Goal: Task Accomplishment & Management: Manage account settings

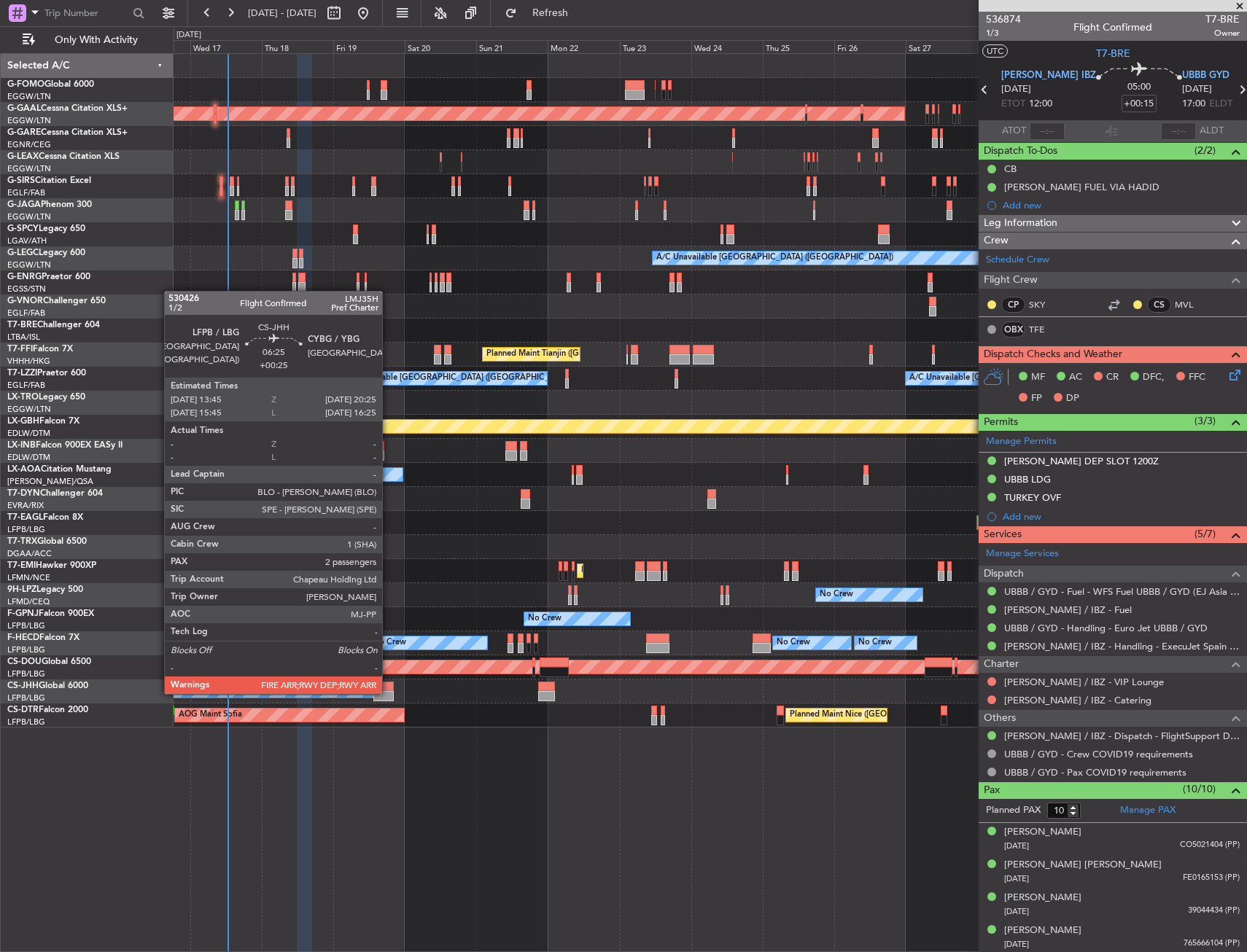
click at [389, 692] on div at bounding box center [383, 696] width 20 height 10
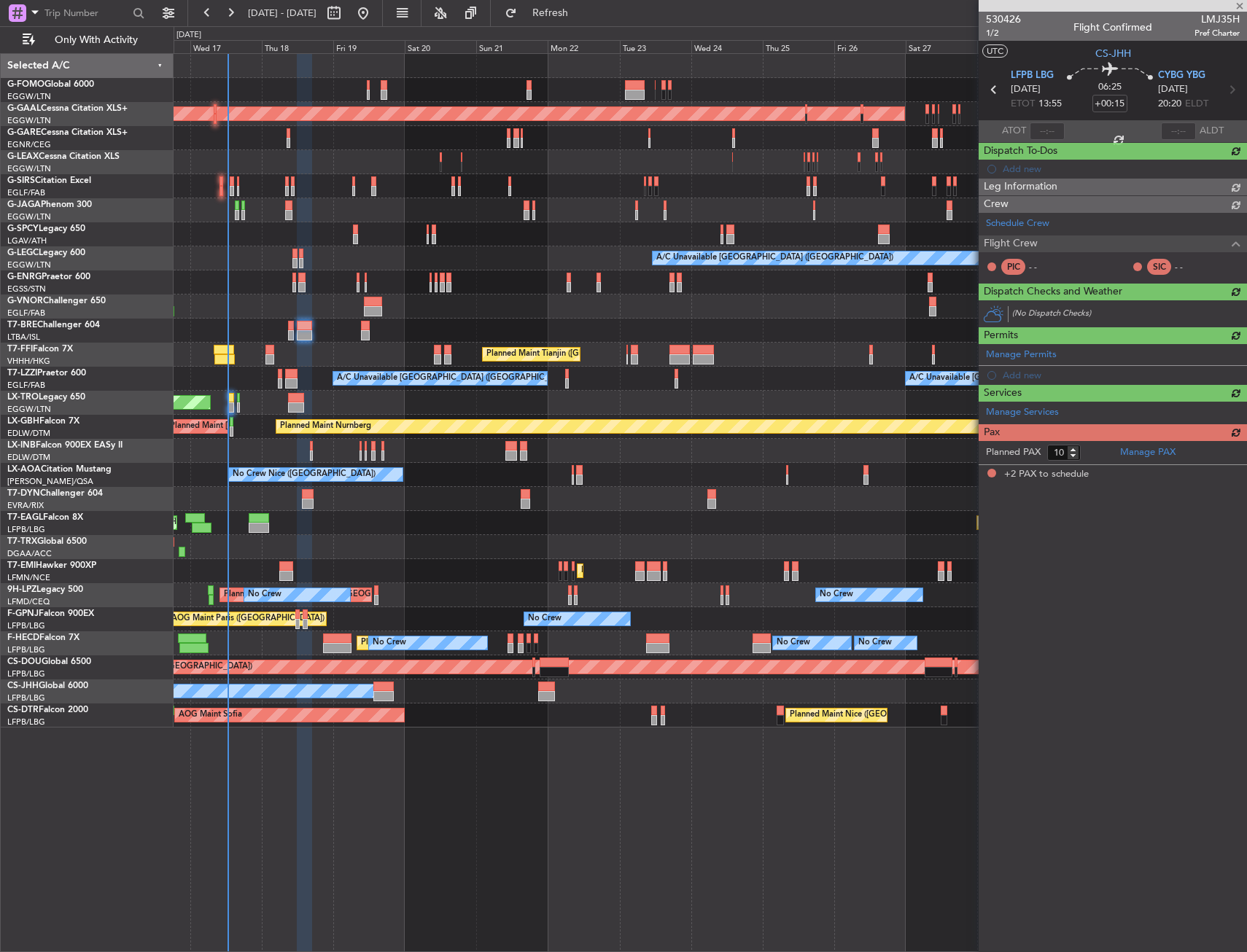
type input "+00:25"
type input "2"
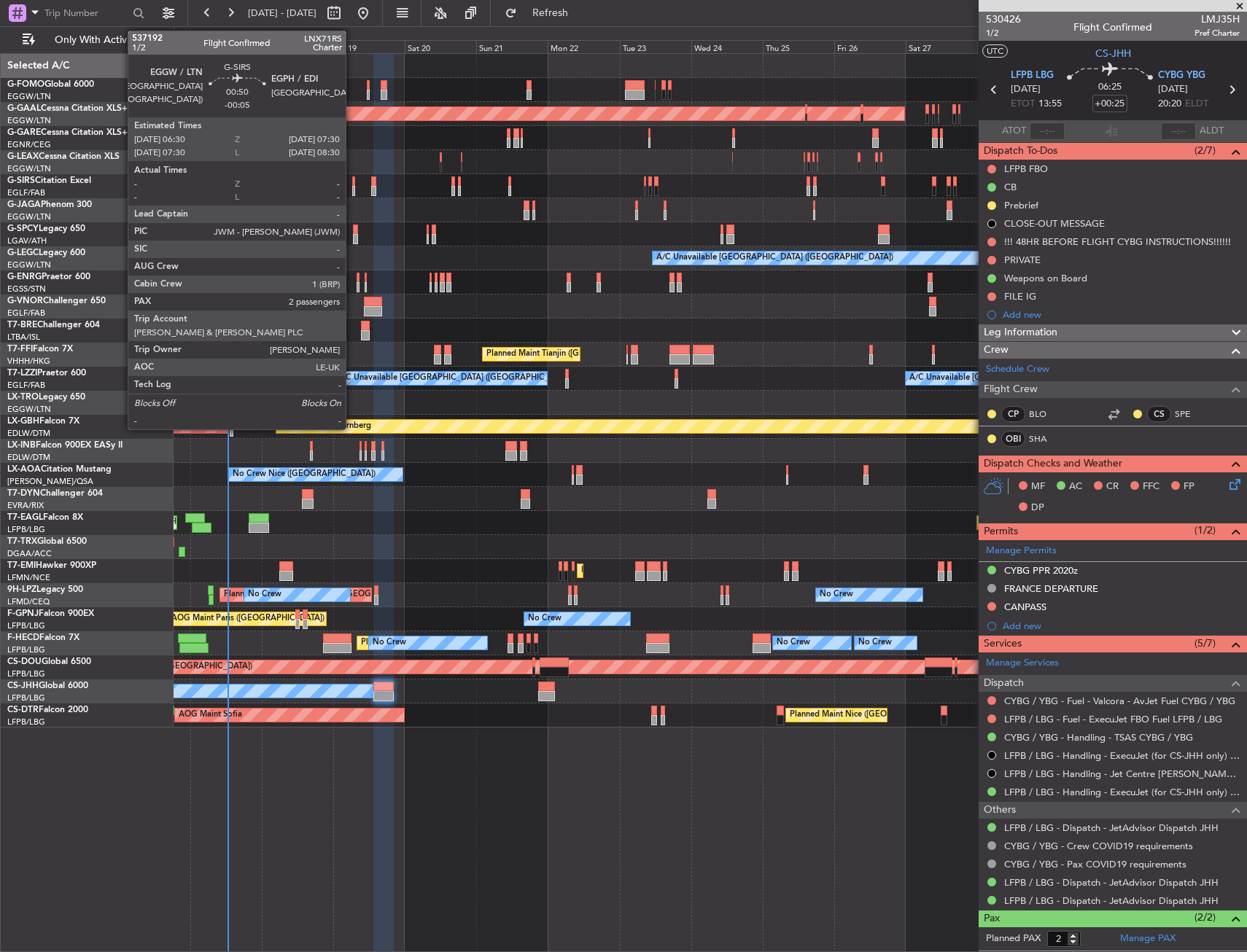
click at [352, 186] on div at bounding box center [354, 191] width 4 height 10
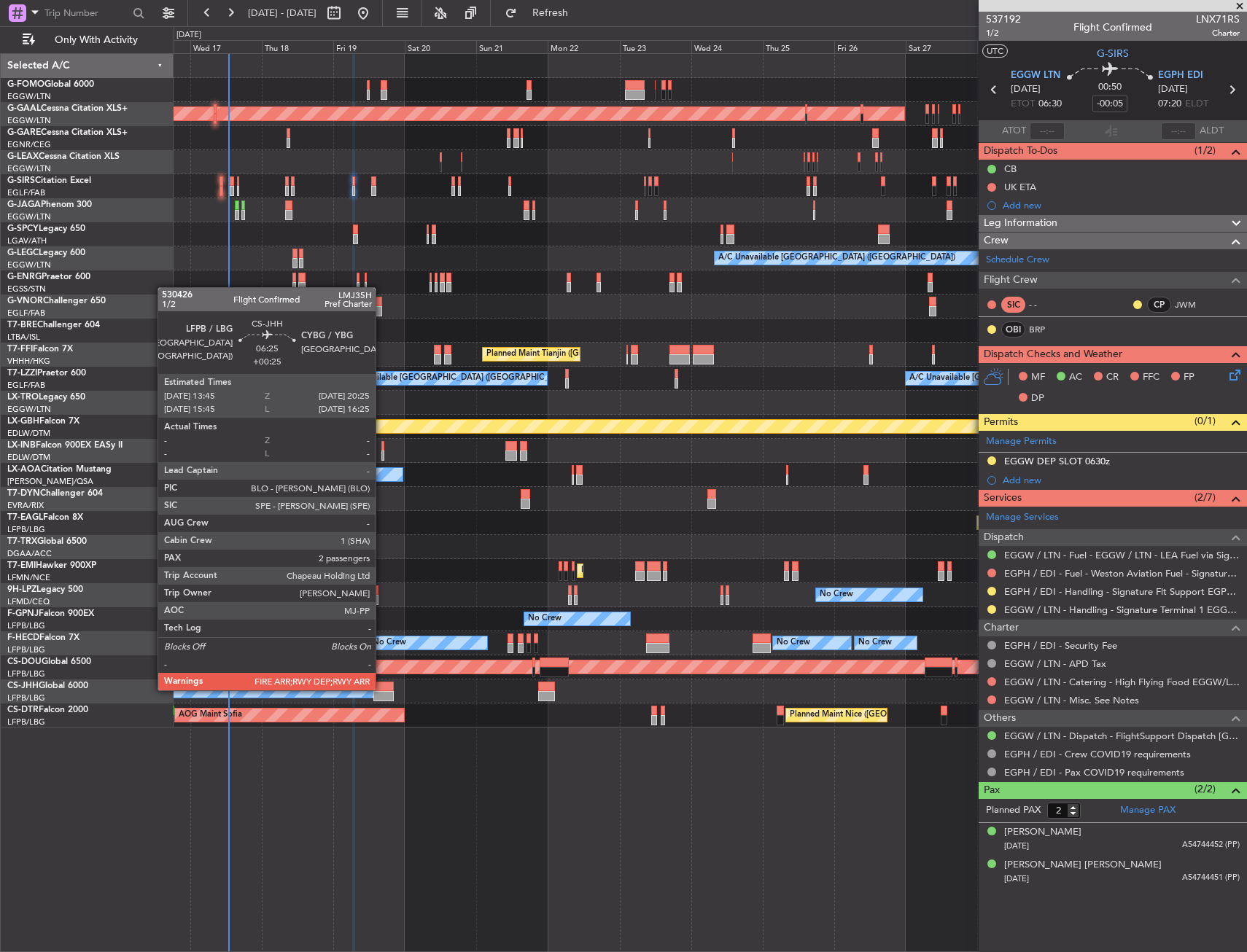
click at [382, 690] on div at bounding box center [383, 686] width 20 height 10
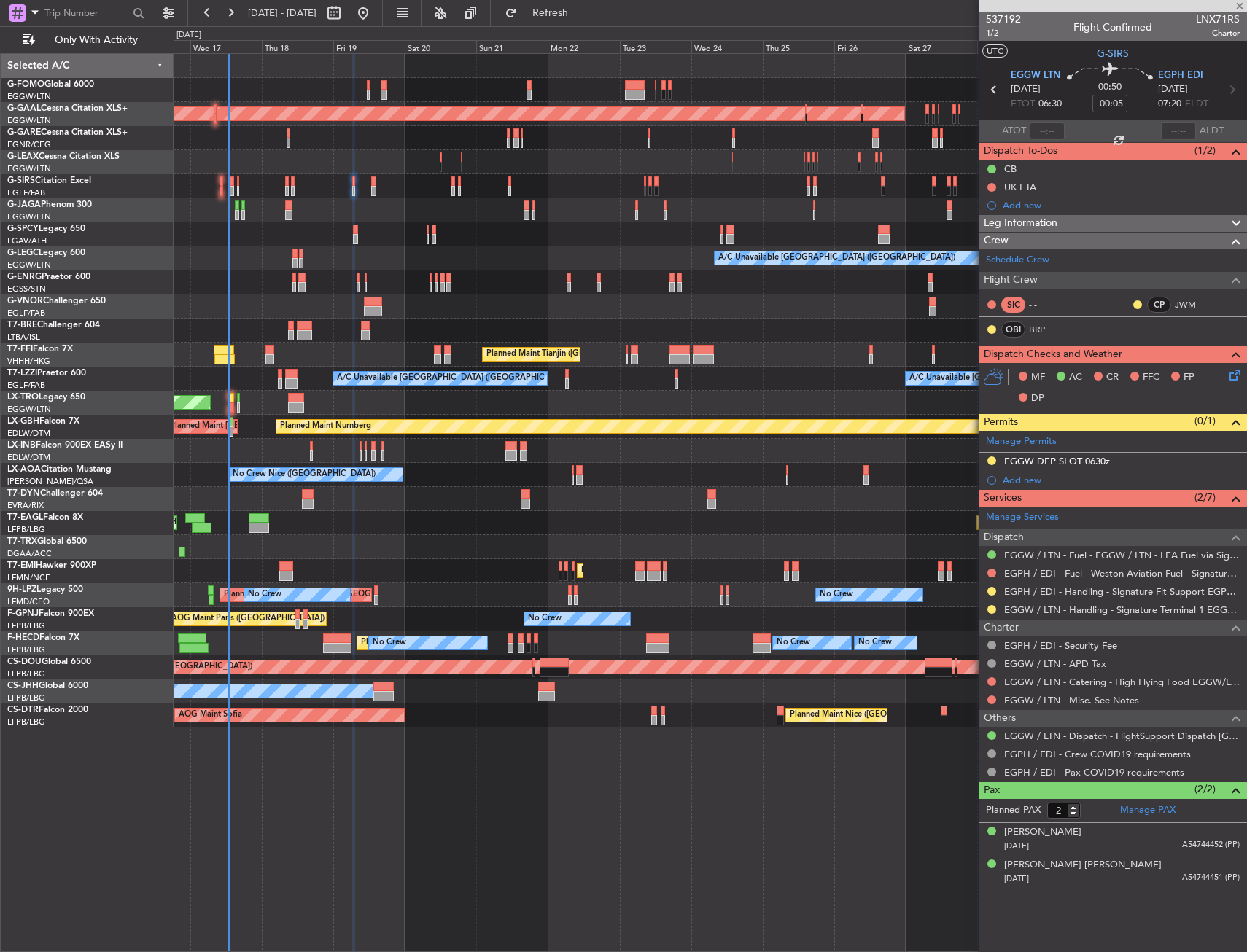
type input "+00:25"
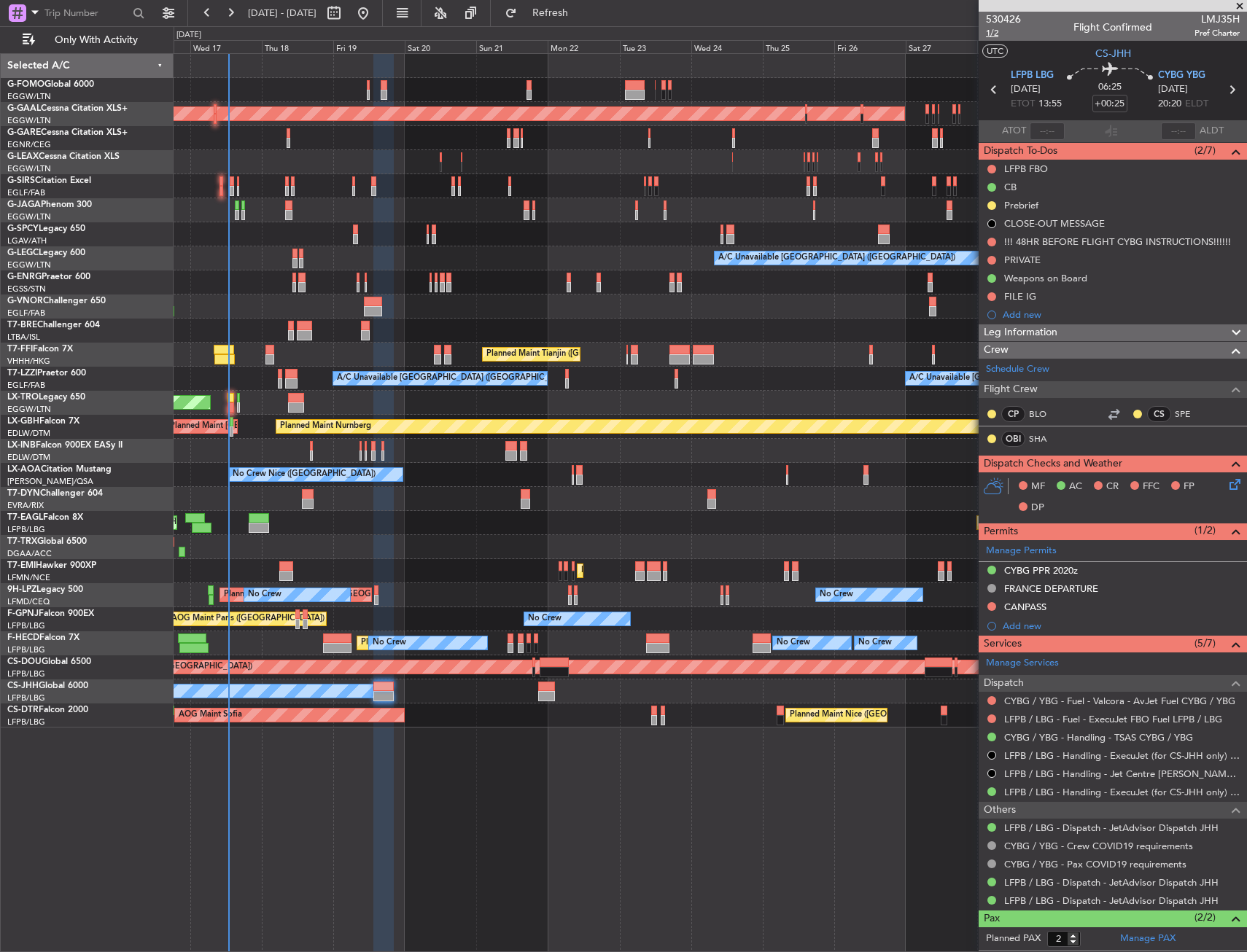
click at [998, 32] on span "1/2" at bounding box center [1003, 33] width 35 height 13
click at [1046, 739] on link "CYBG / YBG - Handling - TSAS CYBG / YBG" at bounding box center [1098, 737] width 189 height 13
click at [998, 37] on span "1/2" at bounding box center [1003, 33] width 35 height 13
click at [1060, 736] on link "CYBG / YBG - Handling - TSAS CYBG / YBG" at bounding box center [1098, 737] width 189 height 13
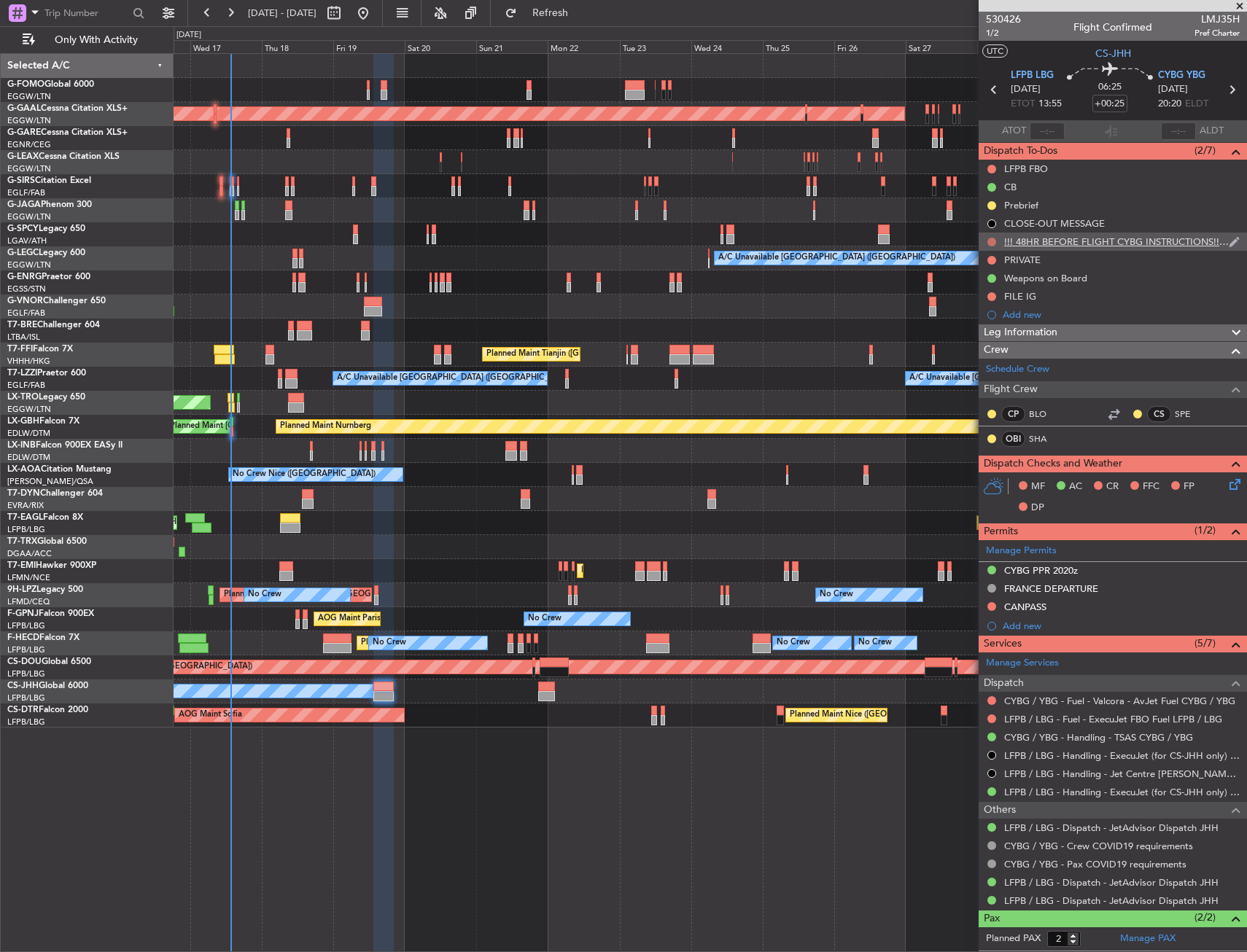
click at [987, 242] on button at bounding box center [992, 242] width 9 height 9
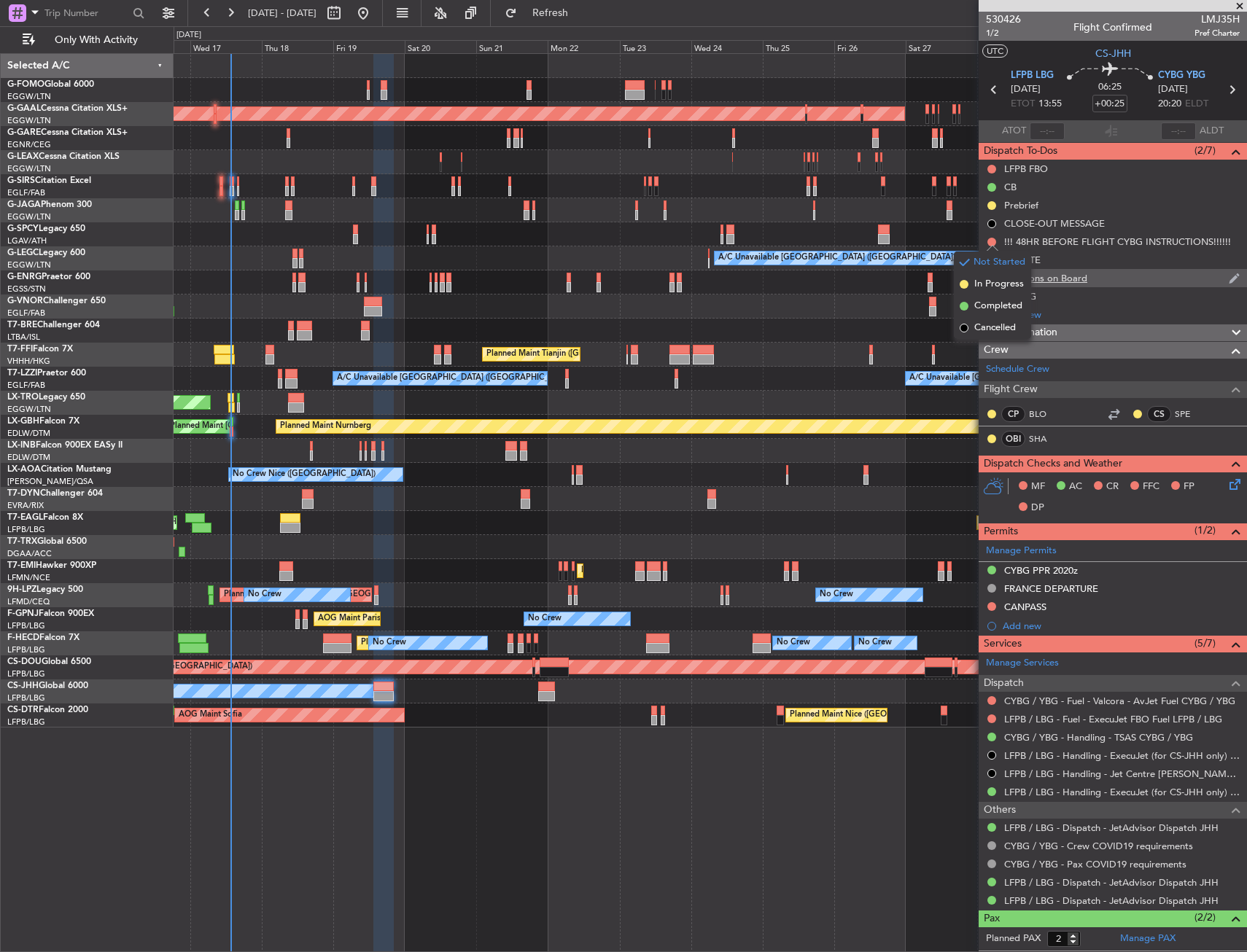
click at [981, 285] on span "In Progress" at bounding box center [998, 284] width 49 height 15
click at [1078, 243] on div "!!! 48HR BEFORE FLIGHT CYBG INSTRUCTIONS!!!!!!" at bounding box center [1117, 242] width 227 height 13
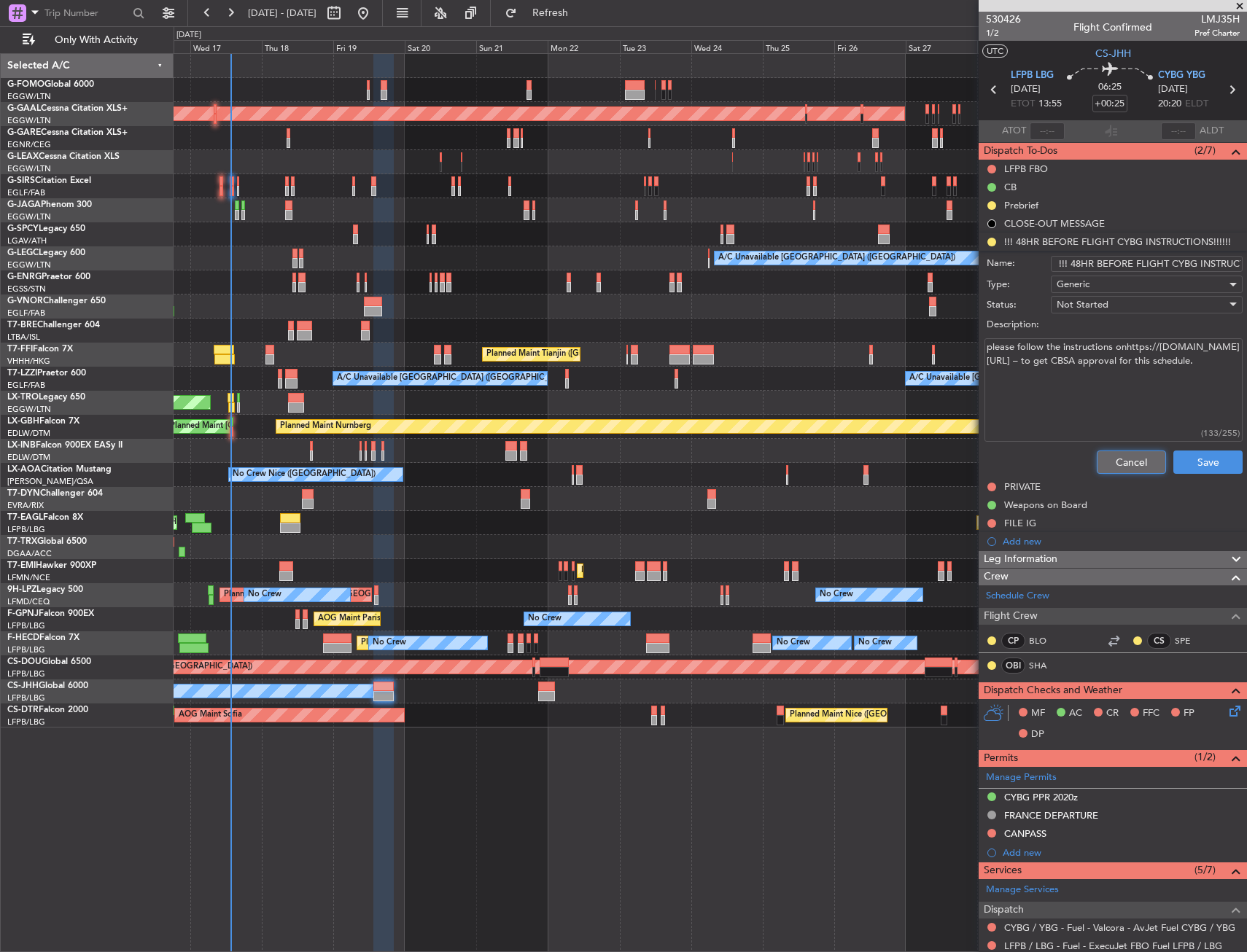
click at [1116, 460] on button "Cancel" at bounding box center [1131, 462] width 69 height 23
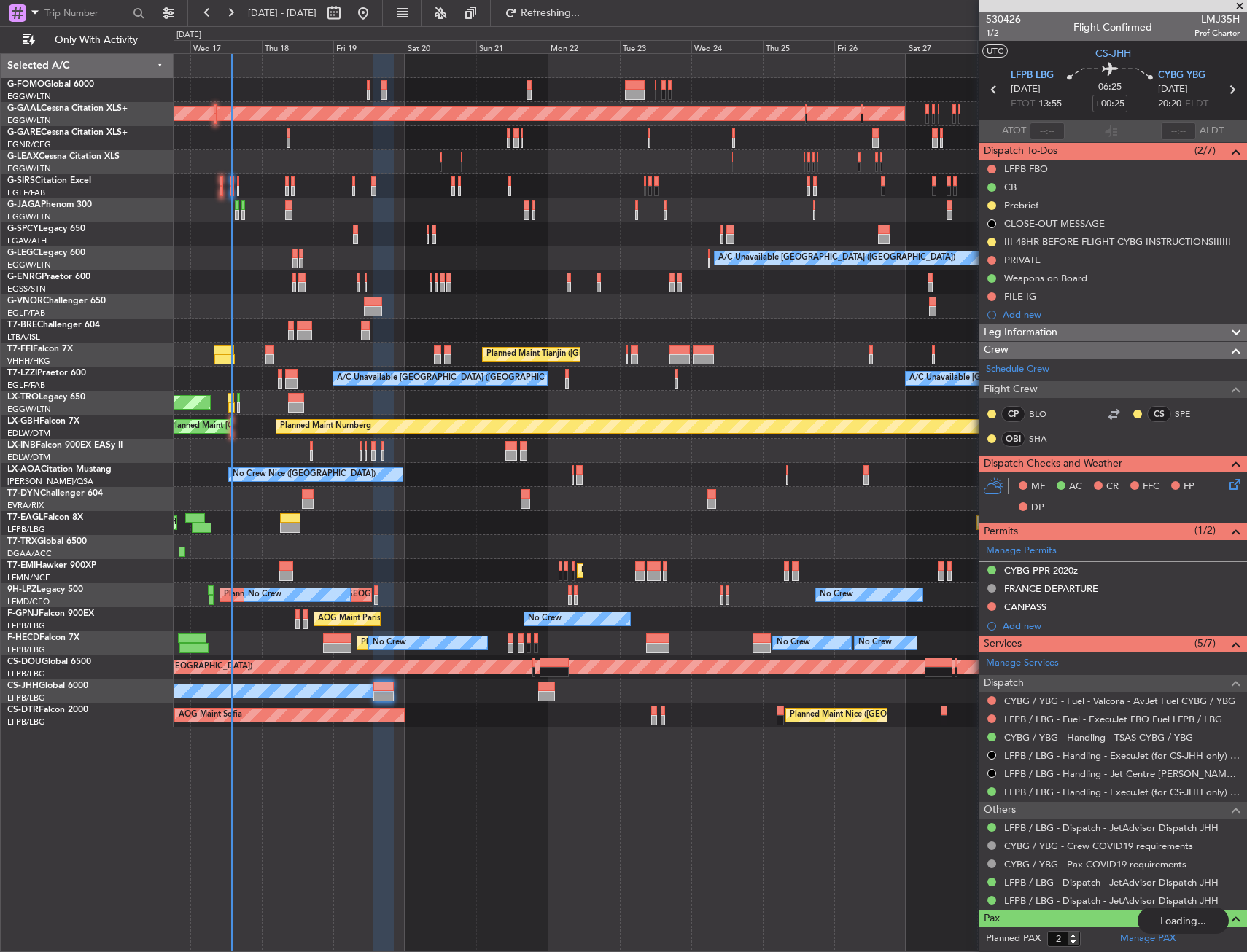
click at [169, 165] on div "Planned Maint Dusseldorf A/C Unavailable [GEOGRAPHIC_DATA] ([GEOGRAPHIC_DATA]) …" at bounding box center [623, 489] width 1247 height 926
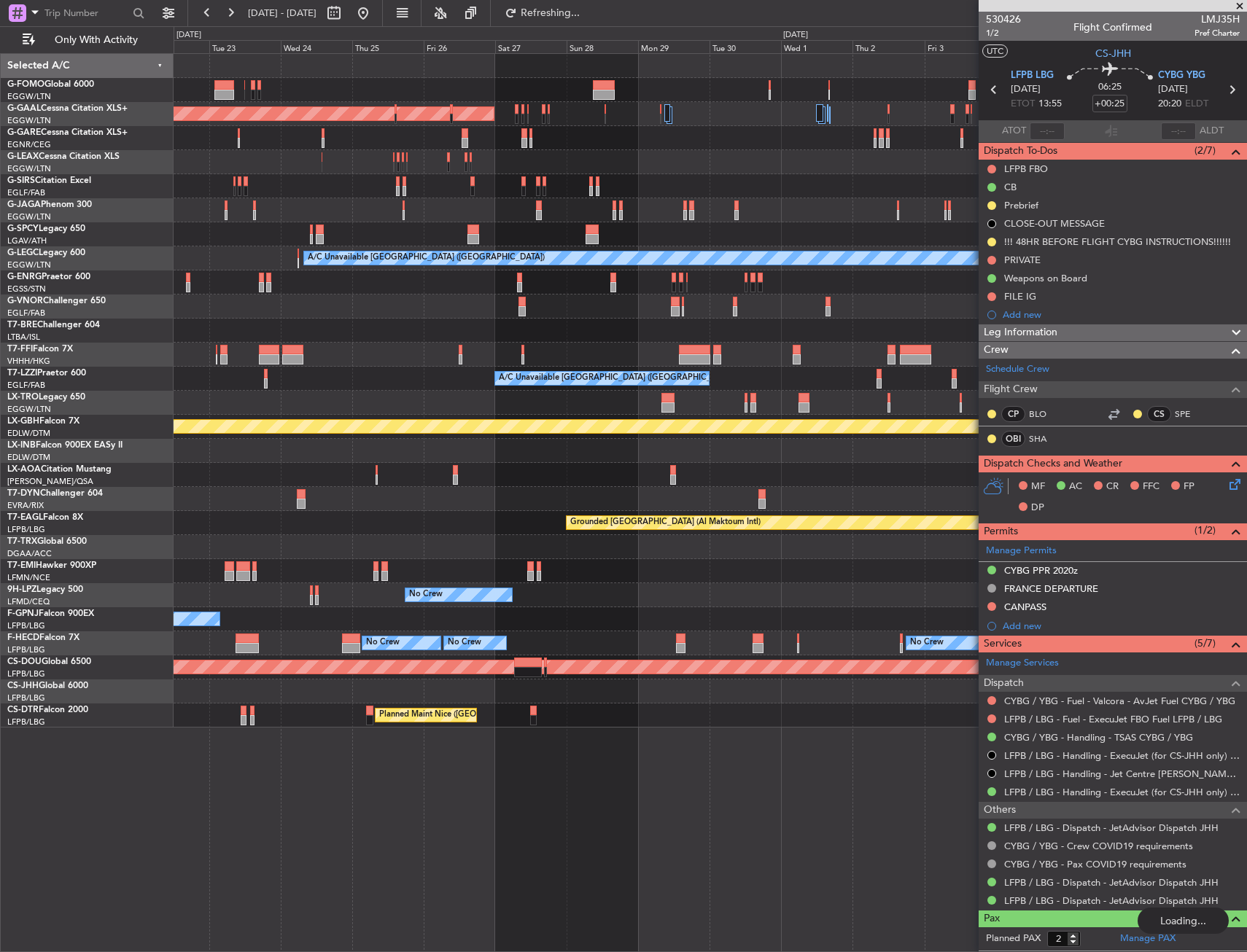
click at [175, 178] on div "Planned Maint Dusseldorf A/C Unavailable [GEOGRAPHIC_DATA] ([GEOGRAPHIC_DATA]) …" at bounding box center [710, 390] width 1072 height 674
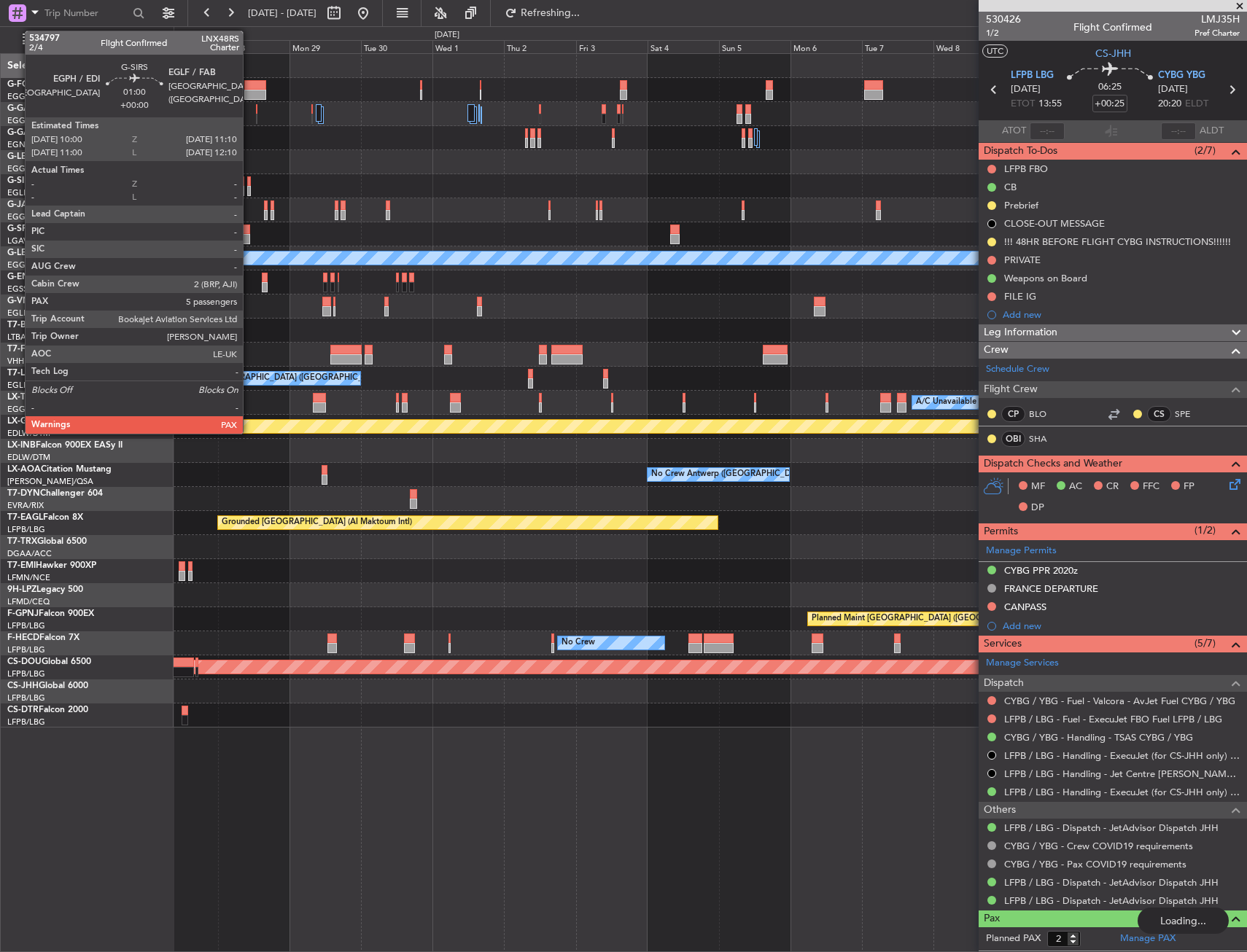
click at [422, 177] on div "Owner [GEOGRAPHIC_DATA] ([GEOGRAPHIC_DATA]) Planned [GEOGRAPHIC_DATA] A/C Unava…" at bounding box center [710, 390] width 1072 height 674
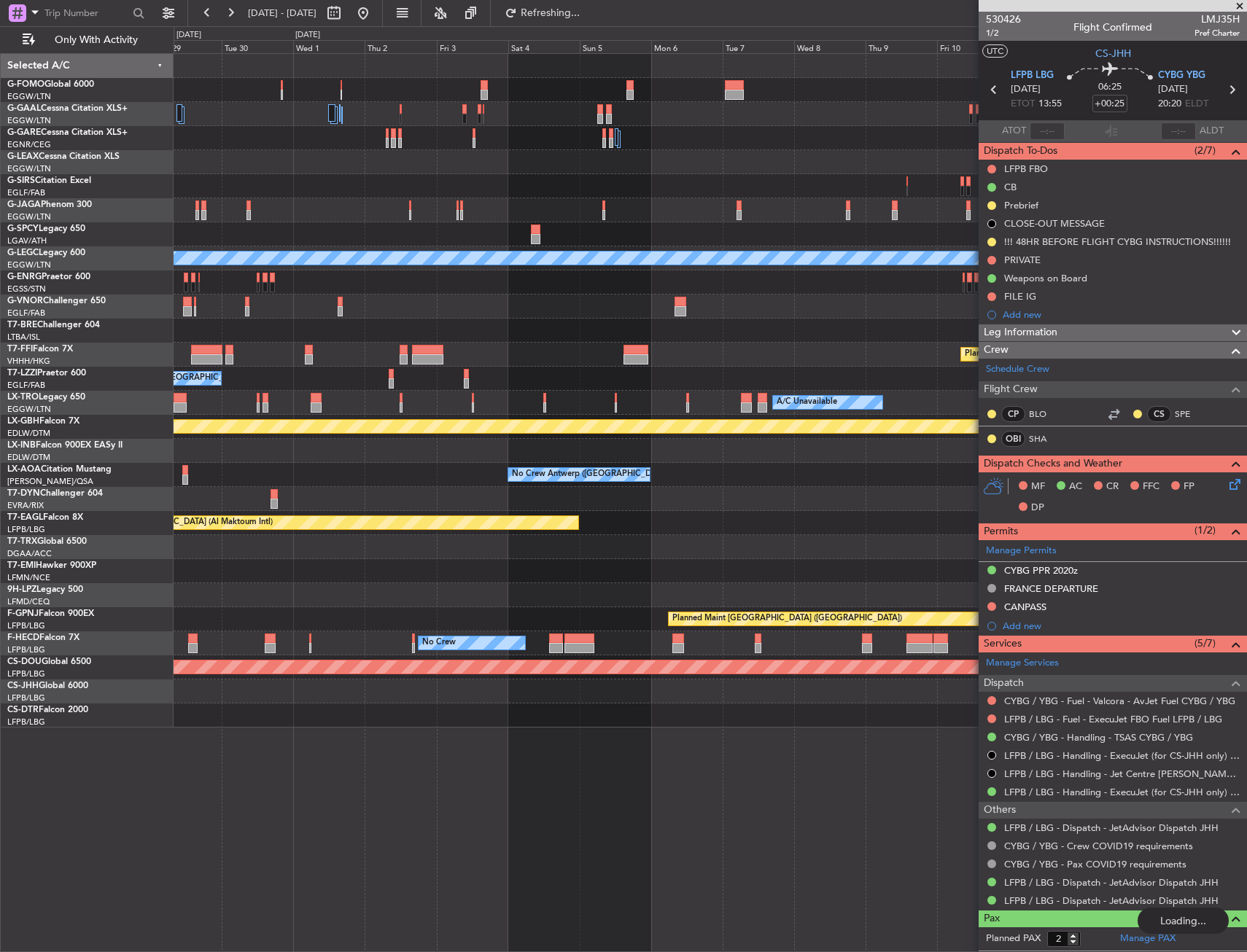
click at [329, 170] on div at bounding box center [710, 162] width 1072 height 24
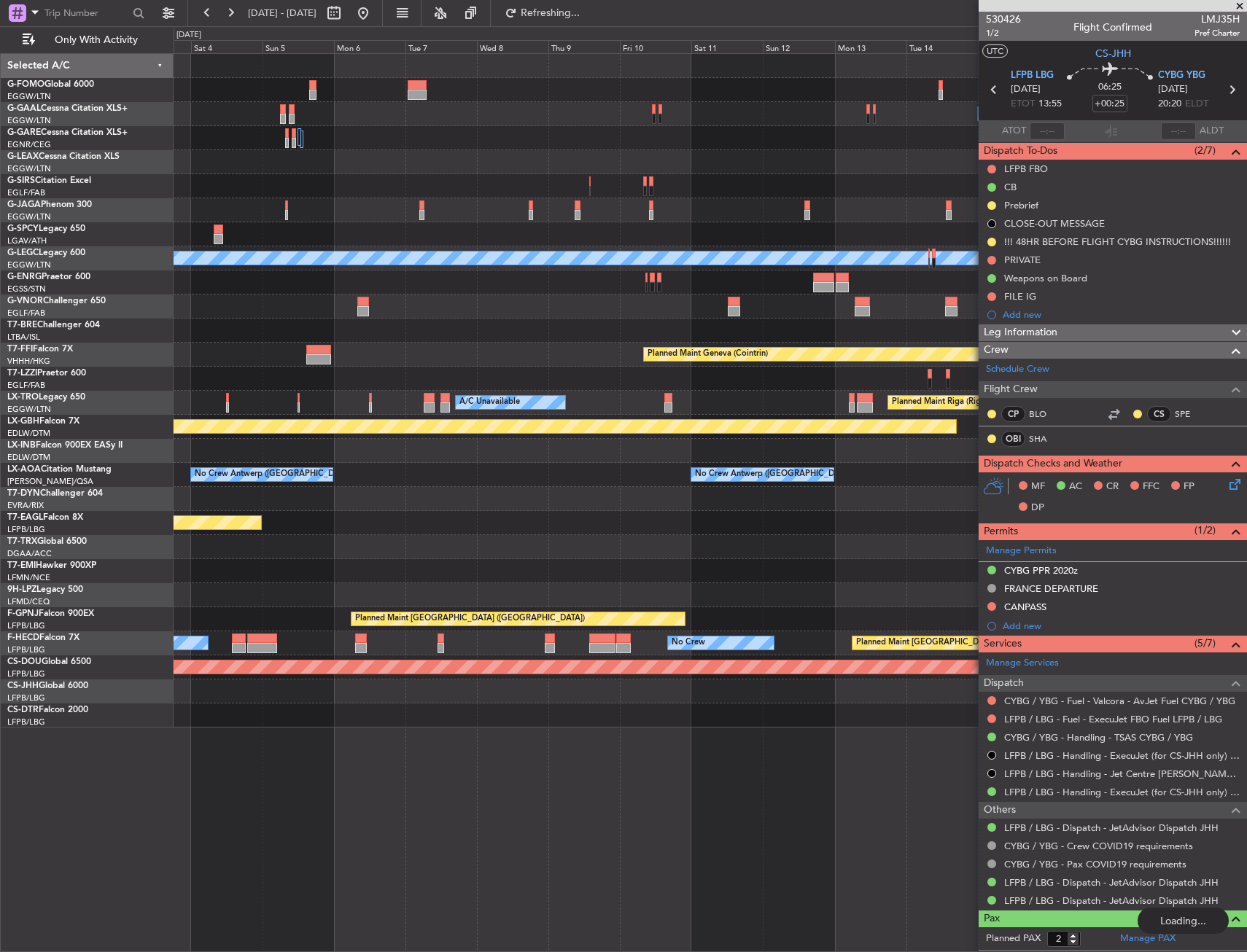
click at [258, 174] on div at bounding box center [710, 162] width 1072 height 24
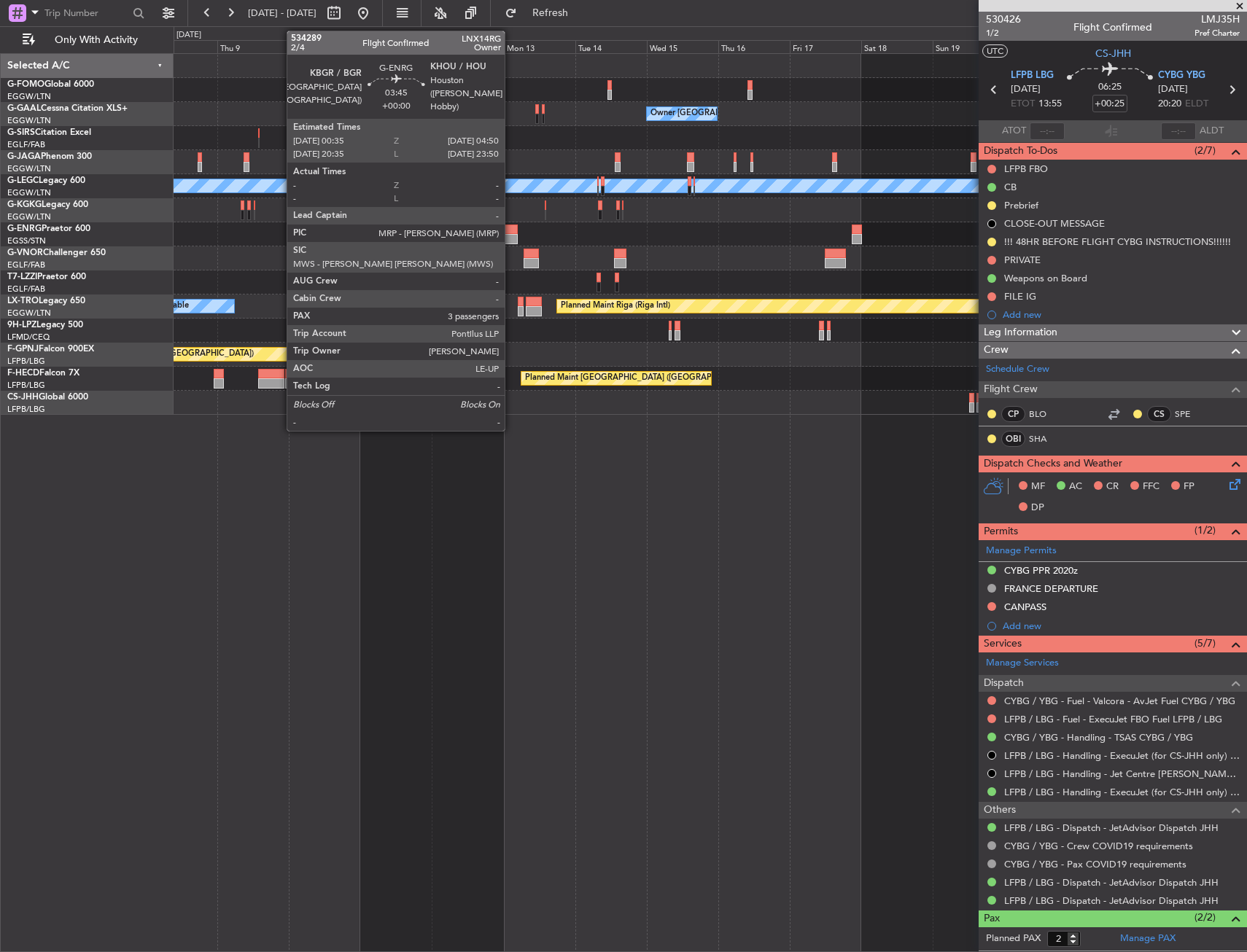
click at [511, 232] on div at bounding box center [511, 230] width 13 height 10
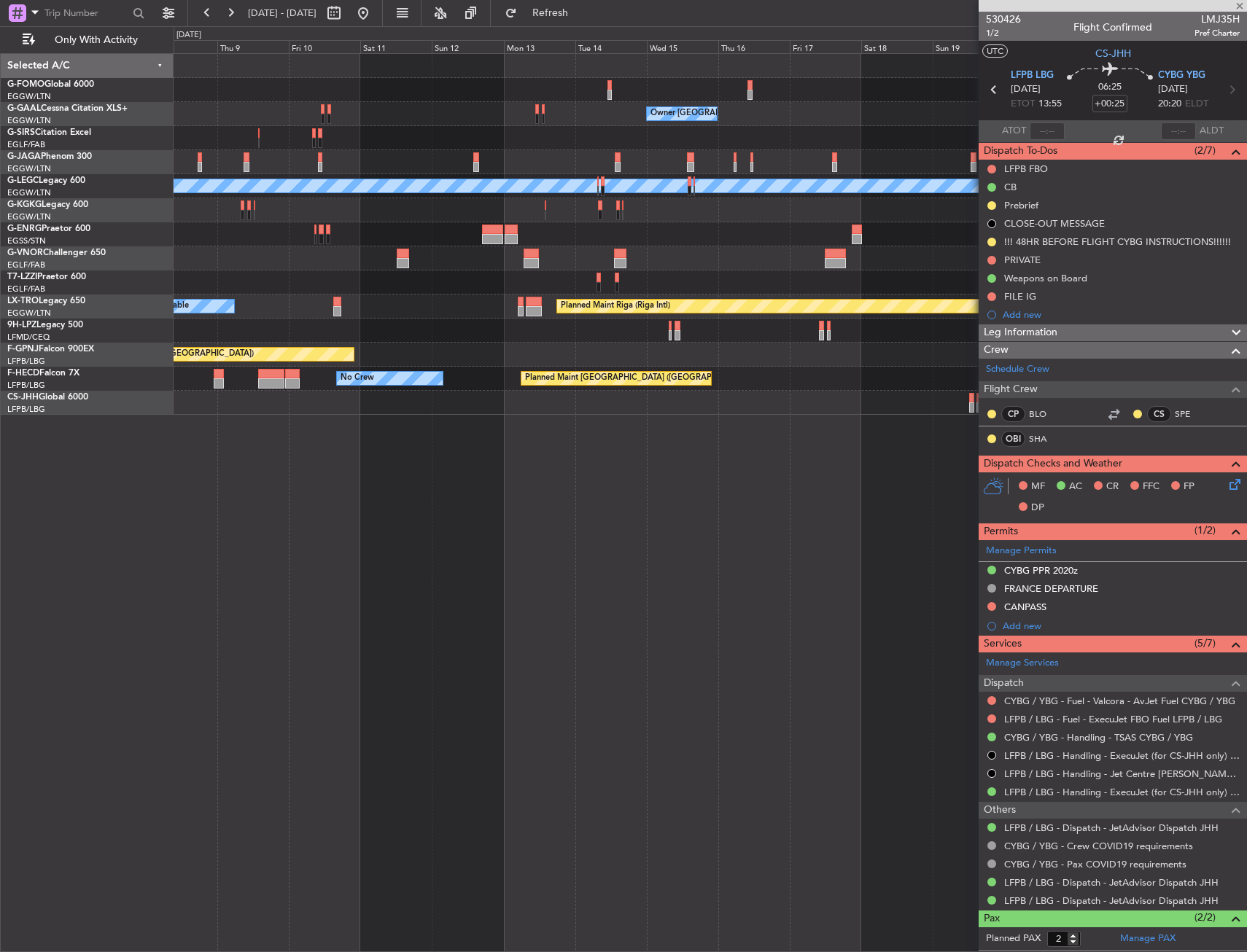
type input "3"
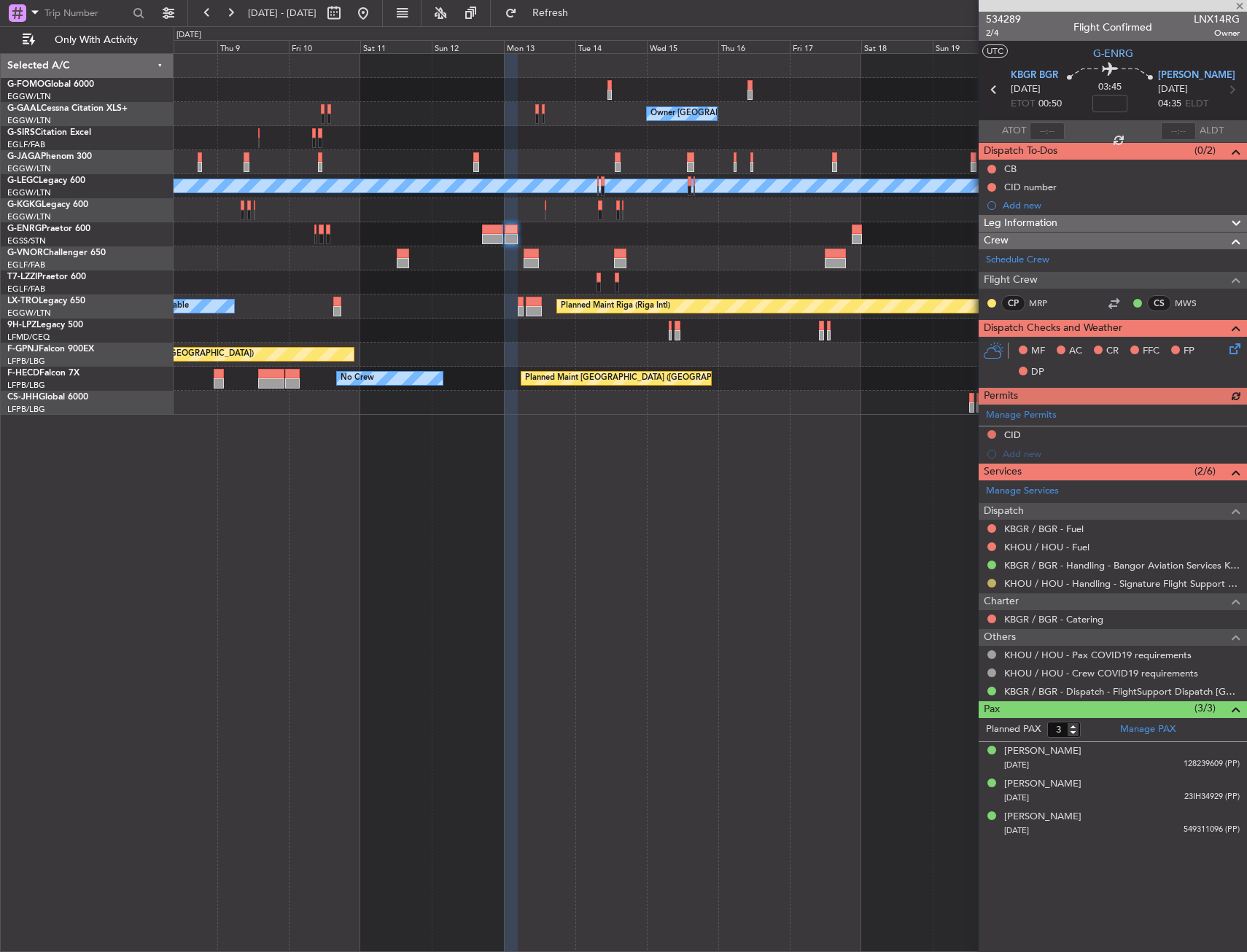
click at [989, 584] on button at bounding box center [992, 583] width 9 height 9
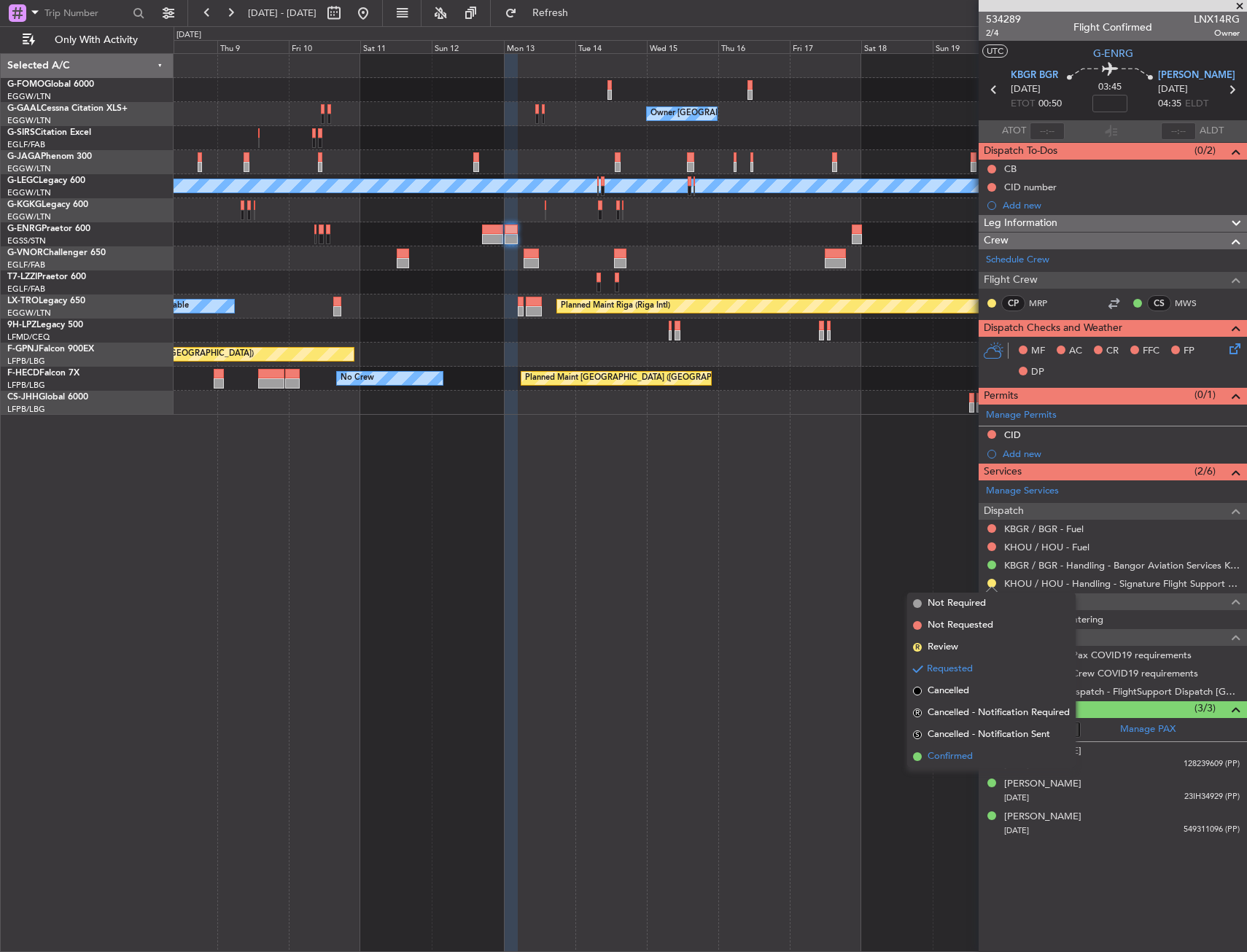
click at [945, 758] on span "Confirmed" at bounding box center [950, 757] width 46 height 15
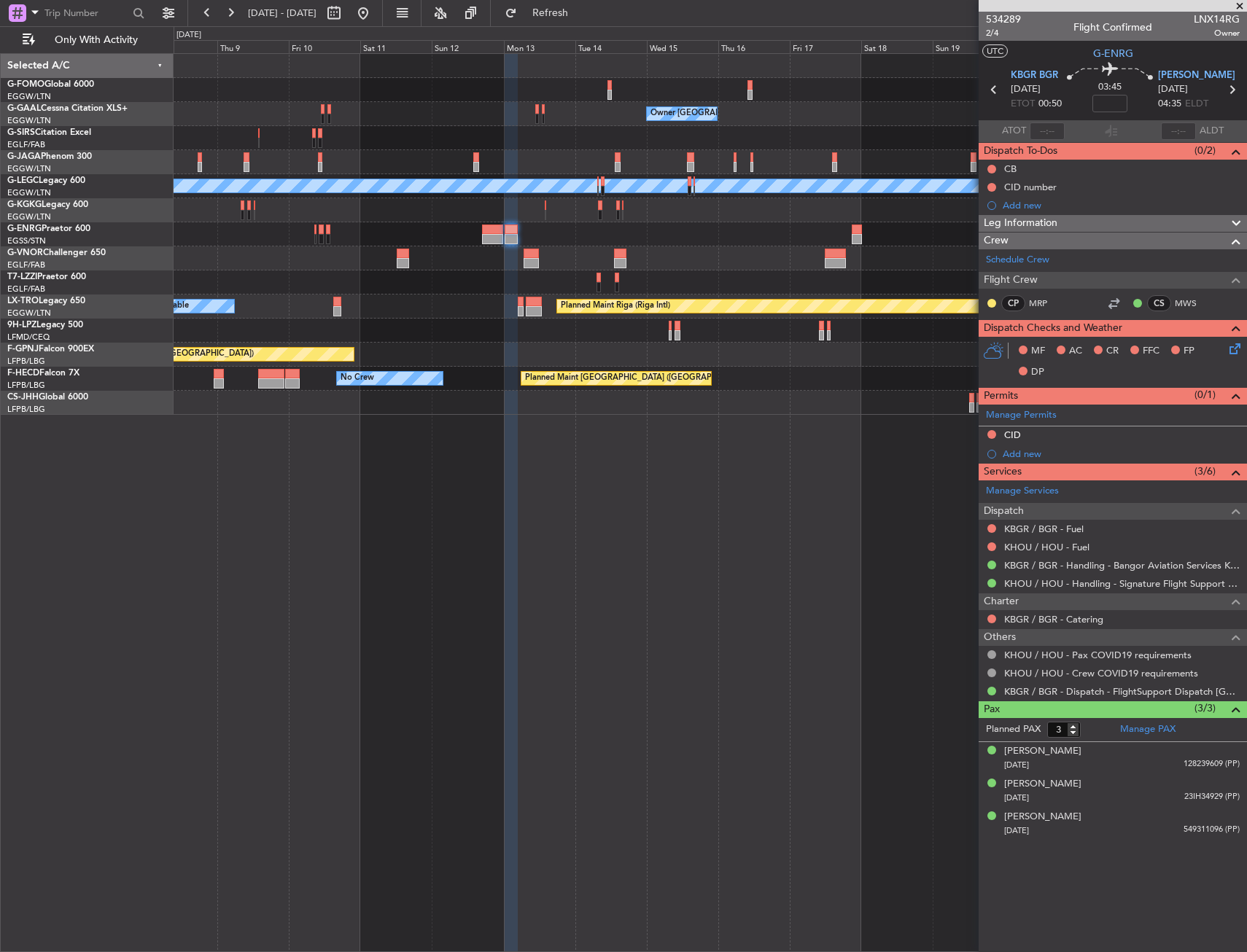
drag, startPoint x: 402, startPoint y: 12, endPoint x: 411, endPoint y: 33, distance: 22.8
click at [375, 12] on button at bounding box center [363, 13] width 23 height 23
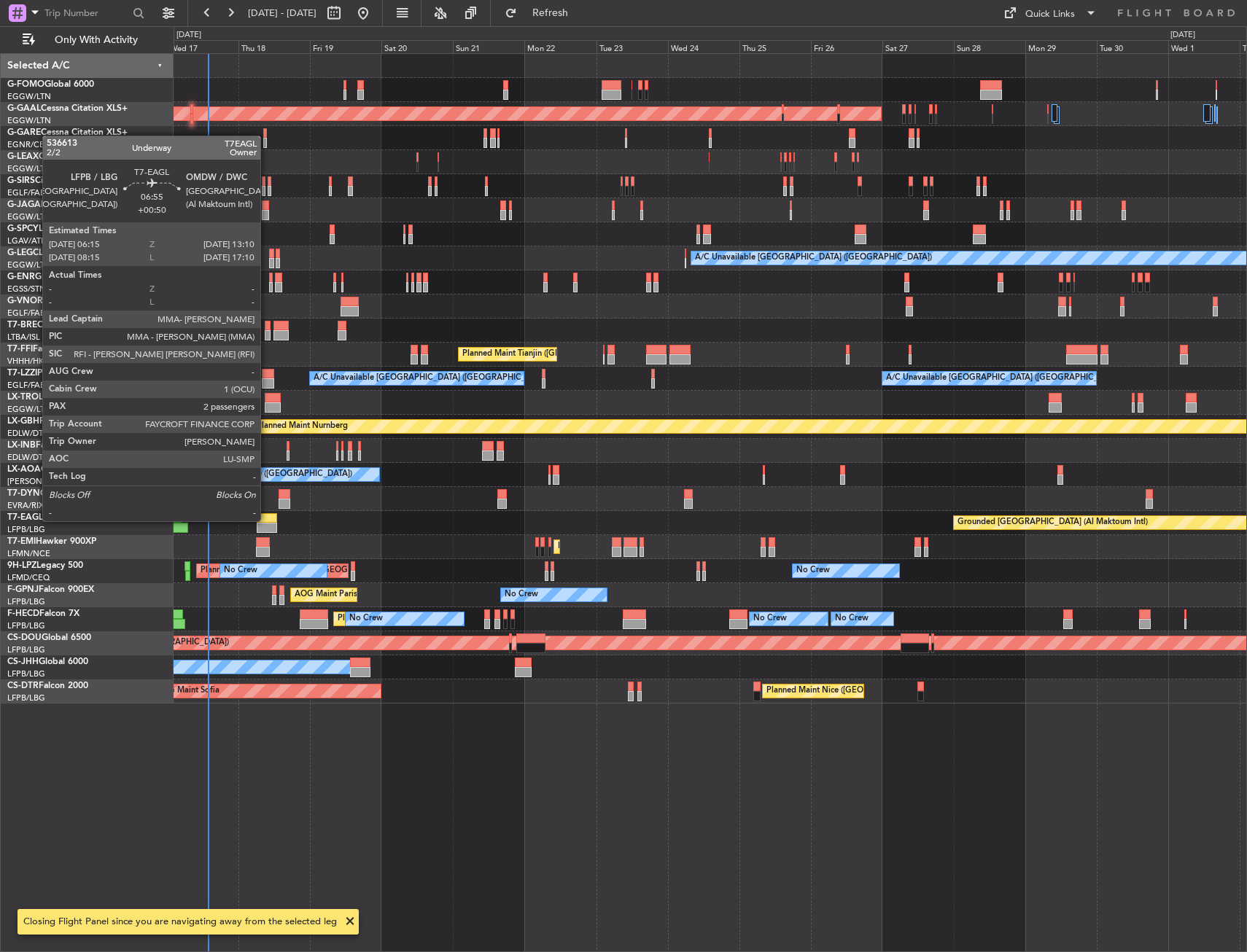
click at [267, 520] on div at bounding box center [267, 519] width 21 height 10
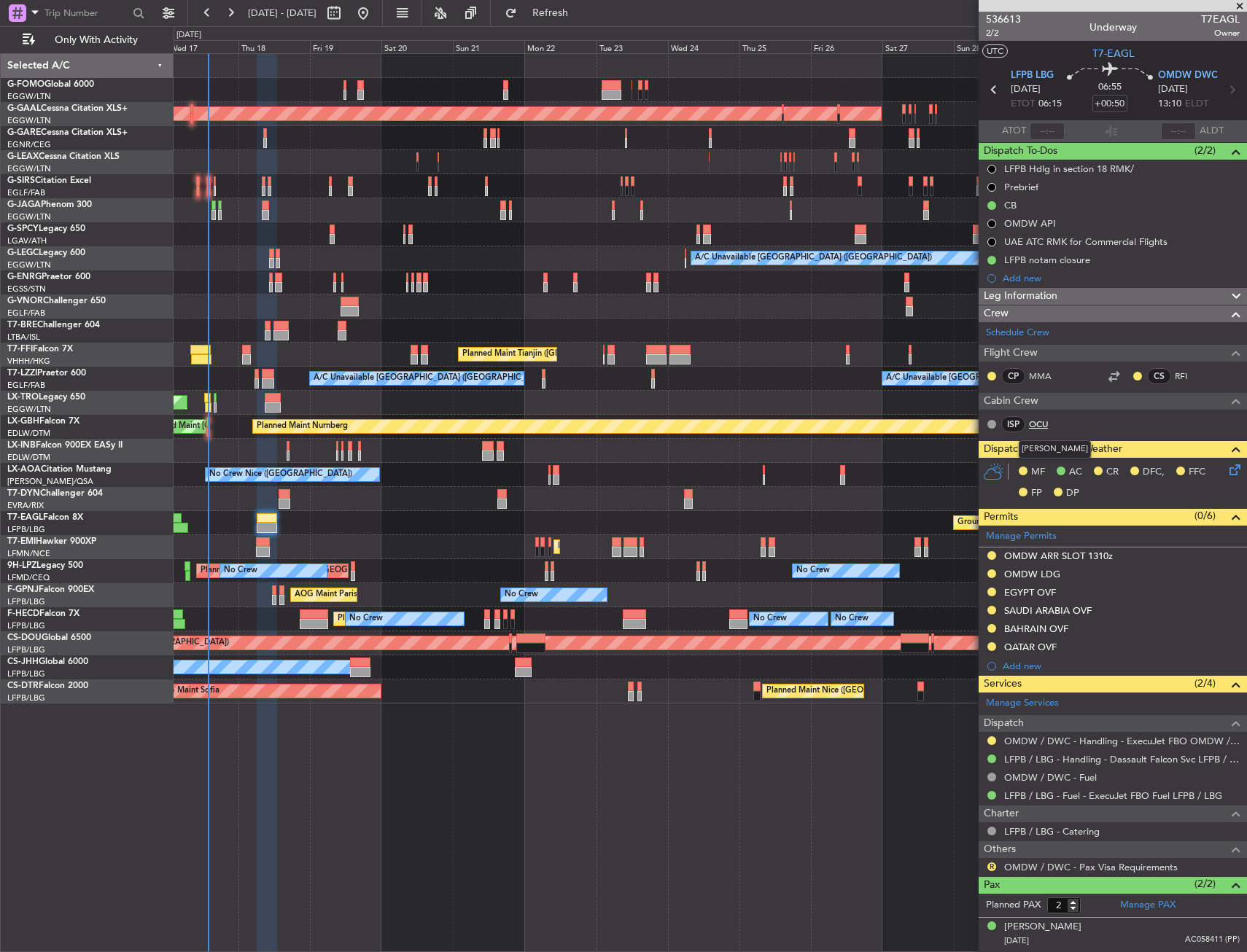
click at [1040, 425] on link "OCU" at bounding box center [1046, 425] width 33 height 13
click at [1001, 36] on span "2/2" at bounding box center [1003, 33] width 35 height 13
click at [992, 30] on span "2/2" at bounding box center [1003, 33] width 35 height 13
click at [424, 668] on div "Planned Maint Paris (Le Bourget) Owner" at bounding box center [710, 667] width 1072 height 24
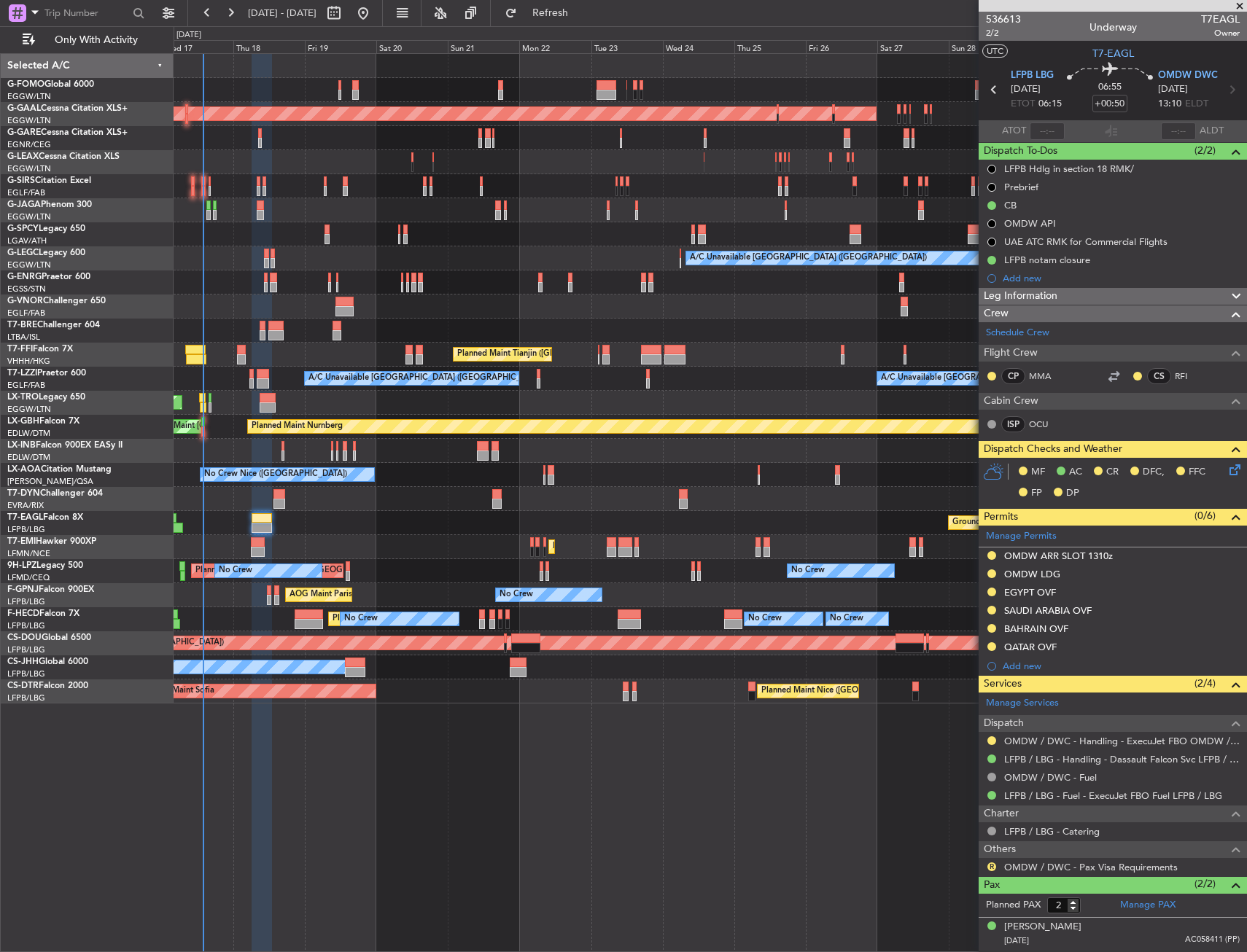
click at [410, 669] on div "Planned Maint Paris (Le Bourget) Owner" at bounding box center [710, 667] width 1072 height 24
click at [557, 16] on button "Refresh" at bounding box center [541, 13] width 87 height 23
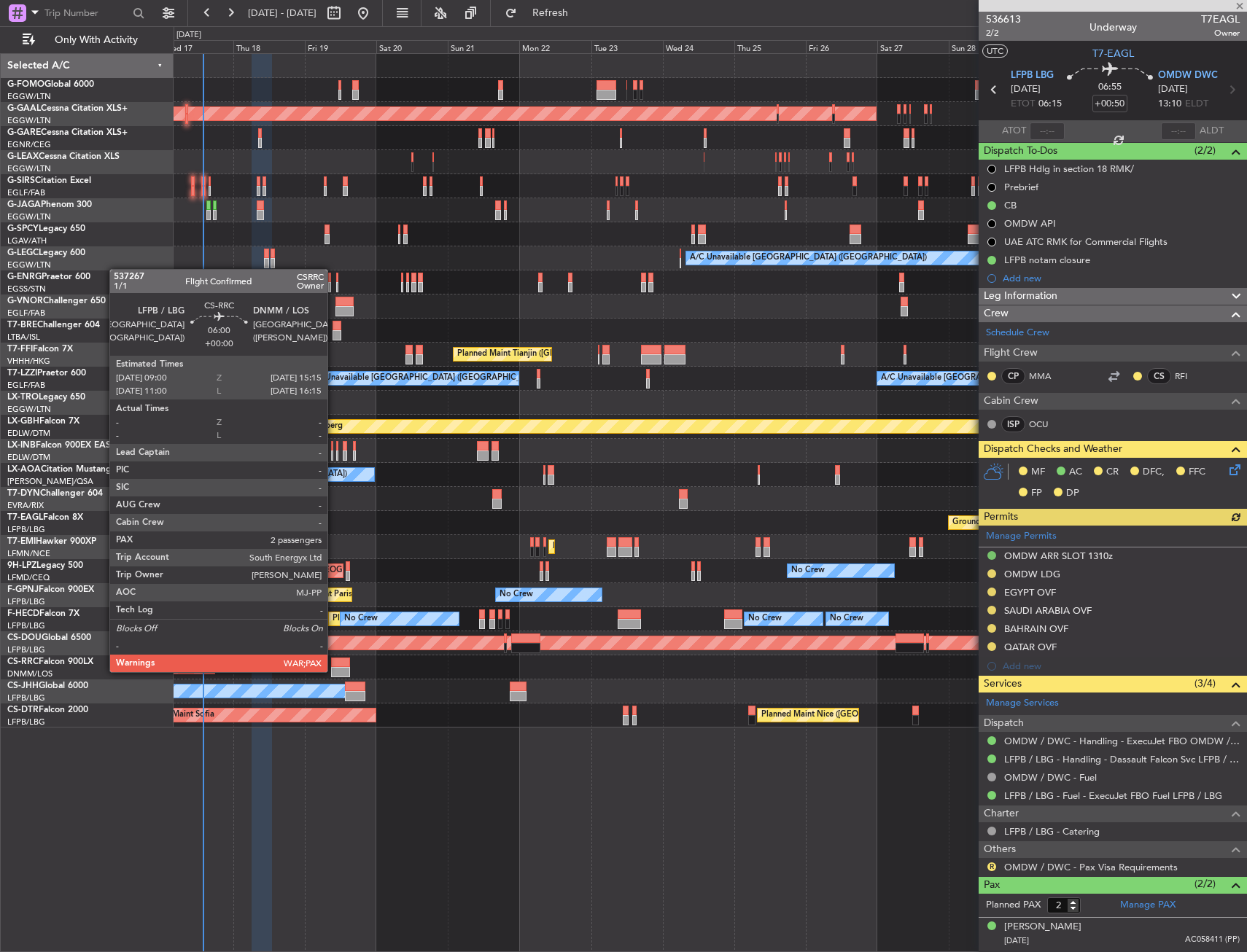
click at [334, 671] on div at bounding box center [340, 672] width 19 height 10
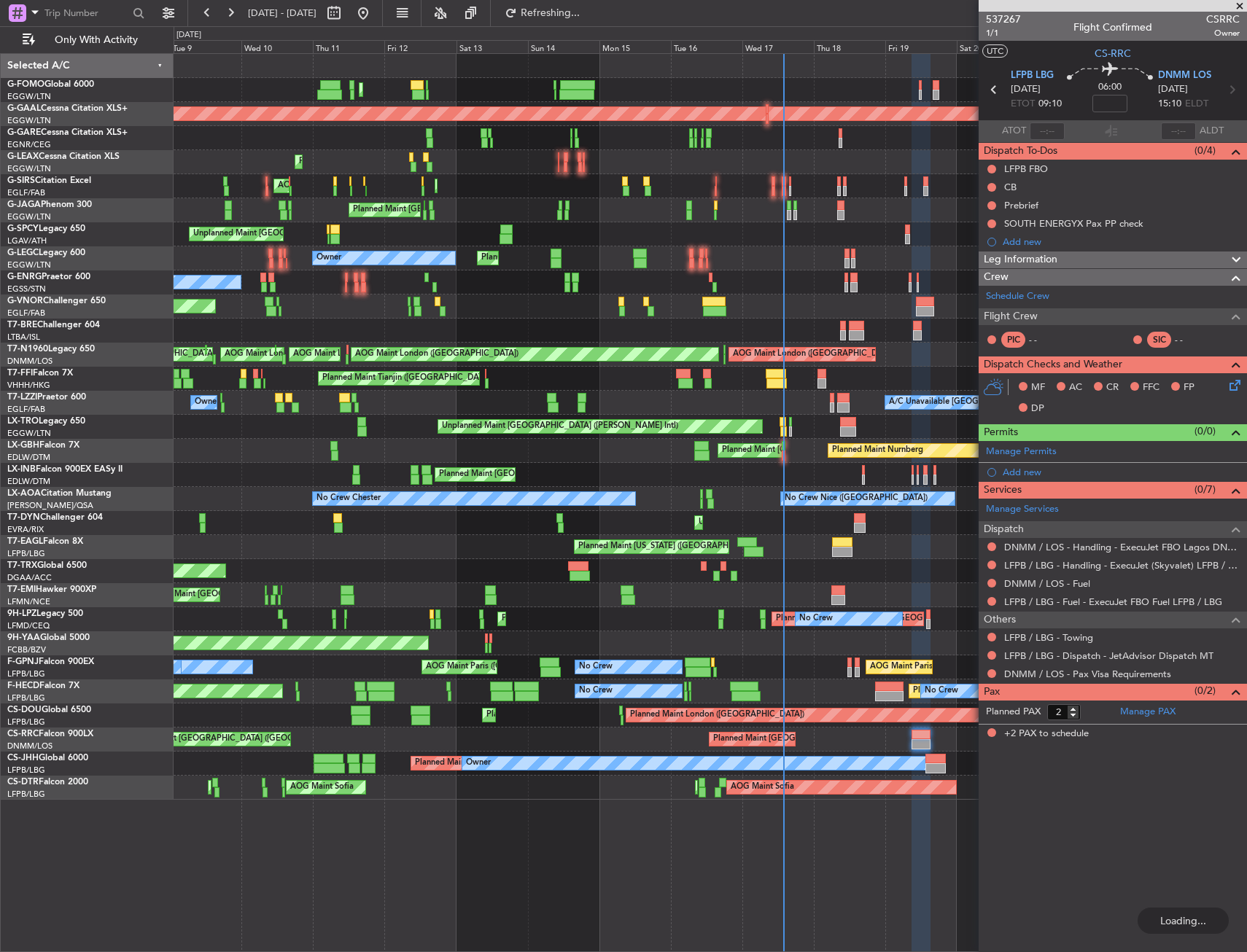
drag, startPoint x: 108, startPoint y: 37, endPoint x: 108, endPoint y: 59, distance: 22.0
click at [108, 37] on span "Only With Activity" at bounding box center [96, 40] width 116 height 10
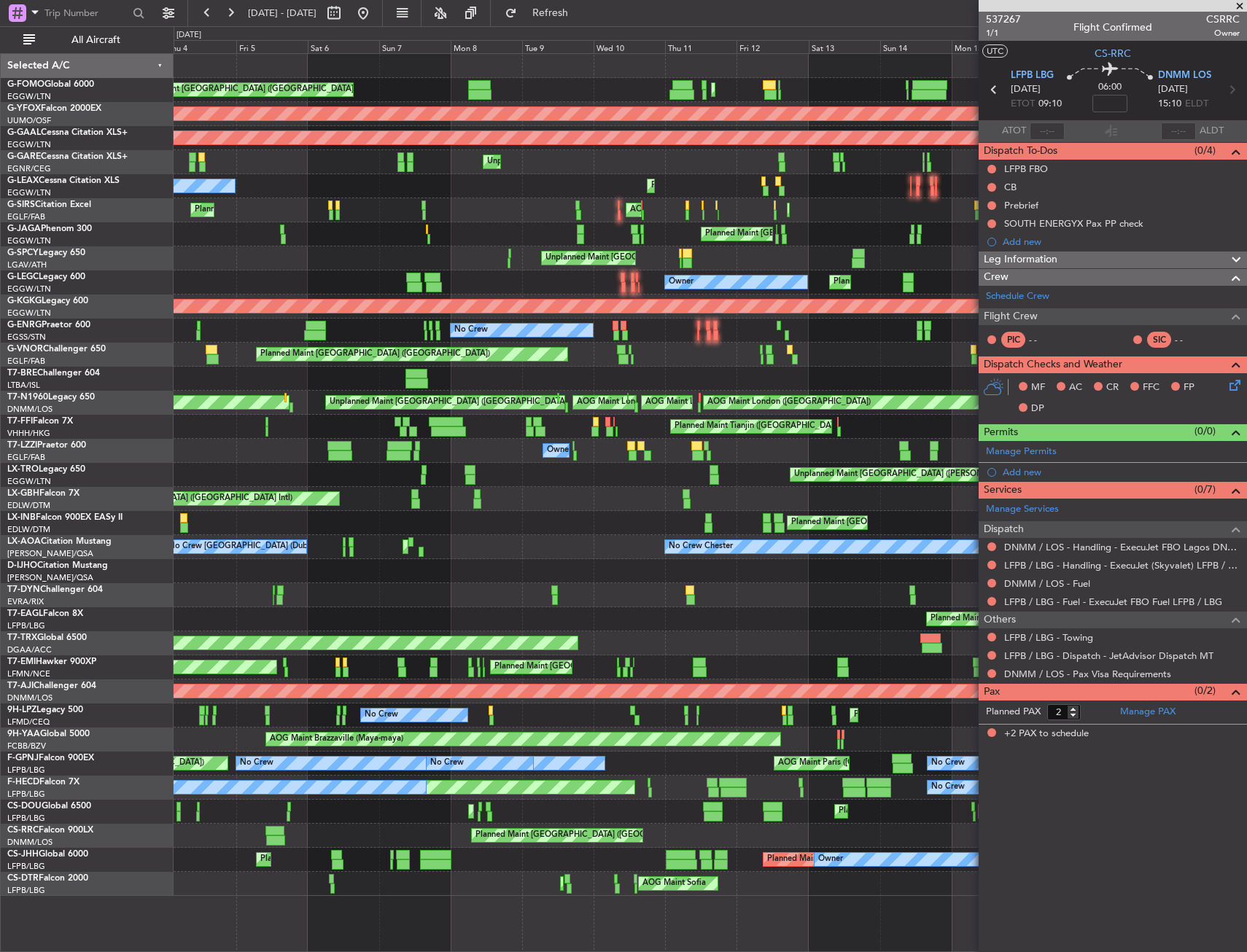
click at [663, 595] on div "Planned Maint London (Luton) Planned Maint London (Luton) AOG Maint Ostafyevo P…" at bounding box center [710, 475] width 1072 height 842
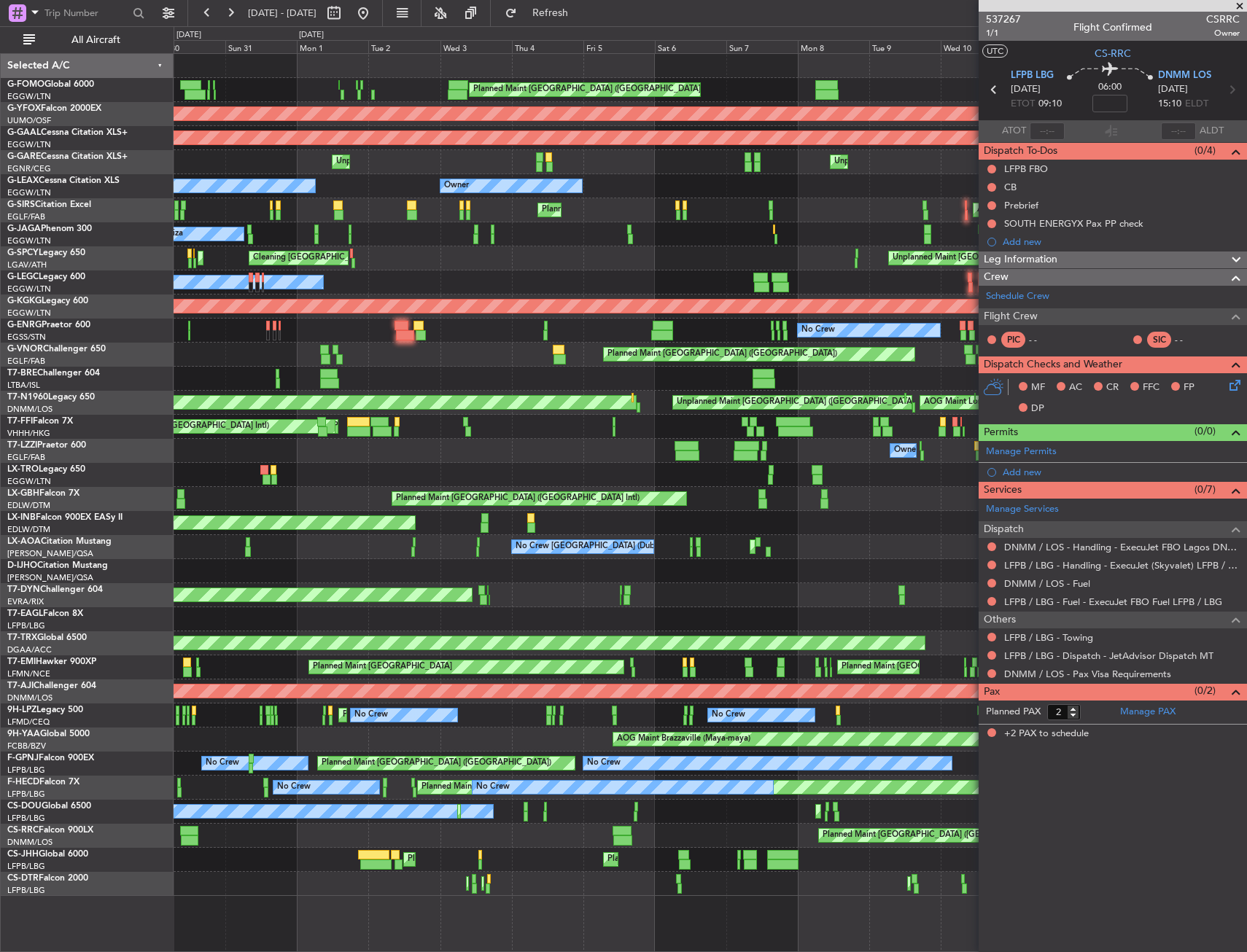
click at [659, 833] on div "Planned Maint Paris (Le Bourget) Planned Maint Paris (Le Bourget)" at bounding box center [710, 836] width 1072 height 24
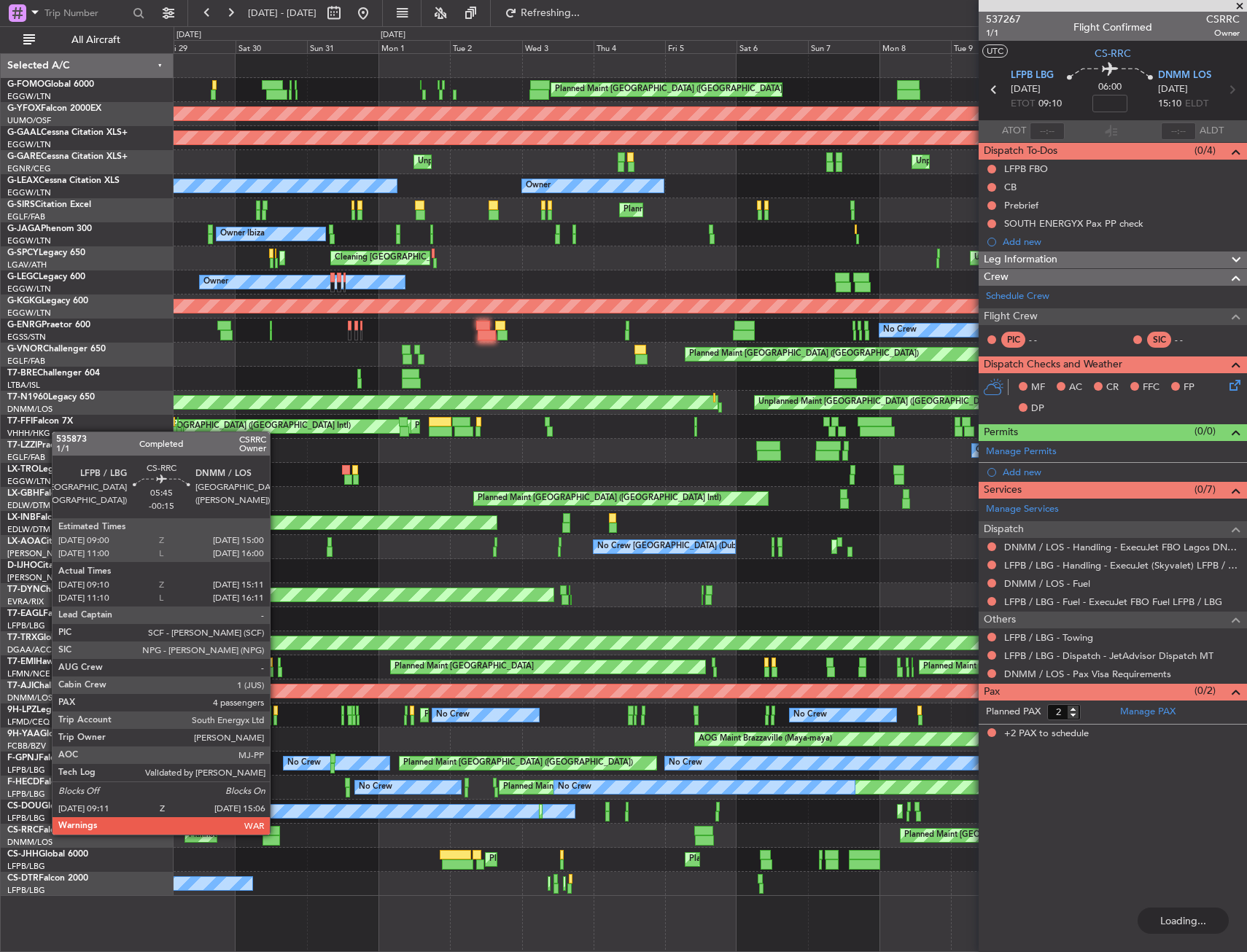
click at [276, 833] on div at bounding box center [271, 831] width 18 height 10
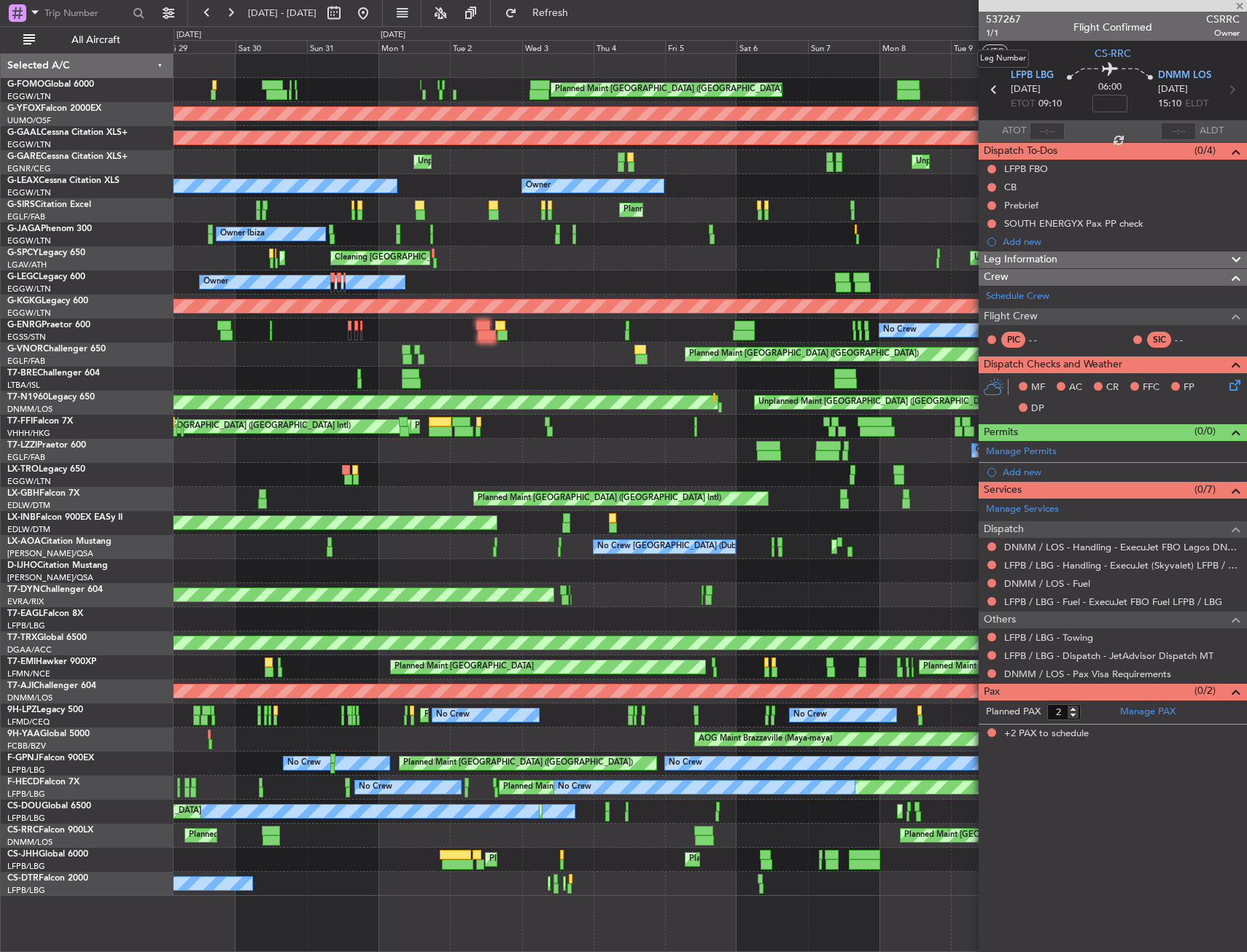
type input "-00:15"
type input "09:20"
type input "15:06"
type input "4"
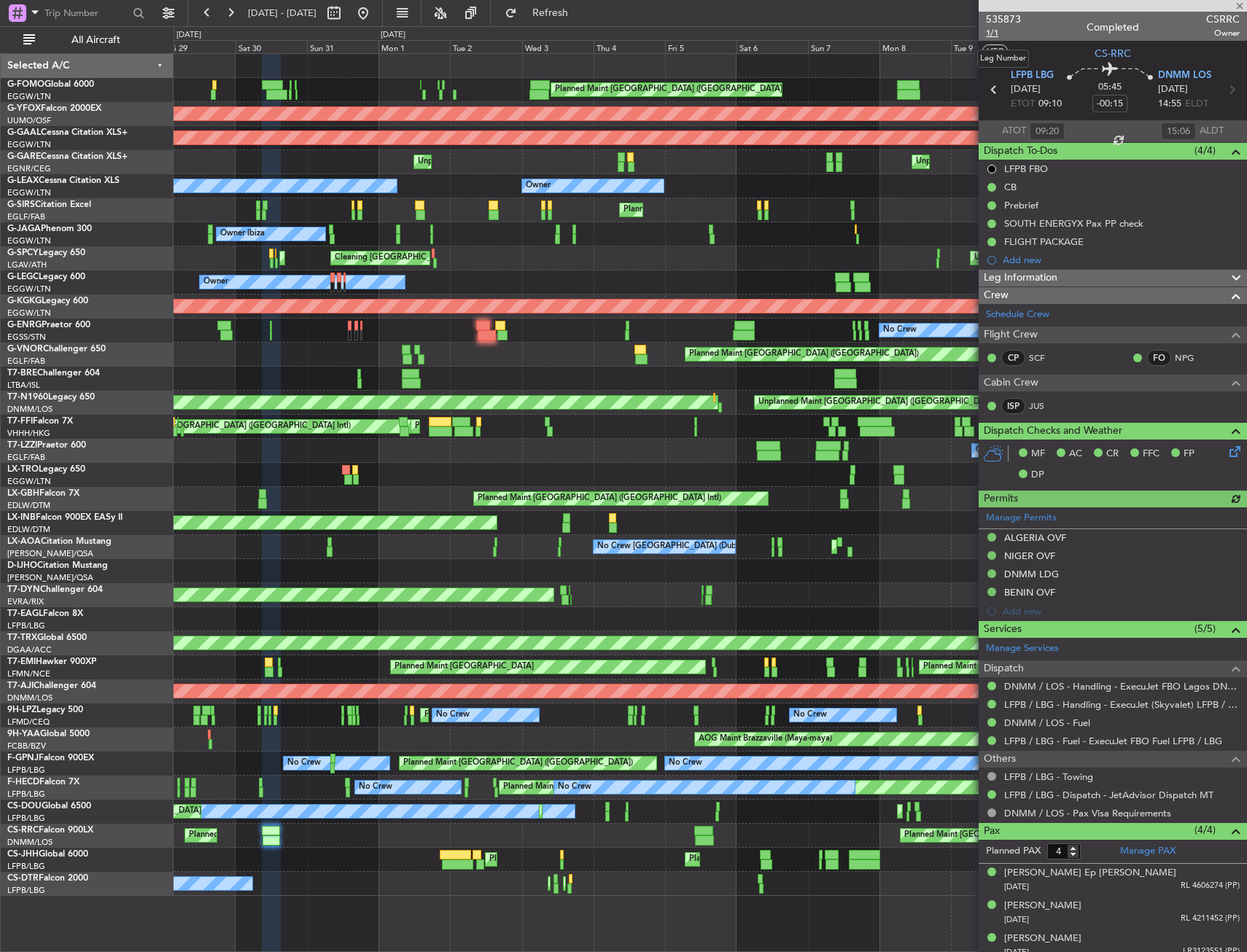
click at [992, 34] on span "1/1" at bounding box center [1003, 33] width 35 height 13
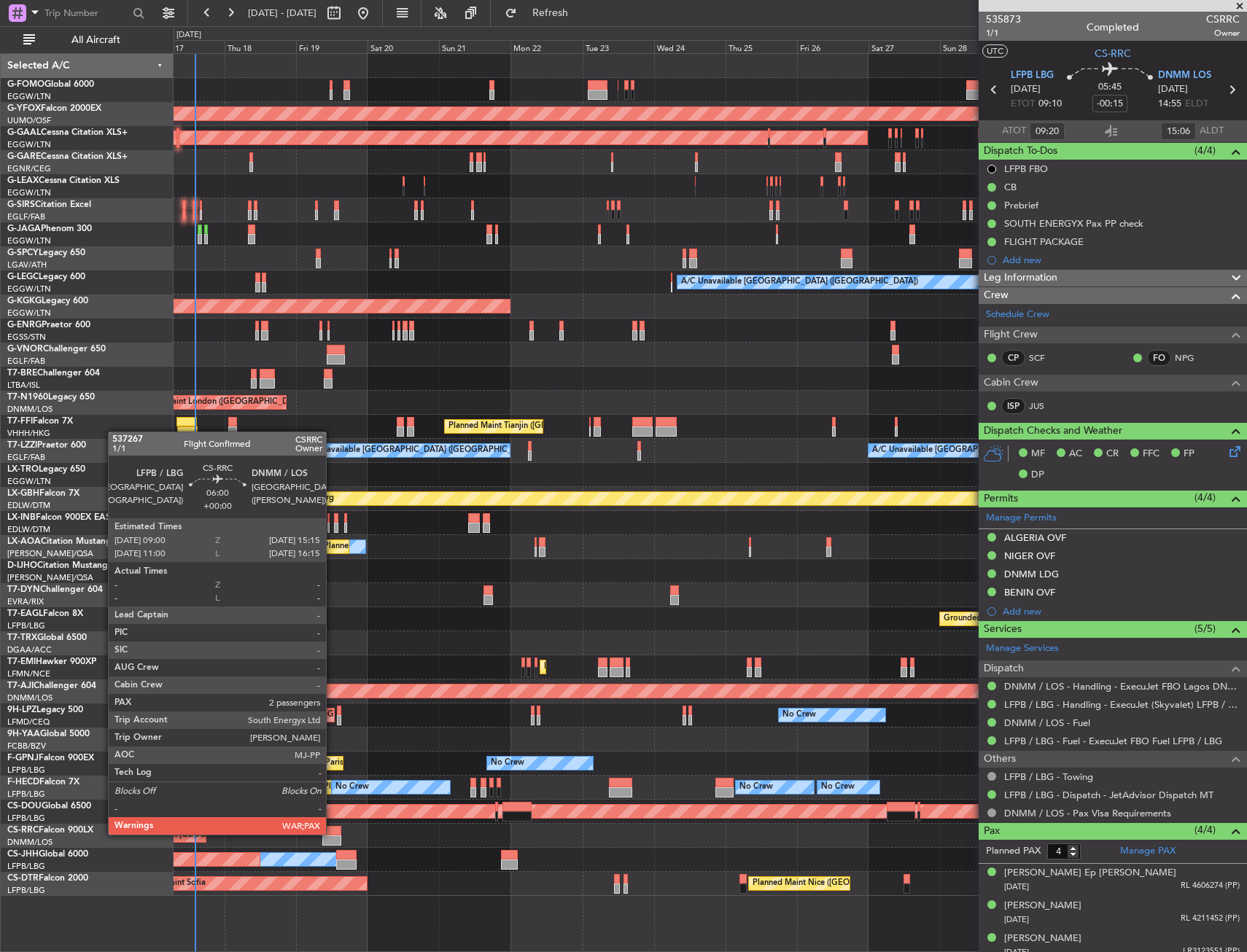
click at [333, 833] on div at bounding box center [331, 831] width 19 height 10
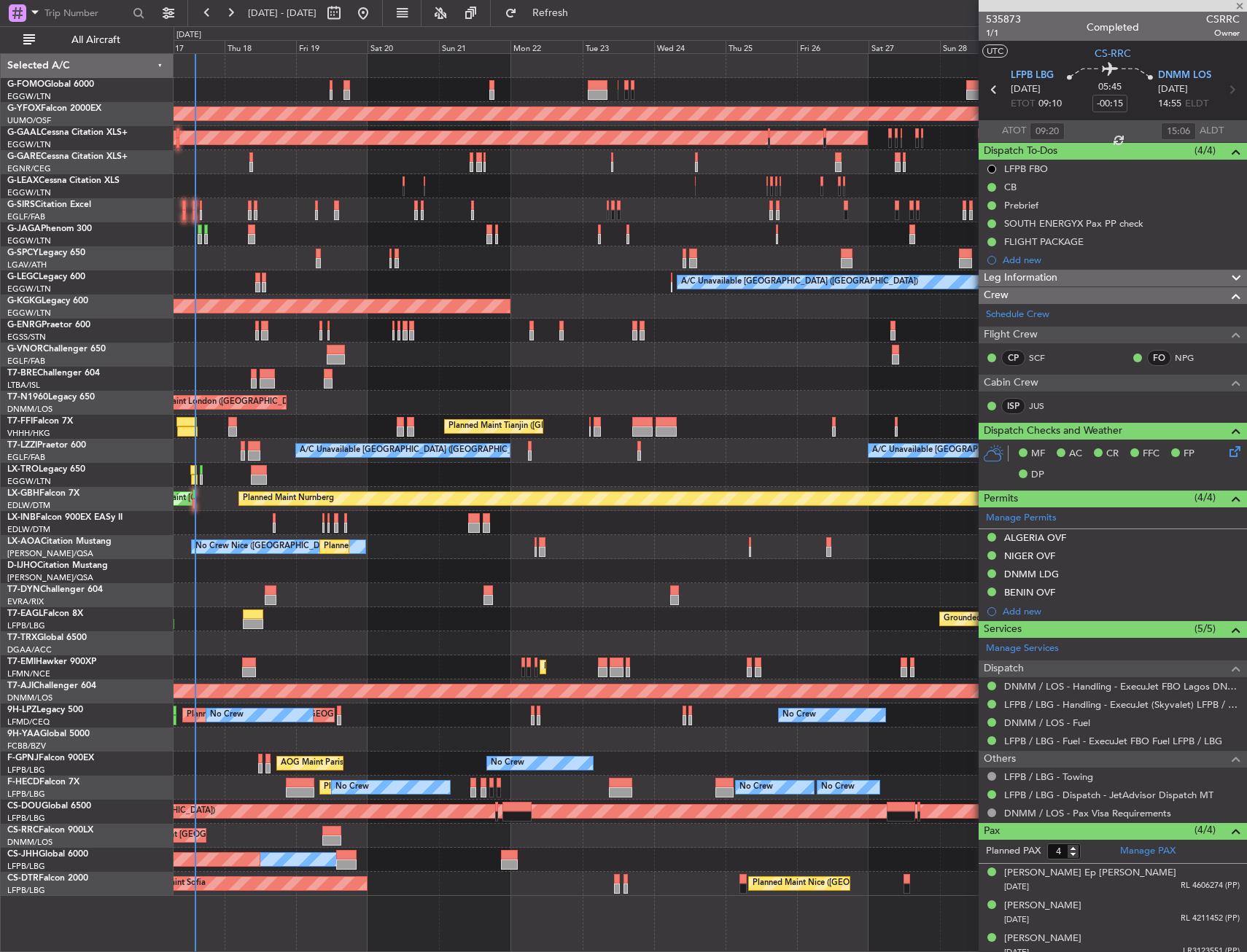
type input "2"
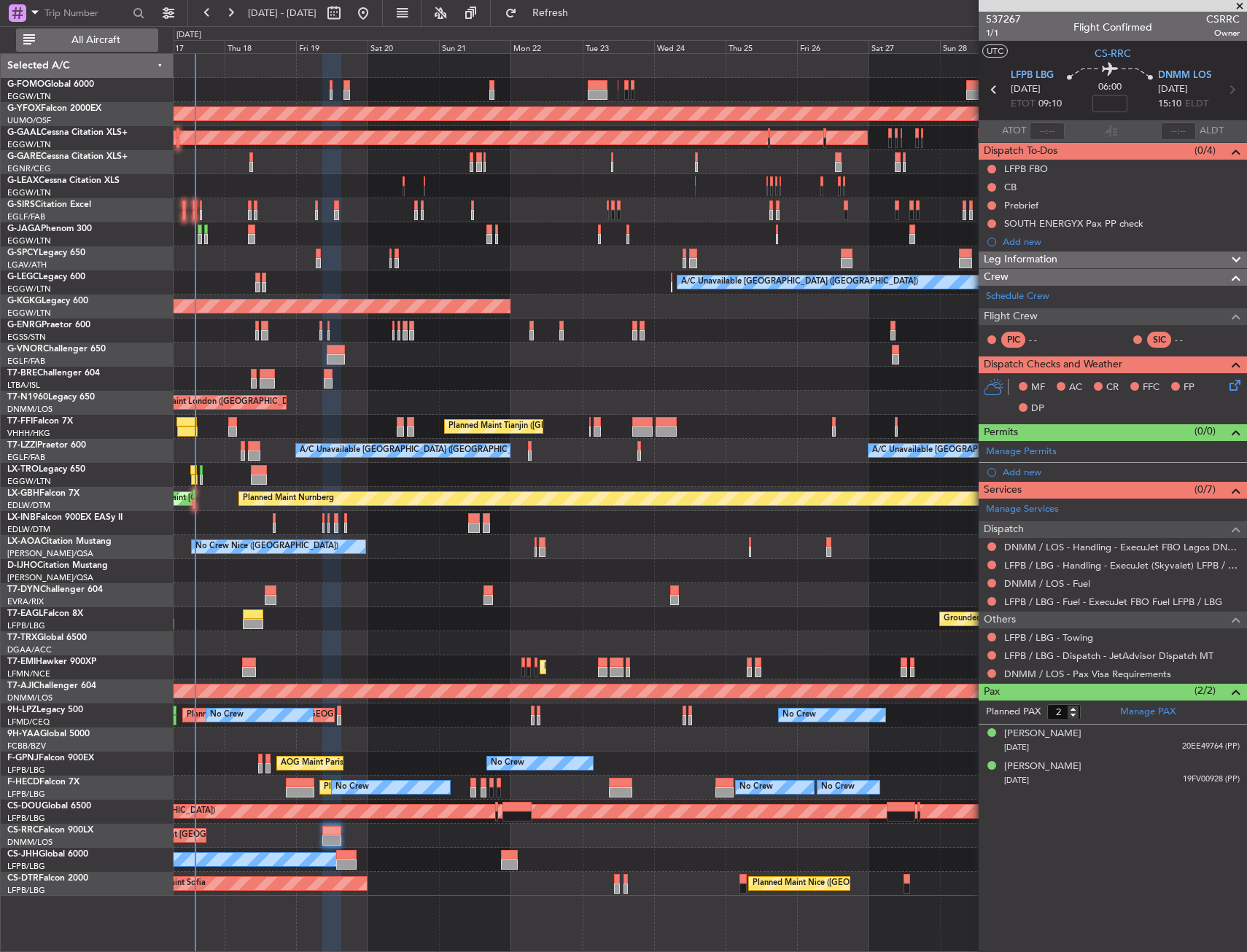
click at [55, 43] on span "All Aircraft" at bounding box center [96, 40] width 116 height 10
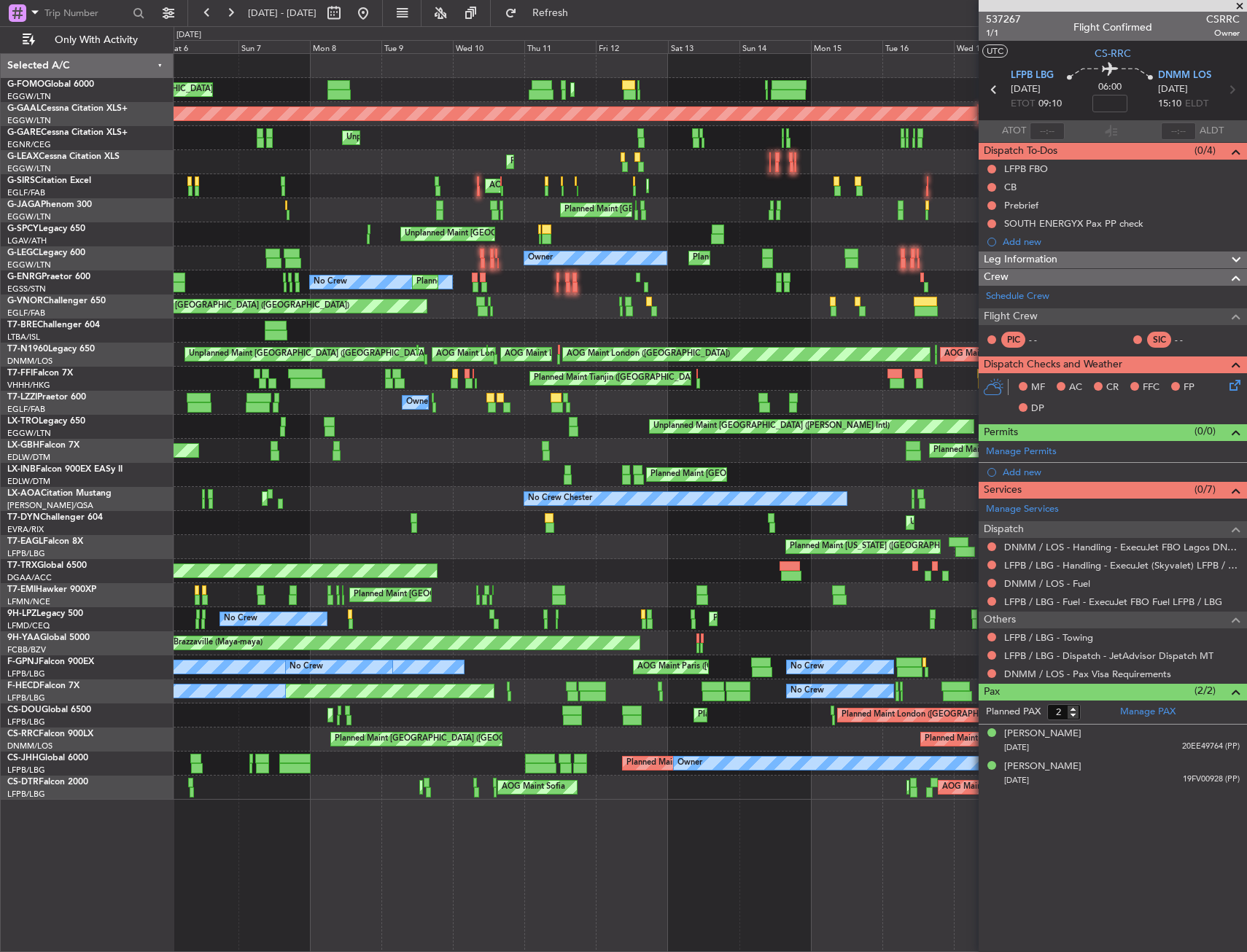
click at [490, 761] on div "Planned Maint Paris (Le Bourget) Owner Planned Maint Paris (Le Bourget) Planned…" at bounding box center [710, 763] width 1072 height 24
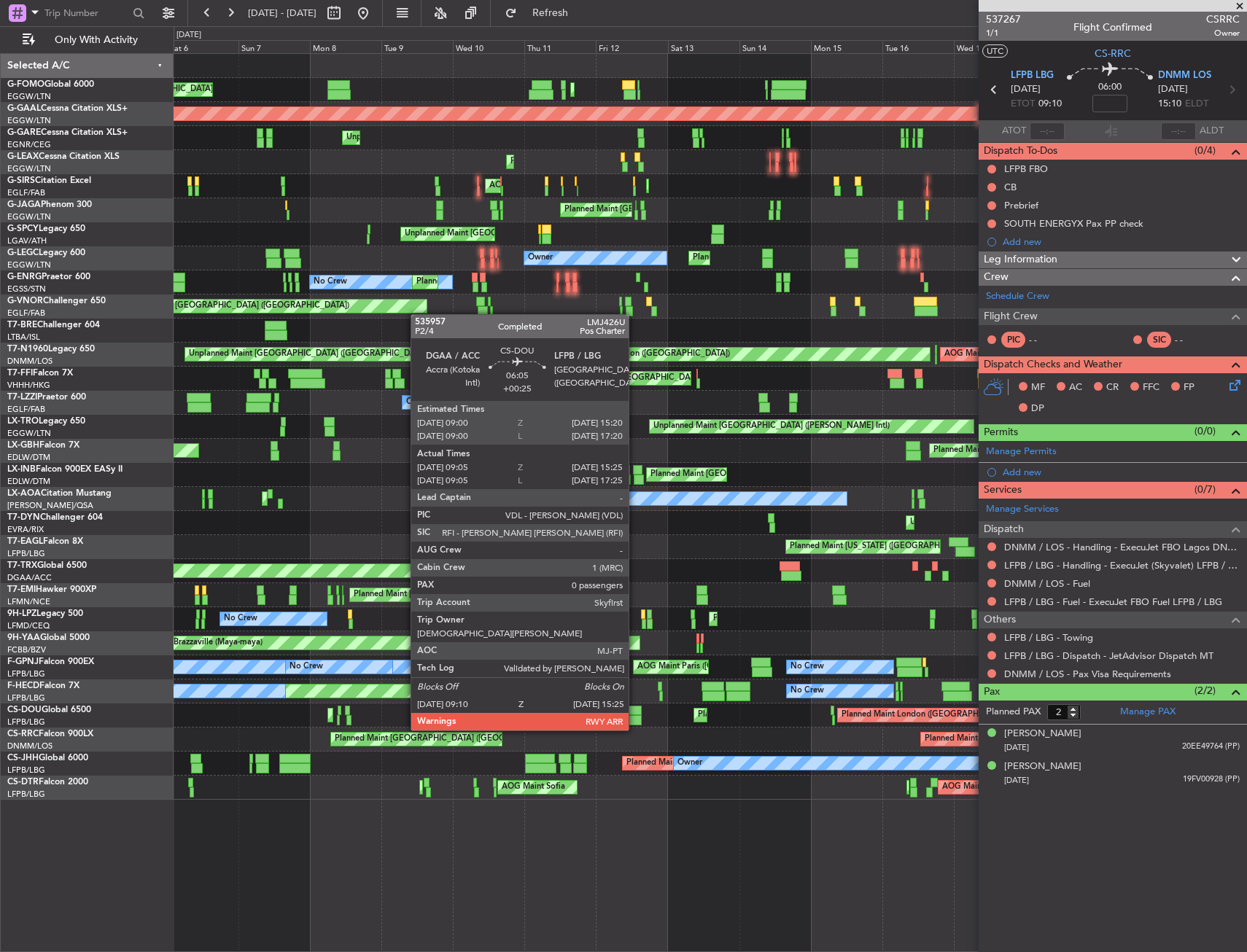
click at [327, 734] on div "Planned Maint London (Luton) Planned Maint London (Luton) Planned Maint Dusseld…" at bounding box center [710, 426] width 1072 height 745
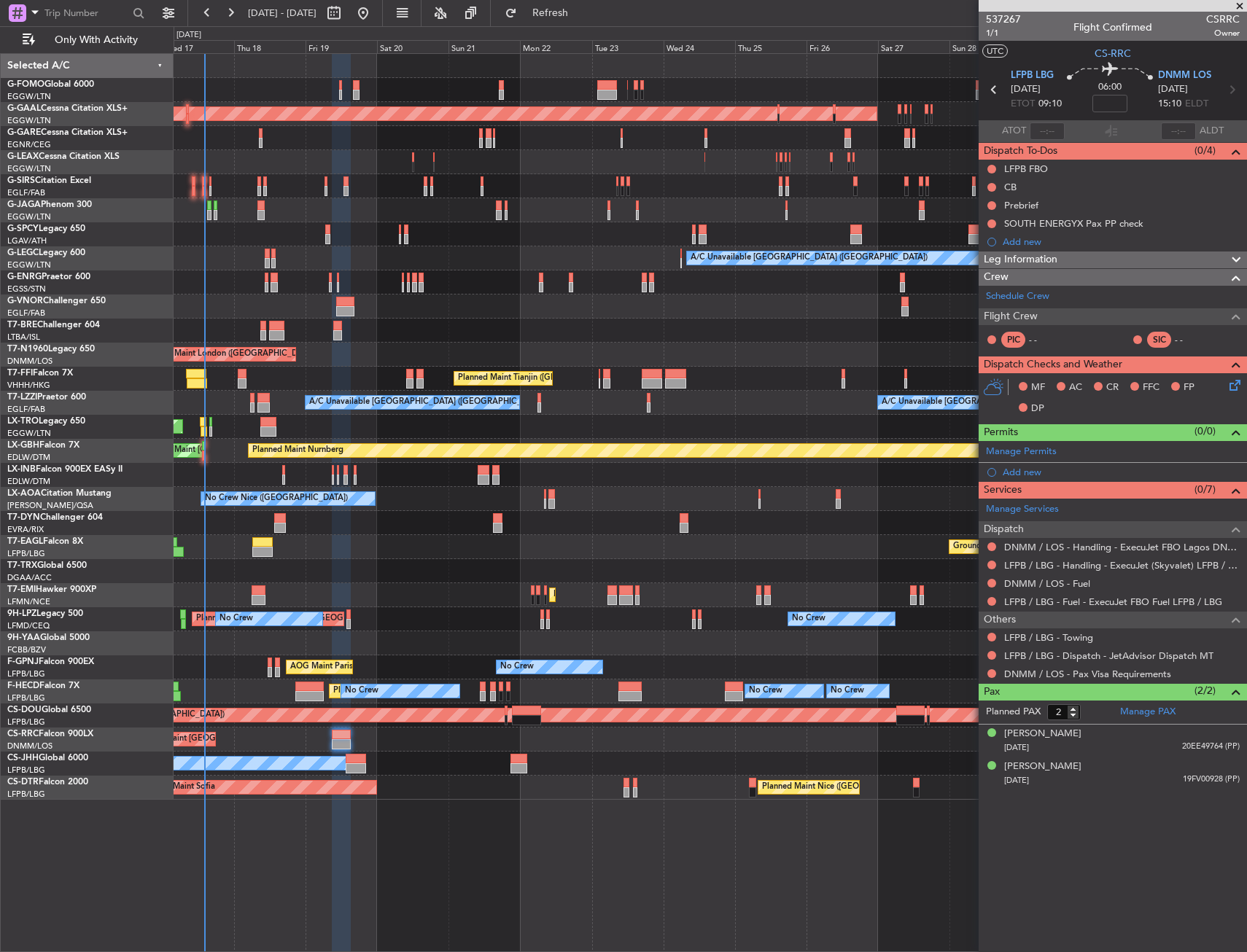
click at [145, 763] on div "Planned Maint Dusseldorf A/C Unavailable London (Luton) Planned Maint London (L…" at bounding box center [623, 489] width 1247 height 926
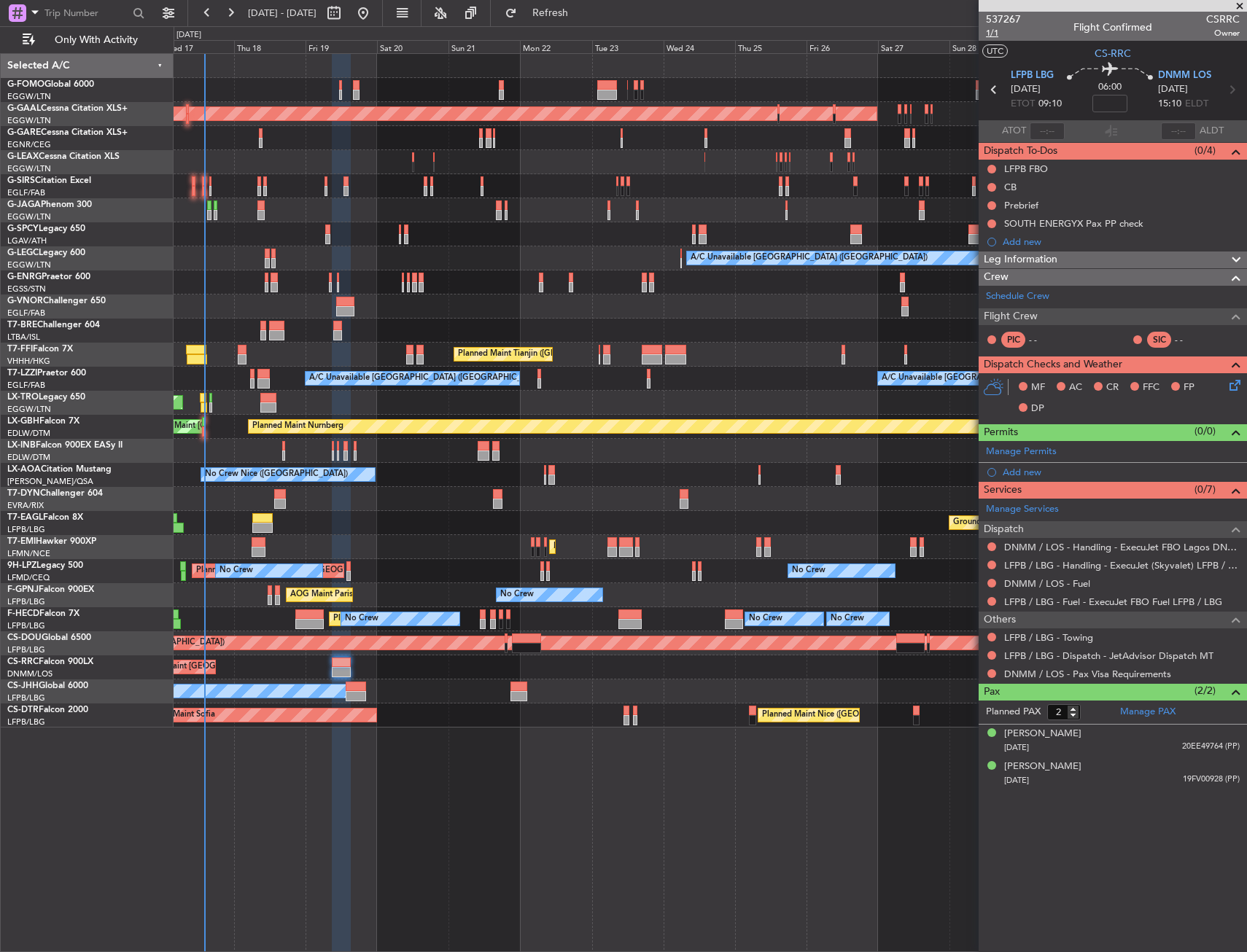
click at [994, 37] on span "1/1" at bounding box center [1003, 33] width 35 height 13
click at [1010, 294] on link "Schedule Crew" at bounding box center [1017, 297] width 63 height 15
click at [581, 18] on span "Refresh" at bounding box center [551, 13] width 61 height 10
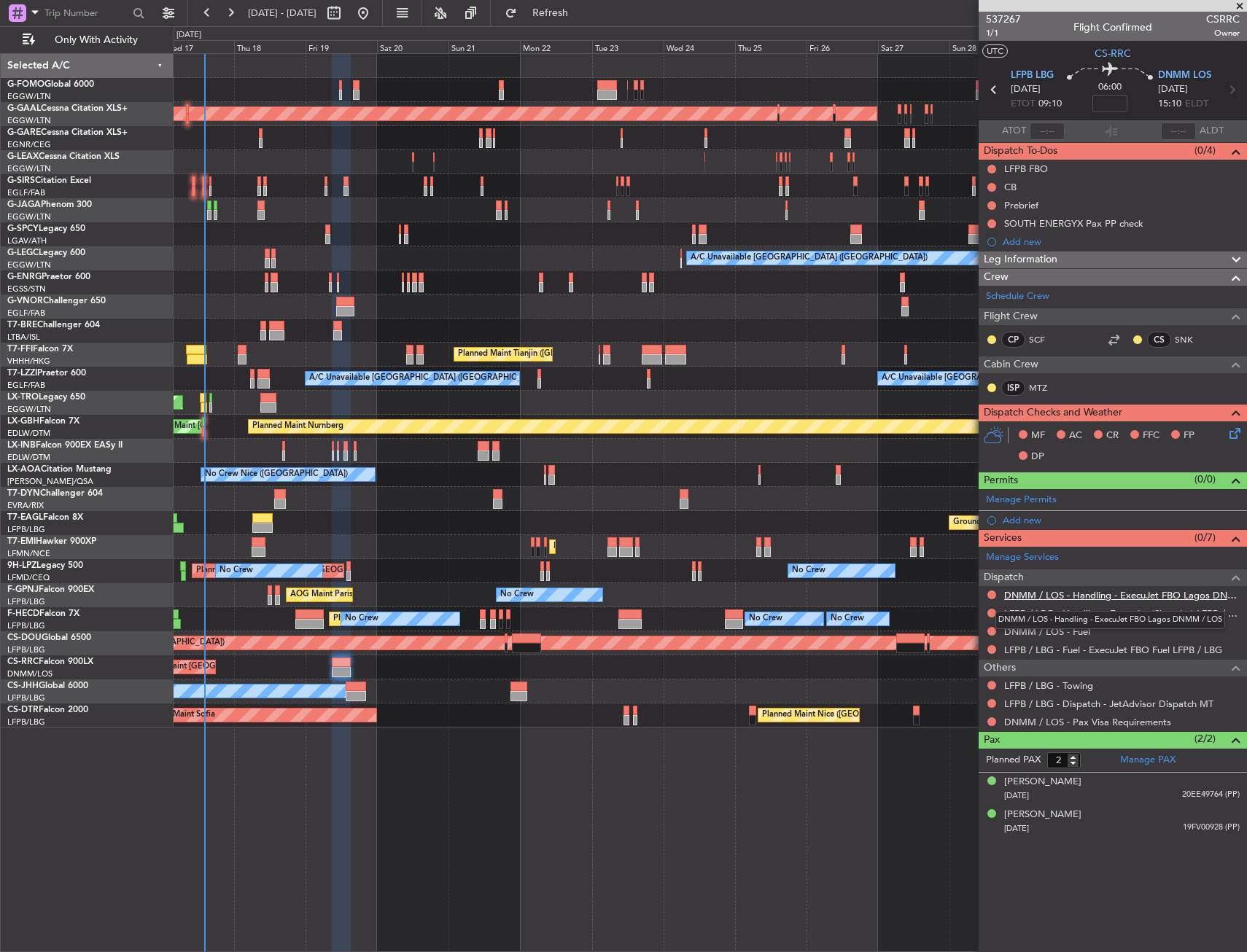
click at [1021, 595] on link "DNMM / LOS - Handling - ExecuJet FBO Lagos DNMM / LOS" at bounding box center [1122, 595] width 236 height 13
click at [993, 627] on button at bounding box center [992, 631] width 9 height 9
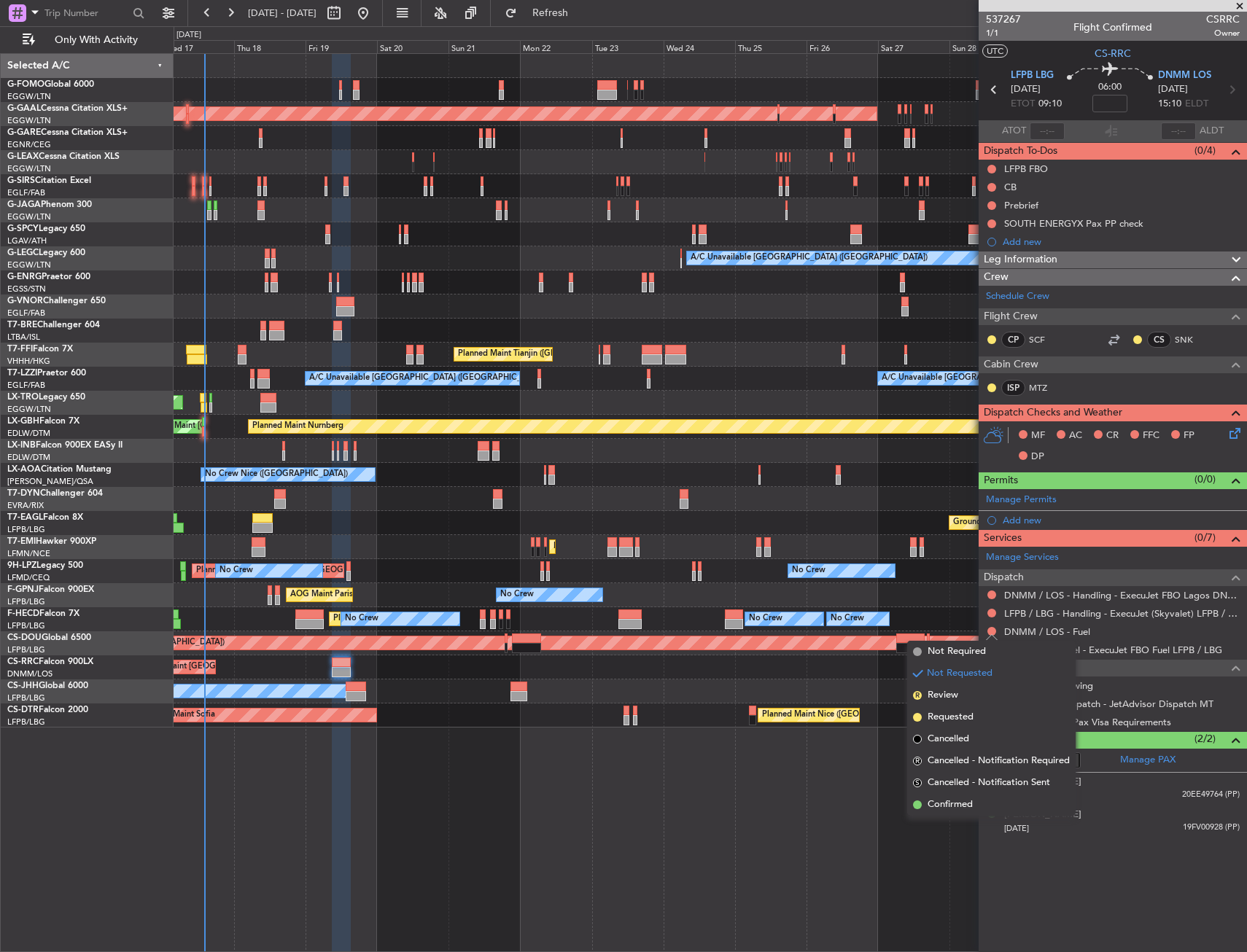
click at [940, 802] on span "Confirmed" at bounding box center [950, 805] width 46 height 15
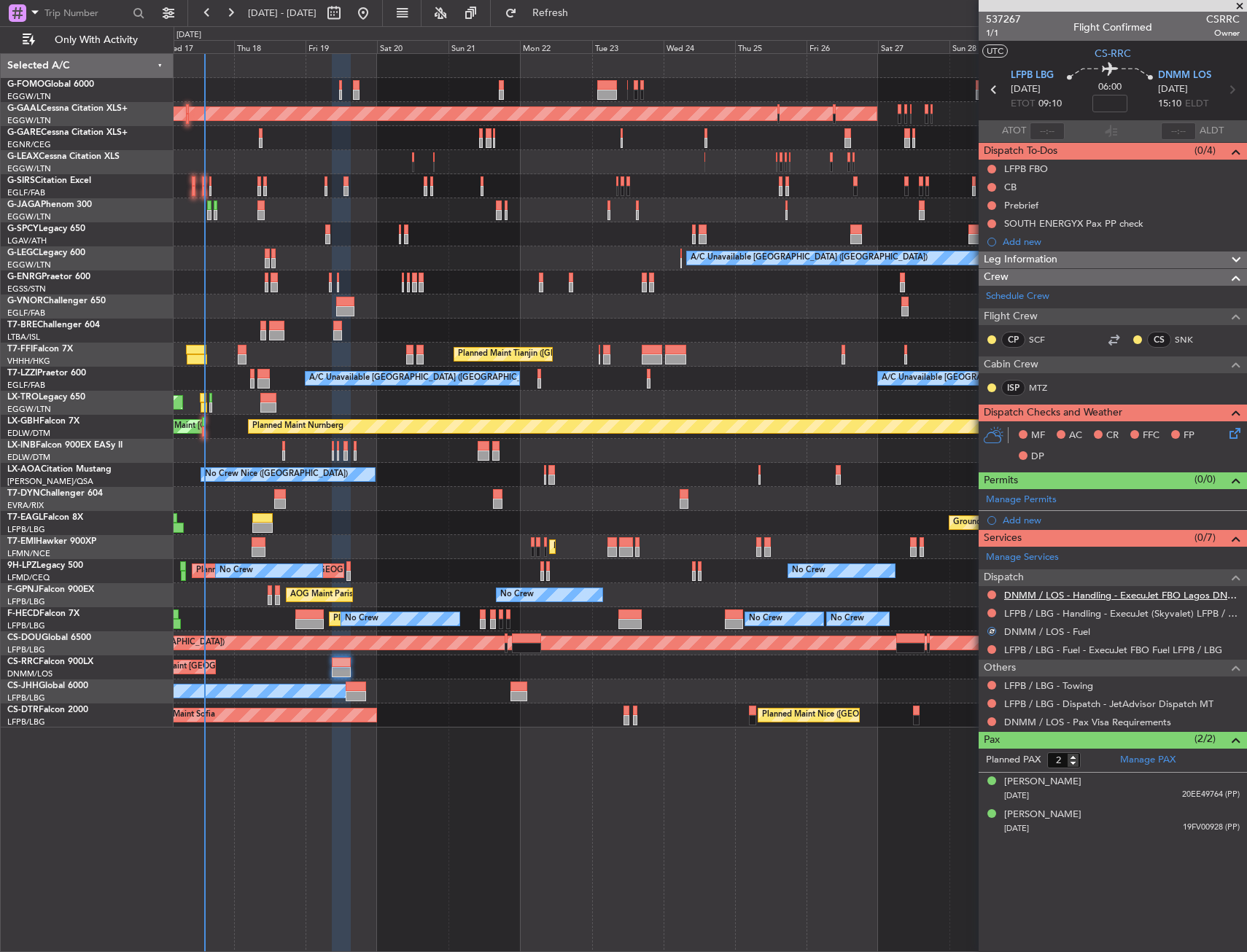
click at [1025, 597] on link "DNMM / LOS - Handling - ExecuJet FBO Lagos DNMM / LOS" at bounding box center [1122, 595] width 236 height 13
click at [1025, 615] on link "LFPB / LBG - Handling - ExecuJet (Skyvalet) LFPB / LBG" at bounding box center [1122, 613] width 236 height 13
click at [581, 16] on span "Refresh" at bounding box center [551, 13] width 61 height 10
click at [1037, 652] on link "LFPB / LBG - Fuel - ExecuJet FBO Fuel LFPB / LBG" at bounding box center [1113, 650] width 218 height 13
click at [1028, 519] on div "Add new" at bounding box center [1114, 520] width 224 height 13
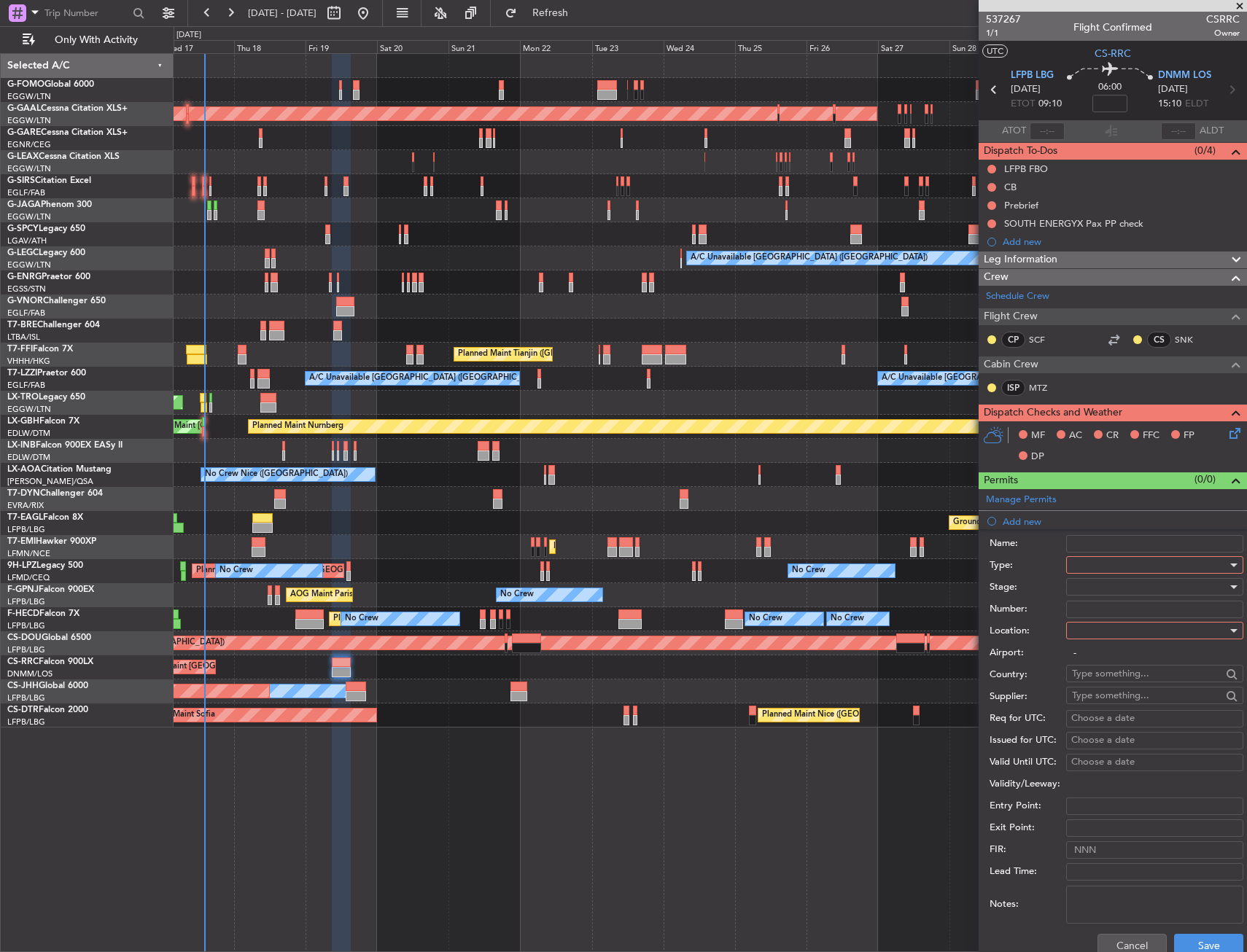
click at [1104, 567] on div at bounding box center [1149, 565] width 155 height 22
click at [1112, 727] on span "Landing" at bounding box center [1148, 724] width 153 height 22
click at [1103, 636] on div at bounding box center [1149, 630] width 155 height 22
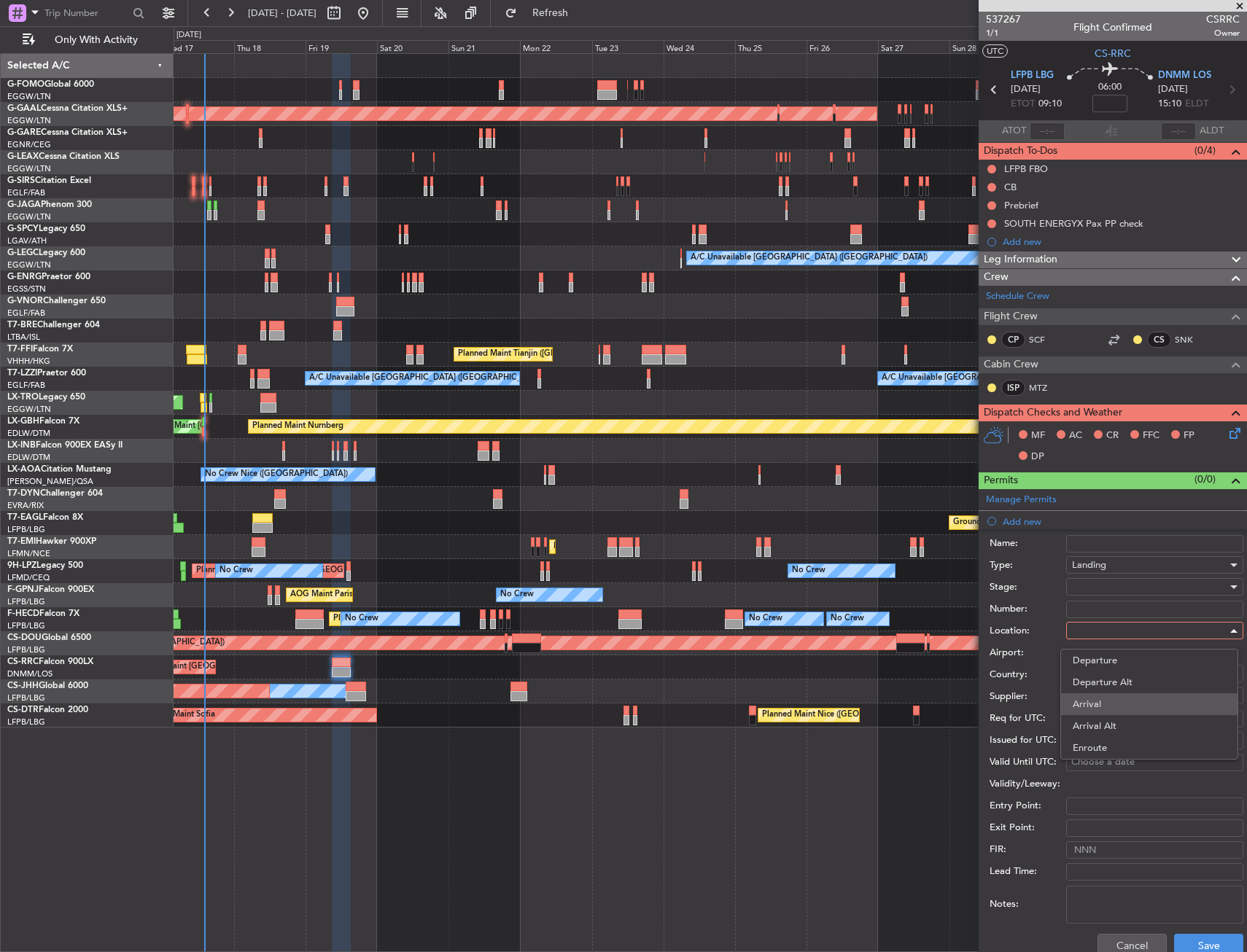
click at [1106, 704] on span "Arrival" at bounding box center [1148, 704] width 153 height 22
type input "DNMM / LOS"
click at [1190, 943] on button "Save" at bounding box center [1208, 945] width 69 height 23
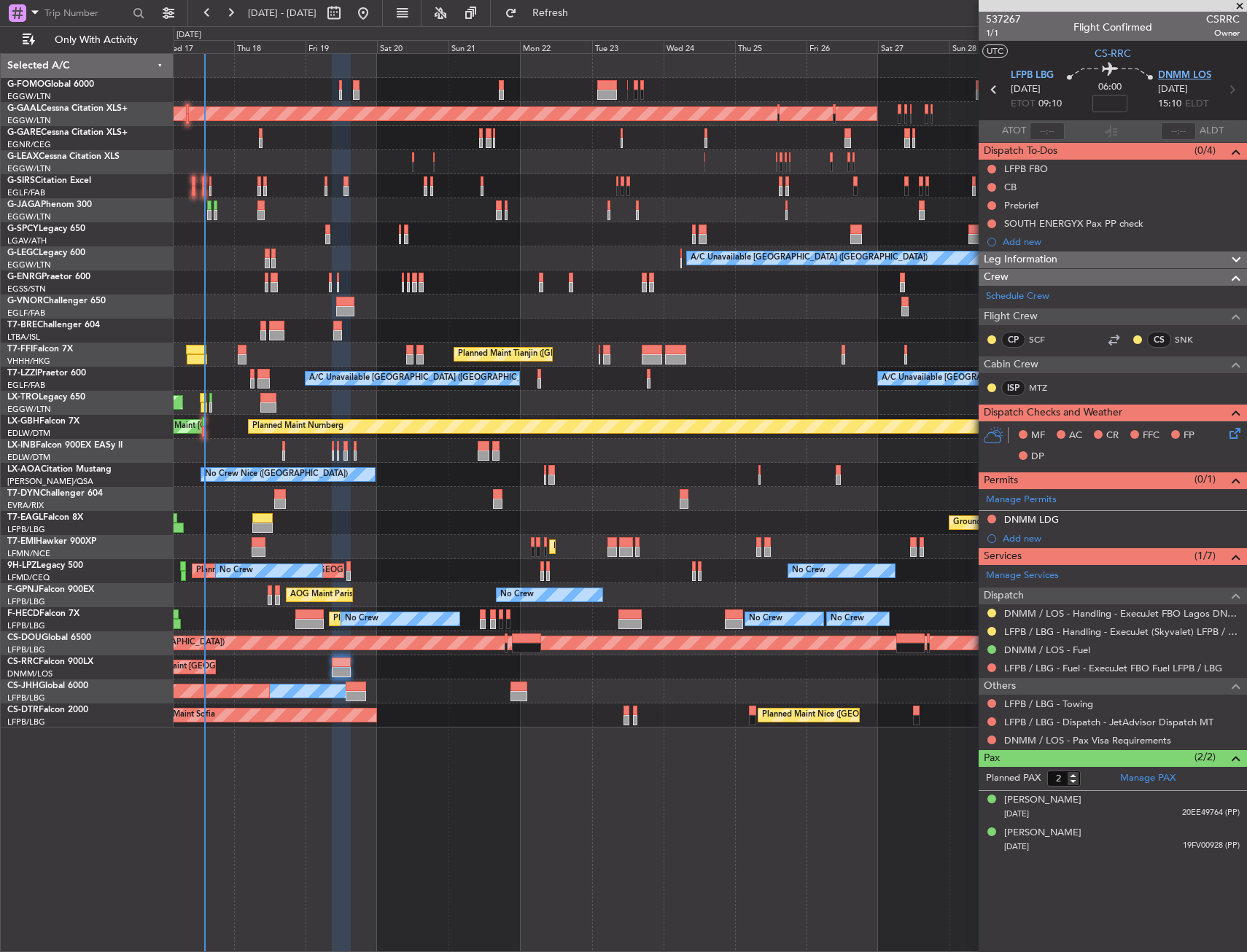
click at [1193, 76] on span "DNMM LOS" at bounding box center [1184, 76] width 53 height 15
click at [1116, 509] on div "Manage Permits" at bounding box center [1113, 500] width 269 height 22
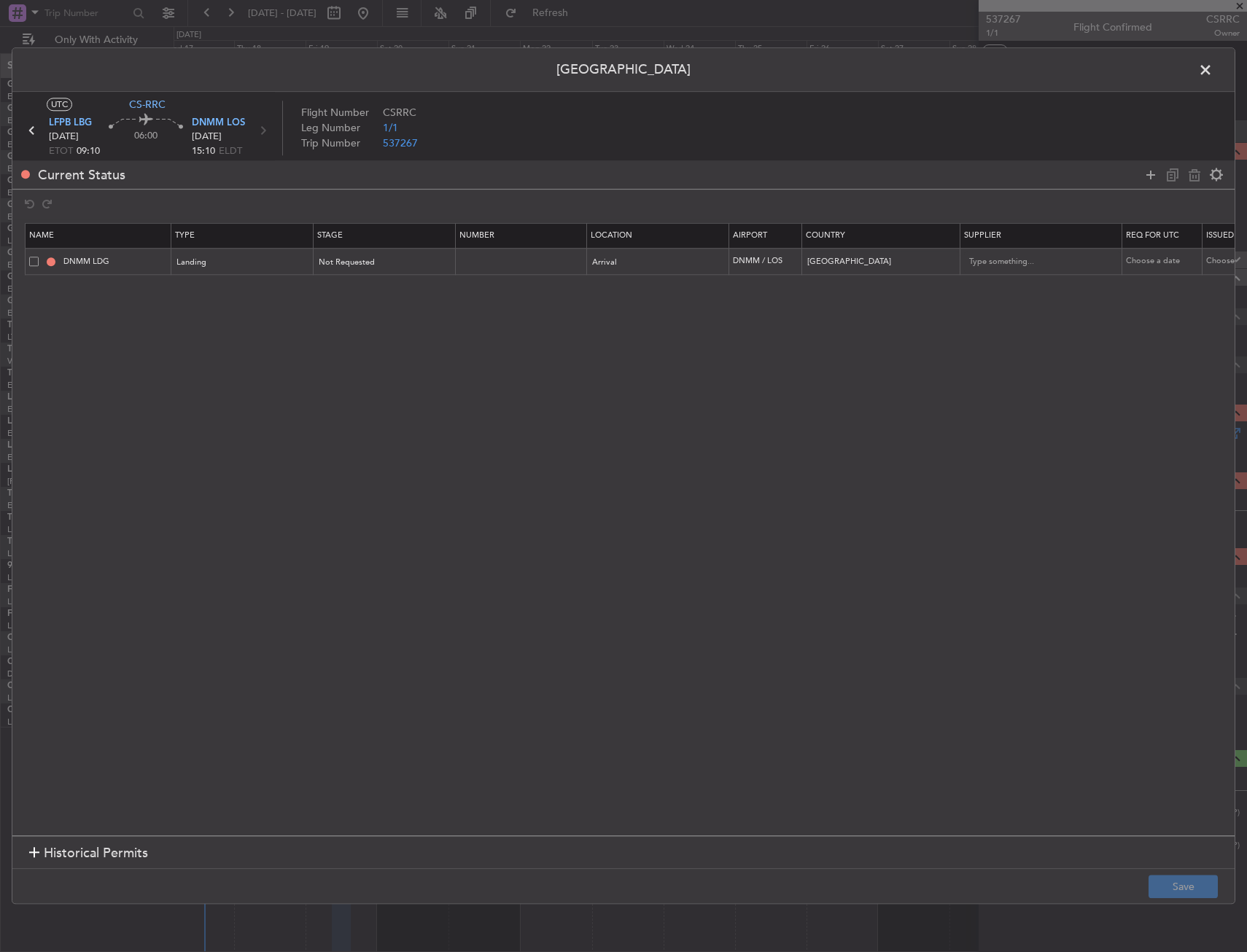
click at [1213, 79] on span at bounding box center [1213, 73] width 0 height 29
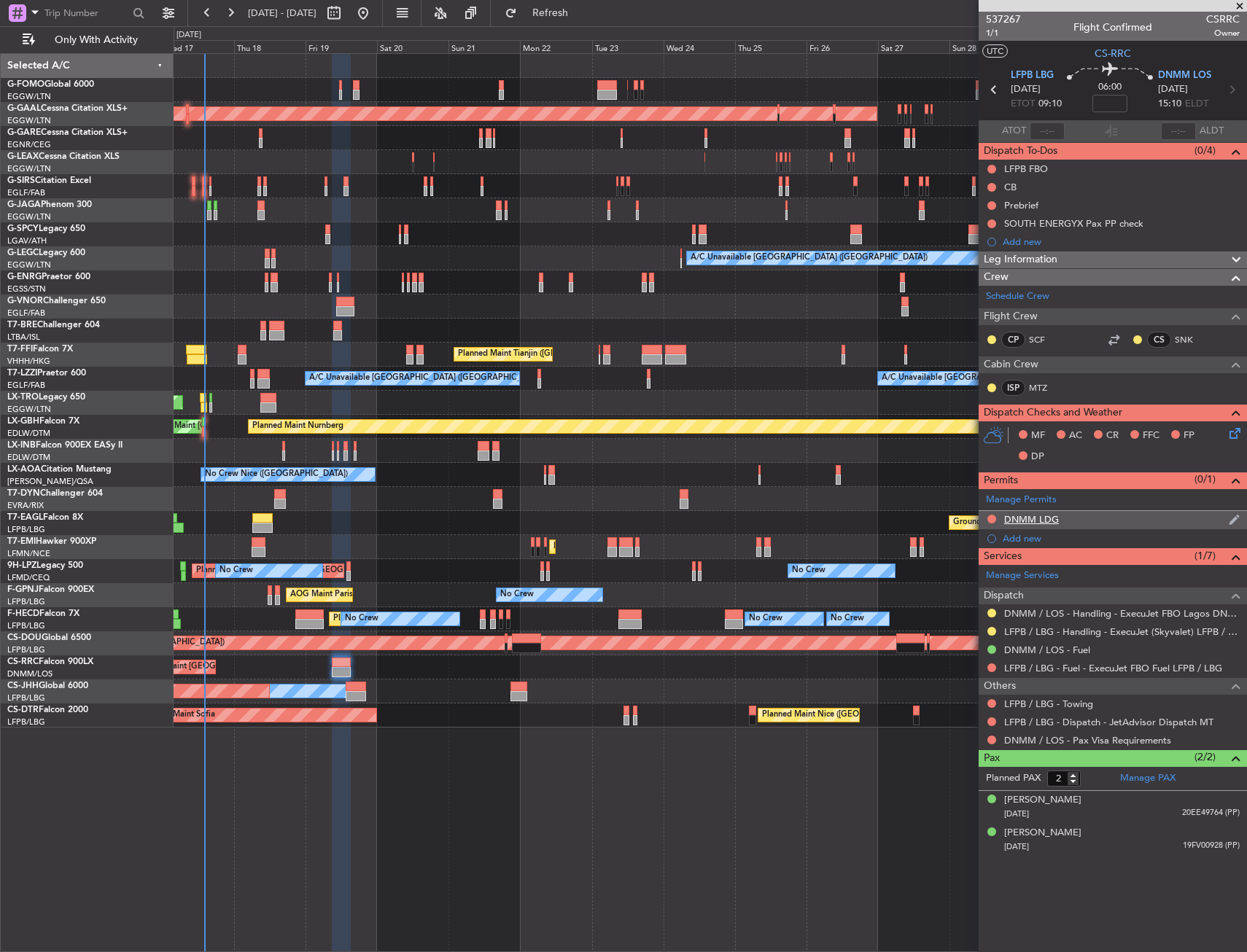
click at [1078, 523] on div "DNMM LDG" at bounding box center [1113, 520] width 269 height 18
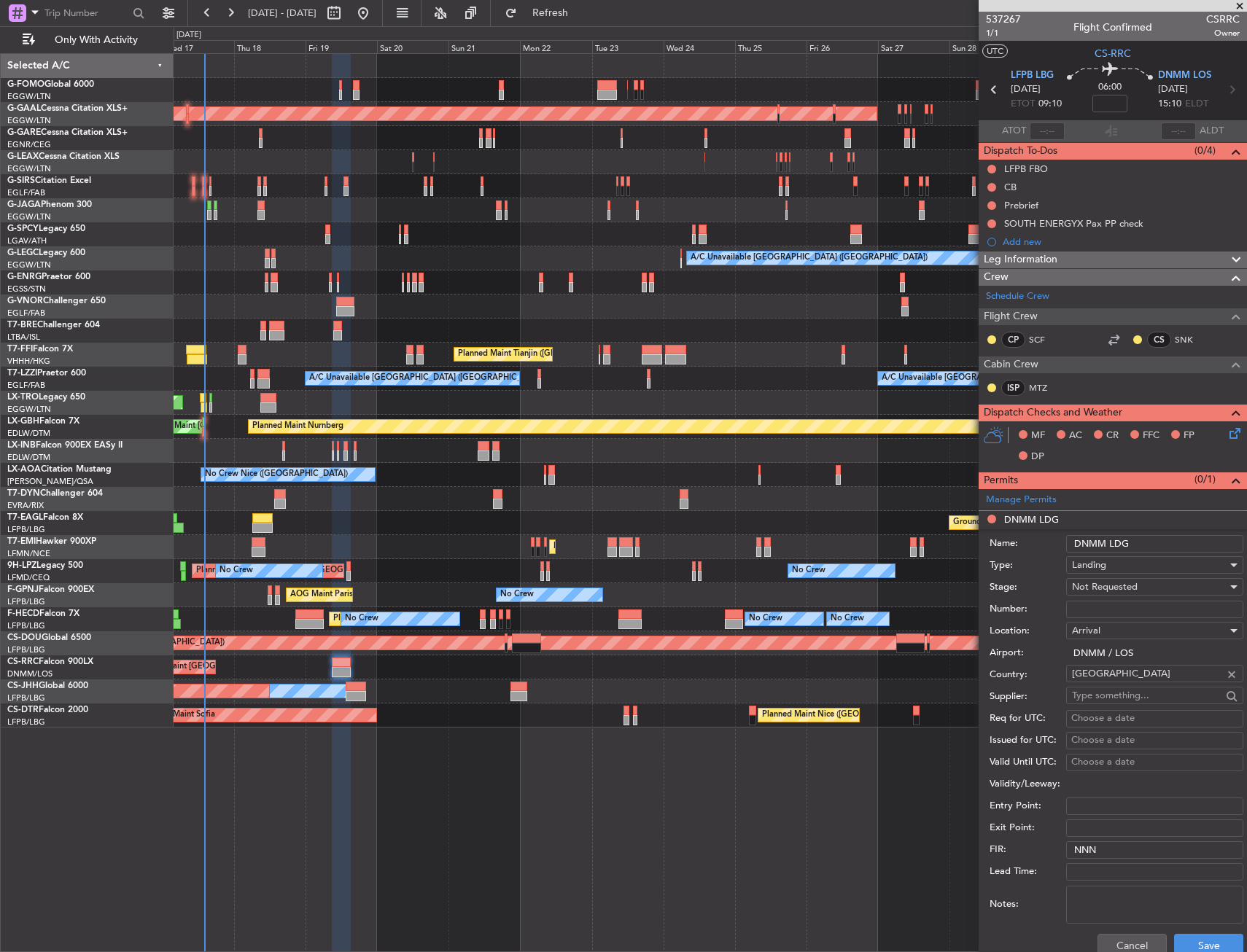
click at [1099, 620] on div "Arrival" at bounding box center [1149, 630] width 155 height 22
click at [1100, 607] on div at bounding box center [623, 476] width 1247 height 952
click at [1100, 607] on input "Number:" at bounding box center [1154, 609] width 177 height 17
paste input "AA 0008 / 02091405"
type input "AA 0008 / 02091405"
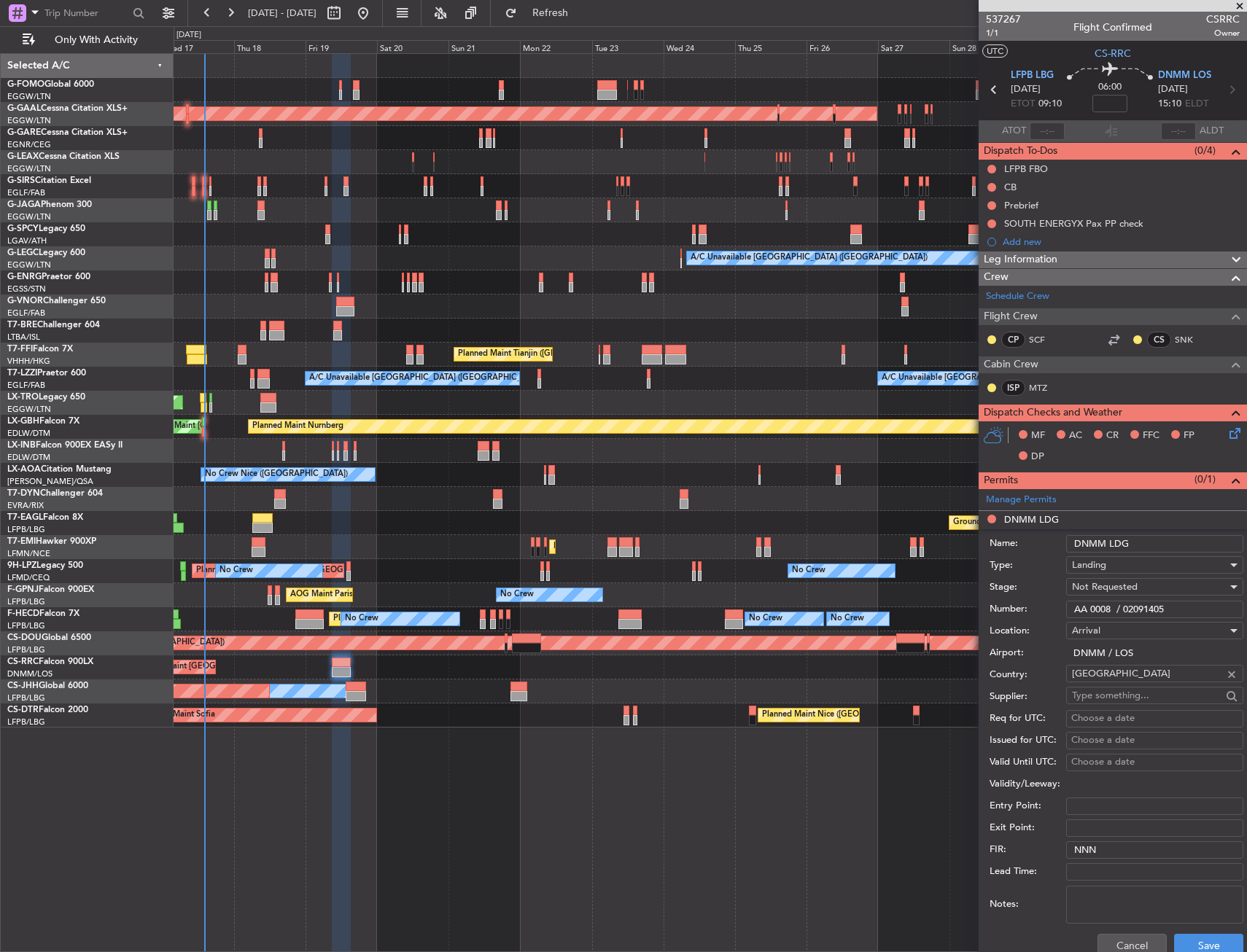
click at [1122, 588] on span "Not Requested" at bounding box center [1104, 587] width 66 height 13
click at [1121, 704] on span "Received OK" at bounding box center [1148, 704] width 153 height 22
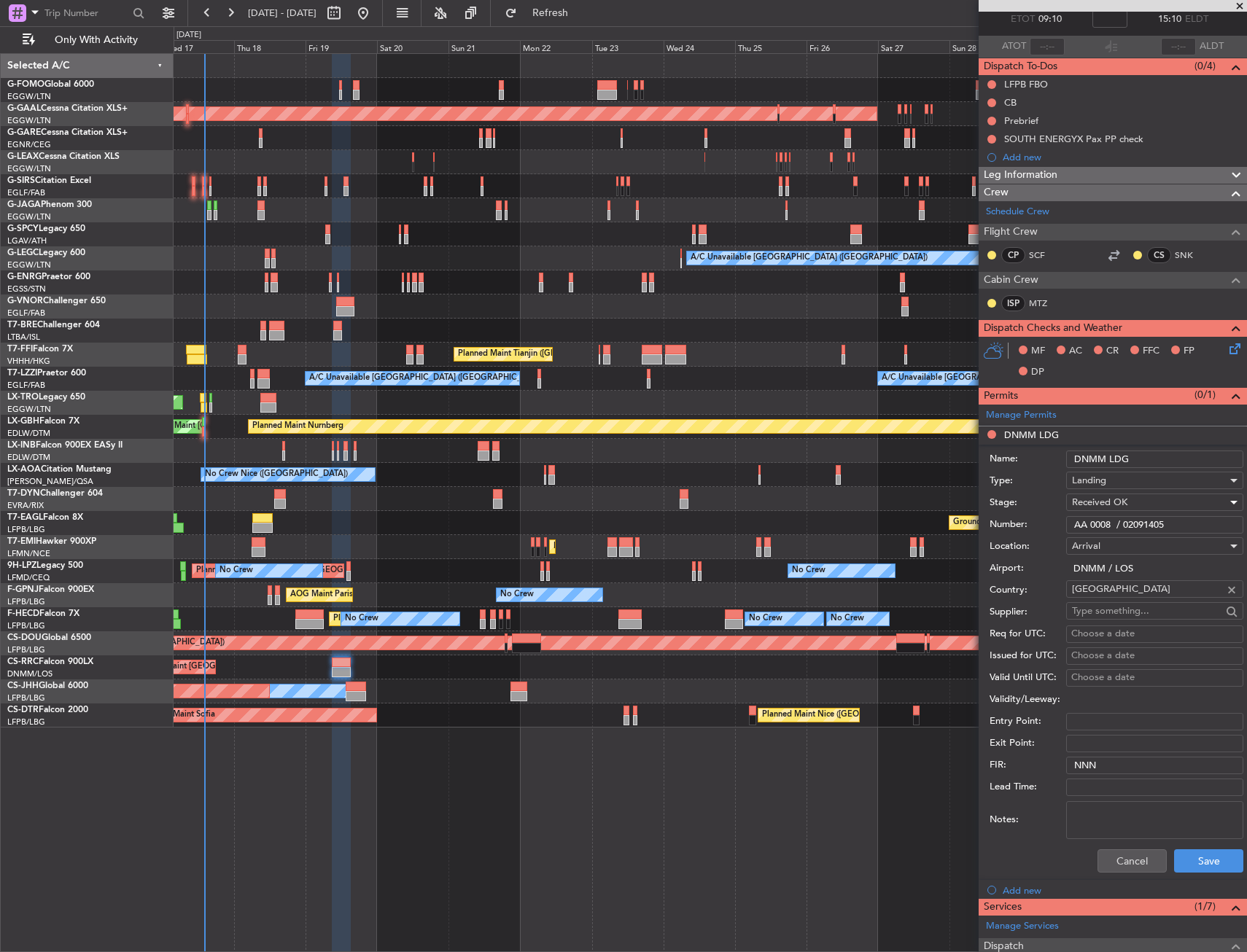
scroll to position [145, 0]
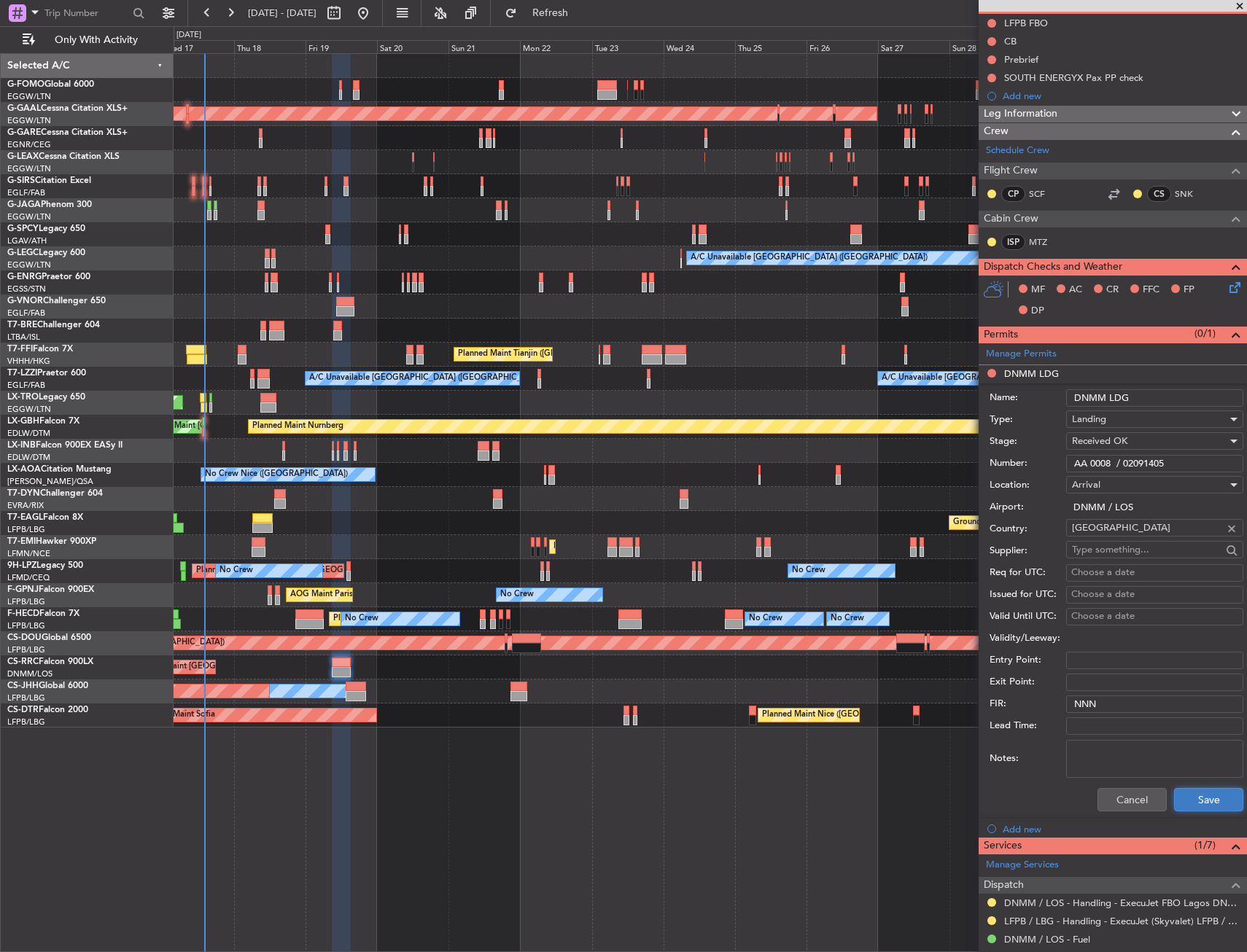
click at [1198, 803] on button "Save" at bounding box center [1208, 799] width 69 height 23
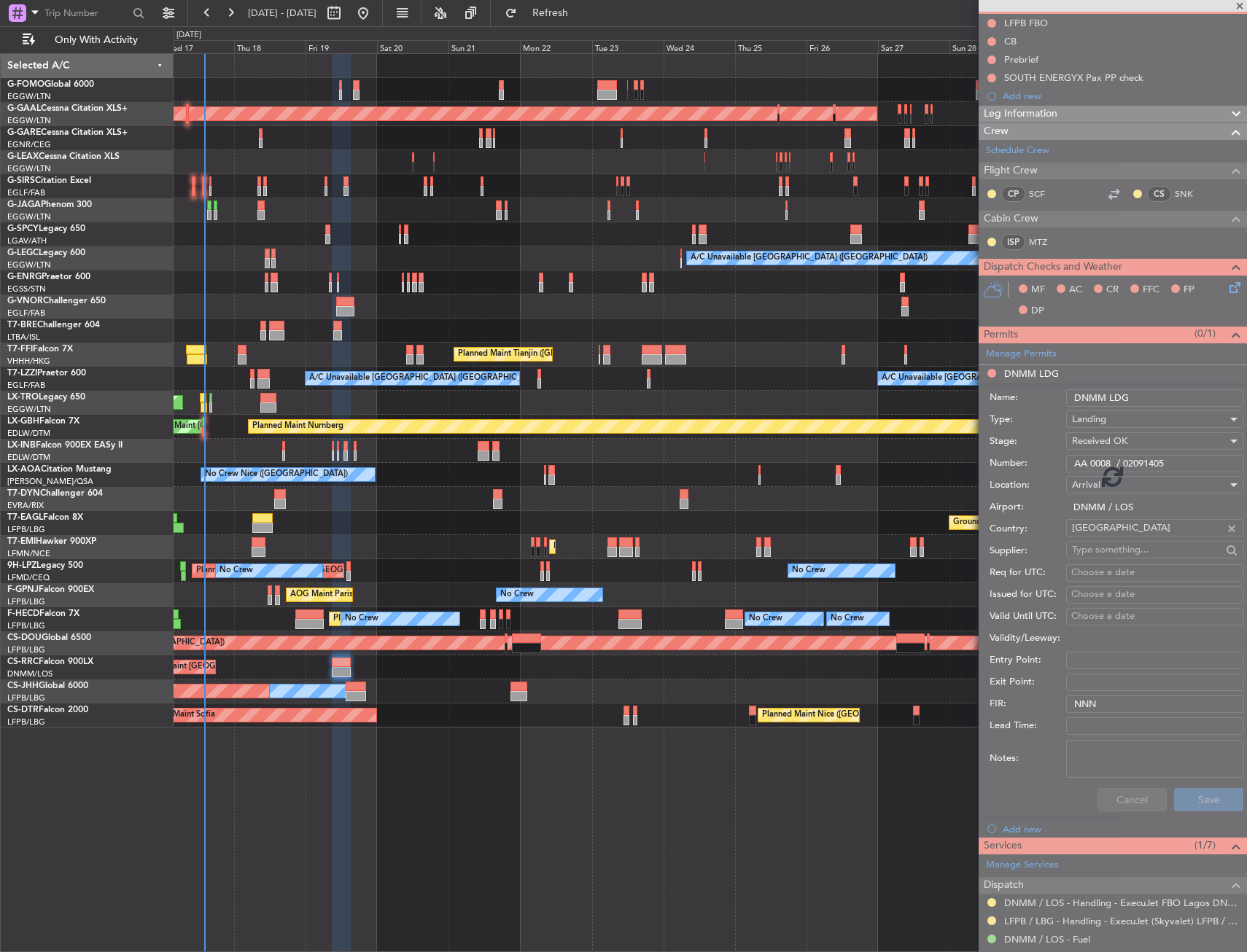
scroll to position [0, 0]
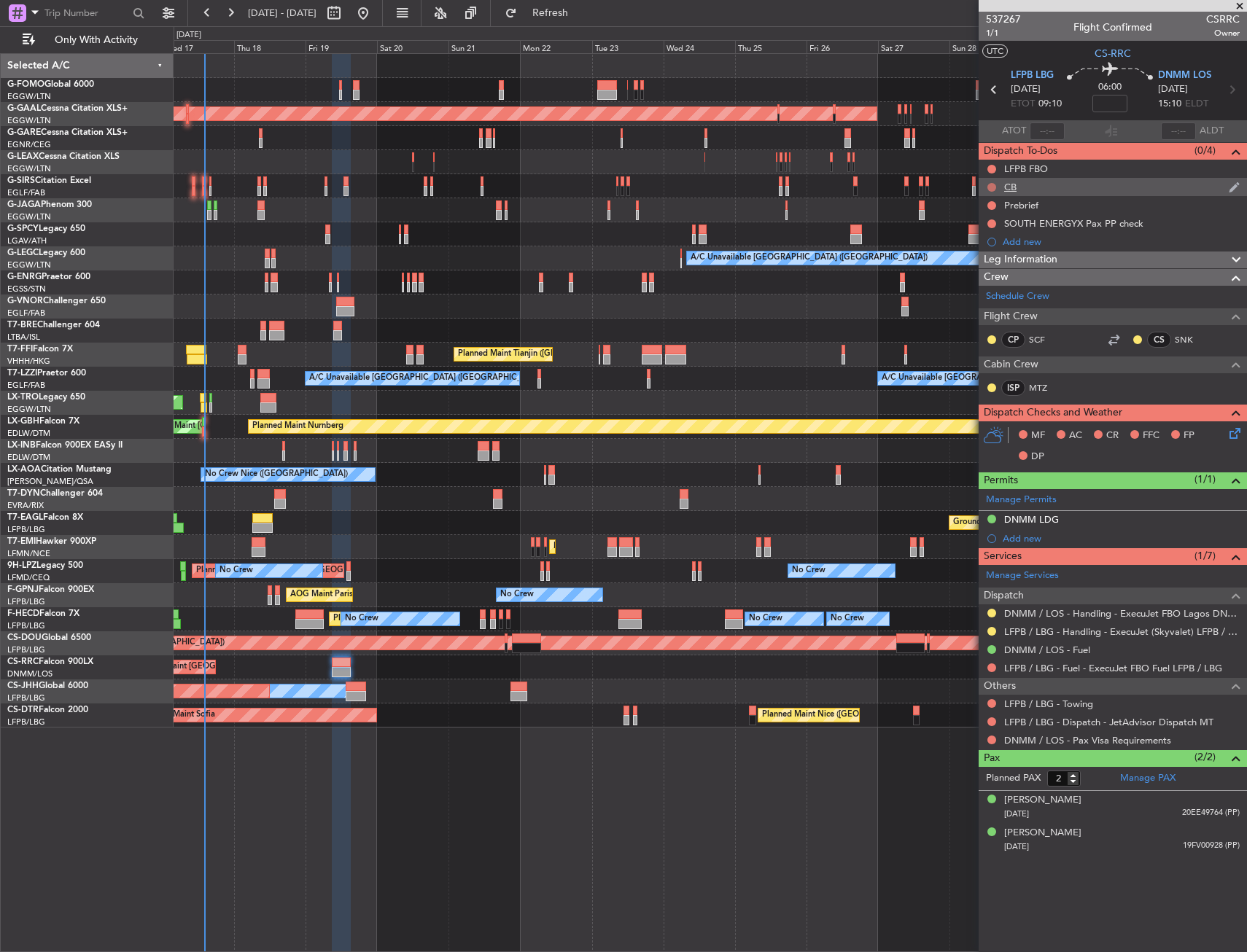
click at [992, 186] on button at bounding box center [992, 187] width 9 height 9
click at [981, 248] on span "Completed" at bounding box center [998, 251] width 48 height 15
click at [1231, 428] on icon at bounding box center [1232, 431] width 12 height 12
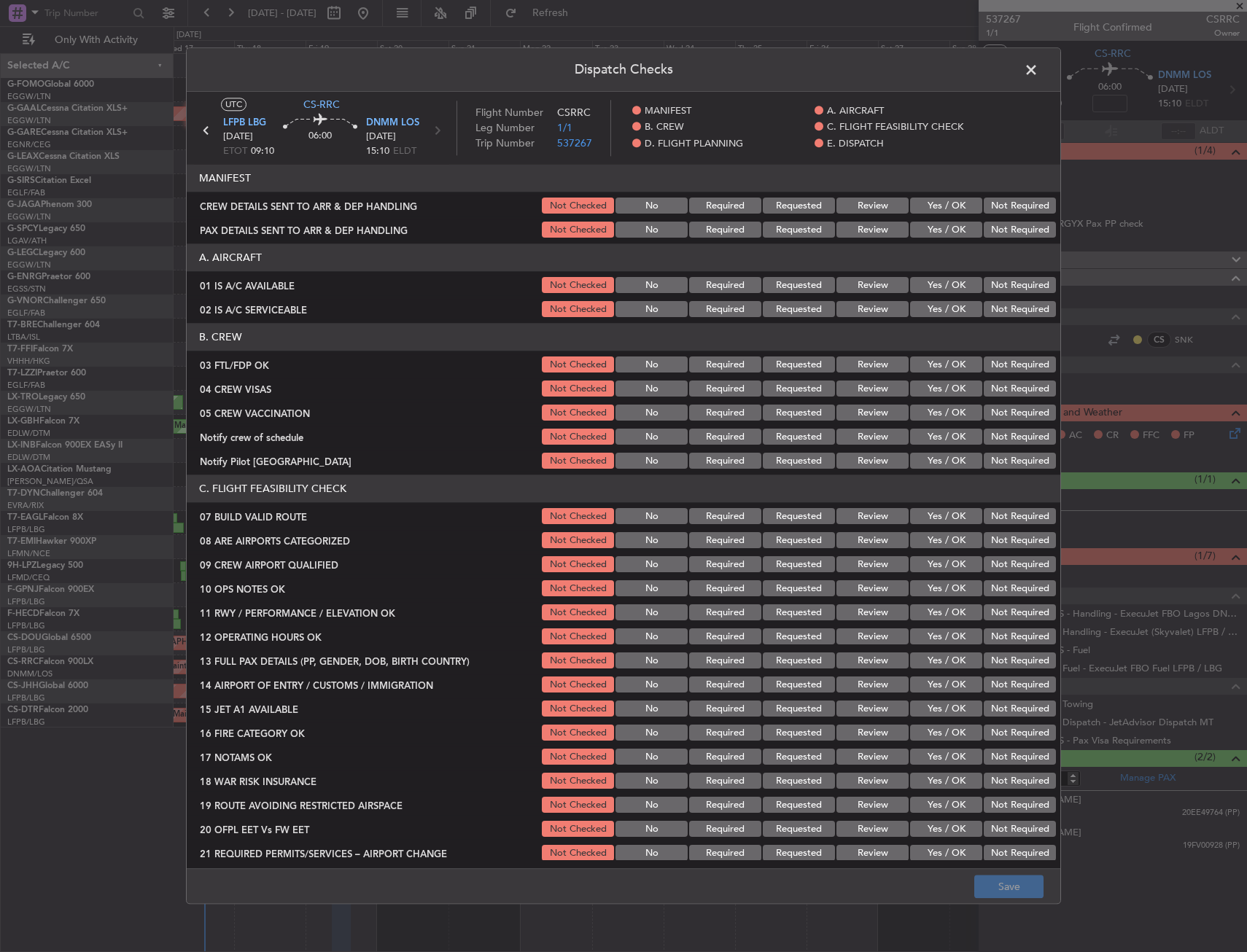
click at [931, 286] on button "Yes / OK" at bounding box center [946, 285] width 72 height 16
drag, startPoint x: 931, startPoint y: 304, endPoint x: 932, endPoint y: 329, distance: 25.0
click at [931, 305] on button "Yes / OK" at bounding box center [946, 309] width 72 height 16
drag, startPoint x: 934, startPoint y: 362, endPoint x: 943, endPoint y: 366, distance: 9.8
click at [936, 362] on button "Yes / OK" at bounding box center [946, 365] width 72 height 16
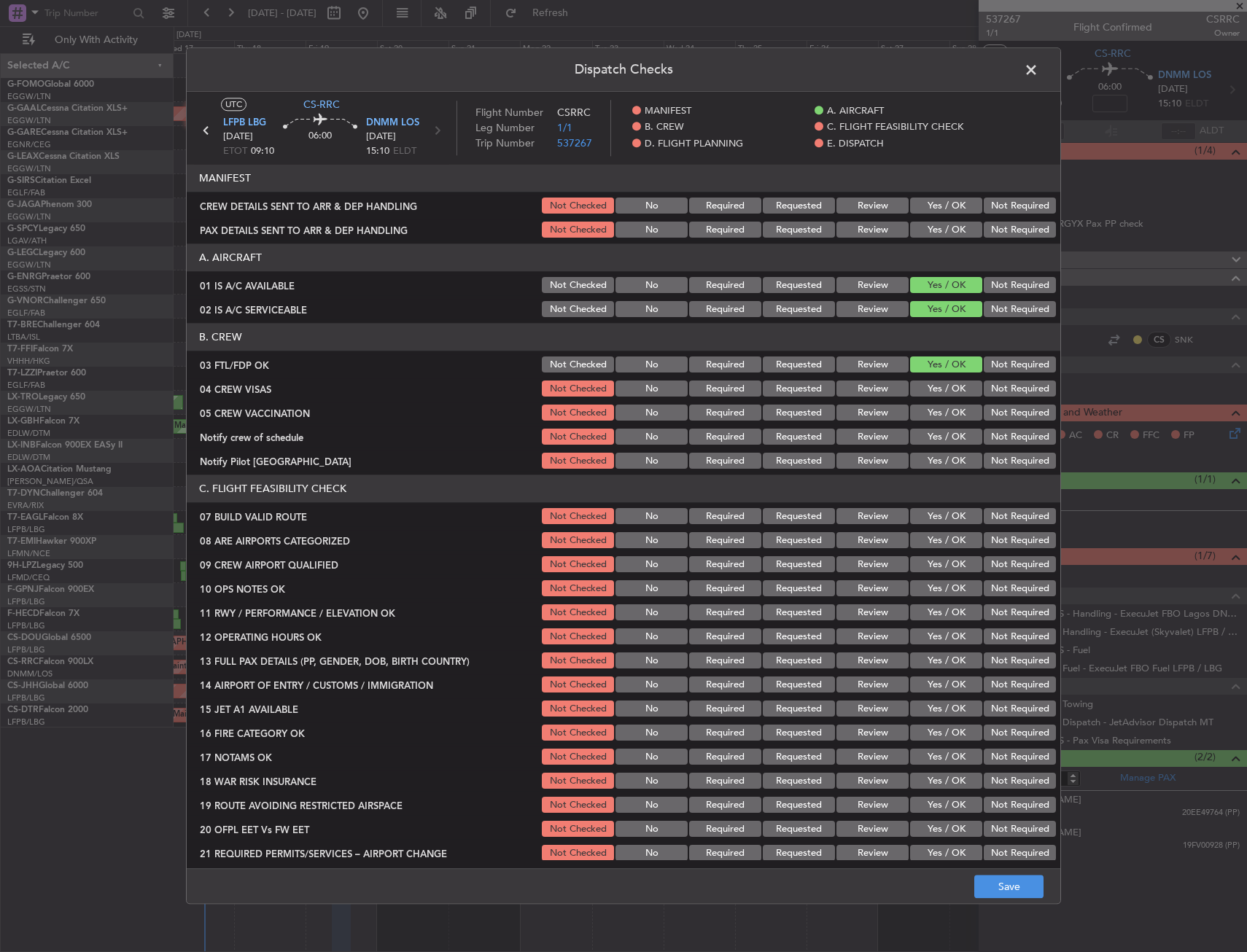
click at [1006, 391] on button "Not Required" at bounding box center [1019, 389] width 72 height 16
click at [1001, 412] on button "Not Required" at bounding box center [1019, 413] width 72 height 16
drag, startPoint x: 994, startPoint y: 432, endPoint x: 946, endPoint y: 456, distance: 53.7
click at [992, 434] on button "Not Required" at bounding box center [1019, 436] width 72 height 16
click at [946, 456] on button "Yes / OK" at bounding box center [946, 461] width 72 height 16
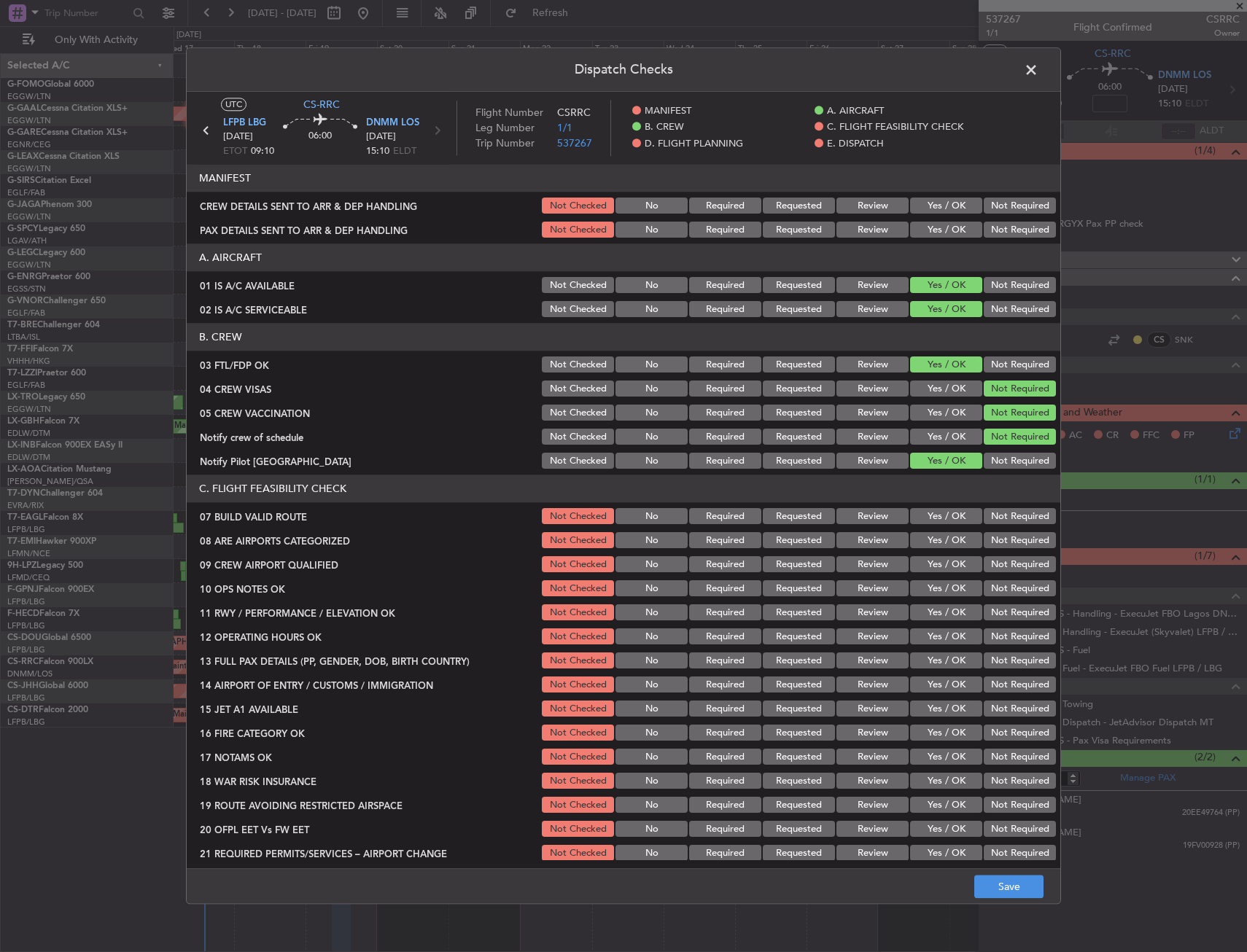
drag, startPoint x: 940, startPoint y: 513, endPoint x: 940, endPoint y: 523, distance: 10.0
click at [940, 514] on button "Yes / OK" at bounding box center [946, 516] width 72 height 16
click at [940, 539] on button "Yes / OK" at bounding box center [946, 540] width 72 height 16
click at [942, 563] on button "Yes / OK" at bounding box center [946, 564] width 72 height 16
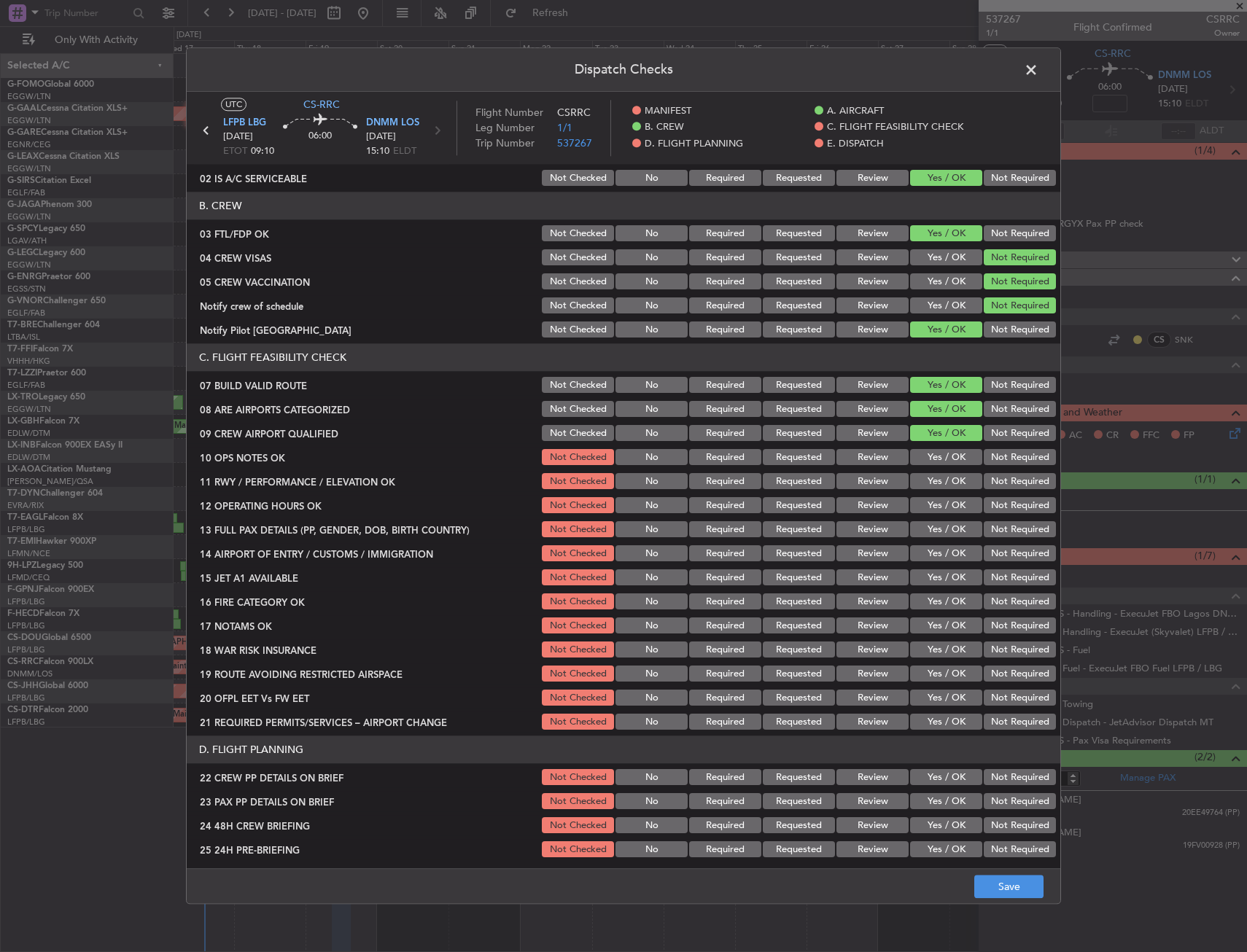
scroll to position [219, 0]
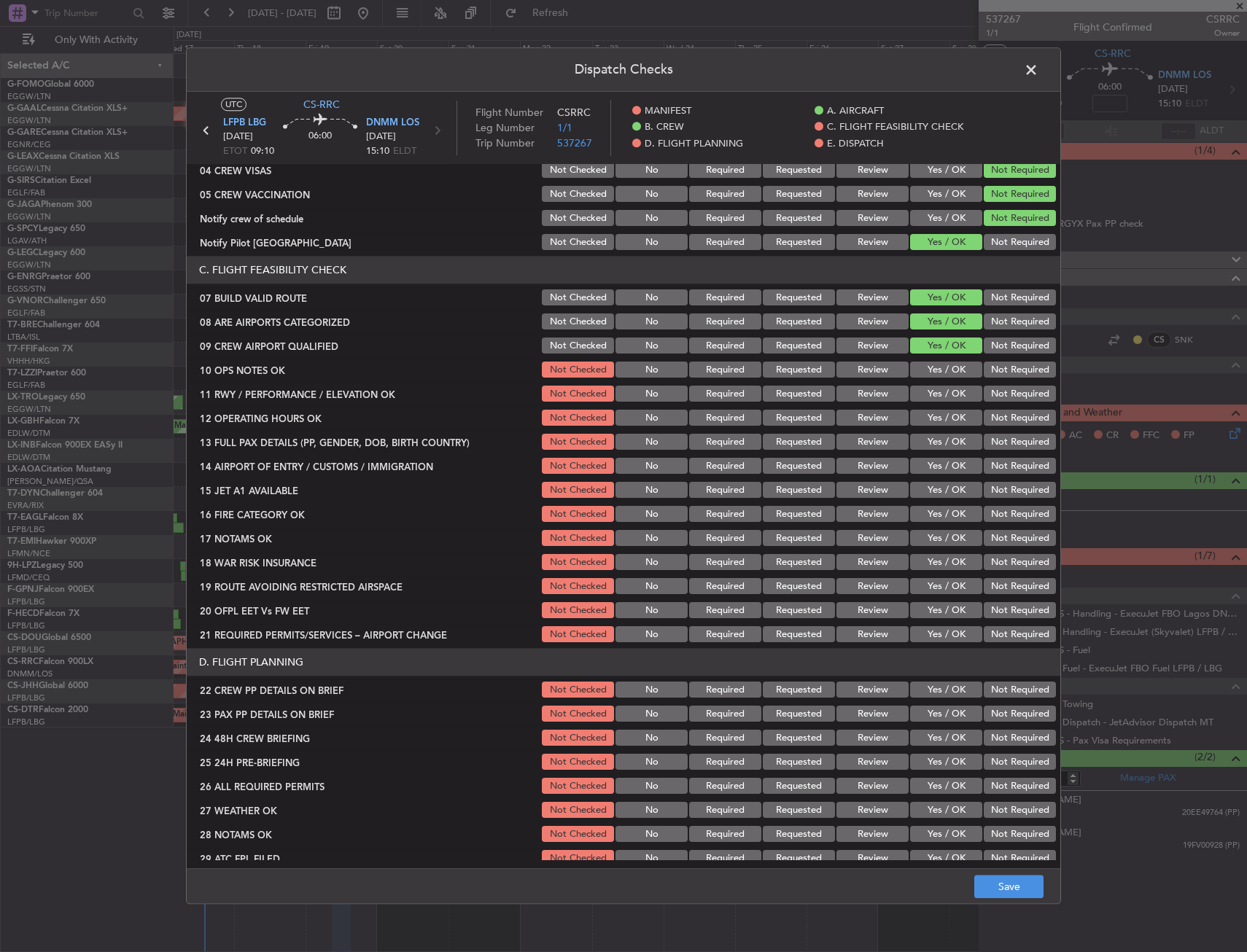
click at [937, 369] on button "Yes / OK" at bounding box center [946, 370] width 72 height 16
click at [937, 401] on button "Yes / OK" at bounding box center [946, 394] width 72 height 16
click at [937, 421] on button "Yes / OK" at bounding box center [946, 418] width 72 height 16
click at [934, 451] on div "Yes / OK" at bounding box center [944, 442] width 74 height 20
click at [934, 440] on button "Yes / OK" at bounding box center [946, 442] width 72 height 16
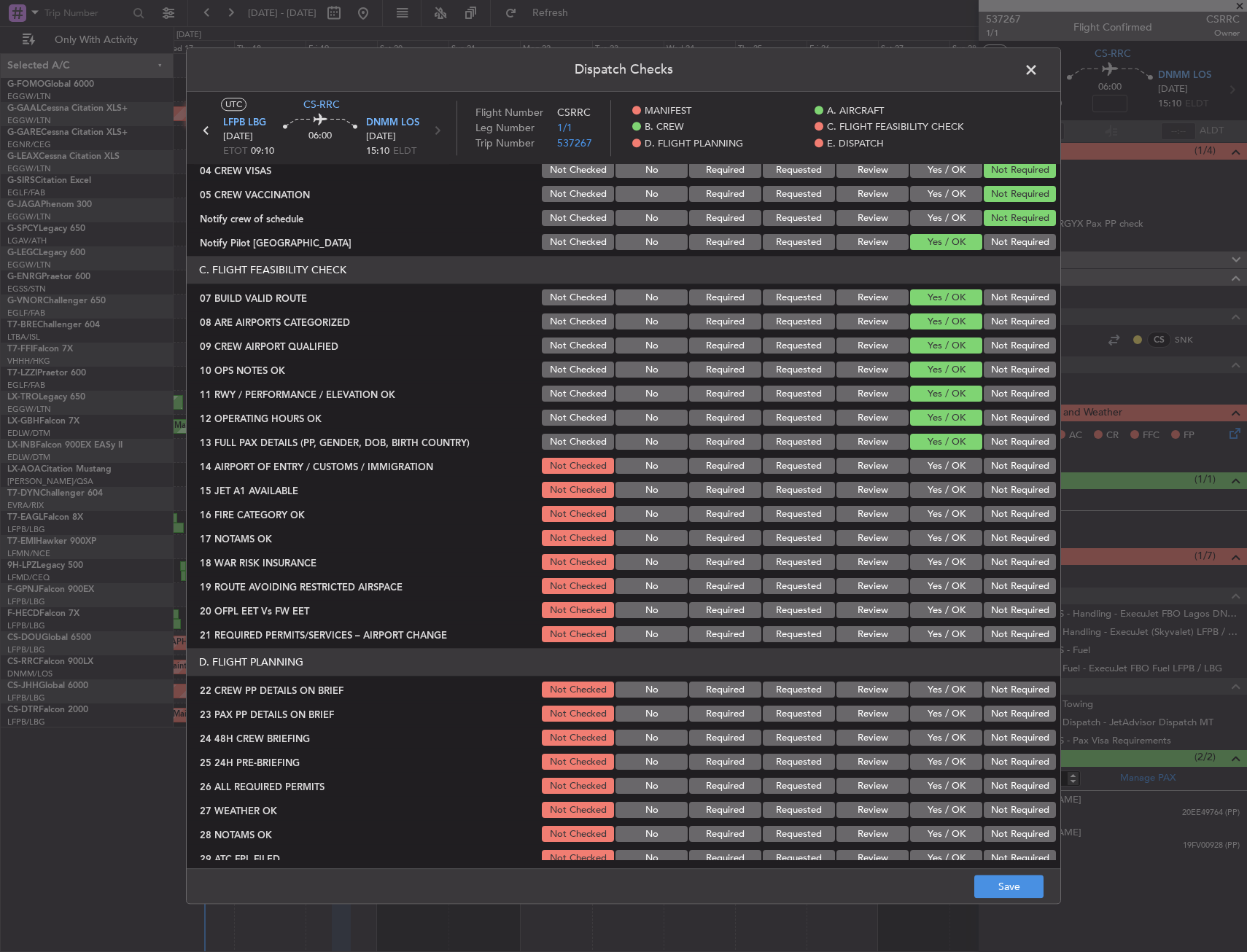
click at [935, 468] on button "Yes / OK" at bounding box center [946, 466] width 72 height 16
drag, startPoint x: 931, startPoint y: 497, endPoint x: 931, endPoint y: 515, distance: 18.0
click at [931, 501] on section "C. FLIGHT FEASIBILITY CHECK 07 BUILD VALID ROUTE Not Checked No Required Reques…" at bounding box center [623, 451] width 873 height 389
click at [931, 518] on button "Yes / OK" at bounding box center [946, 514] width 72 height 16
click at [931, 496] on button "Yes / OK" at bounding box center [946, 490] width 72 height 16
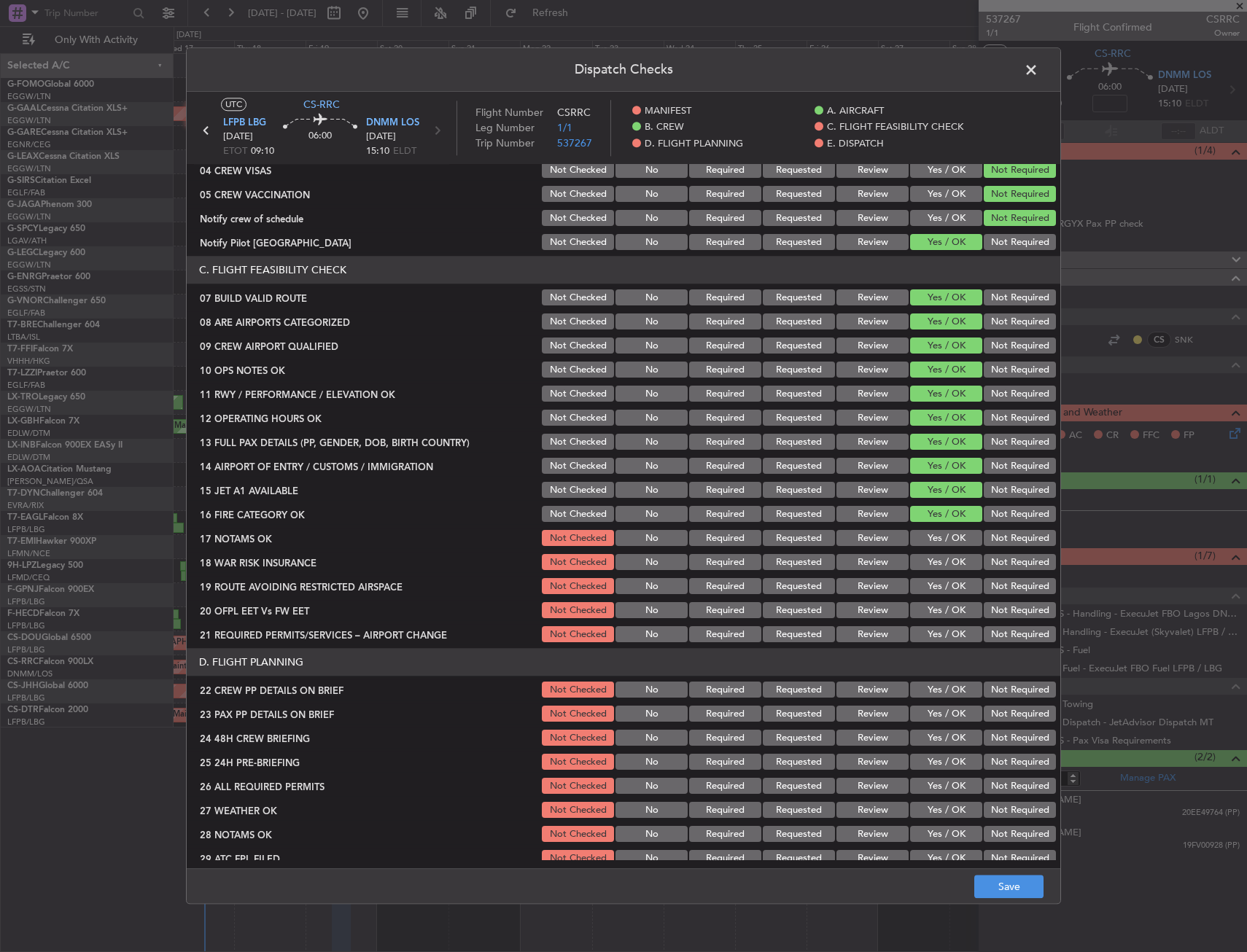
drag, startPoint x: 934, startPoint y: 536, endPoint x: 934, endPoint y: 559, distance: 23.0
click at [934, 539] on button "Yes / OK" at bounding box center [946, 538] width 72 height 16
click at [934, 565] on button "Yes / OK" at bounding box center [946, 562] width 72 height 16
click at [935, 584] on button "Yes / OK" at bounding box center [946, 586] width 72 height 16
click at [935, 611] on button "Yes / OK" at bounding box center [946, 610] width 72 height 16
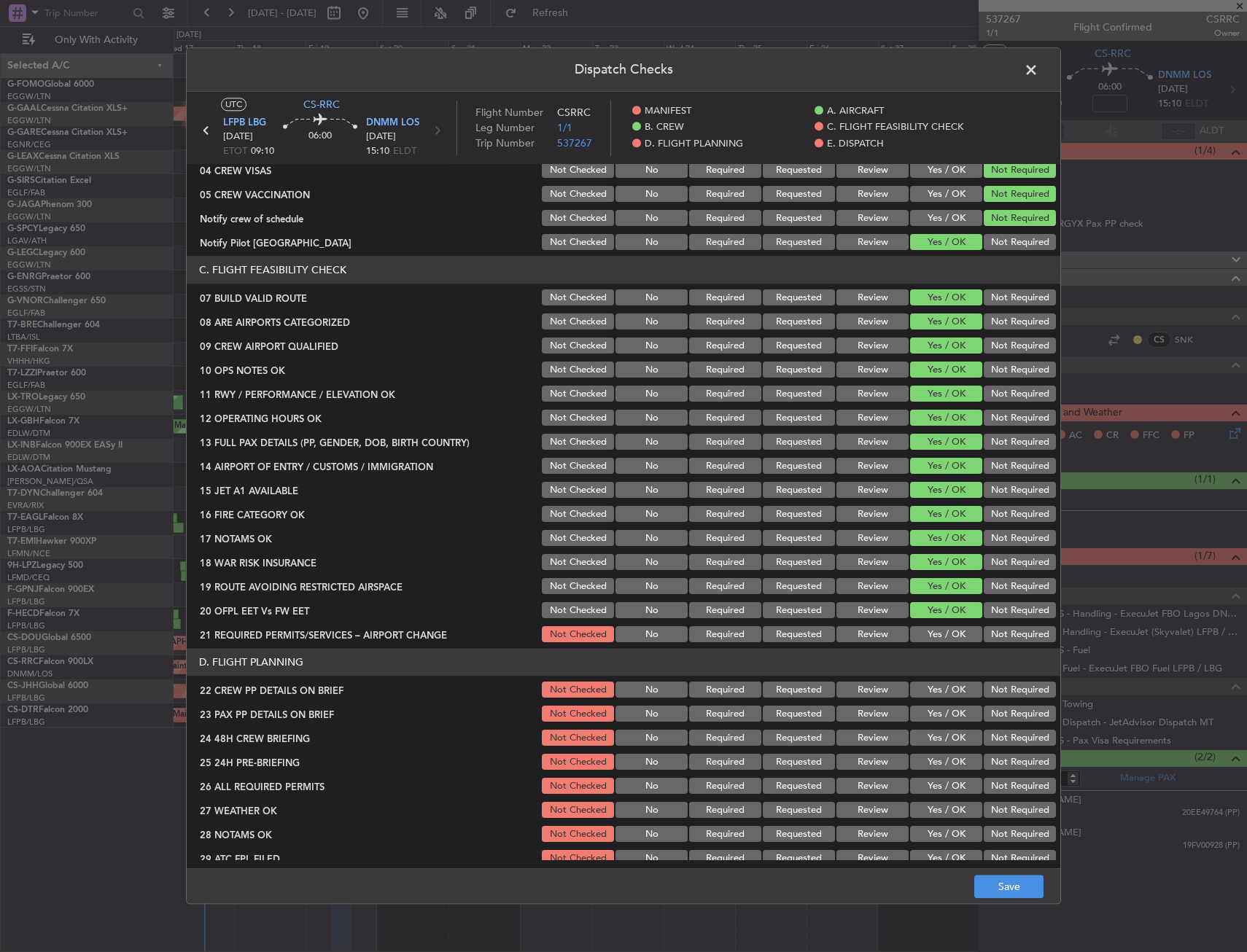
click at [934, 632] on button "Yes / OK" at bounding box center [946, 634] width 72 height 16
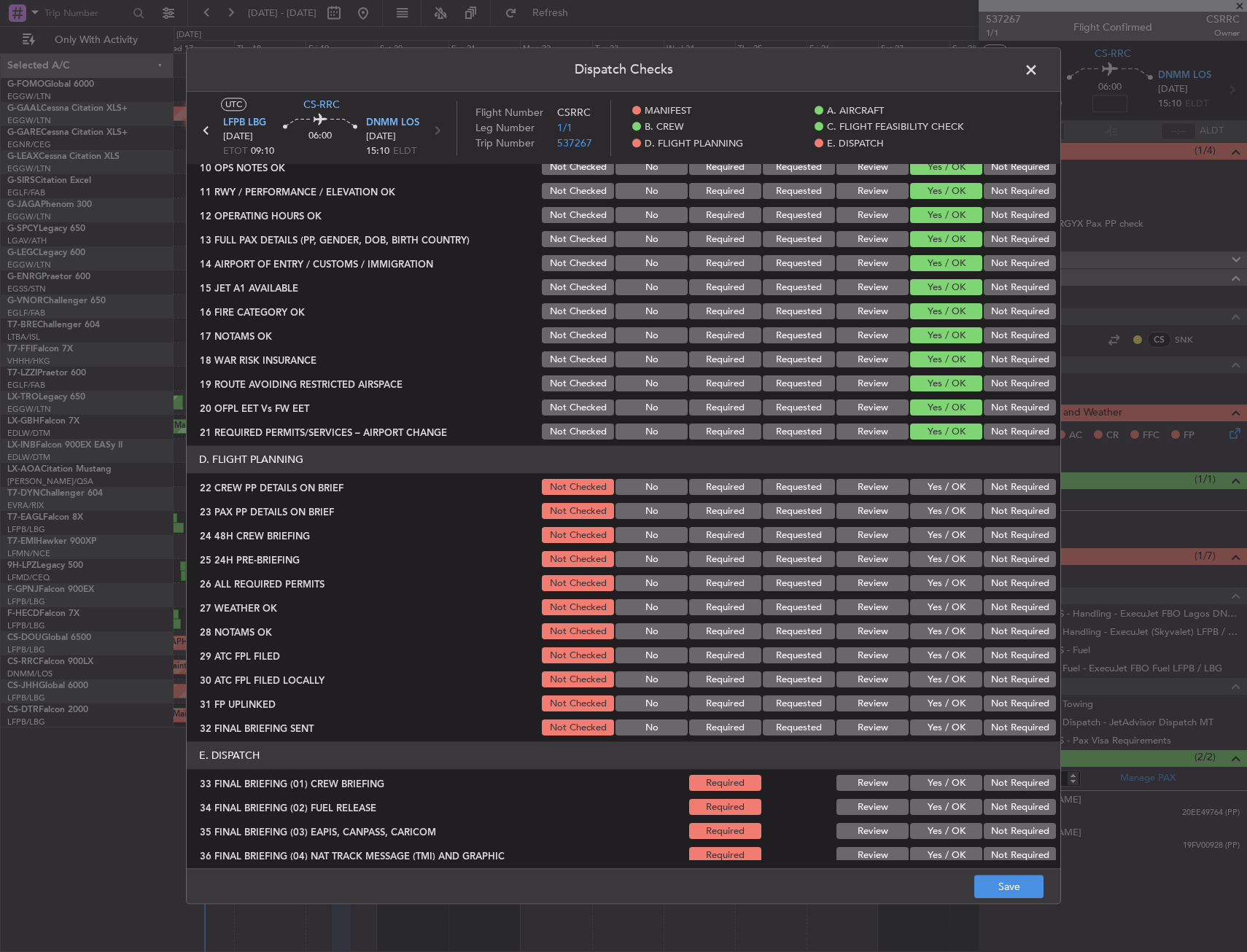
scroll to position [623, 0]
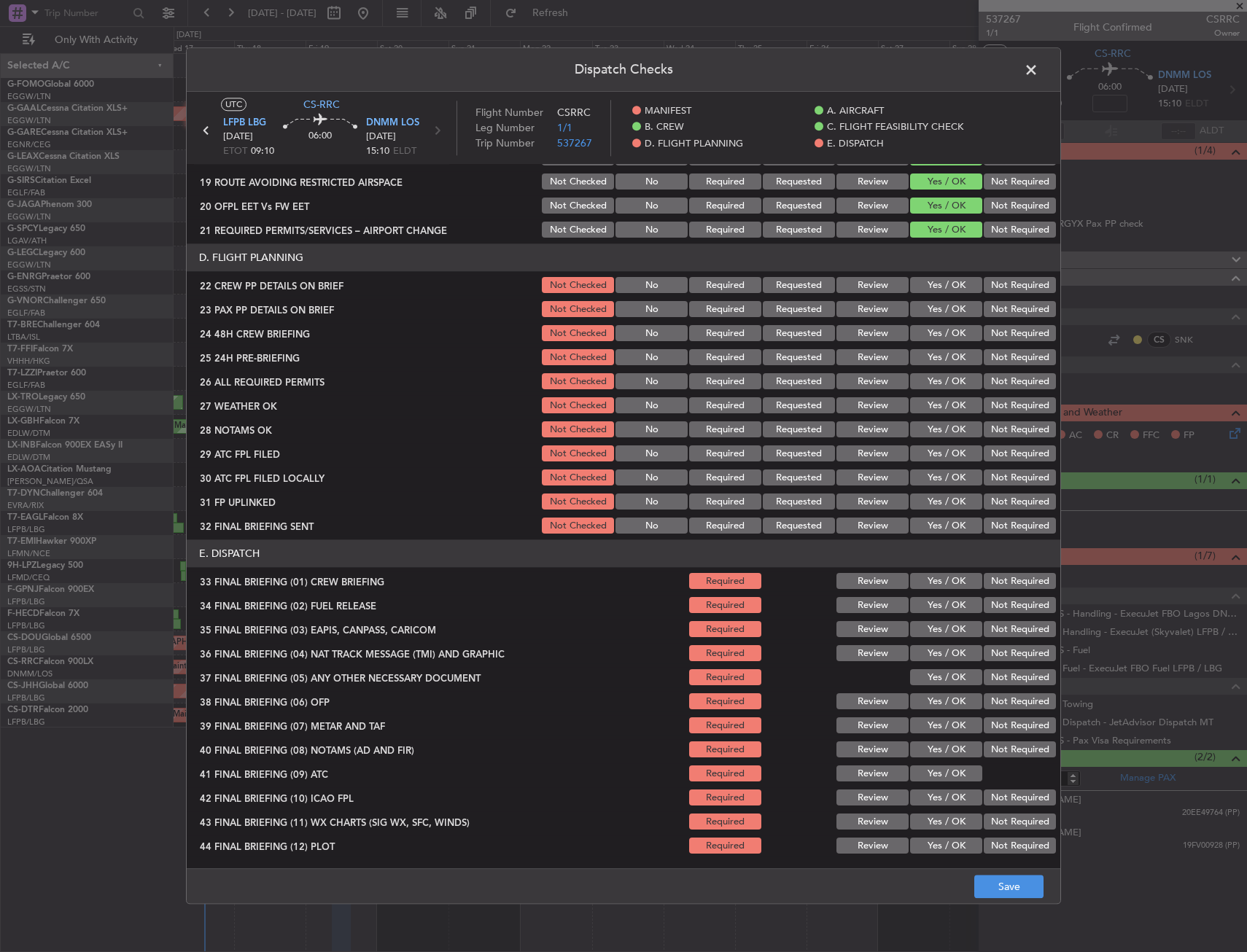
click at [932, 295] on div "Yes / OK" at bounding box center [944, 285] width 74 height 20
click at [932, 287] on button "Yes / OK" at bounding box center [946, 285] width 72 height 16
click at [932, 304] on button "Yes / OK" at bounding box center [946, 309] width 72 height 16
drag, startPoint x: 931, startPoint y: 325, endPoint x: 943, endPoint y: 457, distance: 132.5
click at [931, 326] on button "Yes / OK" at bounding box center [946, 333] width 72 height 16
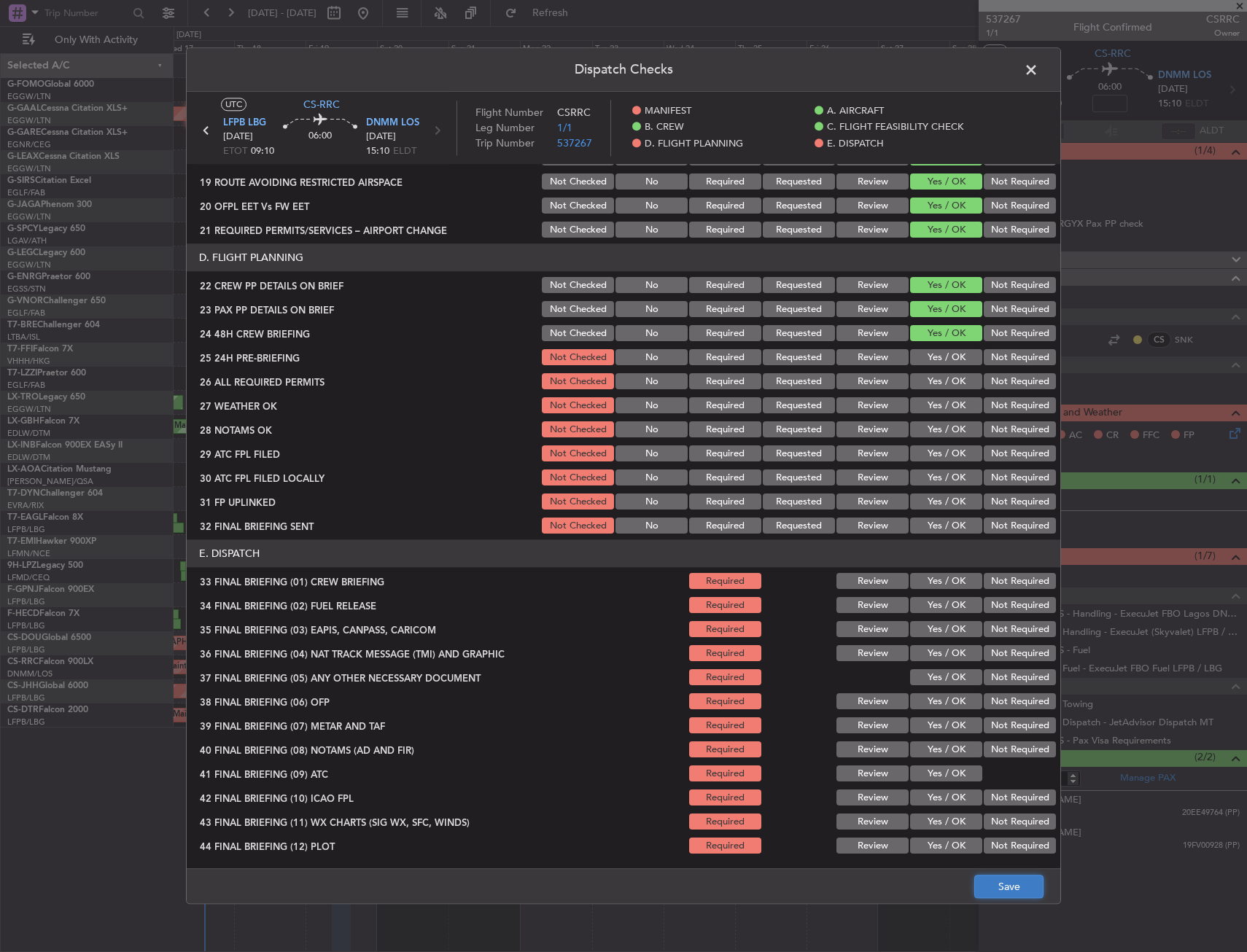
click at [1019, 883] on button "Save" at bounding box center [1008, 886] width 69 height 23
click at [1038, 74] on span at bounding box center [1038, 73] width 0 height 29
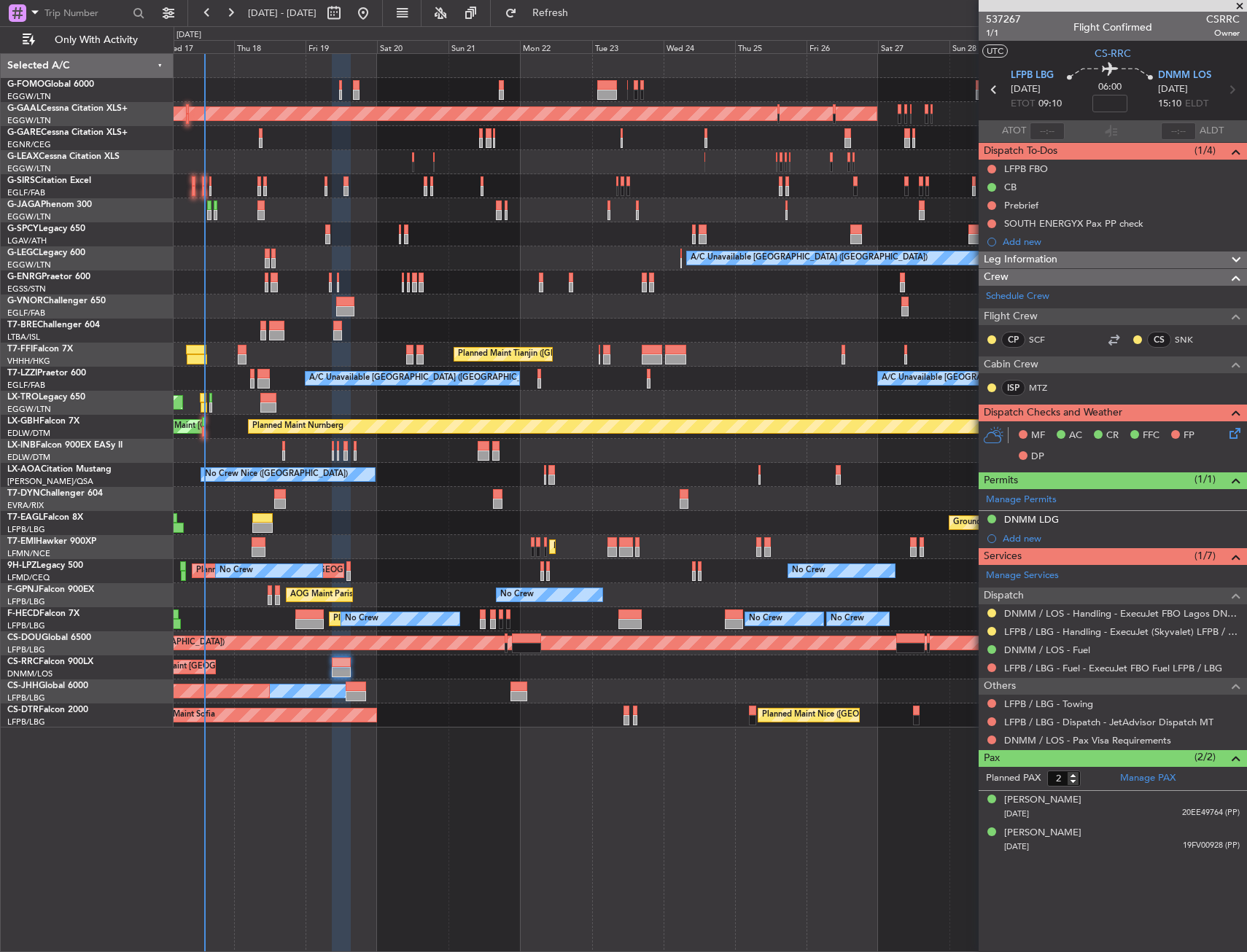
click at [1065, 206] on div "Prebrief" at bounding box center [1113, 205] width 269 height 18
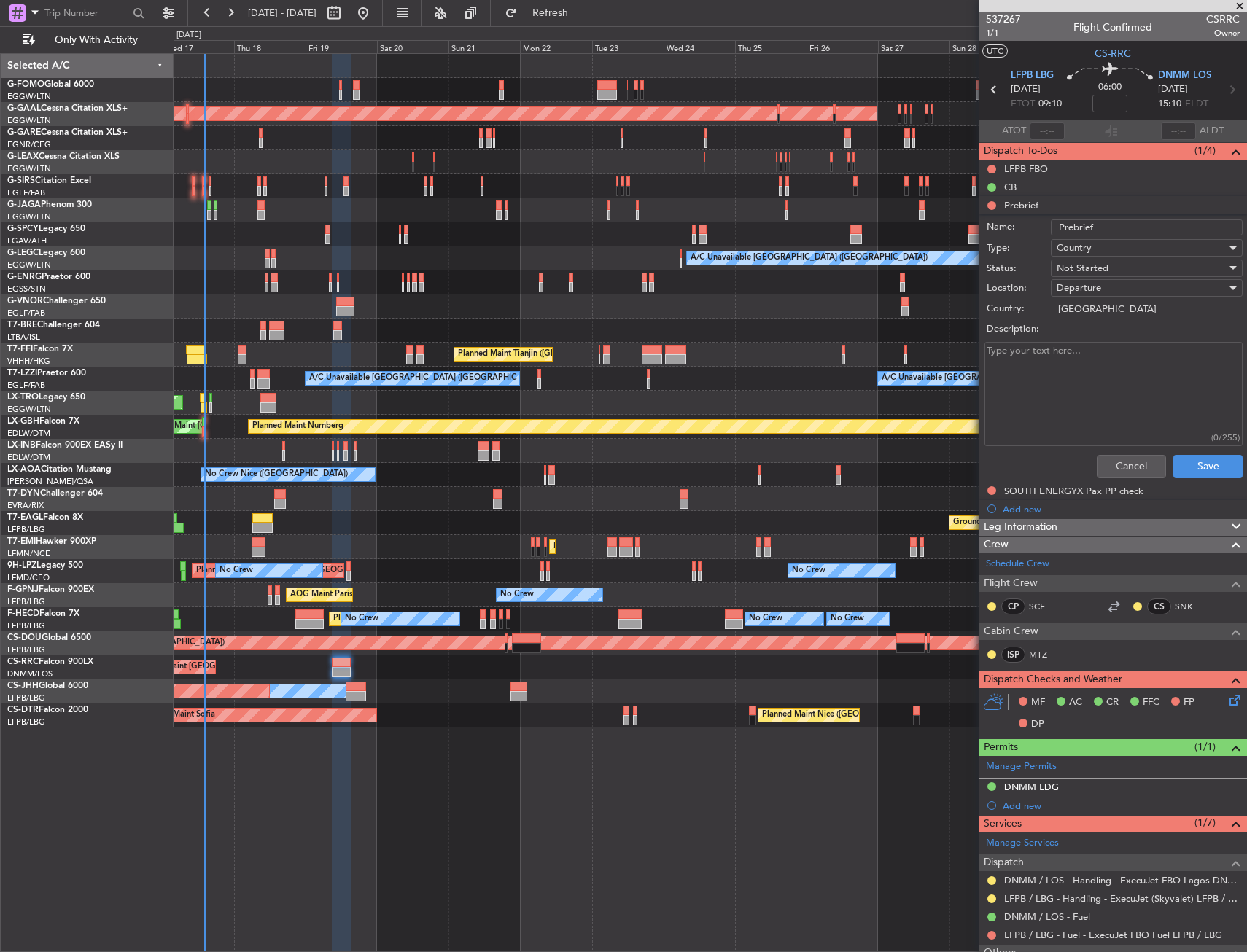
click at [1081, 376] on textarea "Description:" at bounding box center [1113, 394] width 258 height 104
paste textarea "ETD : 0900 zulu Pax ; 02 Total payload ; 1200 lbs Fuel : 17.200 lbs Speed : M0.…"
type textarea "ETD : 0900 zulu Pax ; 02 Total payload ; 1200 lbs Fuel : 17.200 lbs Speed : M0.…"
click at [1104, 271] on span "Not Started" at bounding box center [1082, 269] width 51 height 13
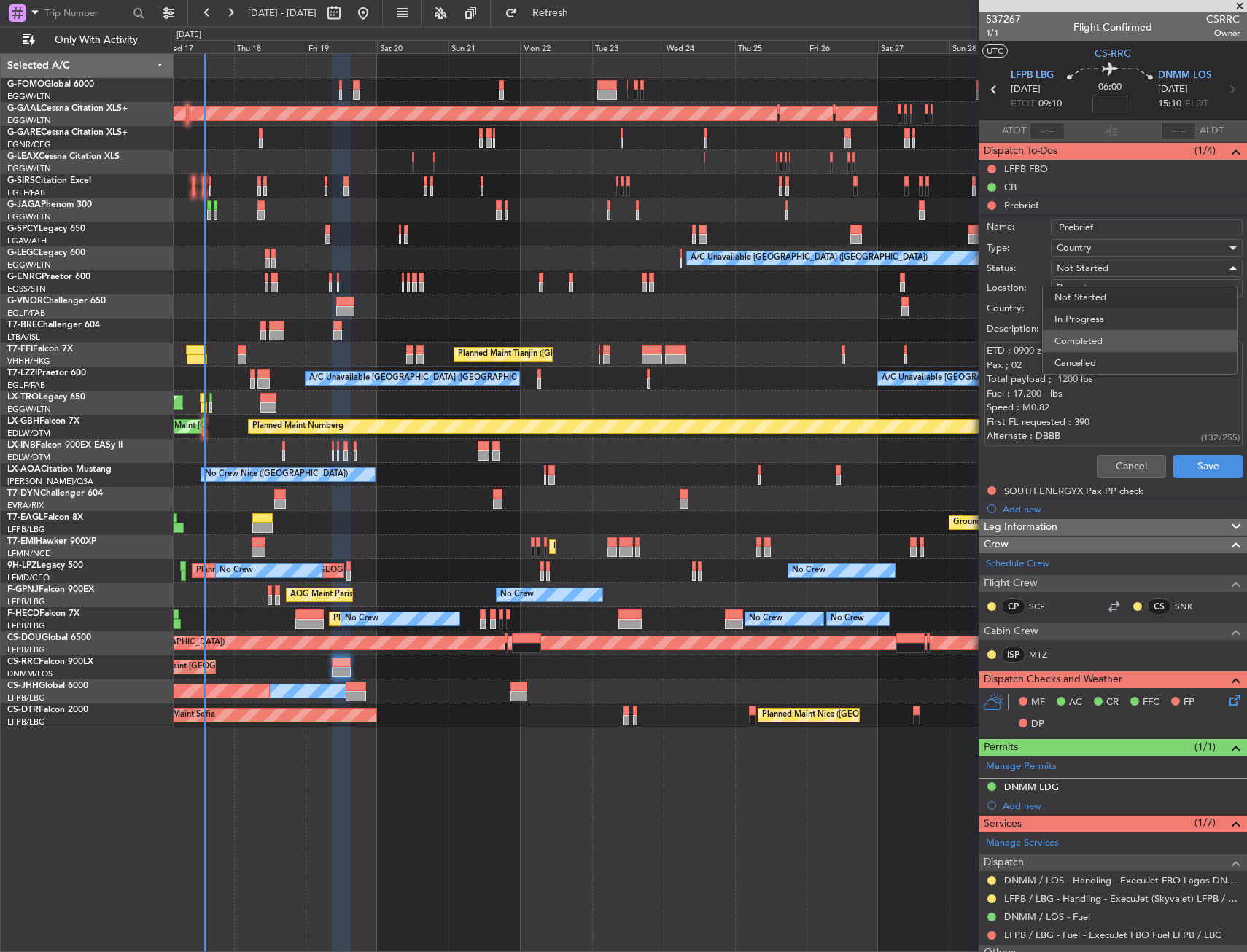
click at [1113, 342] on span "Completed" at bounding box center [1140, 341] width 171 height 22
click at [1178, 465] on button "Save" at bounding box center [1207, 466] width 69 height 23
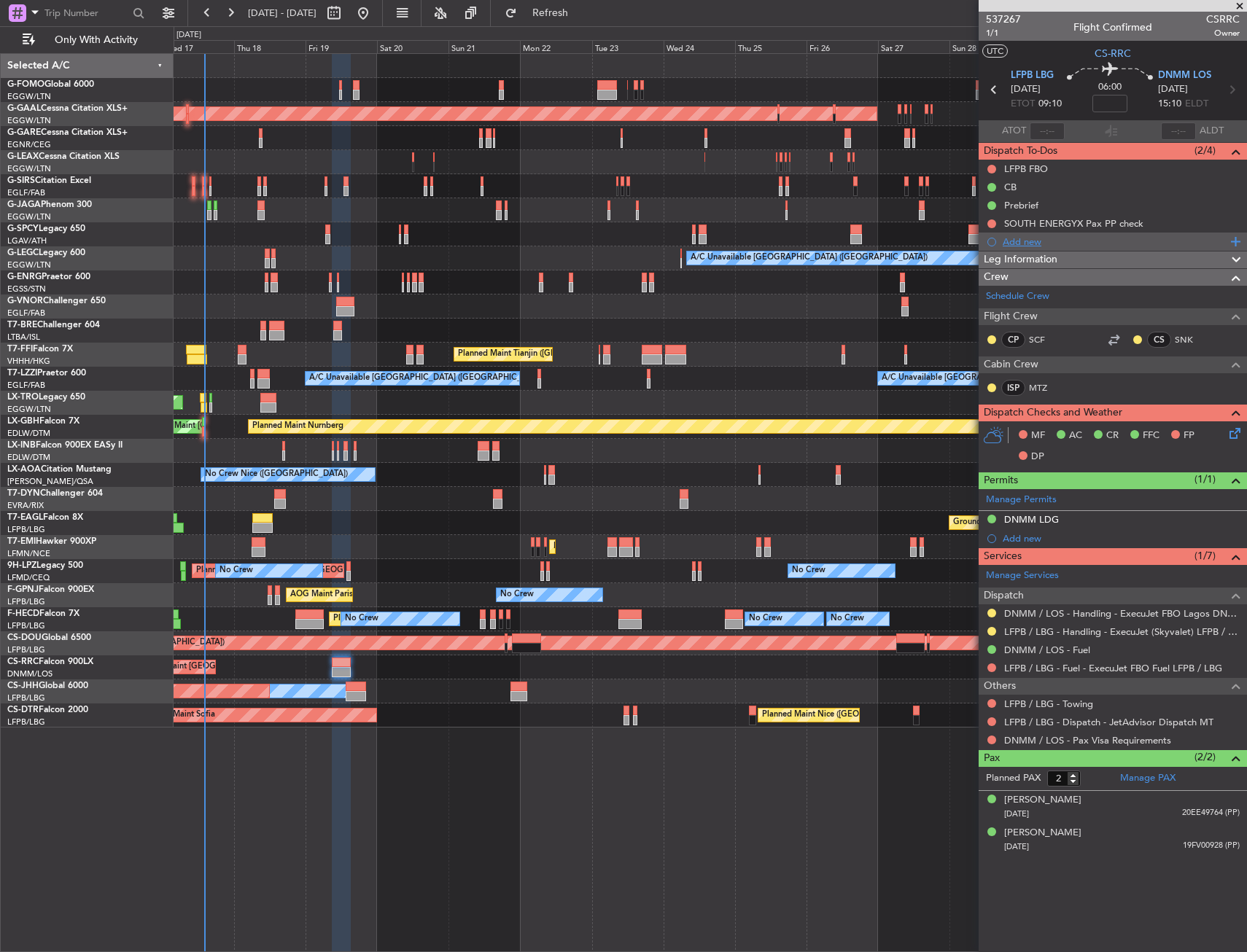
click at [1020, 240] on div "Add new" at bounding box center [1114, 242] width 224 height 13
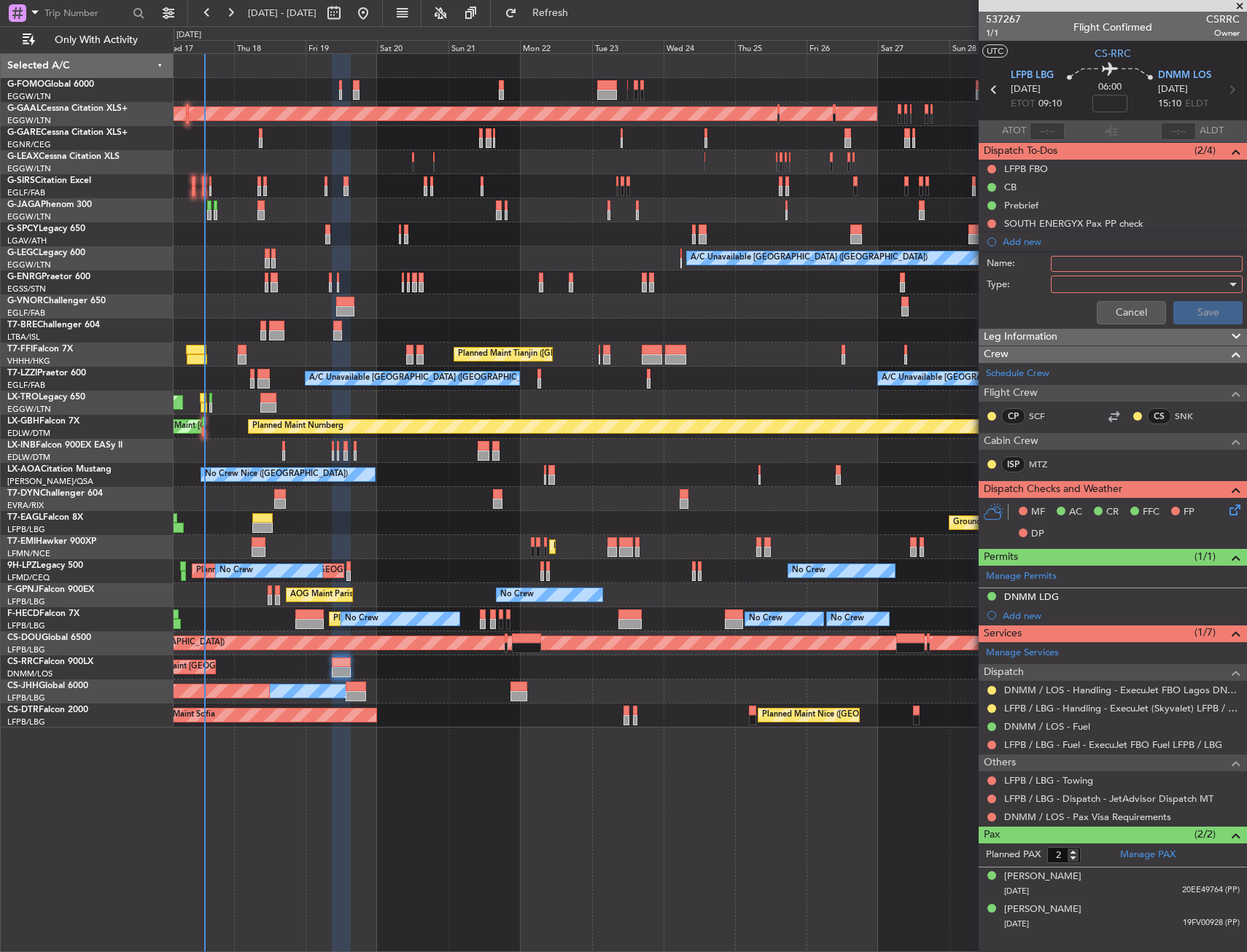
click at [1063, 263] on input "Name:" at bounding box center [1146, 263] width 192 height 16
type input "FB UNTIL 19SEP 0500Z"
click at [1078, 277] on div at bounding box center [1142, 284] width 170 height 22
click at [1078, 314] on span "Generic" at bounding box center [1139, 313] width 178 height 22
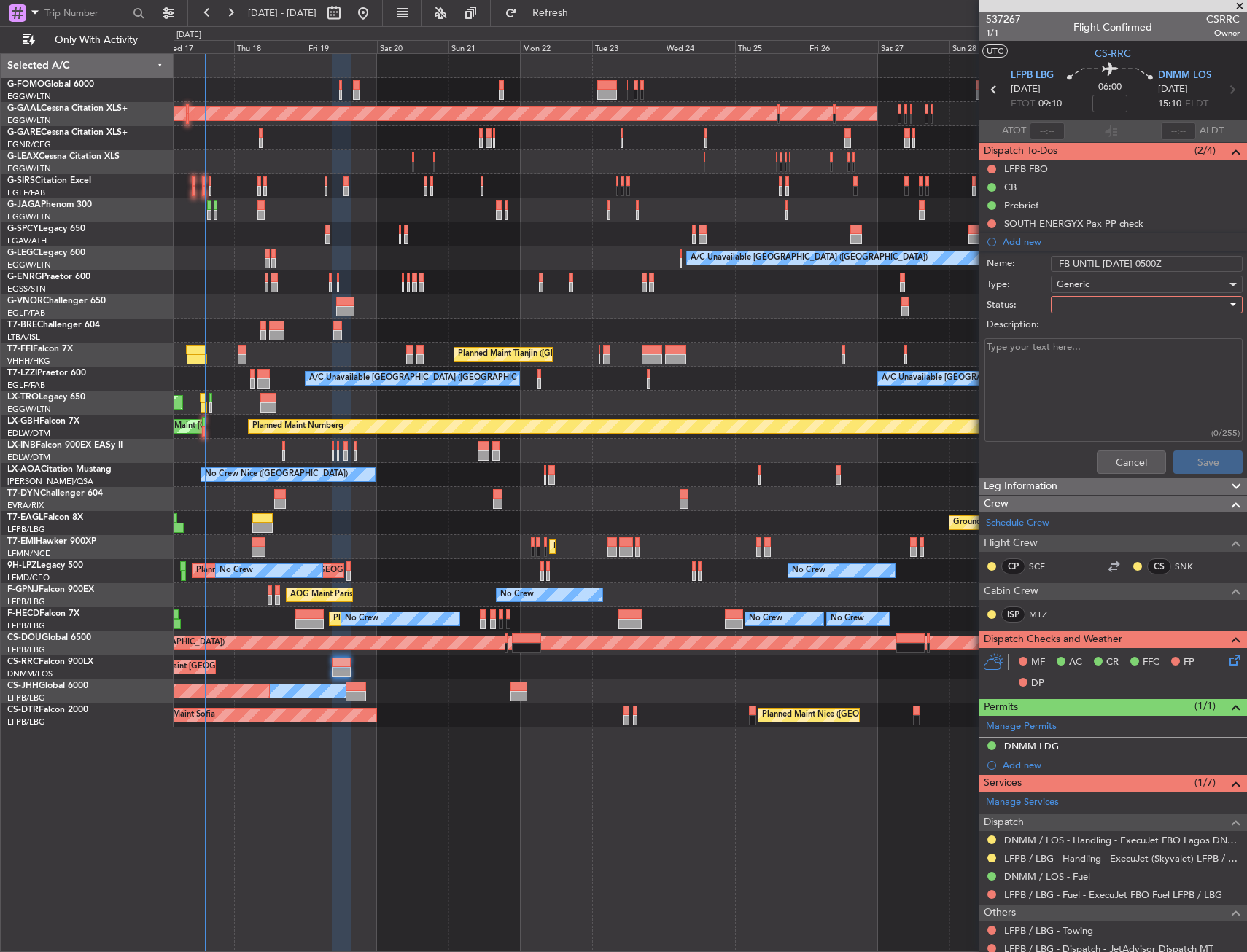
click at [1080, 307] on div at bounding box center [1142, 304] width 170 height 22
click at [1084, 372] on span "Completed" at bounding box center [1140, 377] width 171 height 22
click at [1105, 301] on div "Completed" at bounding box center [1142, 304] width 170 height 22
click at [1095, 333] on span "Not Started" at bounding box center [1140, 333] width 171 height 22
click at [1180, 472] on button "Save" at bounding box center [1207, 462] width 69 height 23
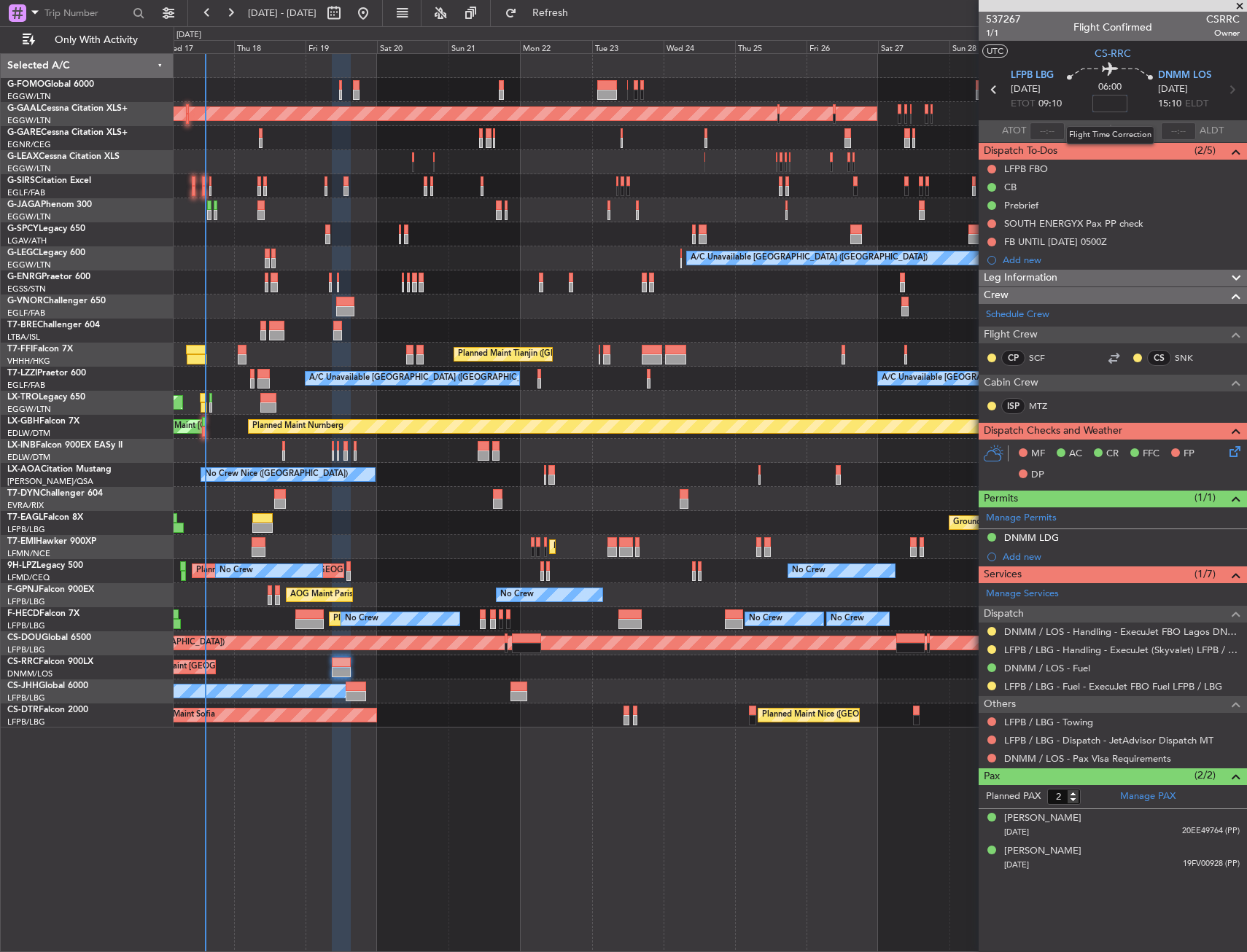
click at [1122, 107] on input at bounding box center [1110, 103] width 35 height 17
click at [1066, 56] on section "UTC CS-RRC" at bounding box center [1113, 51] width 269 height 22
click at [1047, 628] on link "DNMM / LOS - Handling - ExecuJet FBO Lagos DNMM / LOS" at bounding box center [1122, 631] width 236 height 13
click at [992, 688] on button at bounding box center [992, 686] width 9 height 9
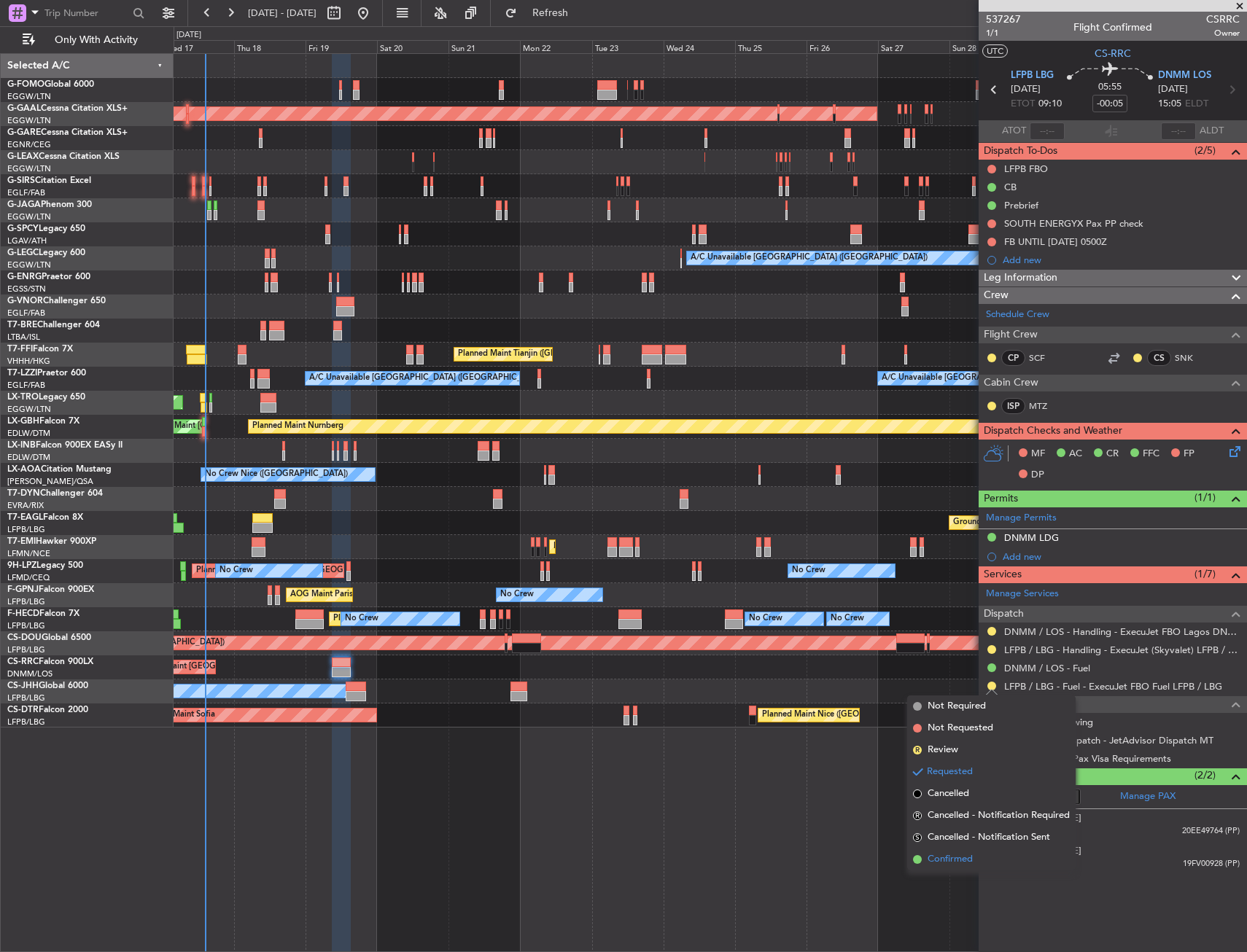
click at [948, 856] on span "Confirmed" at bounding box center [950, 859] width 46 height 15
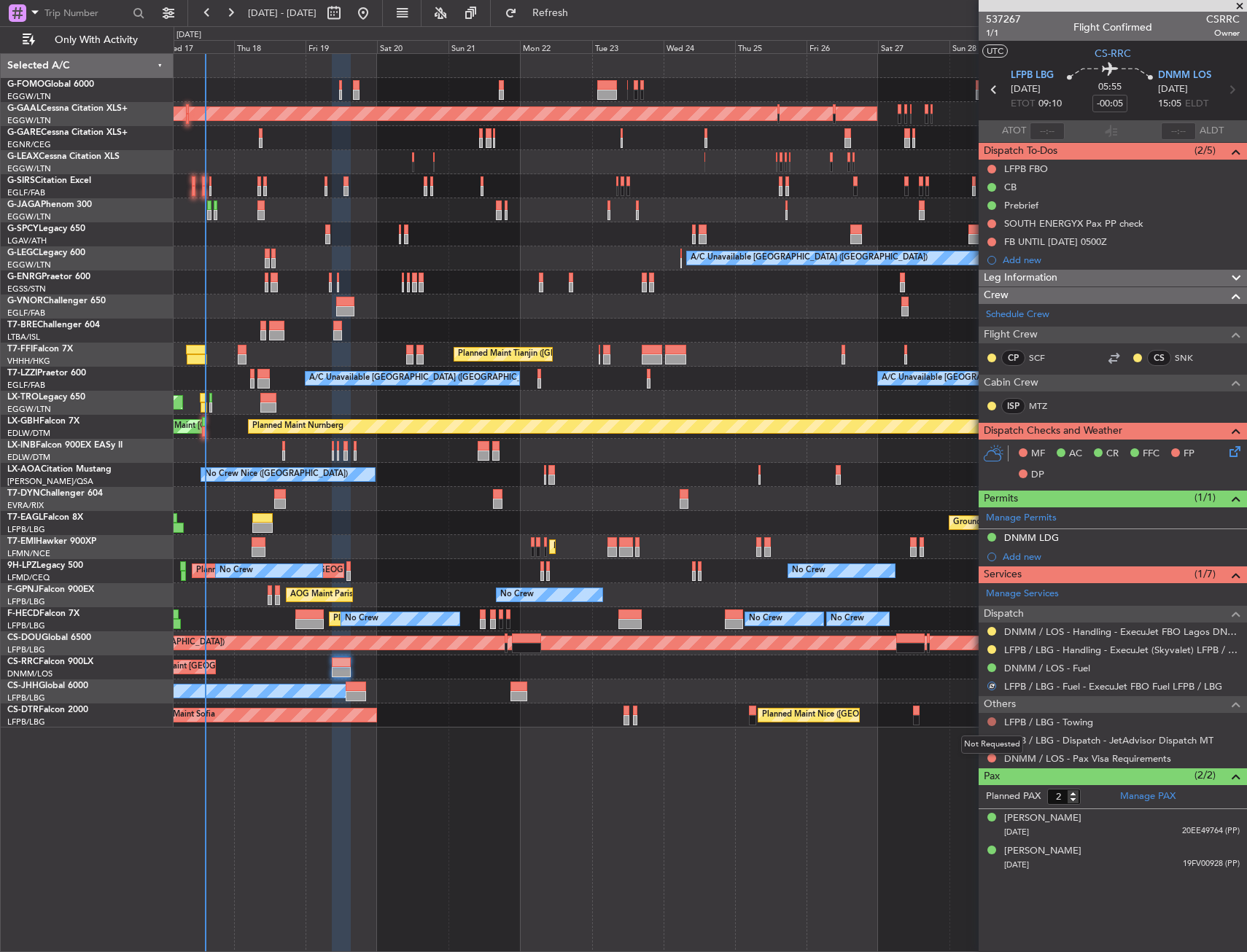
click at [989, 721] on button at bounding box center [992, 721] width 9 height 9
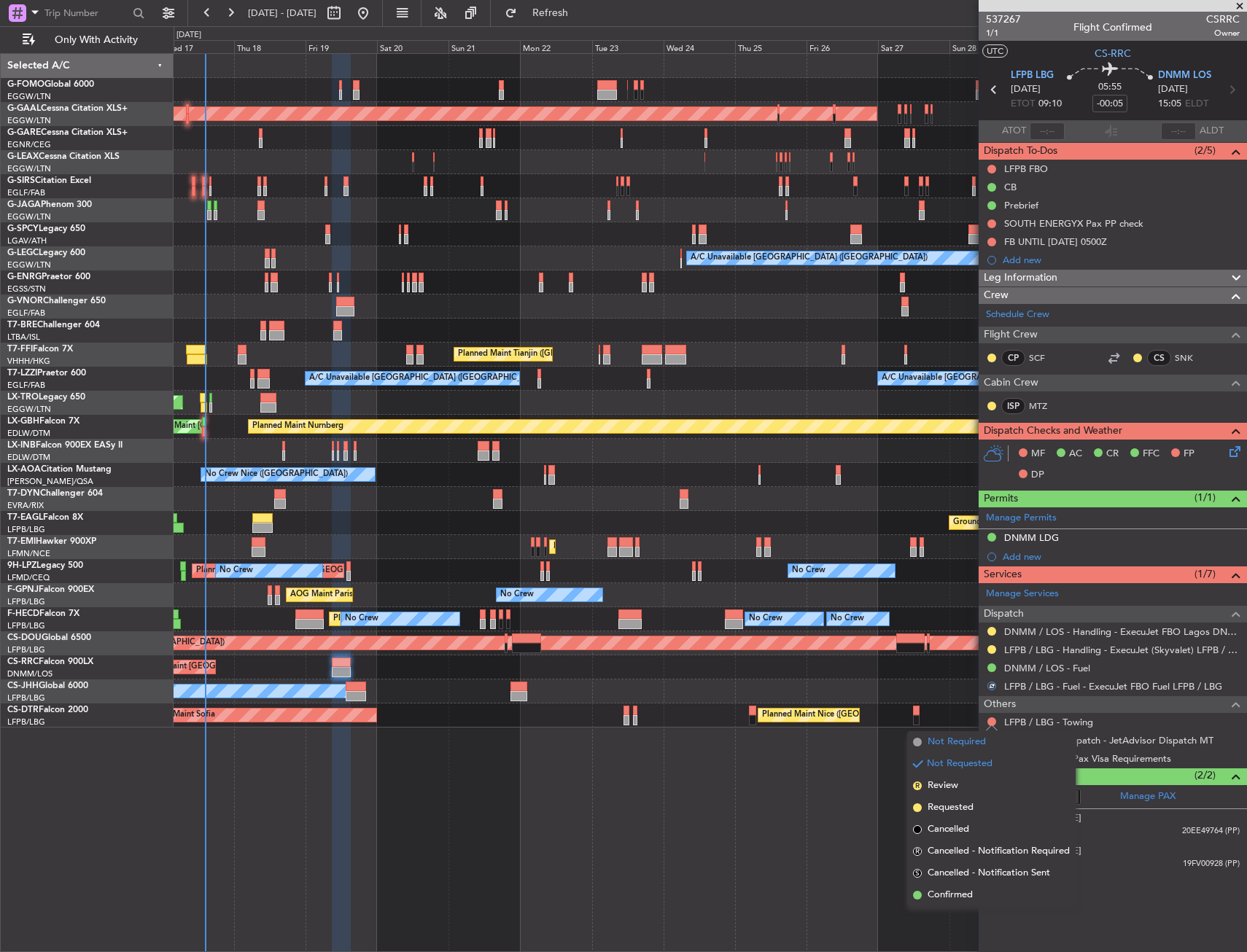
click at [961, 741] on span "Not Required" at bounding box center [957, 742] width 58 height 15
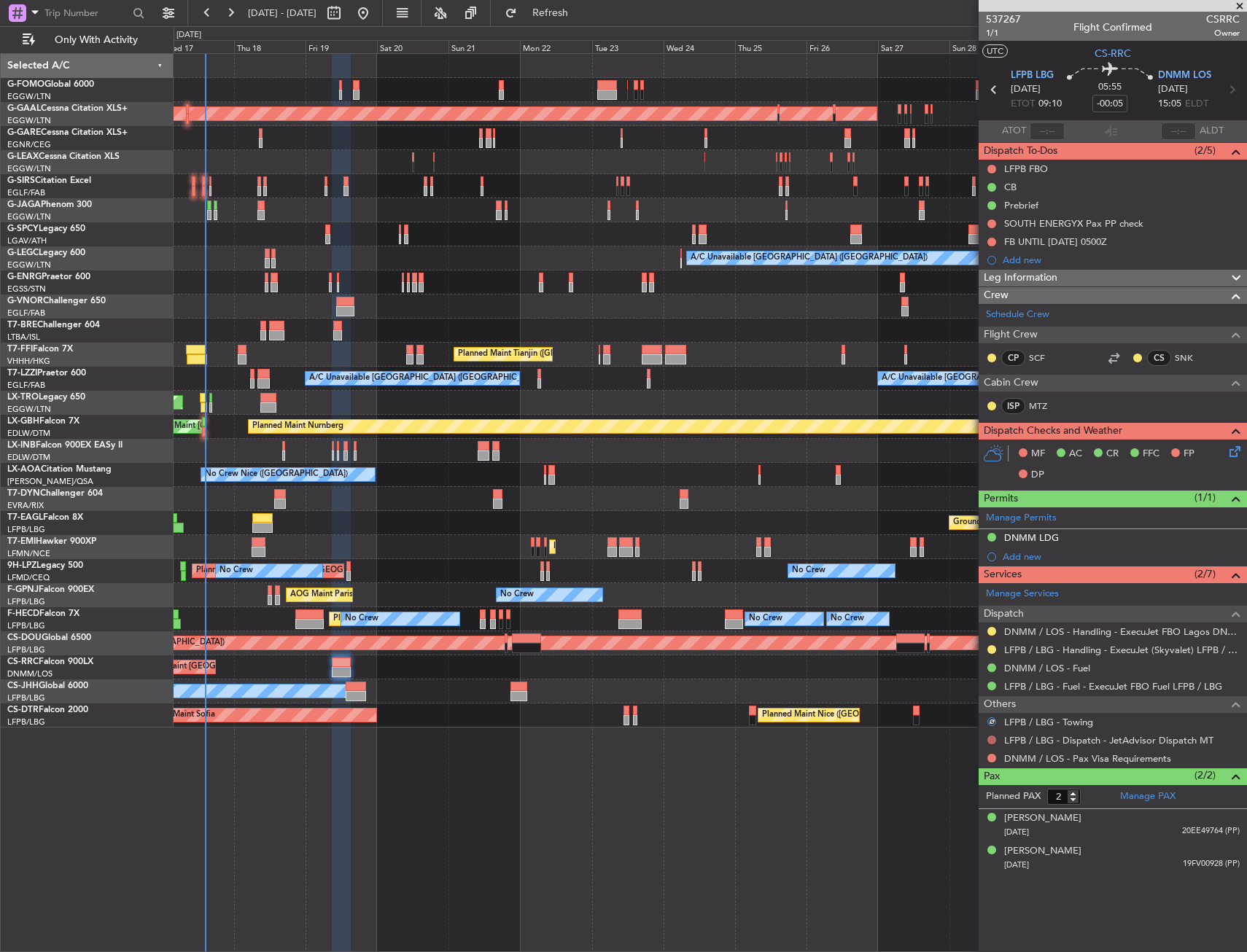
click at [991, 741] on button at bounding box center [992, 740] width 9 height 9
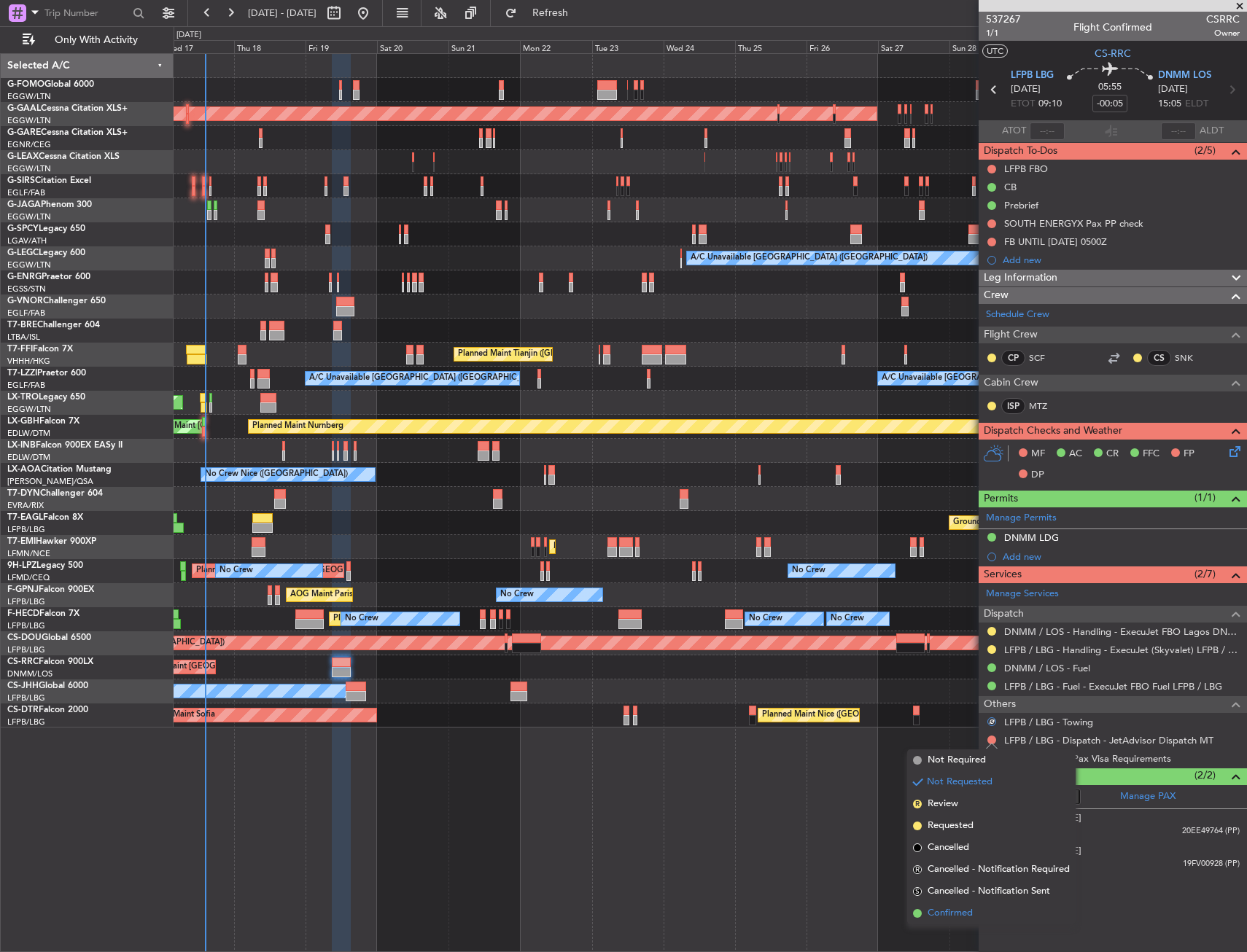
click at [957, 911] on span "Confirmed" at bounding box center [950, 913] width 46 height 15
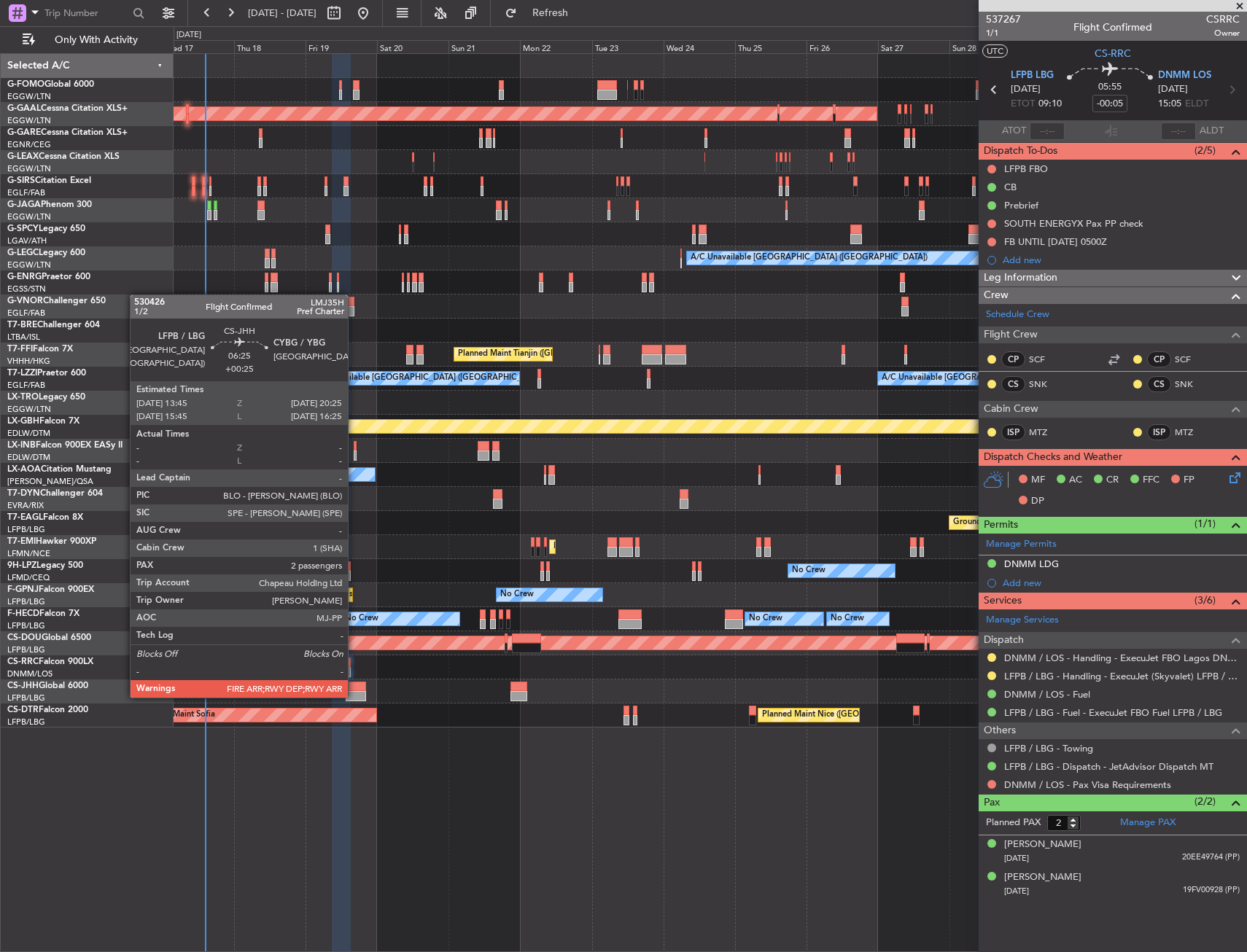
click at [354, 696] on div at bounding box center [355, 696] width 20 height 10
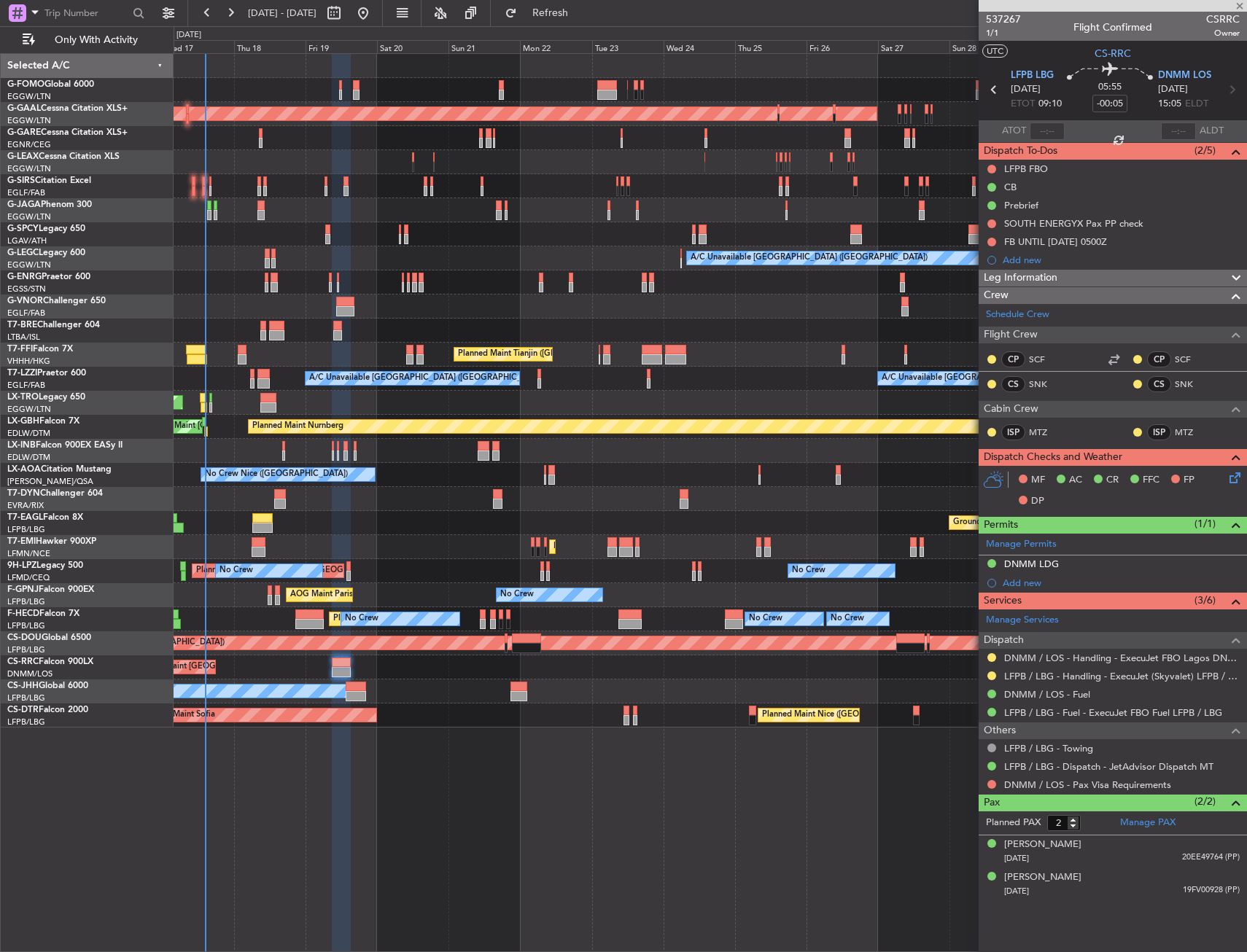
type input "+00:25"
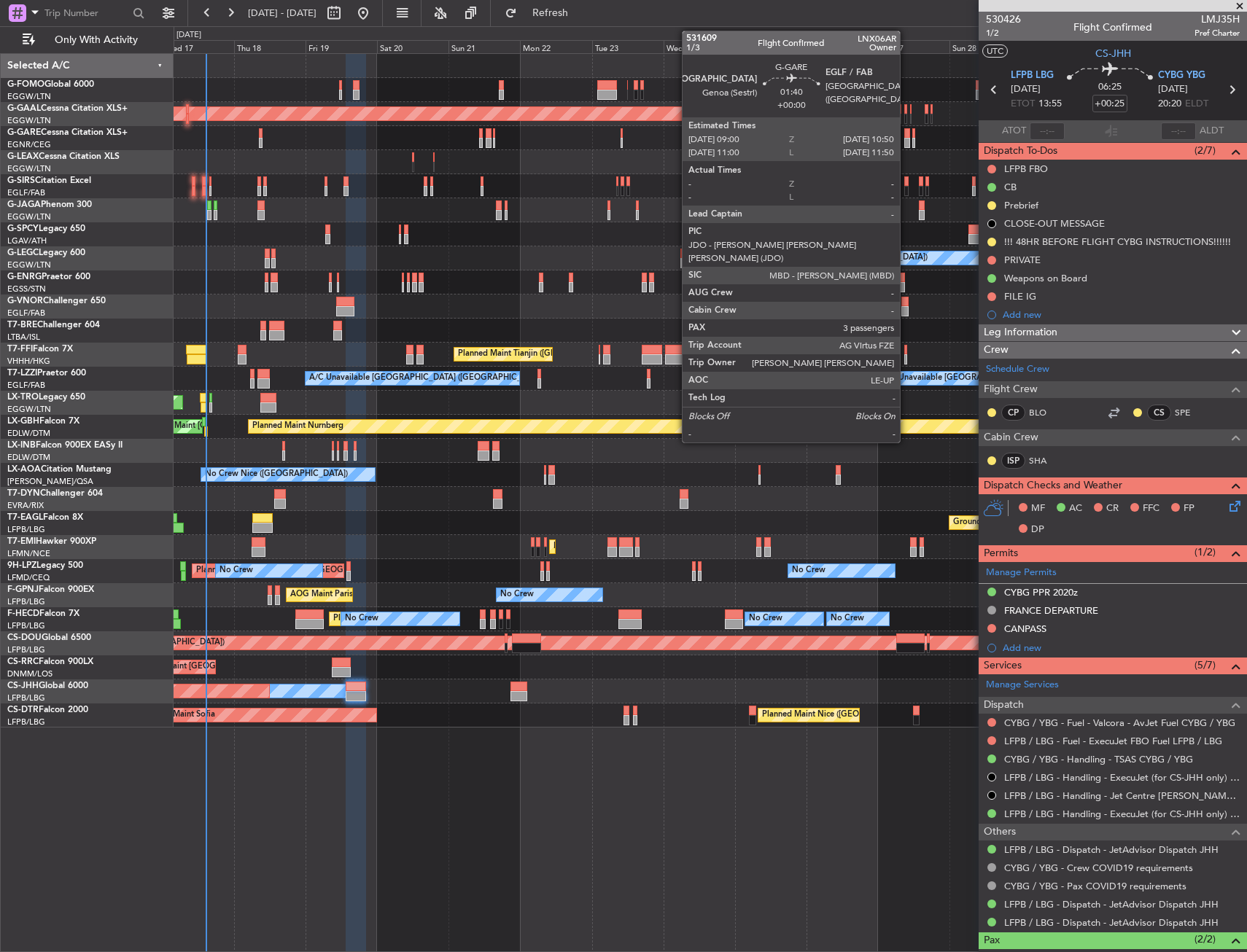
click at [906, 134] on div at bounding box center [907, 134] width 6 height 10
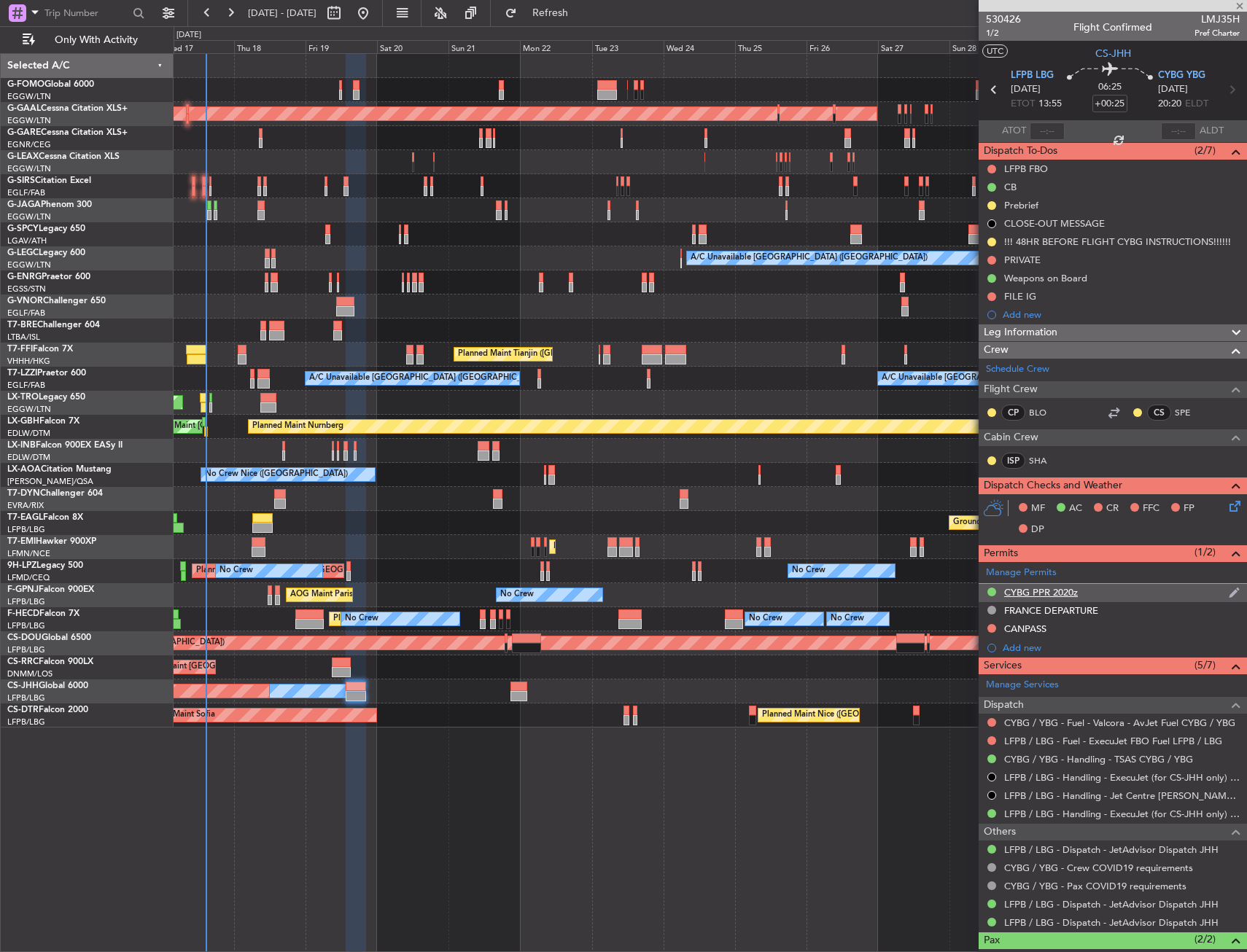
type input "3"
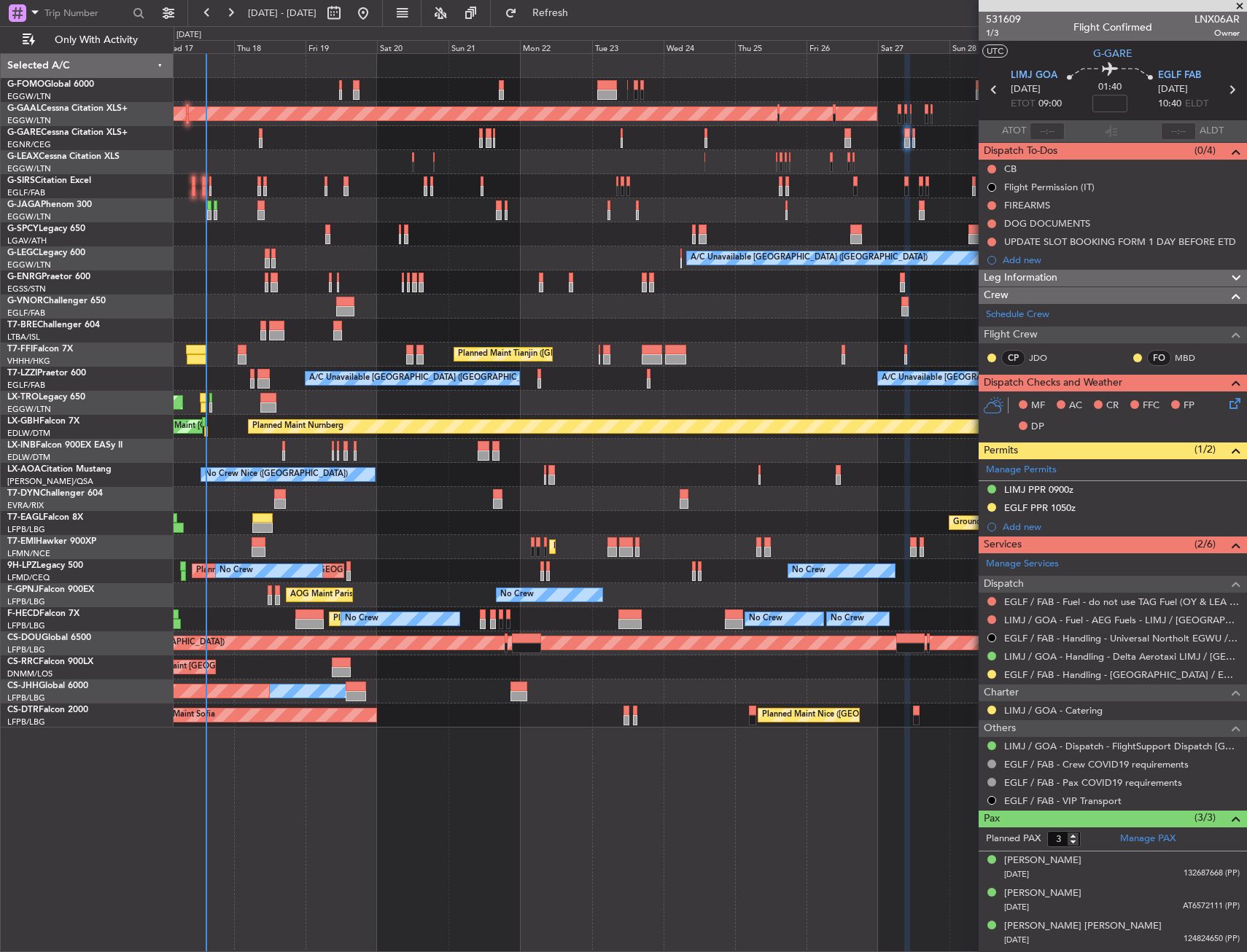
click at [987, 677] on div at bounding box center [992, 674] width 12 height 12
click at [990, 674] on button at bounding box center [992, 674] width 9 height 9
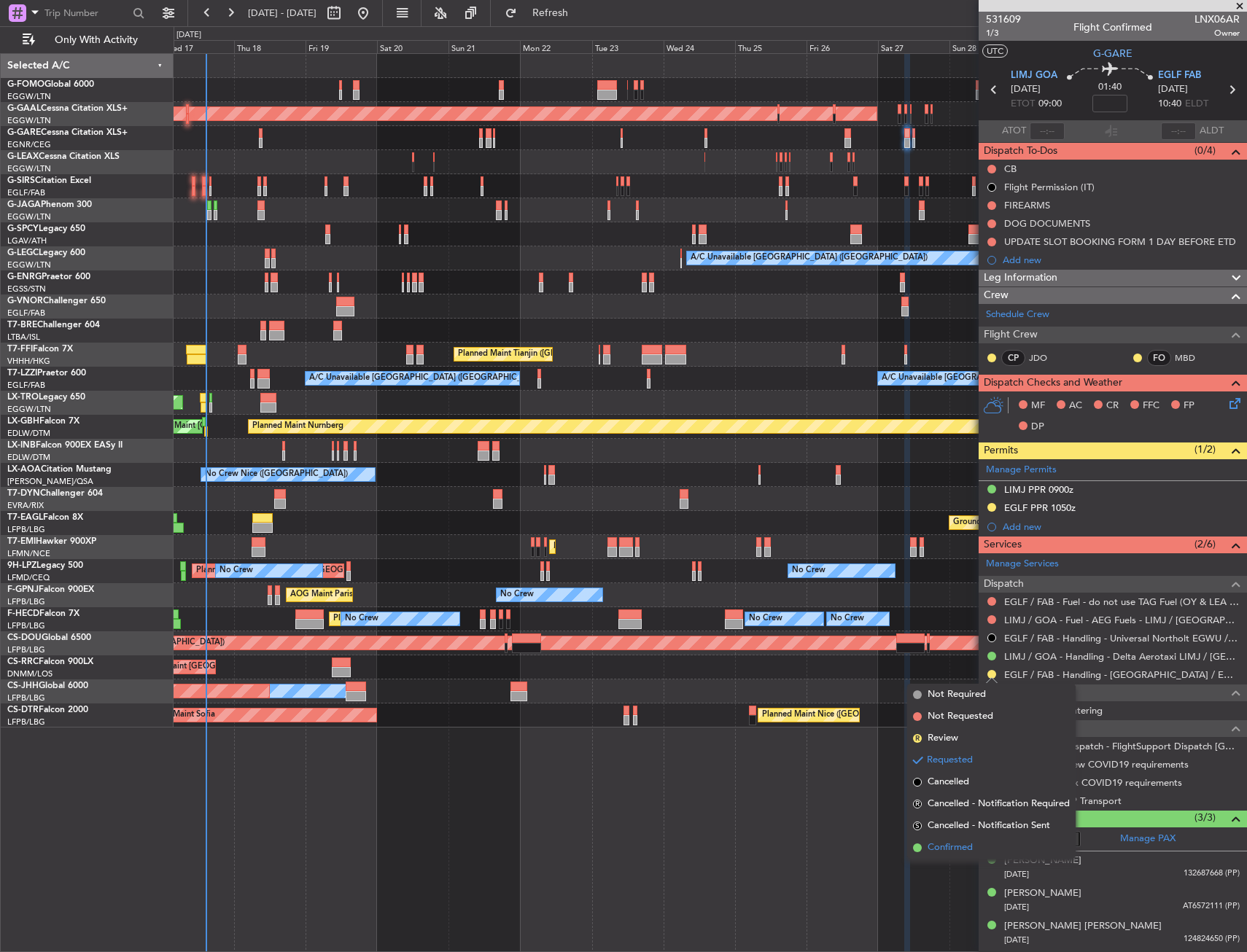
click at [941, 848] on span "Confirmed" at bounding box center [950, 848] width 46 height 15
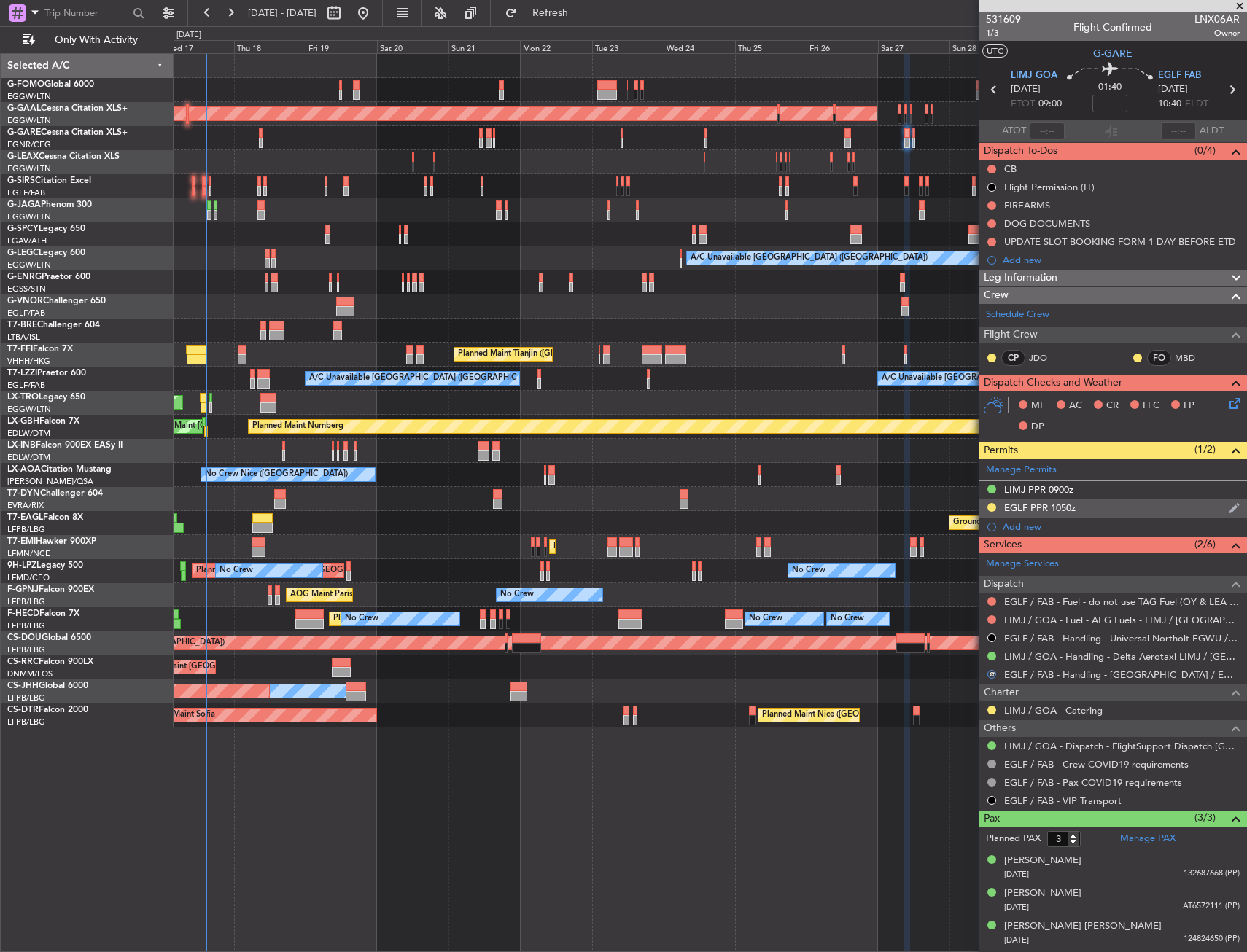
click at [1127, 515] on div "EGLF PPR 1050z" at bounding box center [1113, 508] width 269 height 18
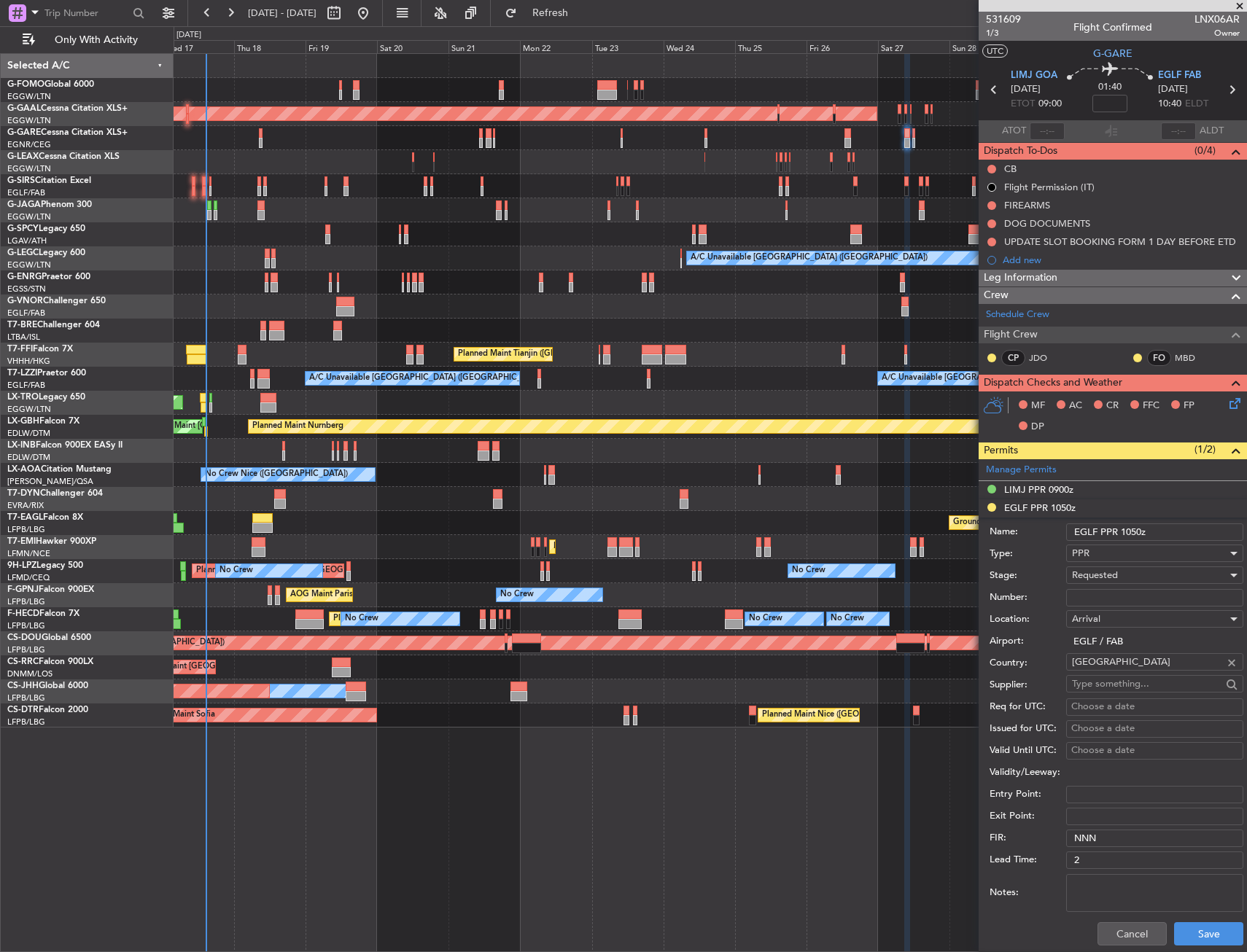
click at [1116, 593] on input "Number:" at bounding box center [1154, 597] width 177 height 17
paste input "375399"
type input "375399"
click at [1118, 580] on span "Requested" at bounding box center [1095, 575] width 46 height 13
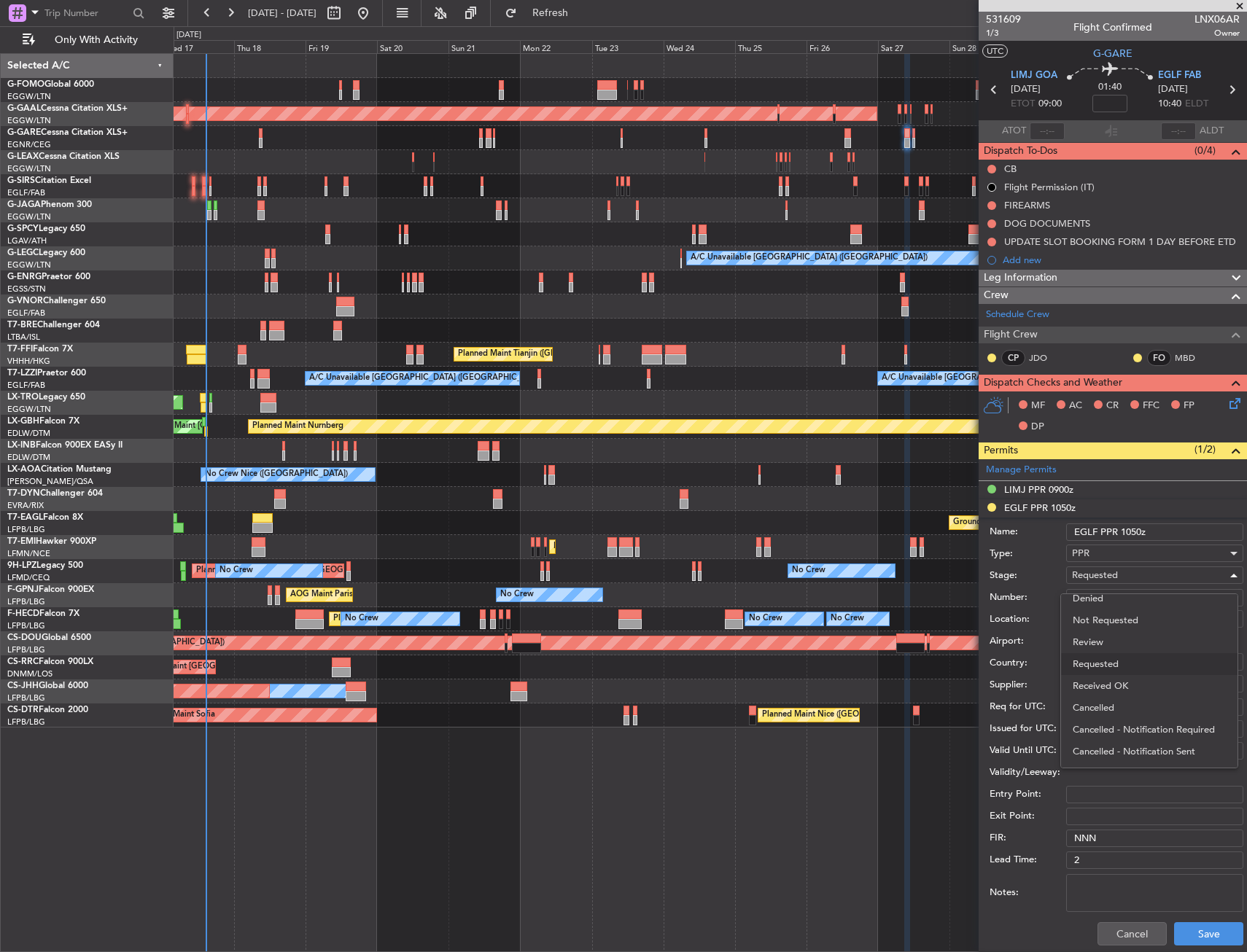
click at [1121, 688] on span "Received OK" at bounding box center [1148, 686] width 153 height 22
click at [1191, 940] on button "Save" at bounding box center [1208, 933] width 69 height 23
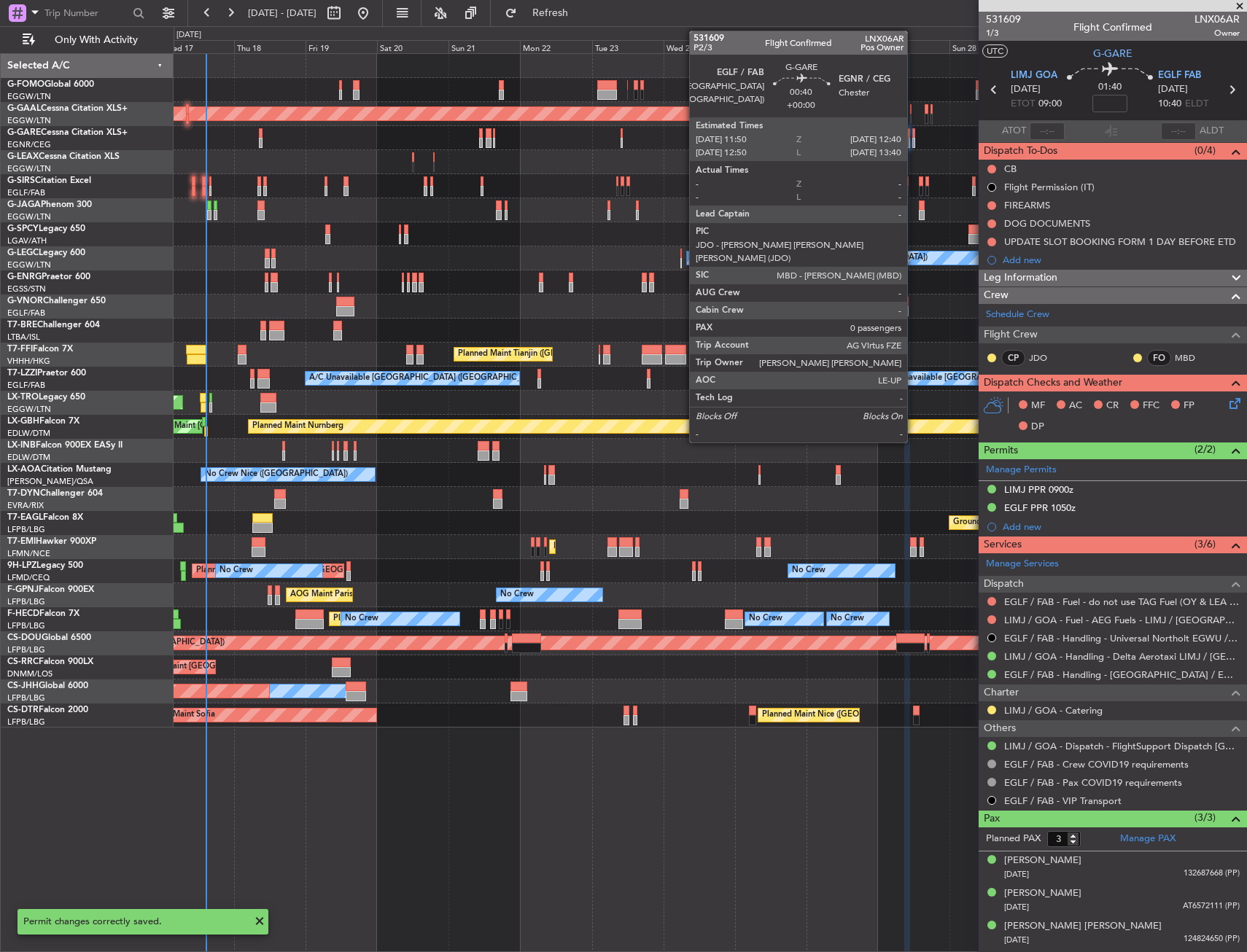
click at [913, 140] on div at bounding box center [913, 143] width 3 height 10
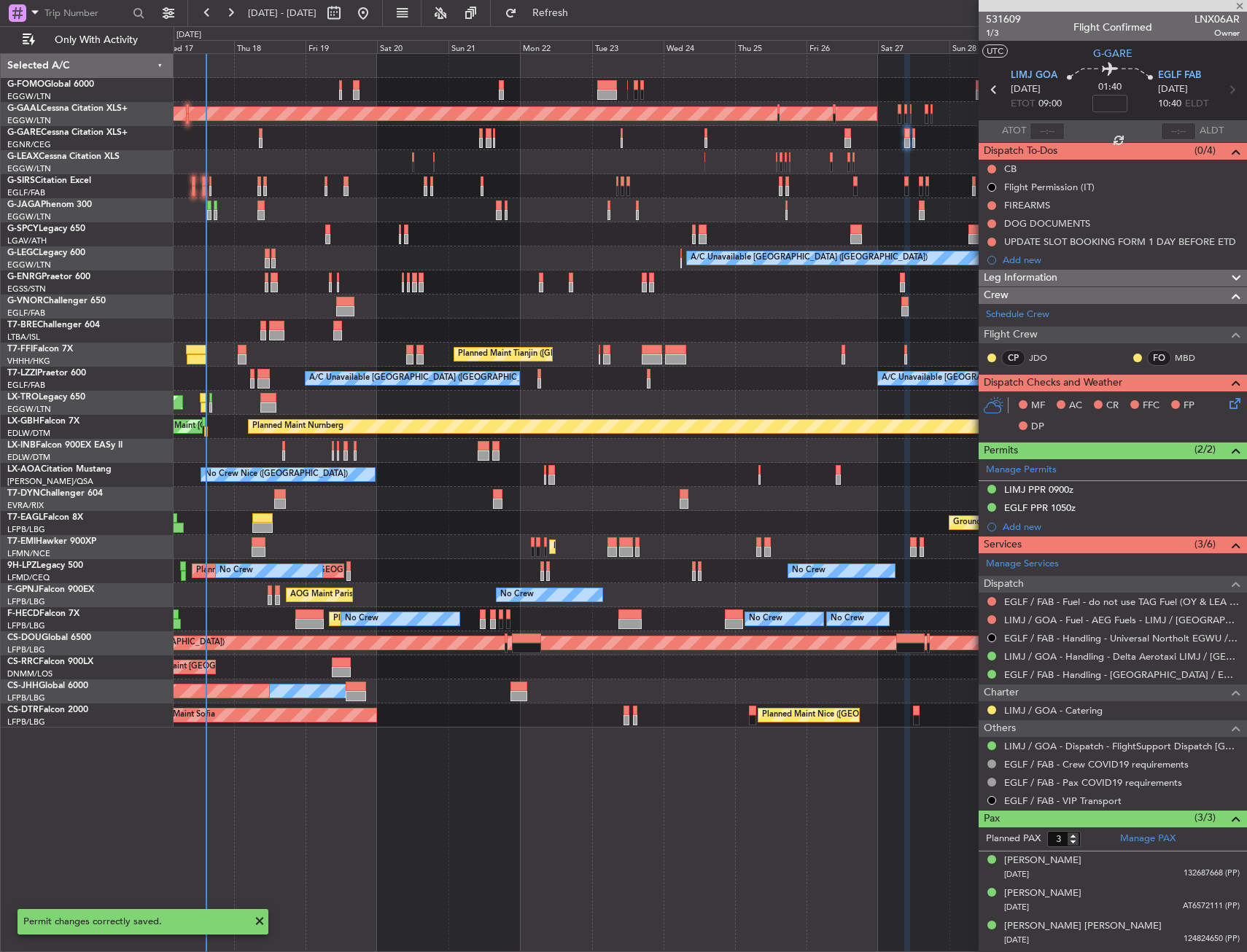
type input "0"
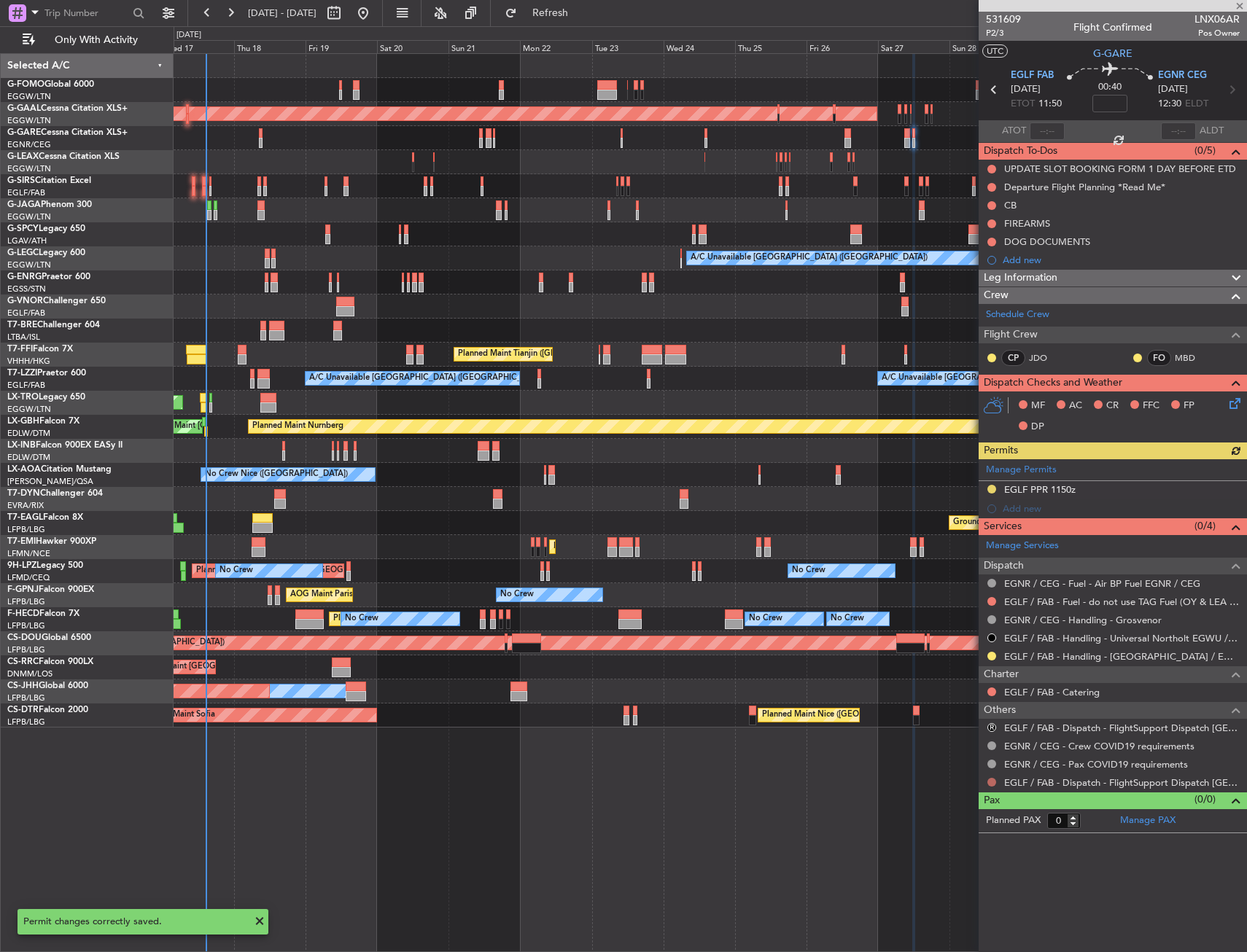
click at [995, 778] on button at bounding box center [992, 782] width 9 height 9
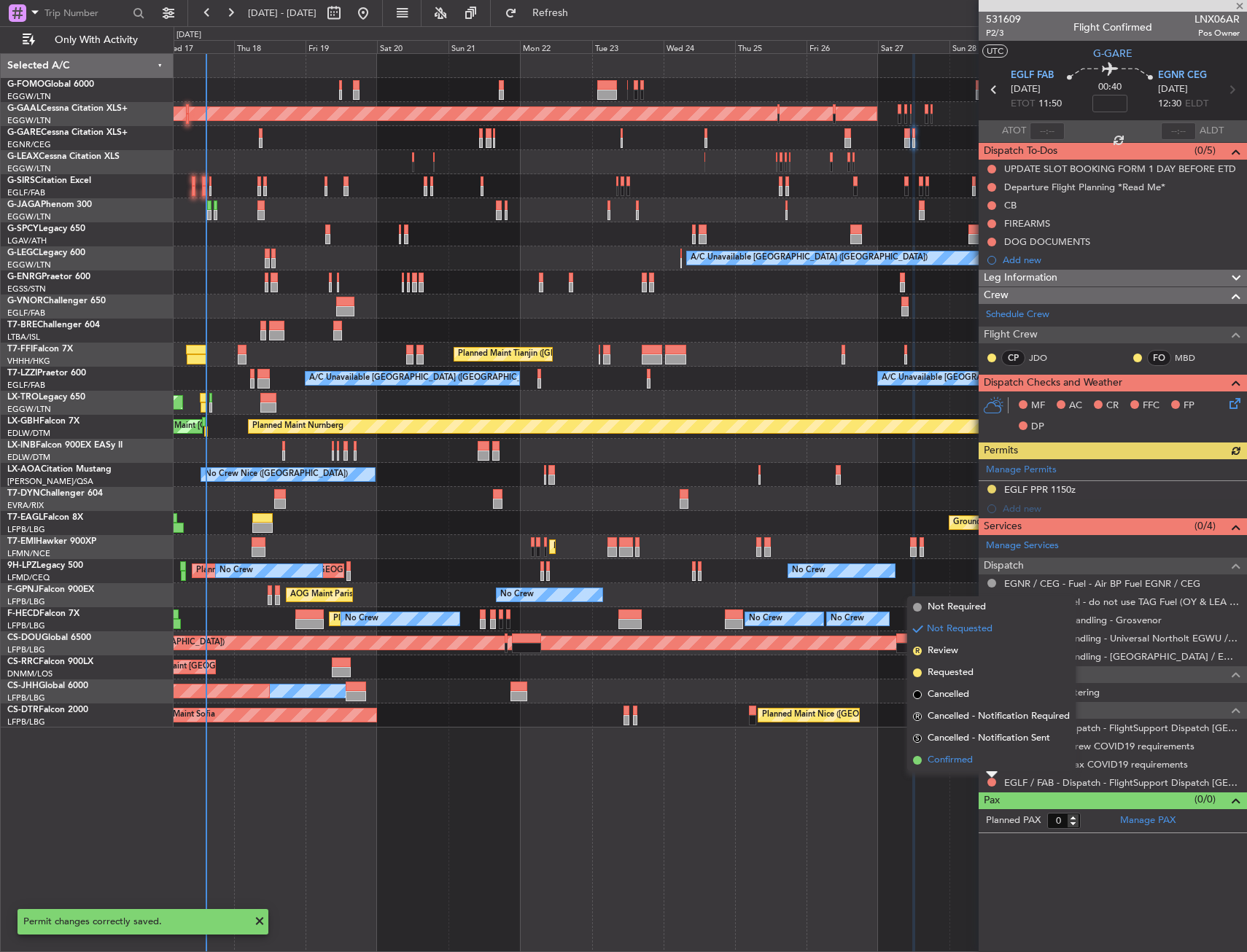
click at [956, 763] on span "Confirmed" at bounding box center [950, 760] width 46 height 15
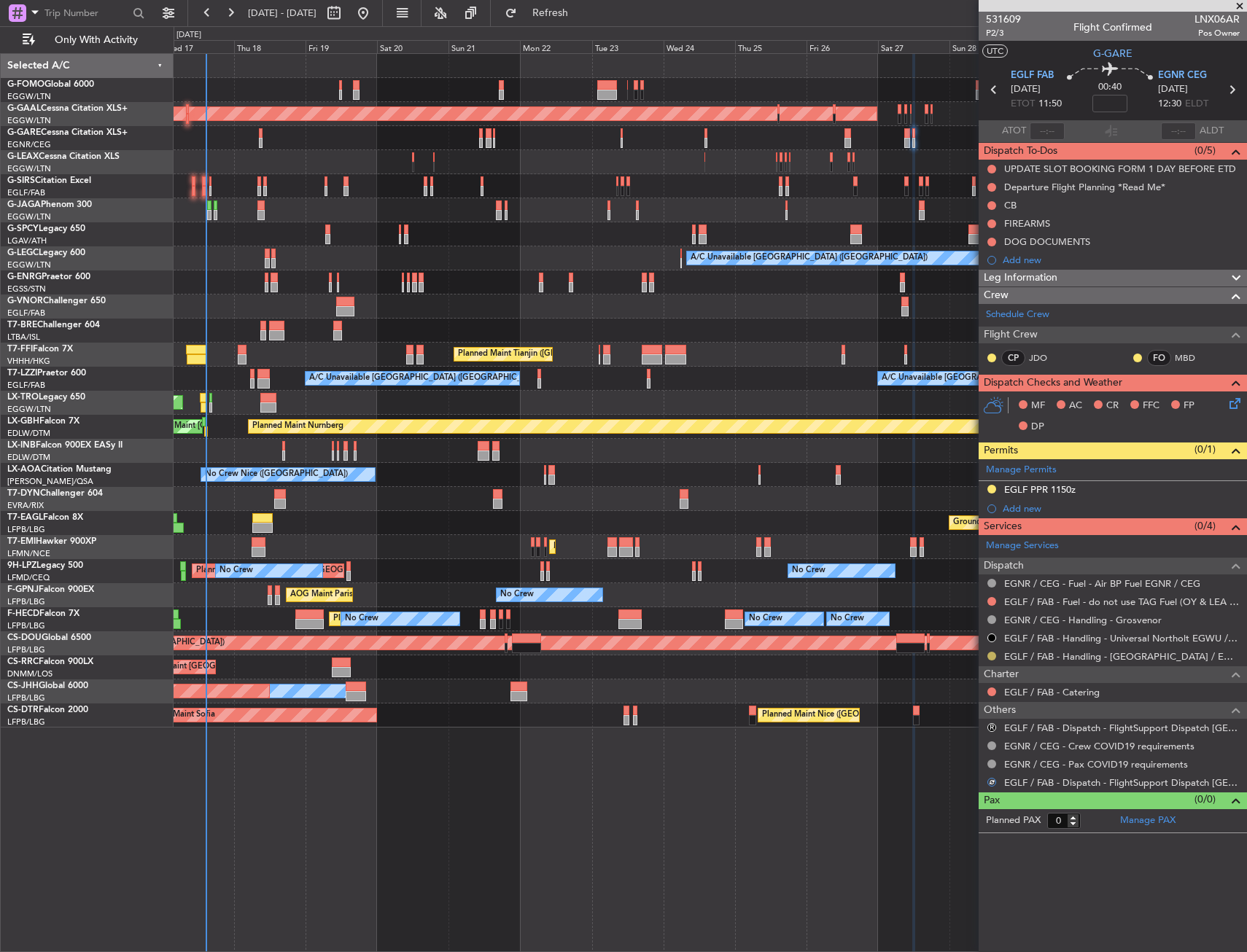
click at [992, 656] on button at bounding box center [992, 656] width 9 height 9
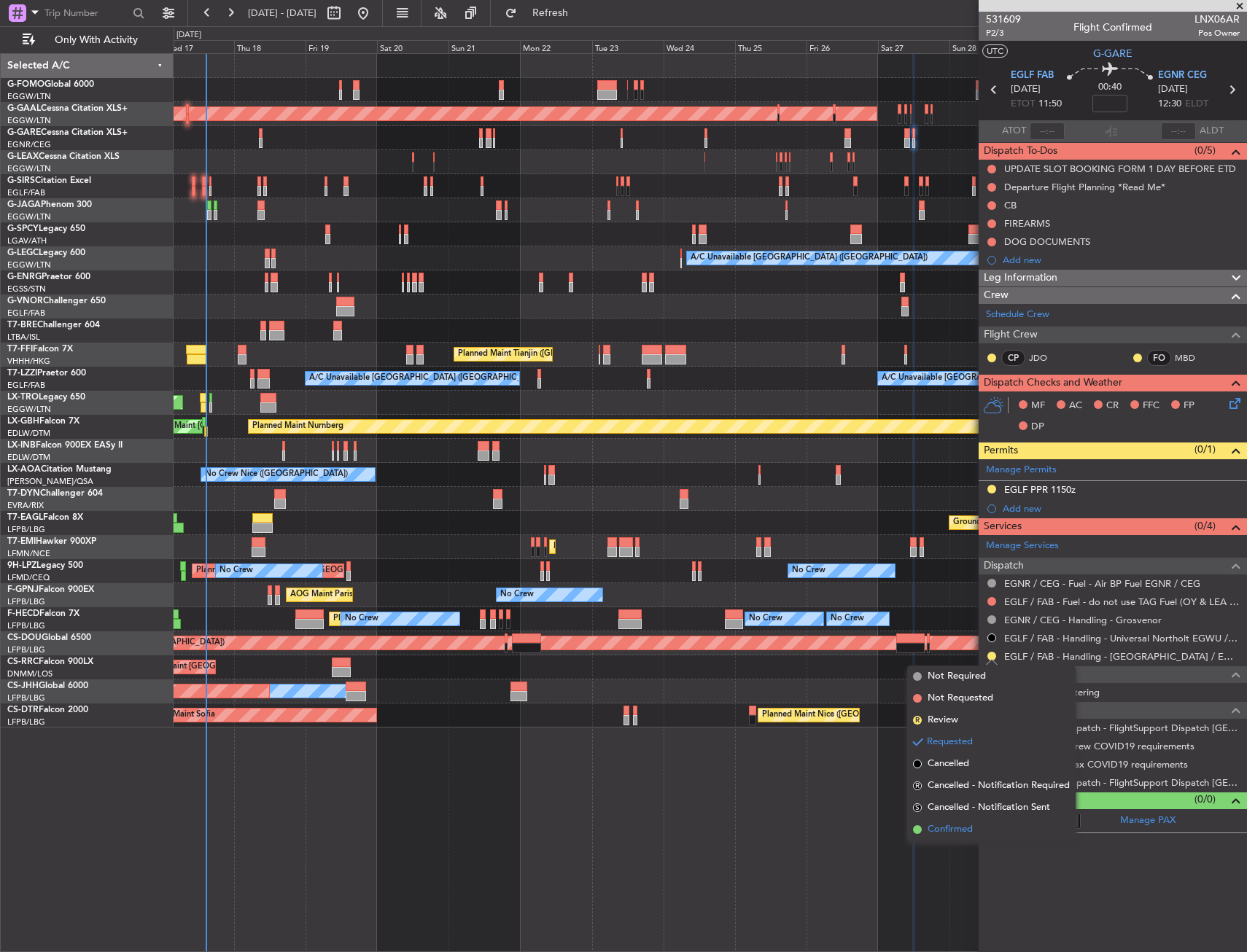
click at [958, 828] on span "Confirmed" at bounding box center [950, 830] width 46 height 15
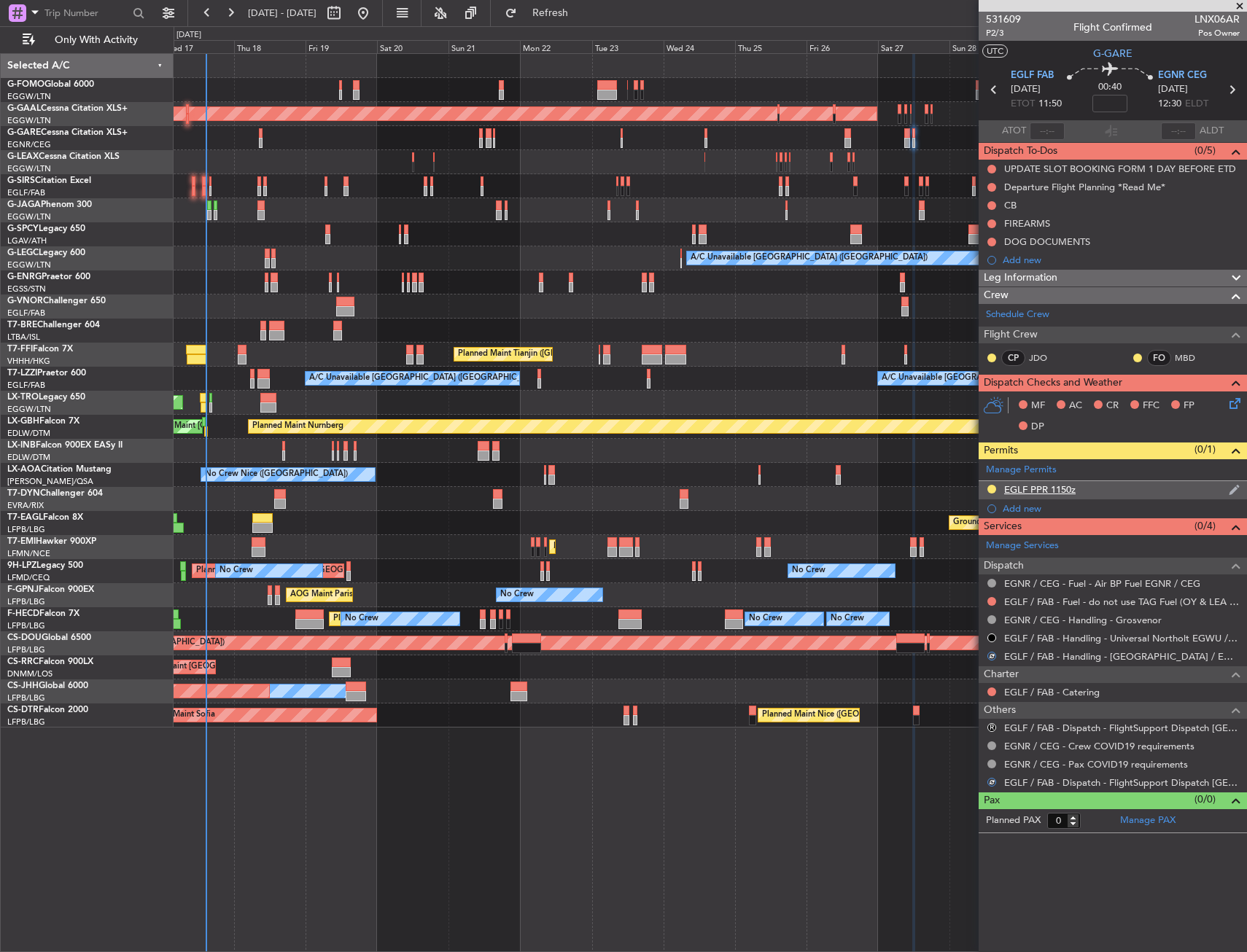
click at [1087, 486] on div "EGLF PPR 1150z" at bounding box center [1113, 490] width 269 height 18
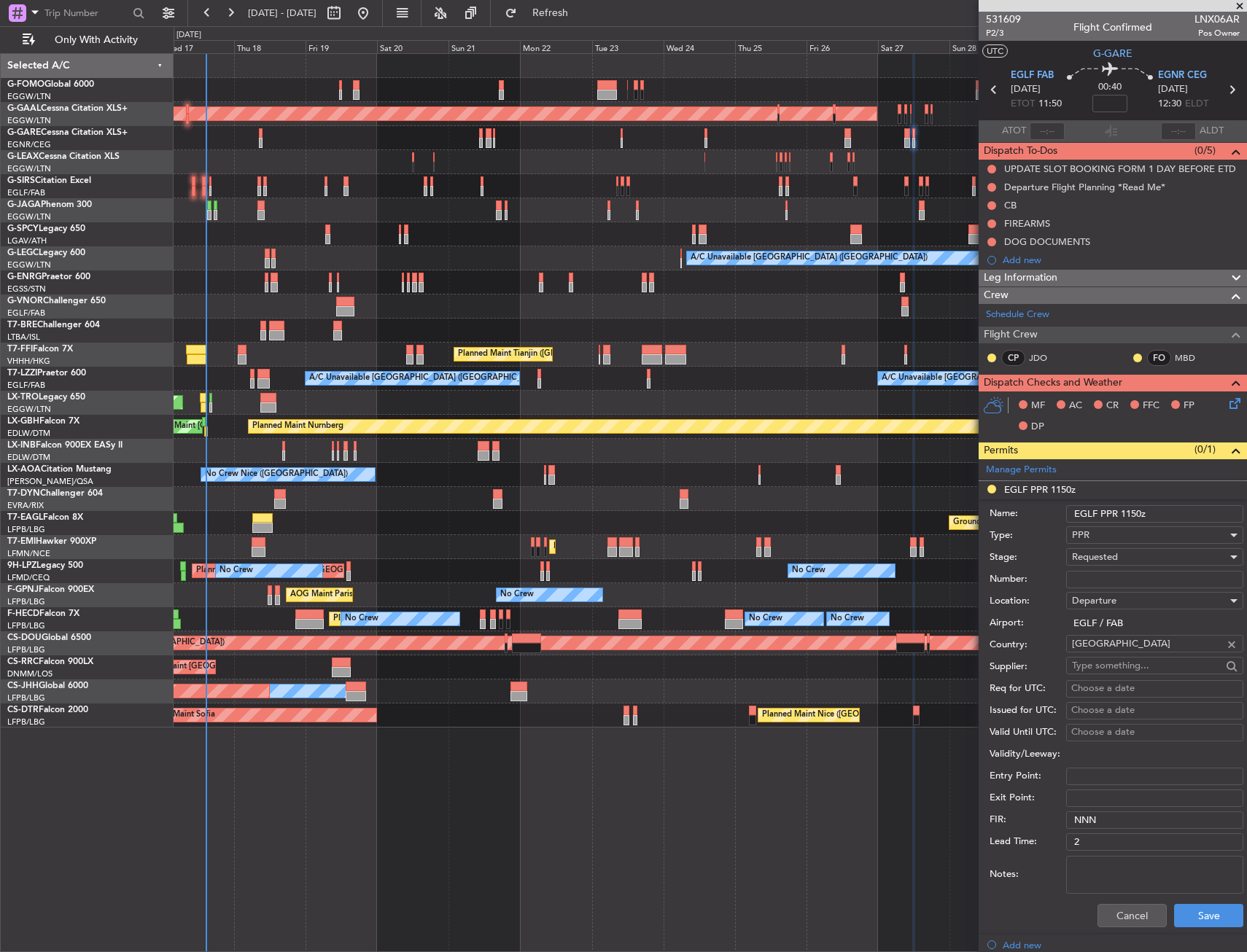
click at [1090, 586] on input "Number:" at bounding box center [1154, 579] width 177 height 17
paste input "375400"
type input "375400"
click at [1091, 560] on span "Requested" at bounding box center [1095, 557] width 46 height 13
click at [1107, 666] on span "Received OK" at bounding box center [1148, 667] width 153 height 22
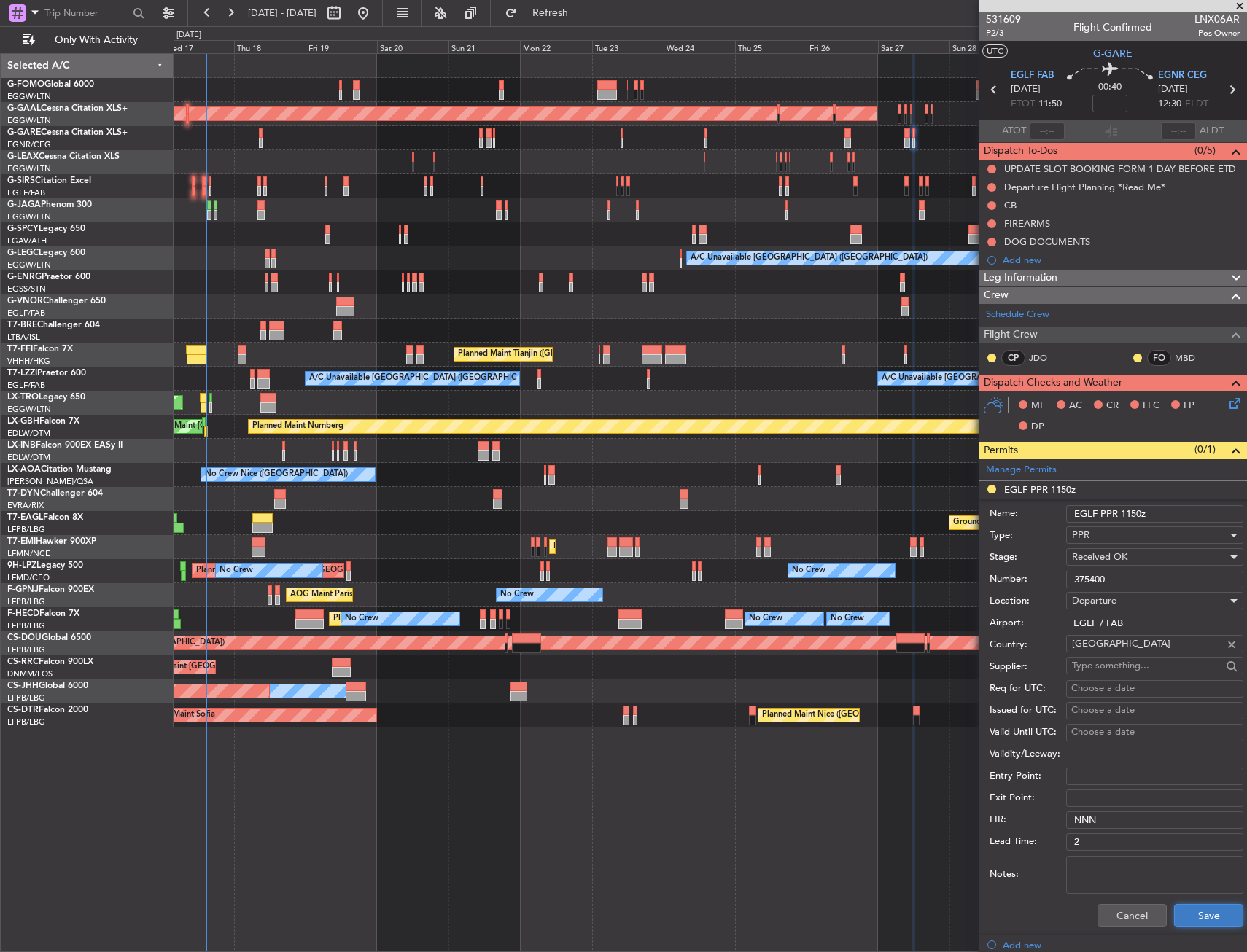
click at [1186, 920] on button "Save" at bounding box center [1208, 915] width 69 height 23
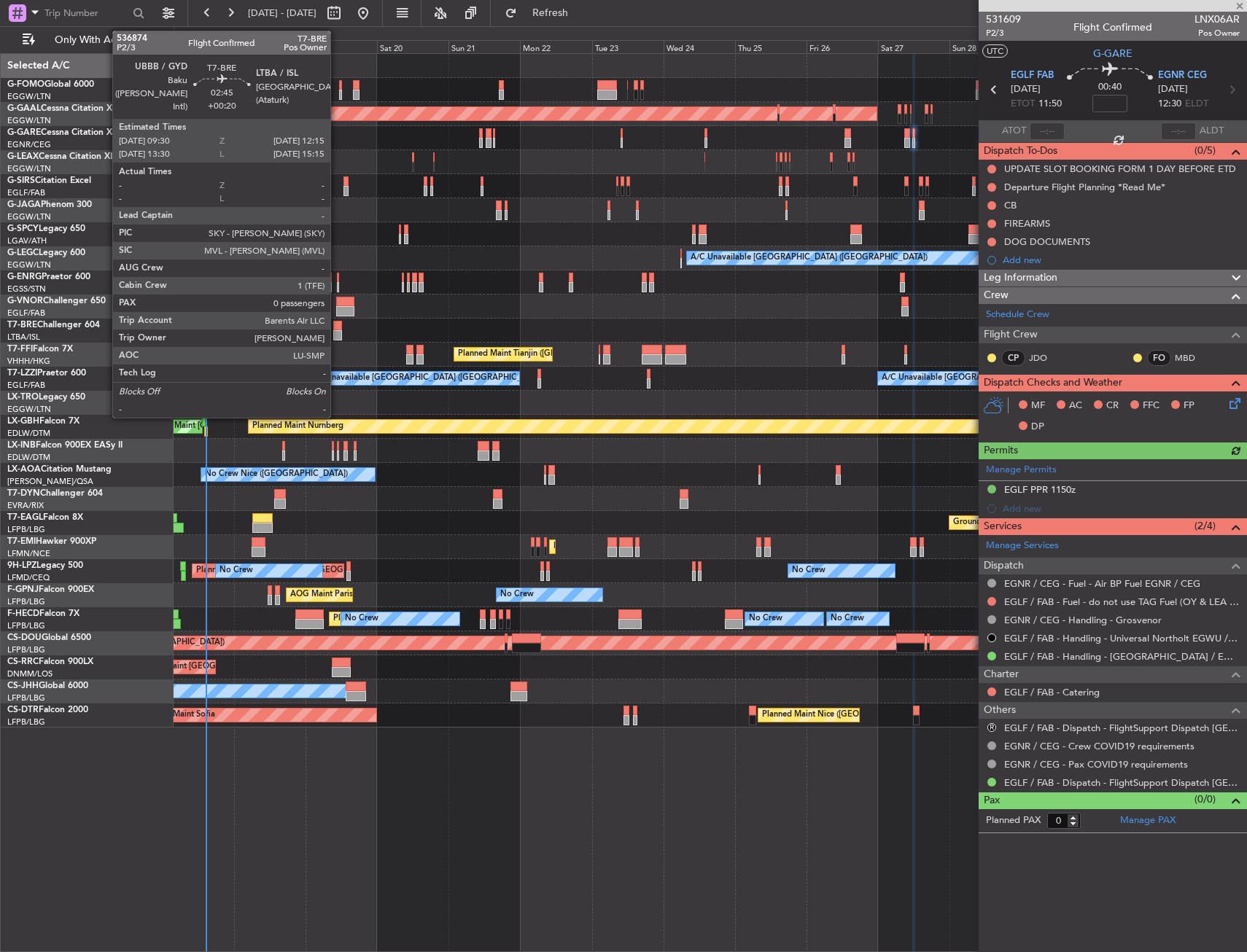
click at [337, 327] on div at bounding box center [337, 326] width 9 height 10
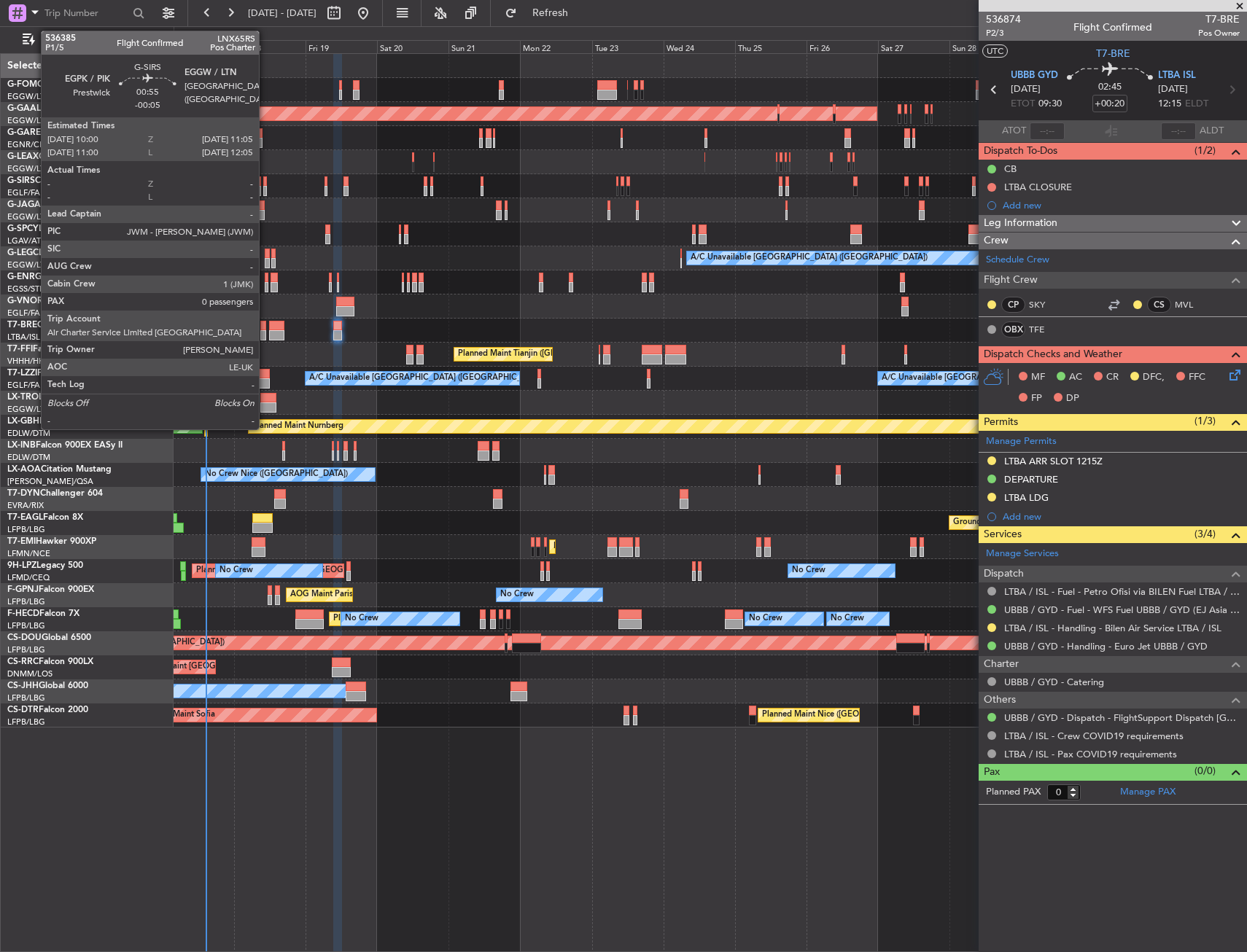
click at [266, 191] on div at bounding box center [265, 191] width 4 height 10
type input "-00:05"
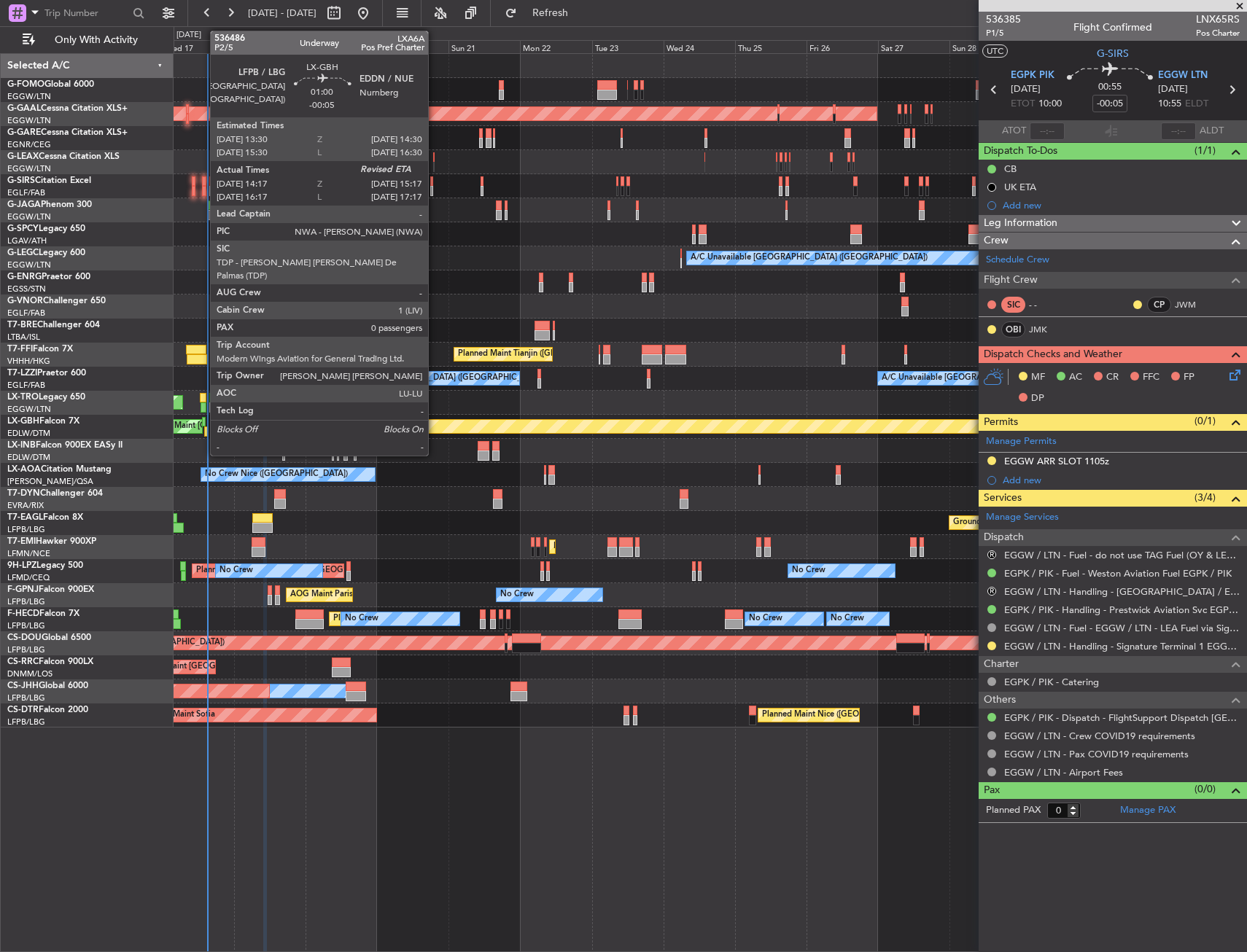
click at [203, 423] on div at bounding box center [204, 422] width 4 height 10
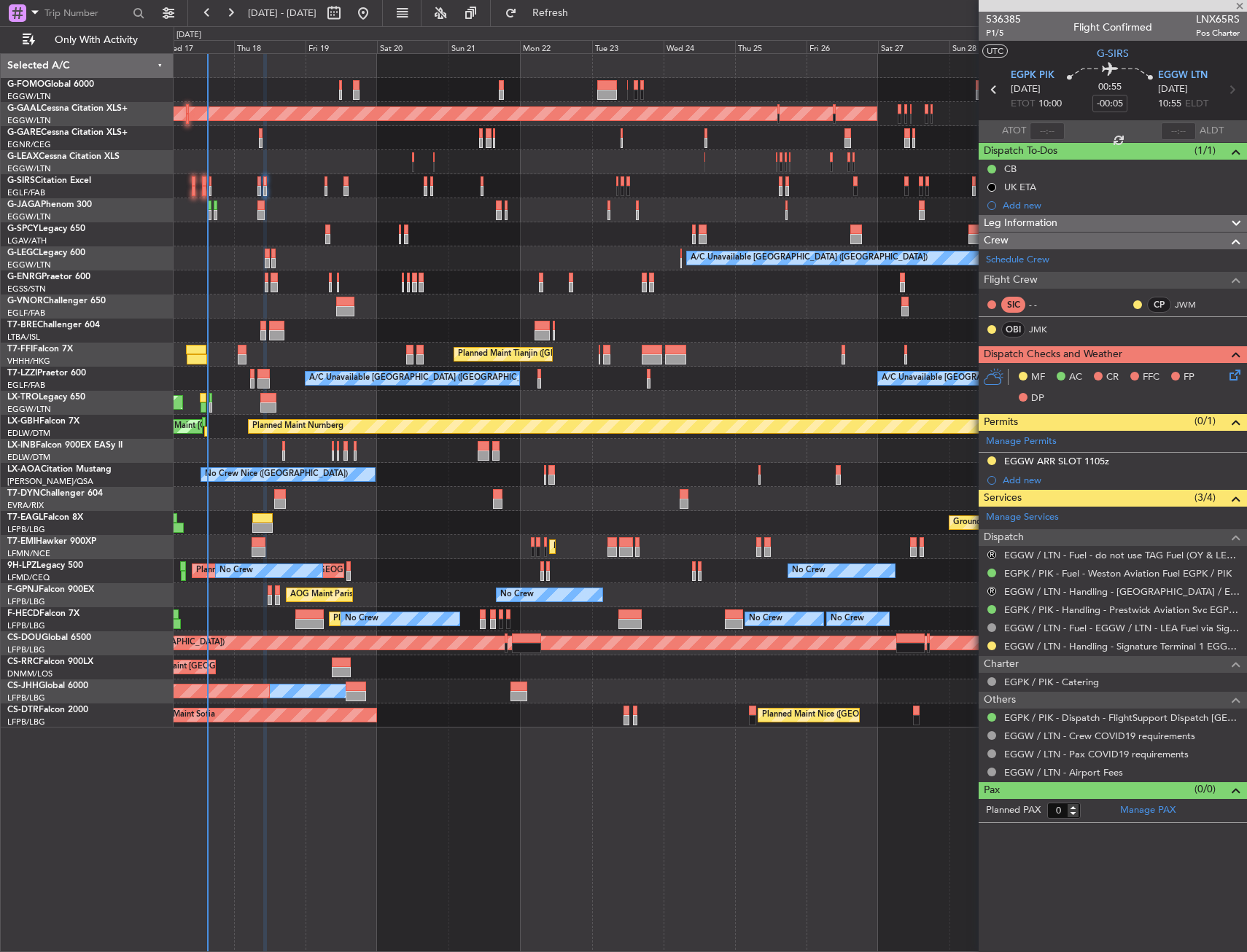
type input "14:17"
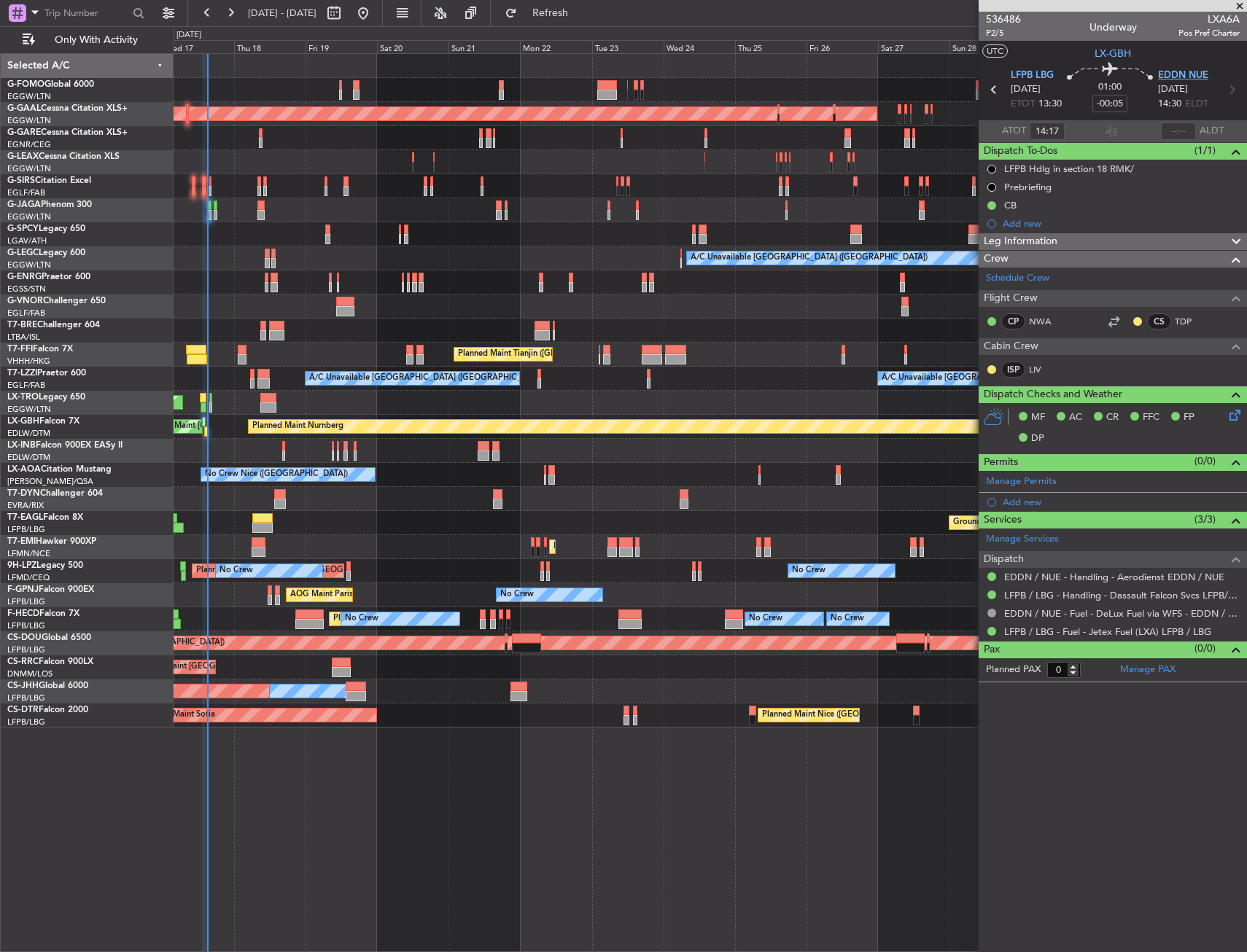
click at [1187, 78] on span "EDDN NUE" at bounding box center [1182, 76] width 50 height 15
click at [1022, 577] on link "EDDN / NUE - Handling - Aerodienst EDDN / NUE" at bounding box center [1113, 577] width 220 height 13
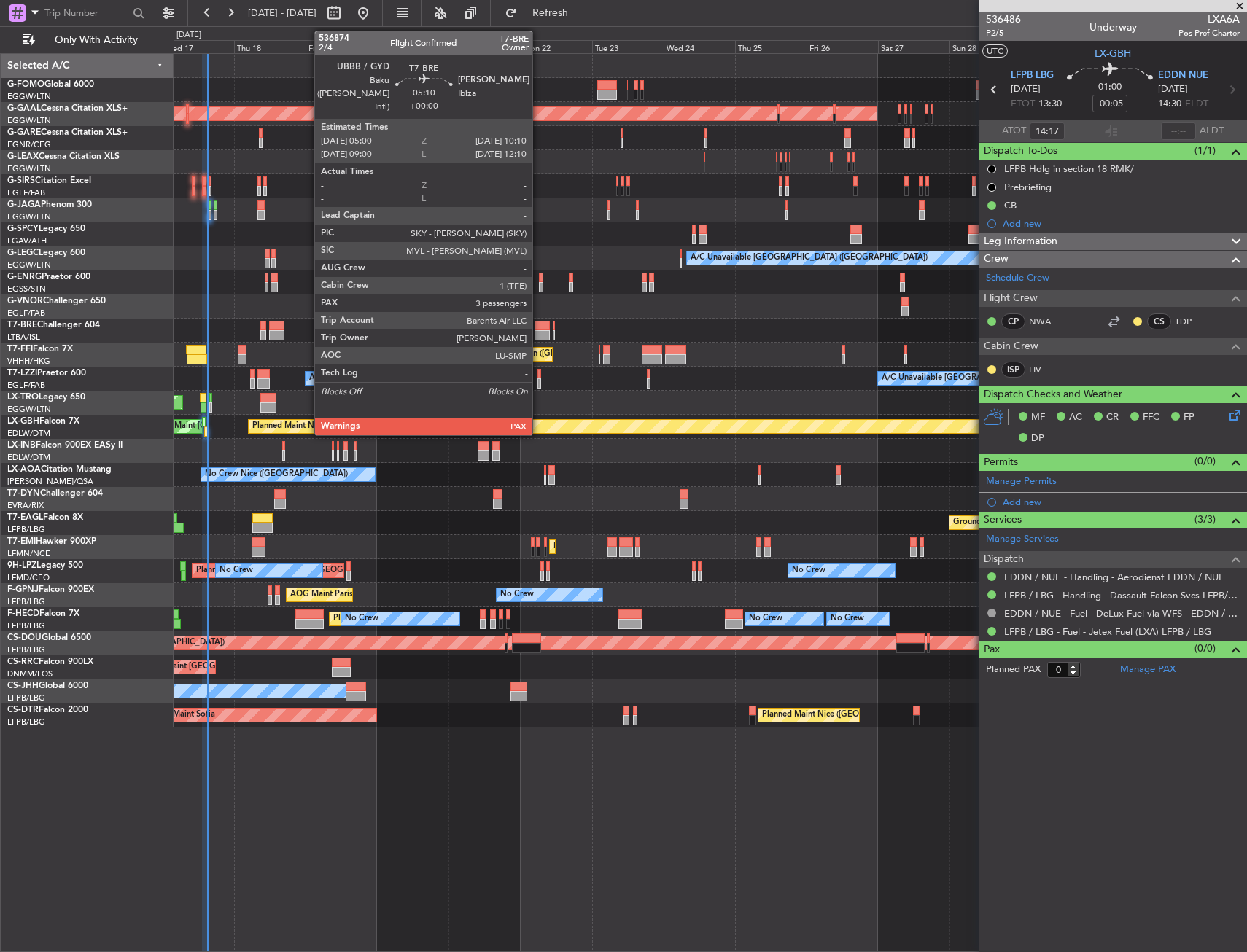
click at [539, 331] on div at bounding box center [542, 336] width 16 height 10
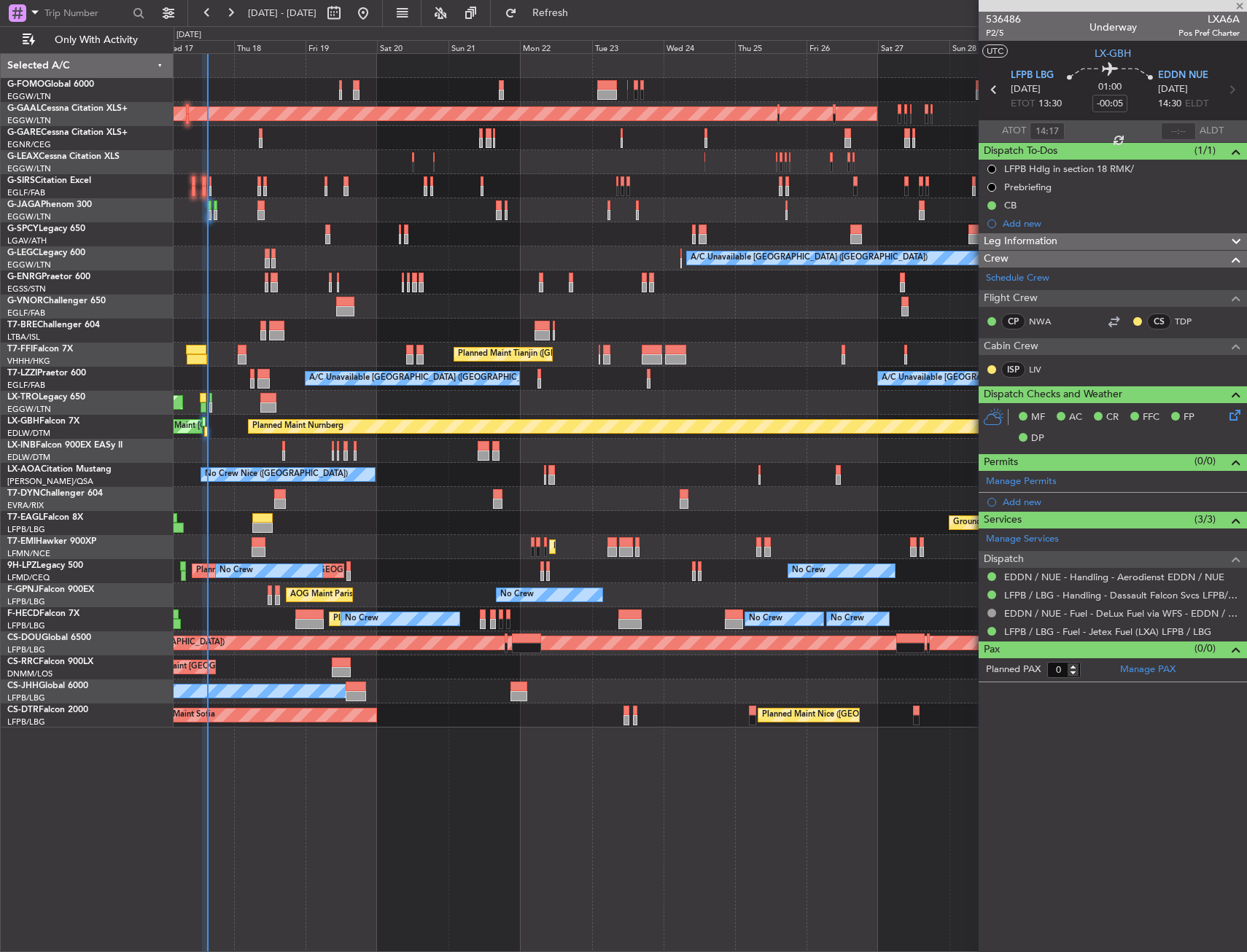
type input "3"
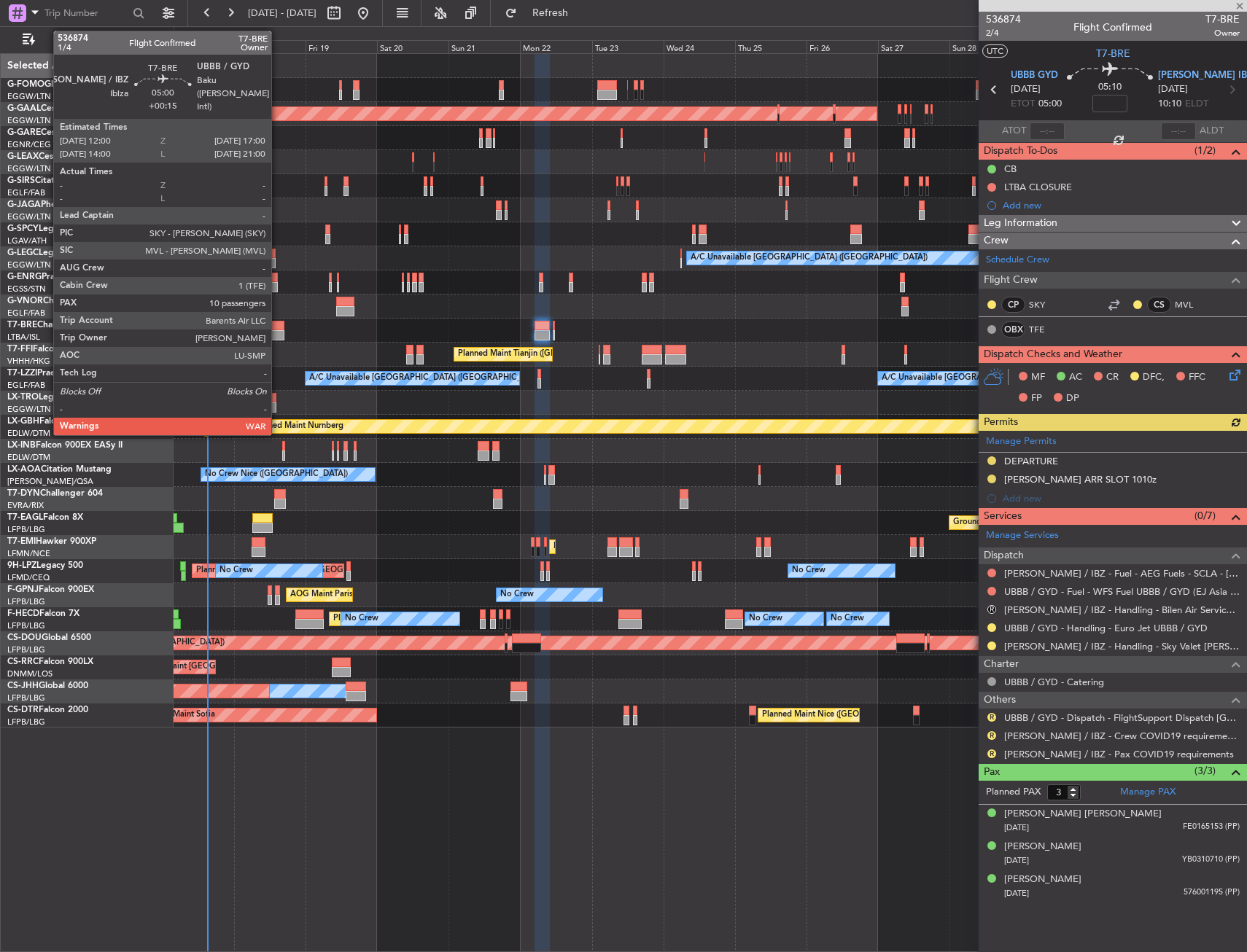
click at [278, 332] on div at bounding box center [277, 336] width 16 height 10
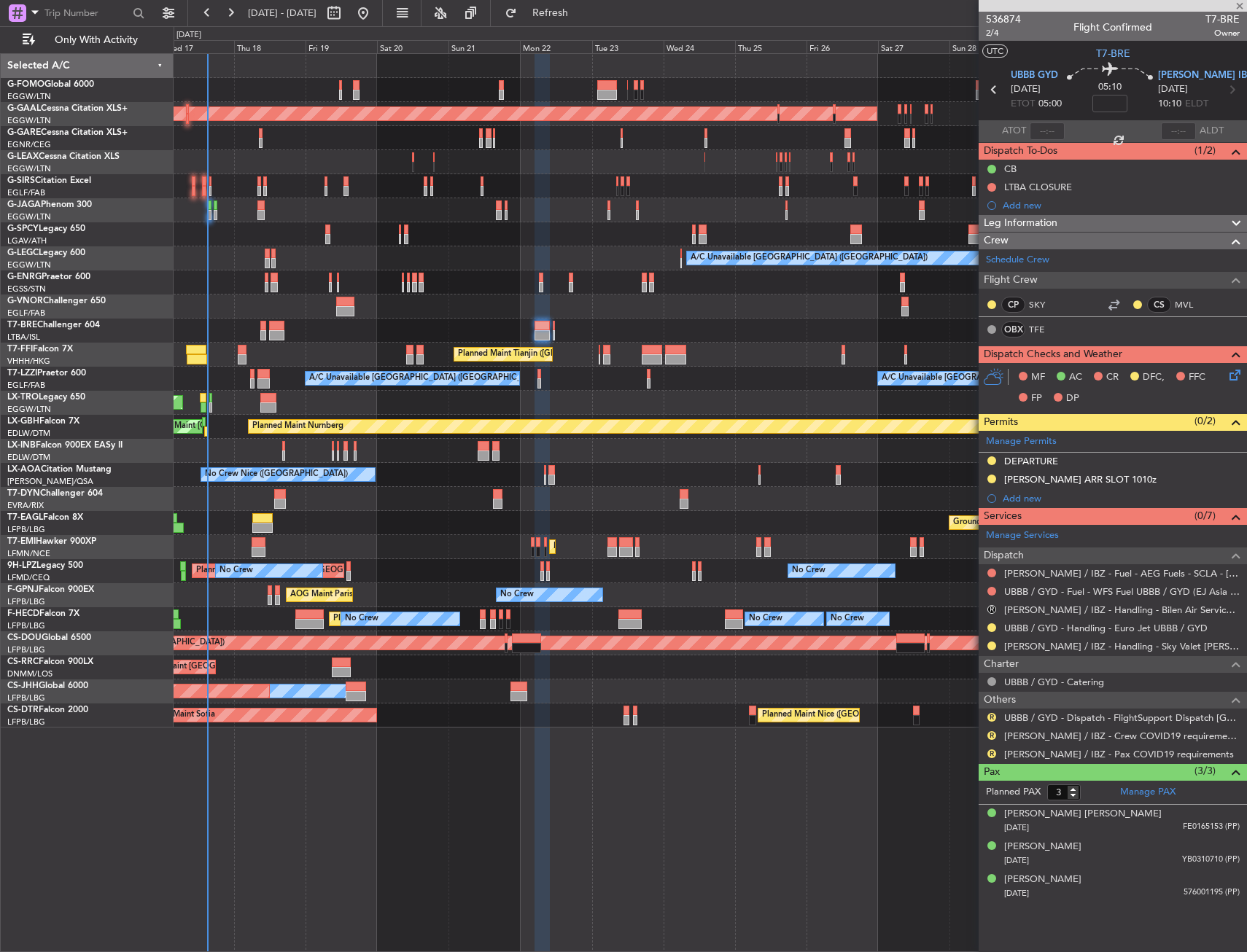
type input "+00:15"
type input "10"
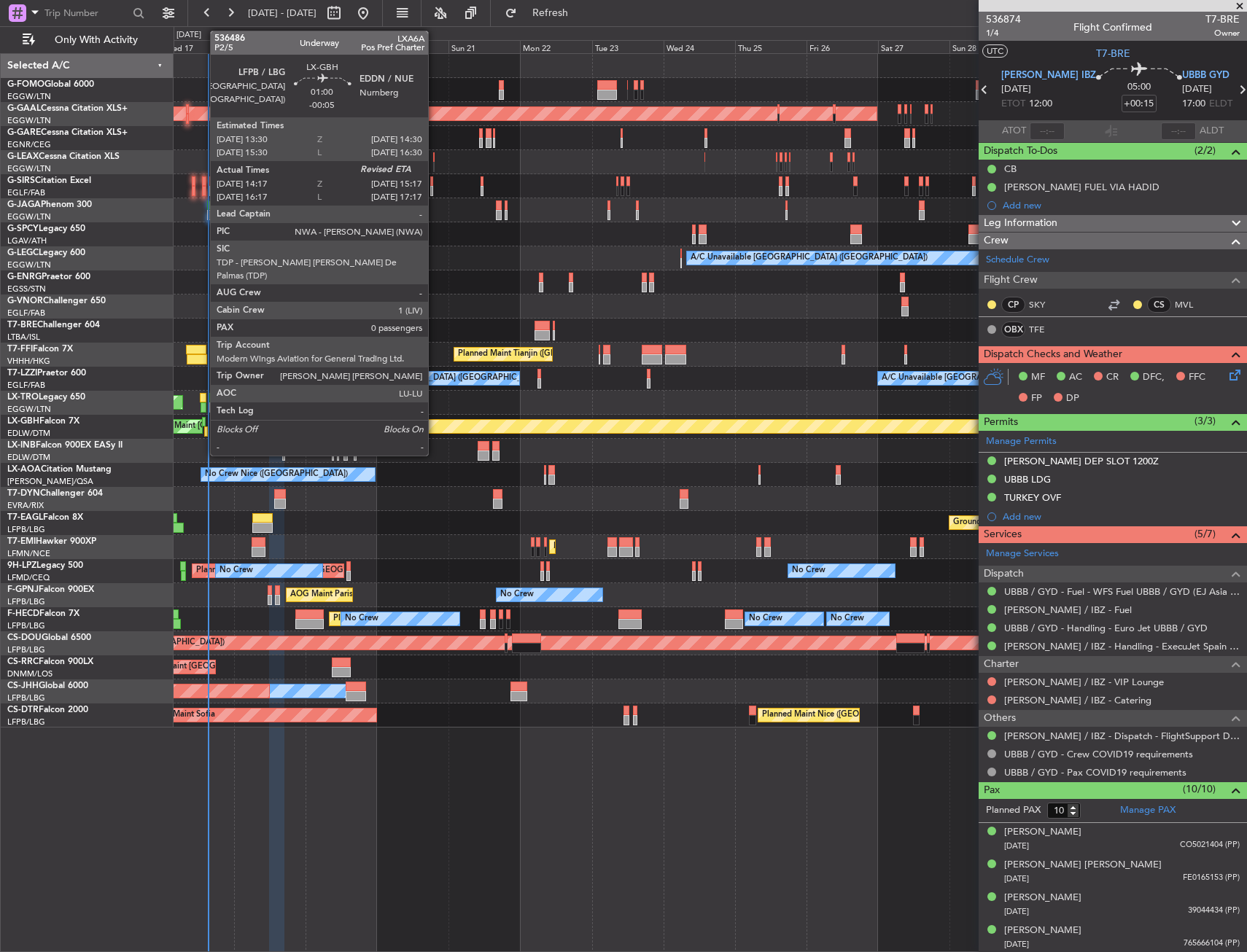
click at [203, 422] on div at bounding box center [204, 422] width 4 height 10
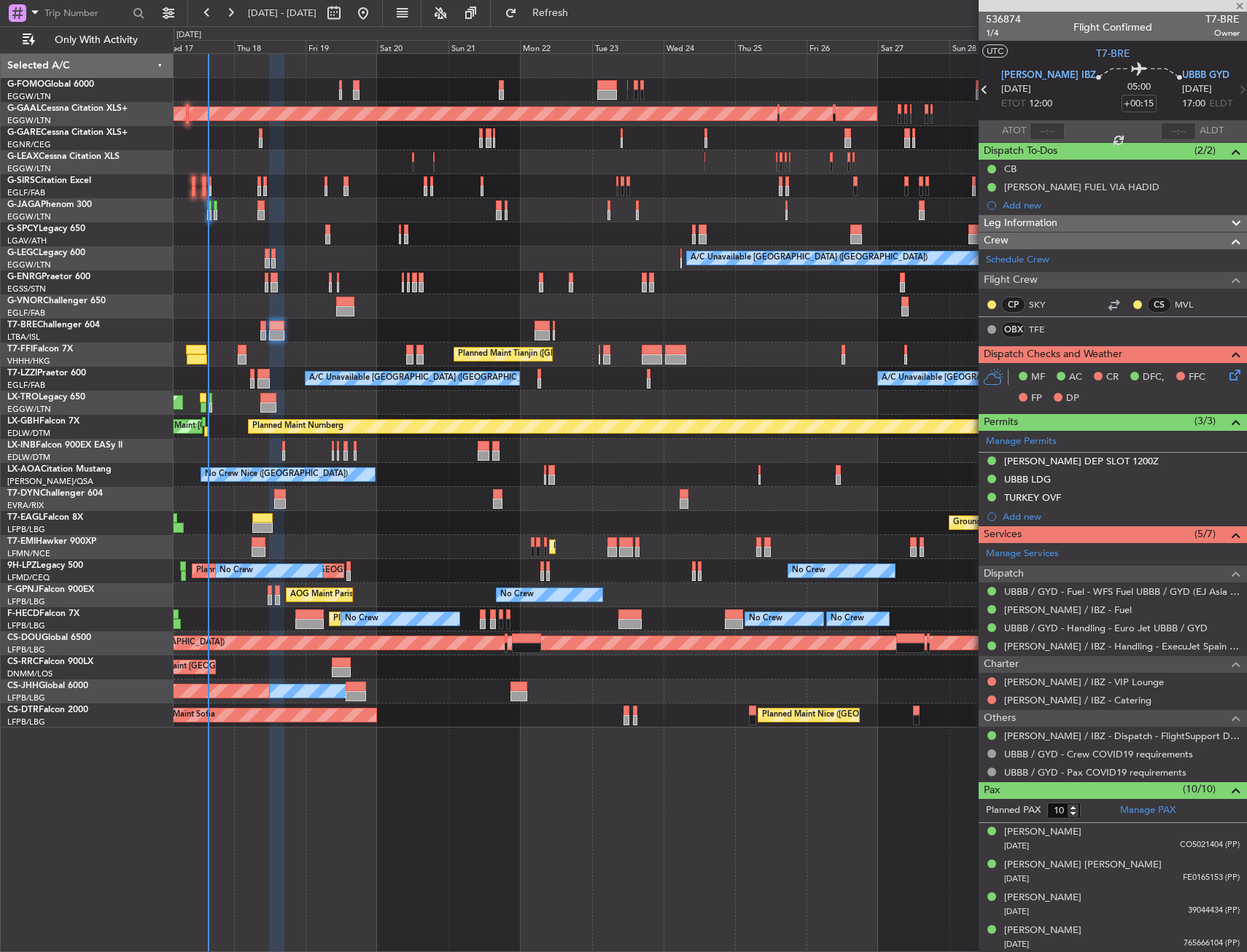
type input "-00:05"
type input "14:17"
type input "0"
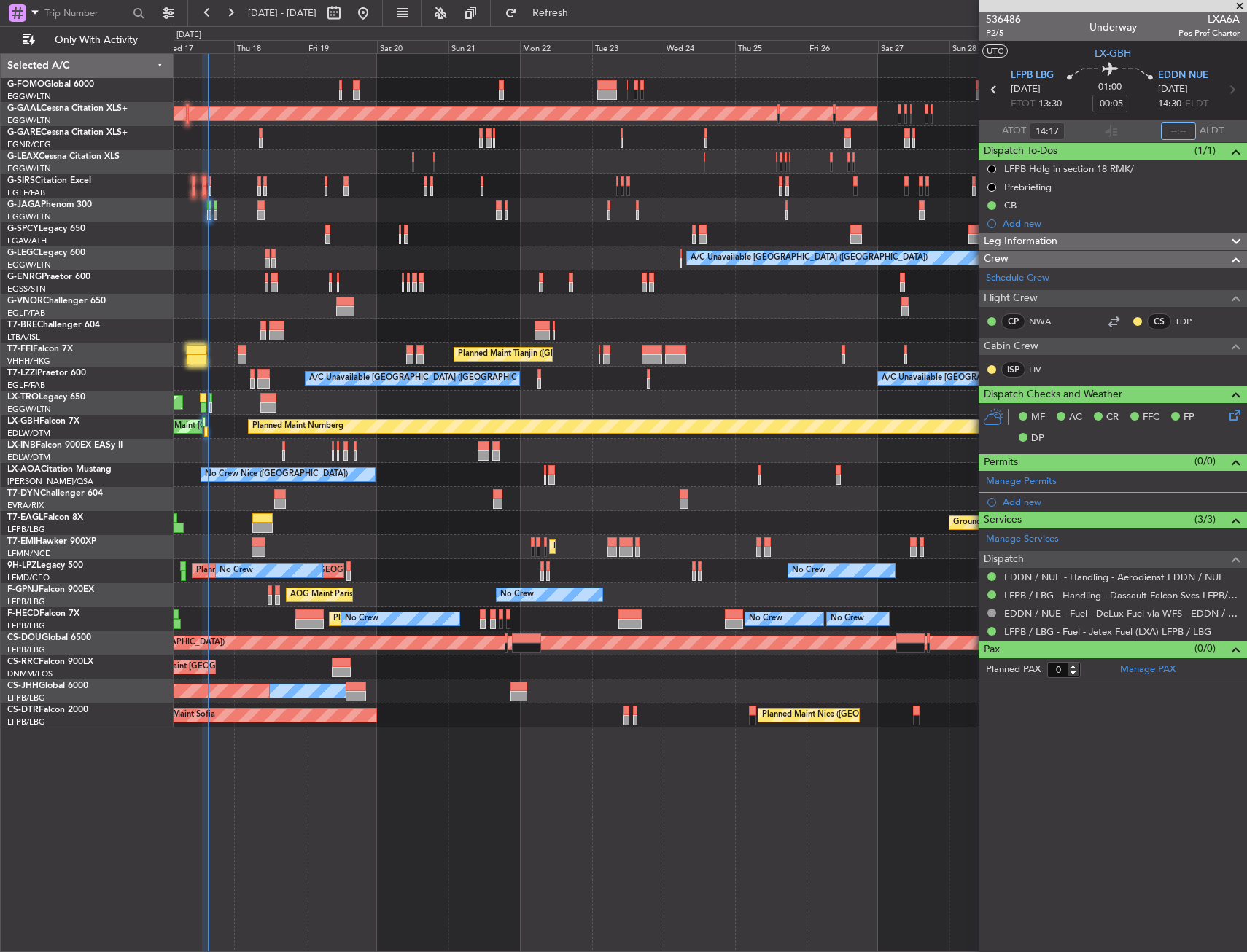
click at [1177, 130] on input "text" at bounding box center [1178, 131] width 35 height 17
click at [1157, 51] on section "UTC LX-GBH" at bounding box center [1113, 51] width 269 height 22
type input "15:11"
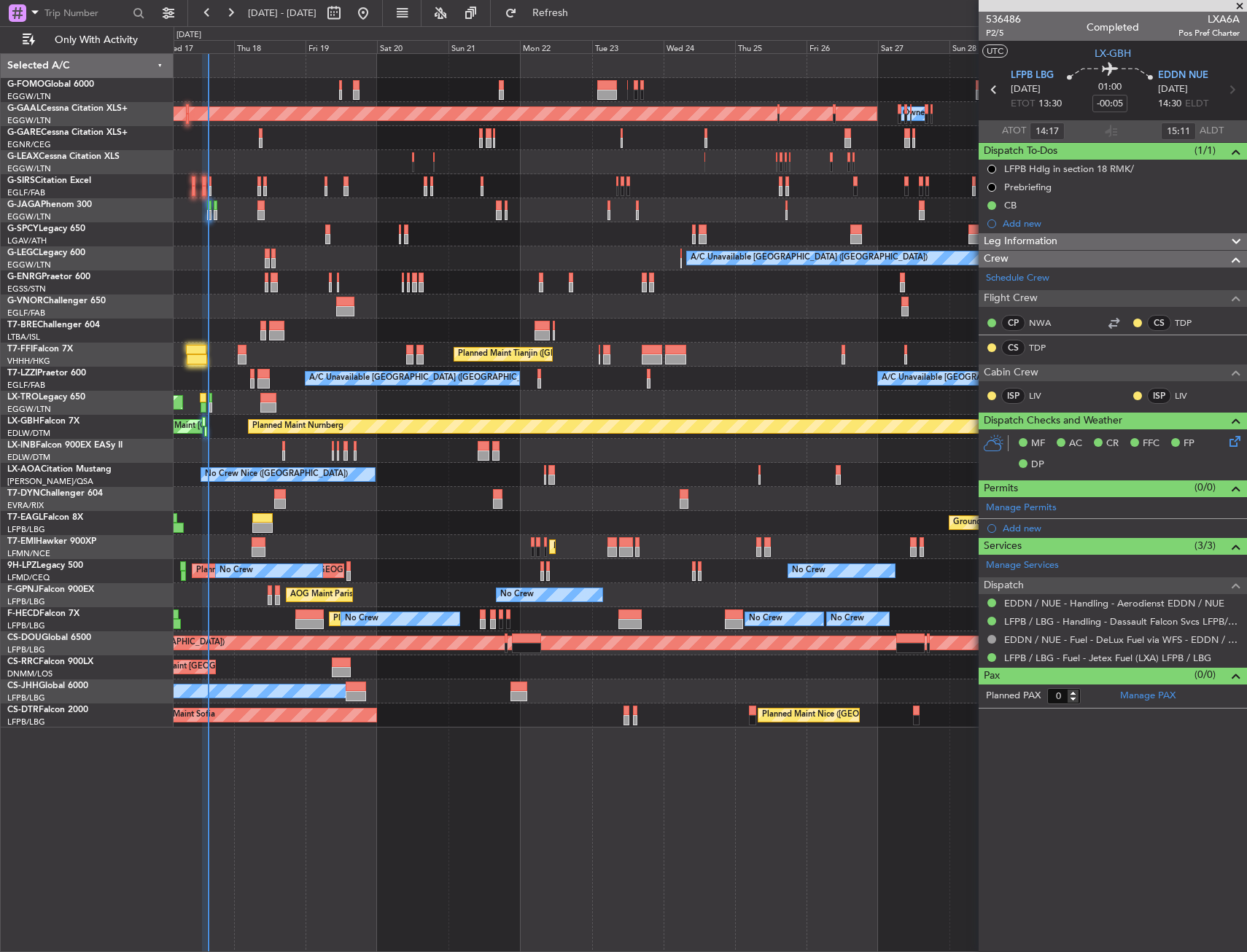
click at [263, 524] on div at bounding box center [263, 528] width 21 height 10
type input "+00:50"
type input "2"
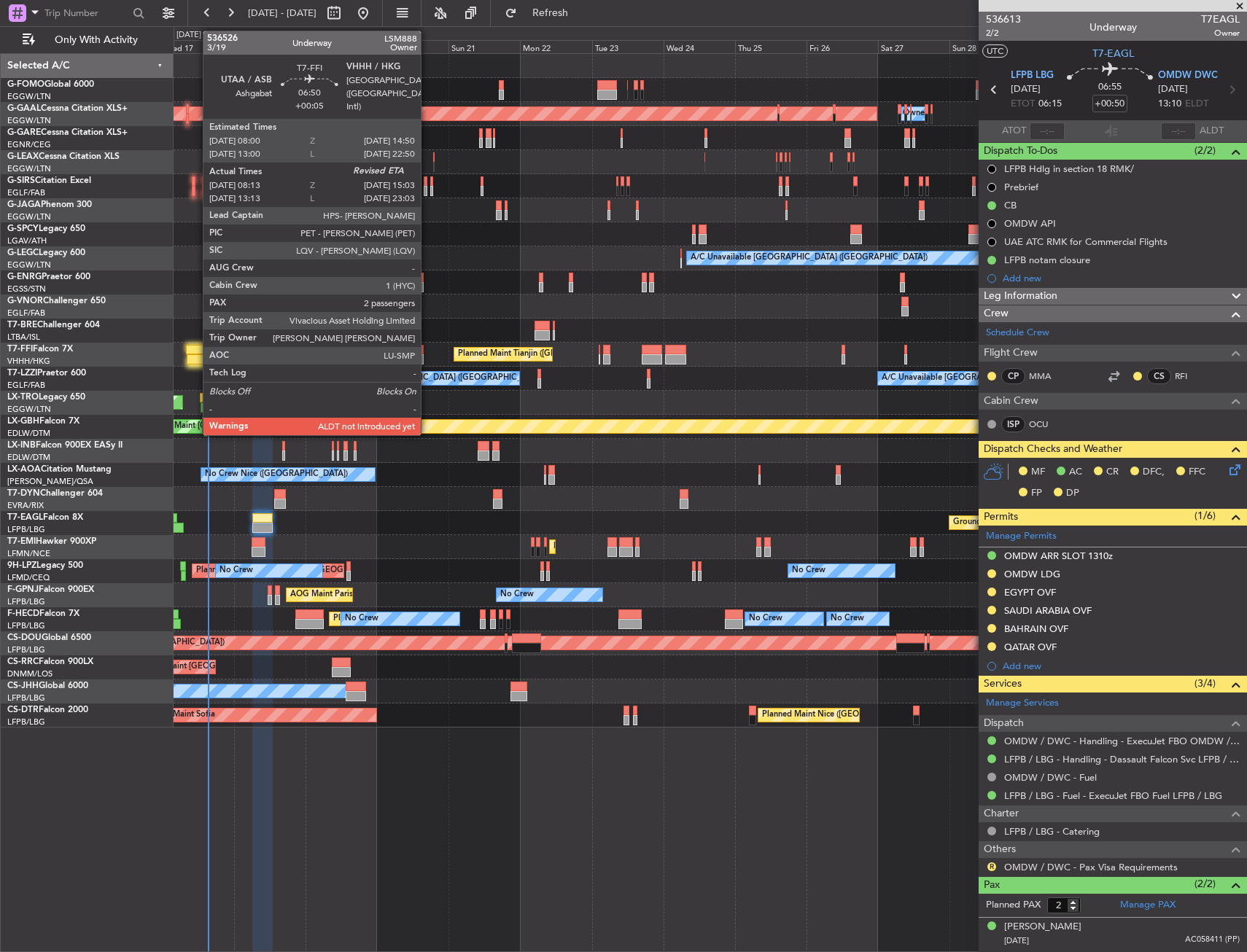
click at [194, 349] on div at bounding box center [196, 350] width 20 height 10
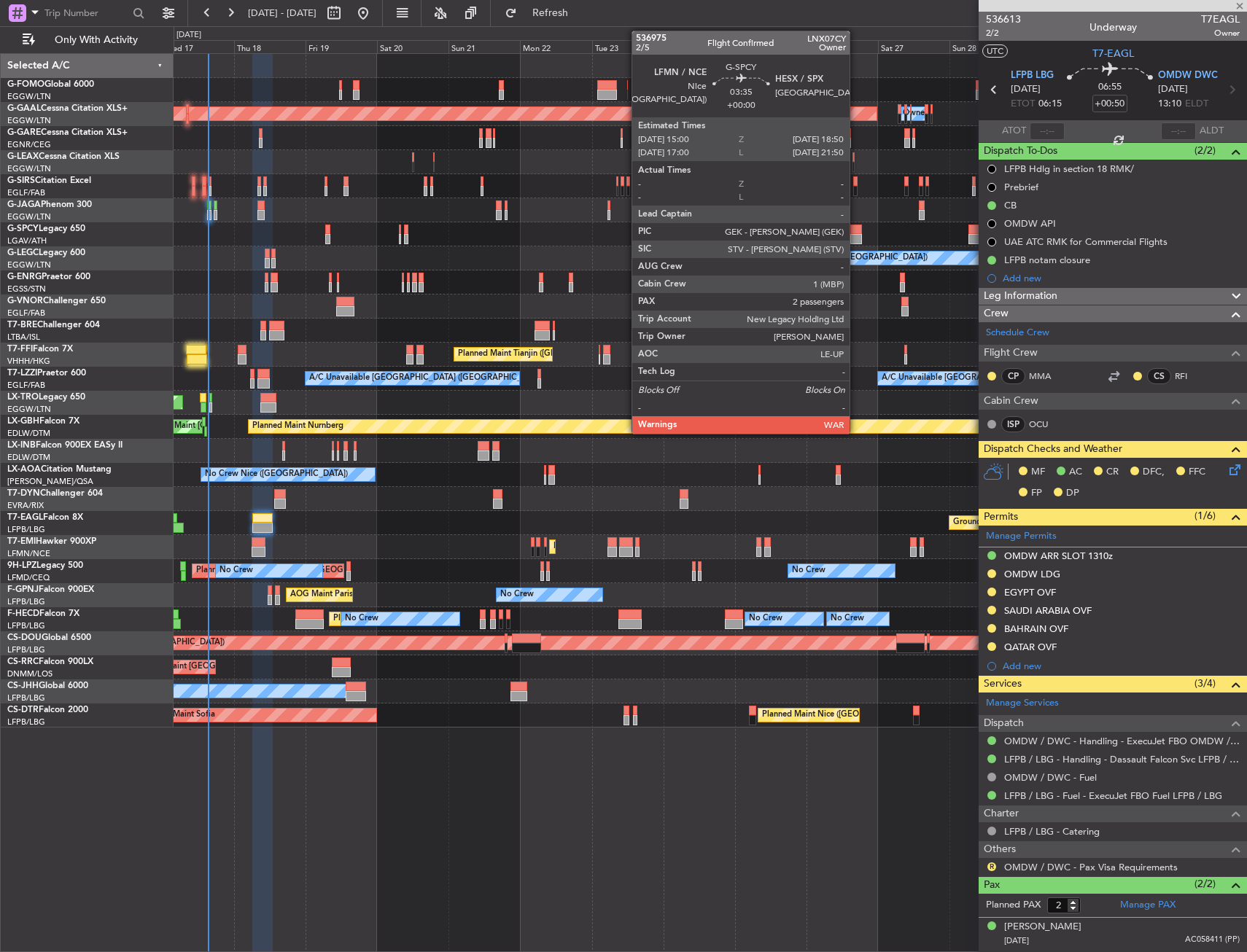
type input "+00:05"
type input "08:13"
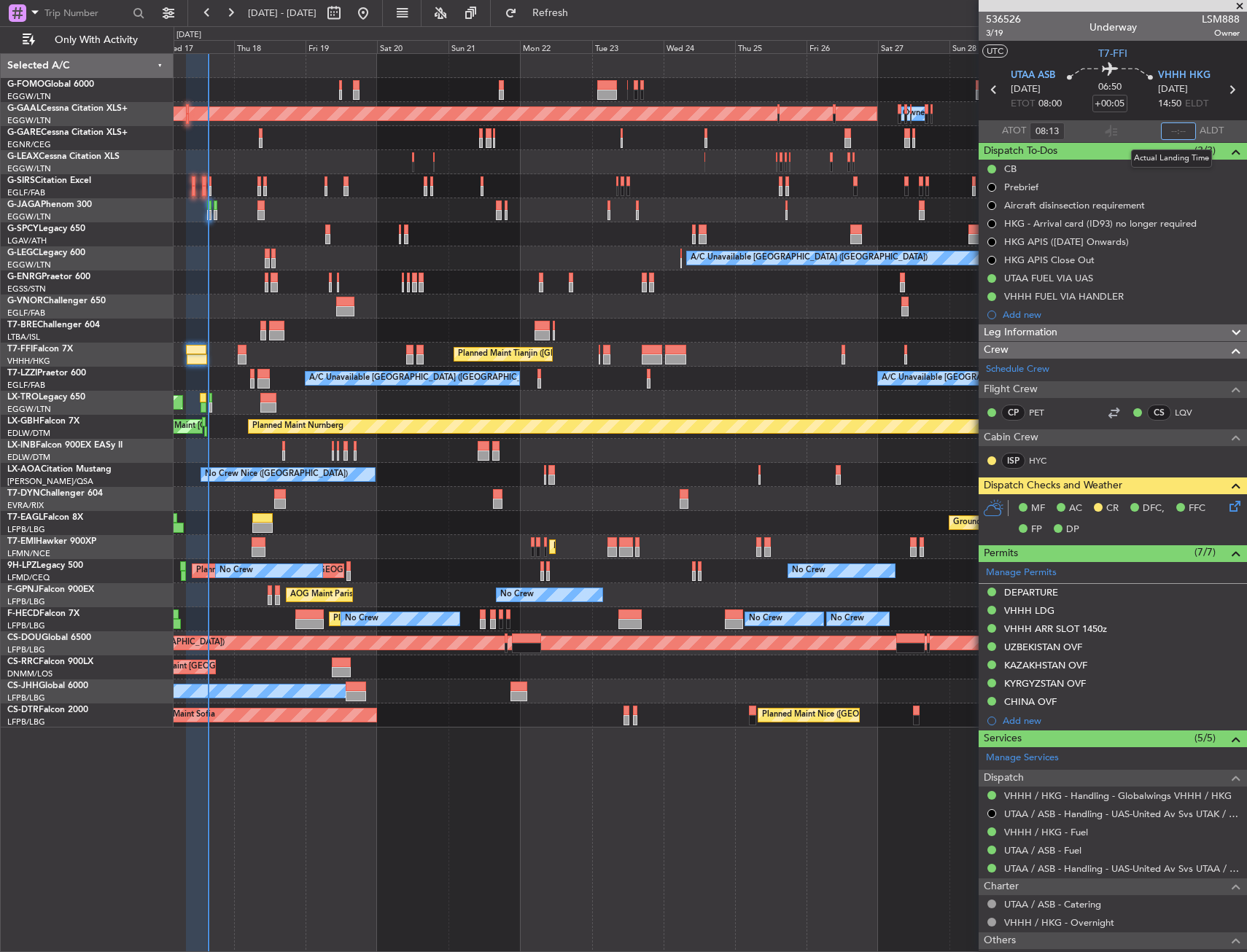
click at [1160, 128] on input "text" at bounding box center [1178, 131] width 35 height 17
click at [1132, 141] on section "ATOT 08:13 1514 ALDT" at bounding box center [1113, 131] width 269 height 22
type input "15:14"
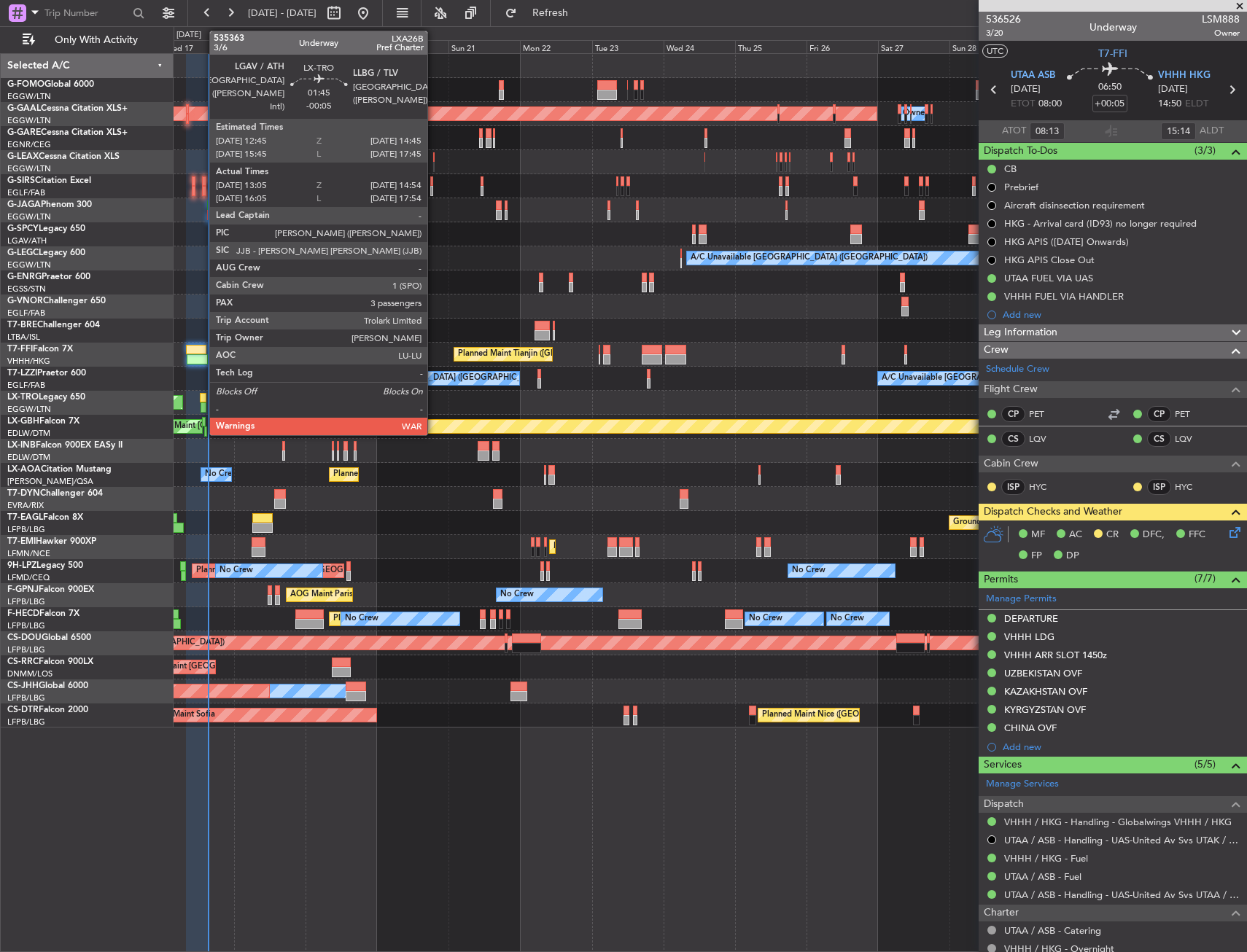
click at [202, 396] on div at bounding box center [203, 398] width 7 height 10
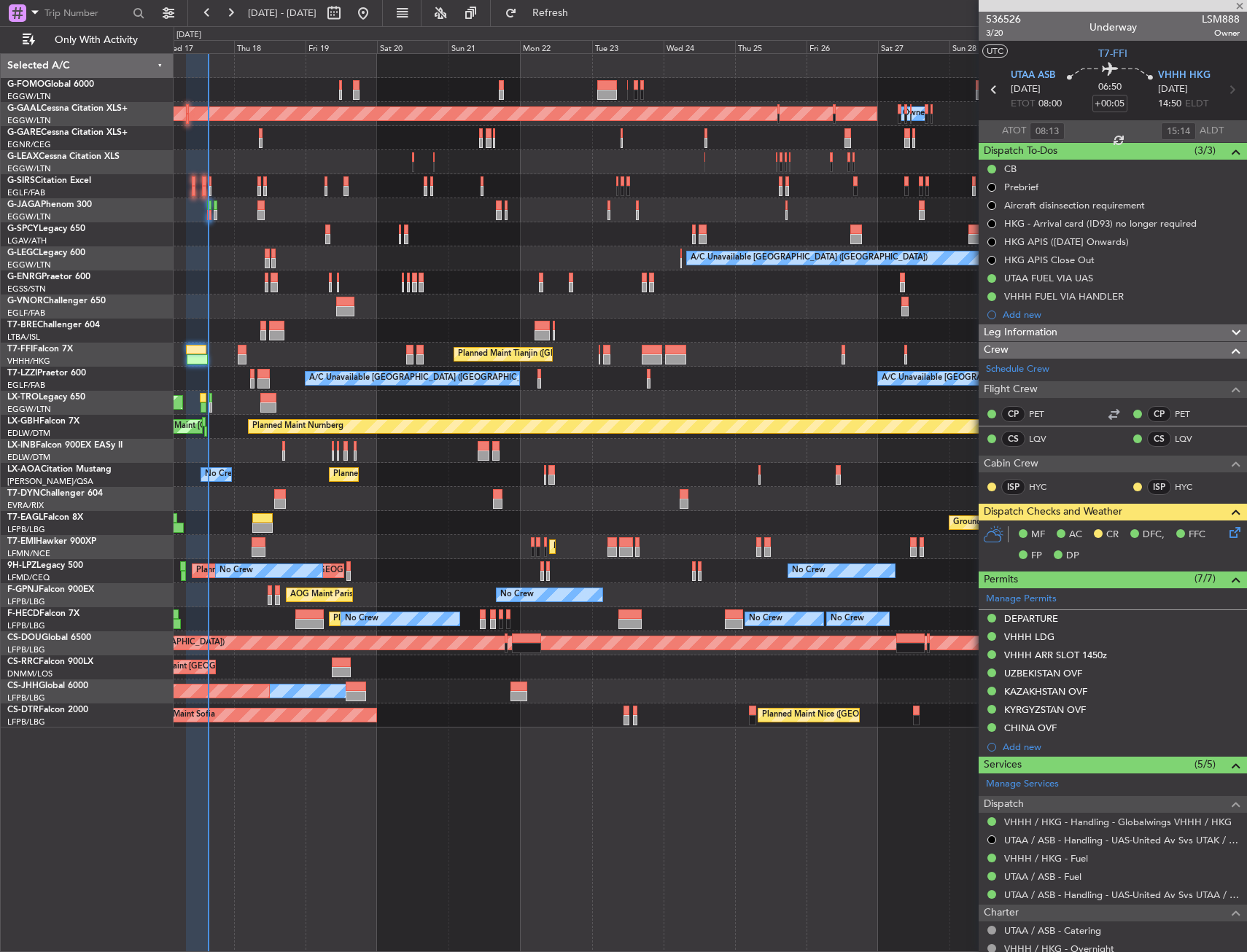
click at [242, 404] on div "Unplanned Maint [GEOGRAPHIC_DATA] ([PERSON_NAME] Intl)" at bounding box center [710, 403] width 1072 height 24
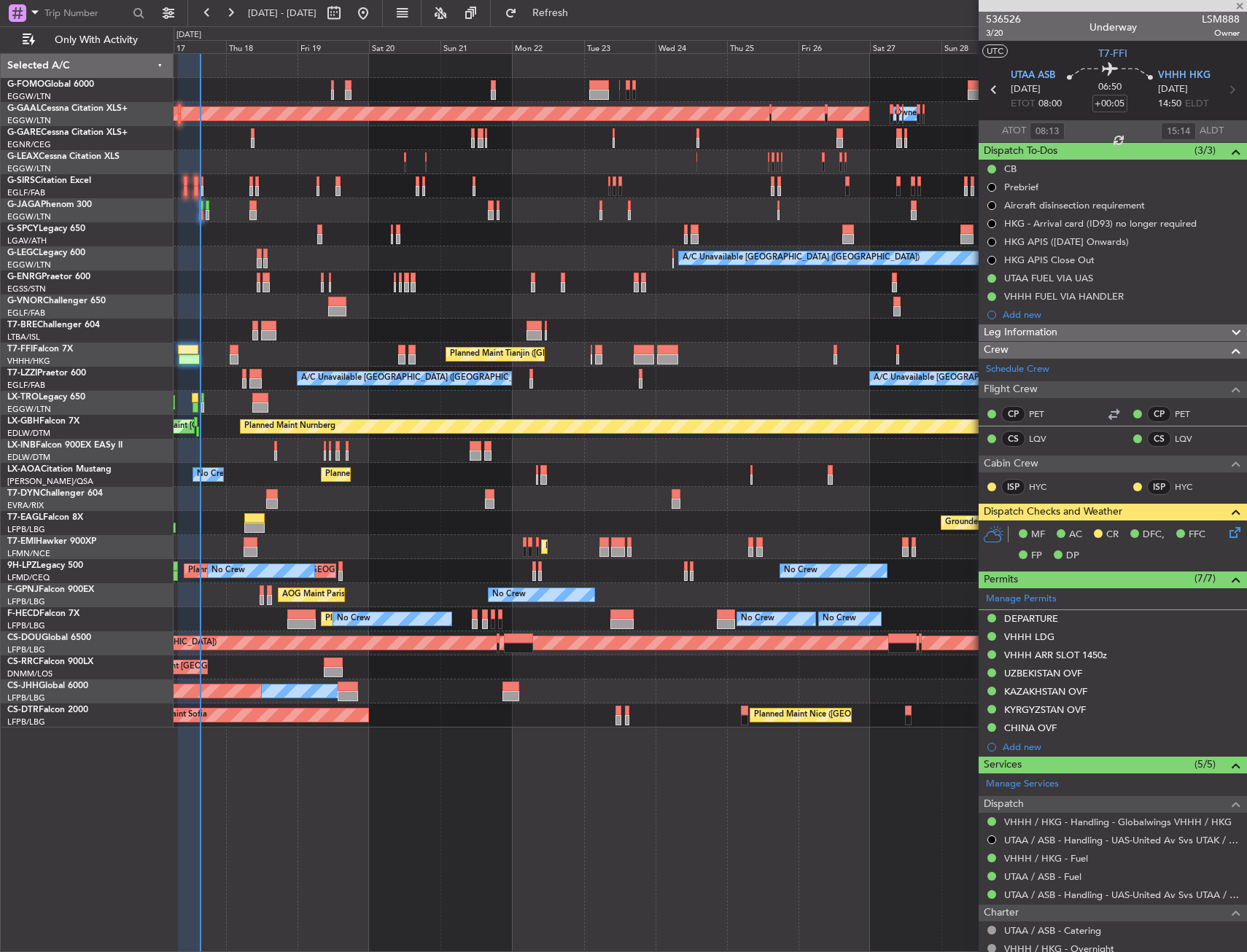
click at [225, 405] on div "Unplanned Maint [GEOGRAPHIC_DATA] ([PERSON_NAME] Intl)" at bounding box center [710, 403] width 1072 height 24
type input "-00:05"
type input "13:05"
type input "14:39"
type input "3"
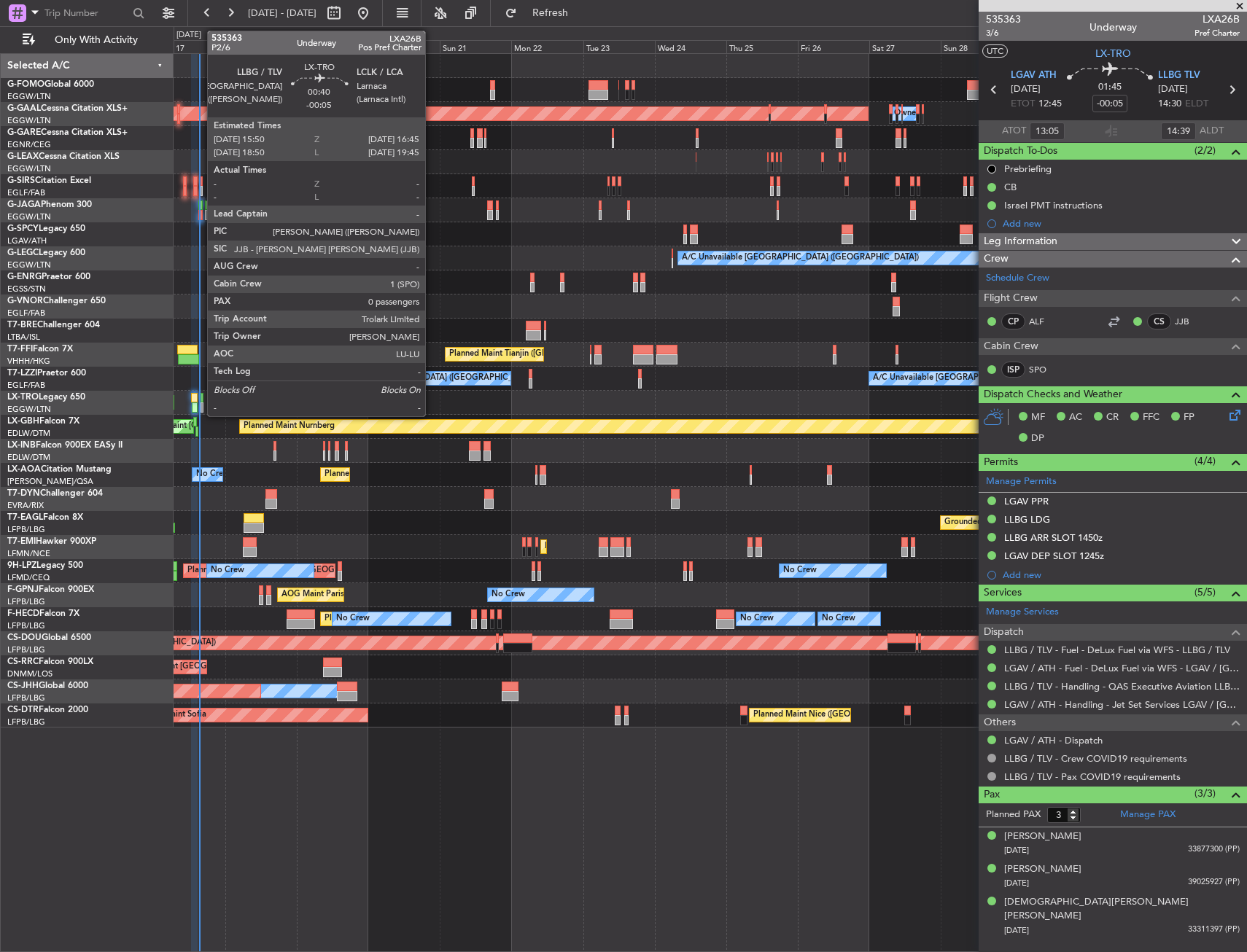
click at [201, 409] on div at bounding box center [202, 407] width 3 height 10
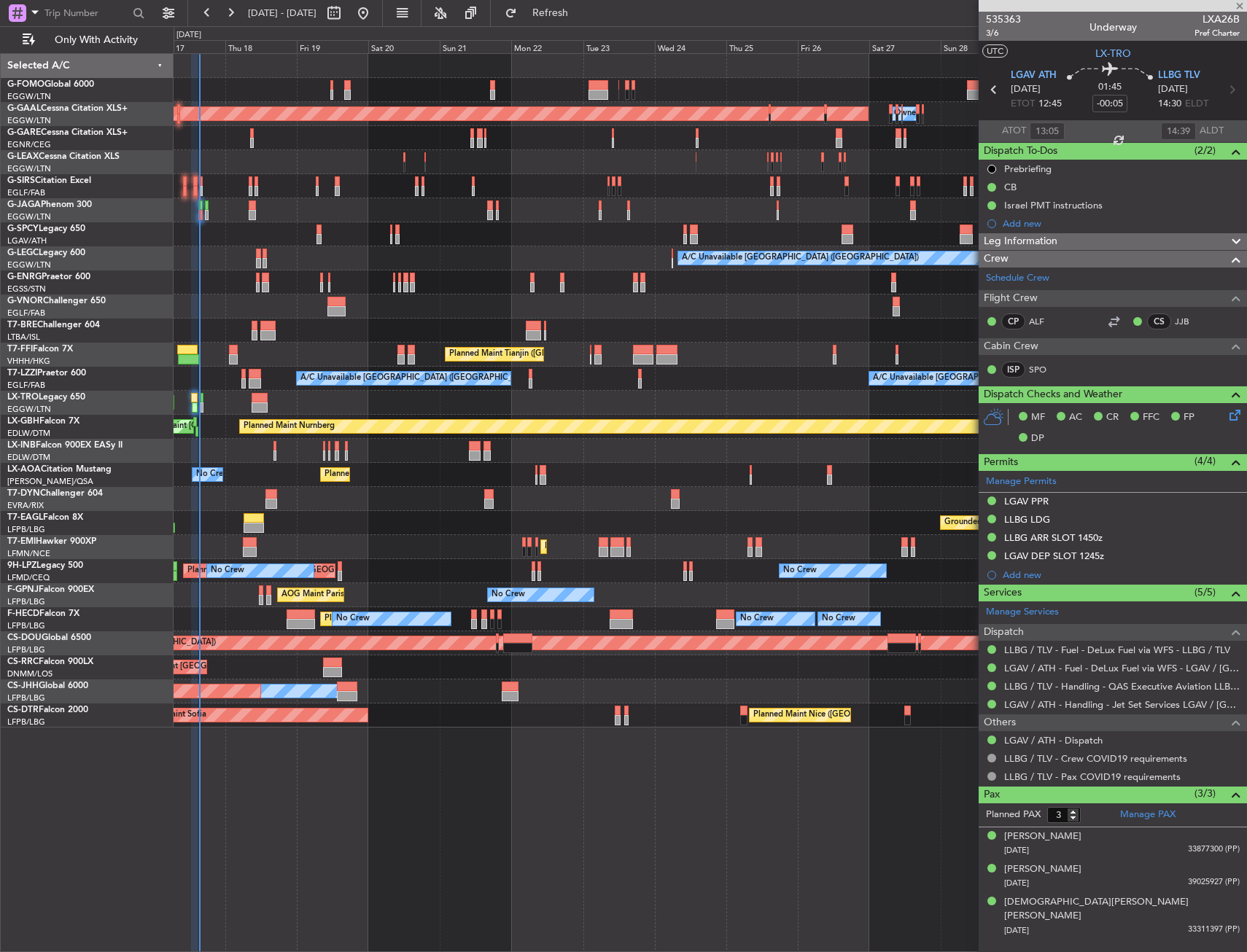
type input "0"
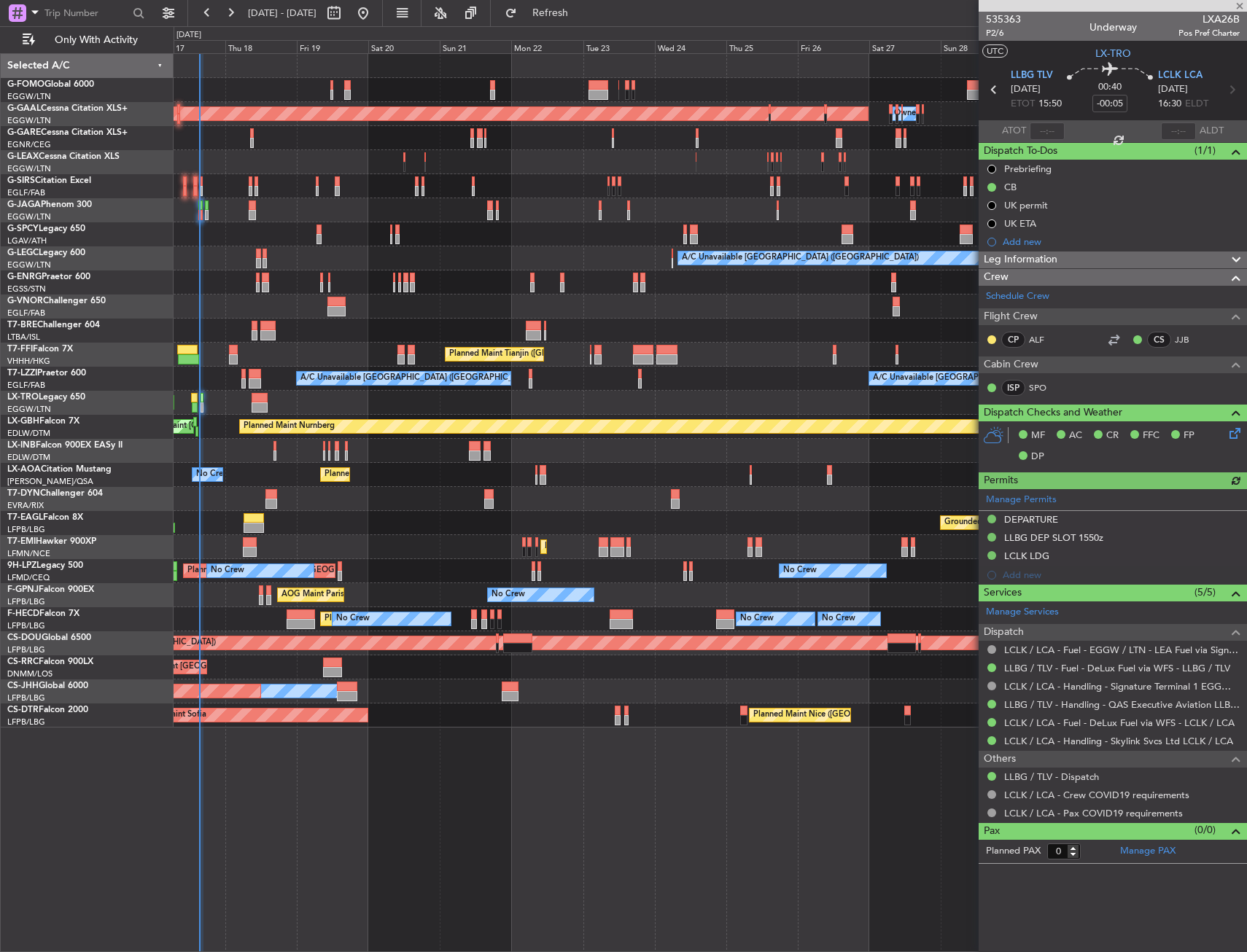
click at [1043, 136] on div at bounding box center [1047, 131] width 35 height 17
click at [1048, 136] on input "text" at bounding box center [1047, 131] width 35 height 17
click at [1058, 48] on section "UTC LX-TRO" at bounding box center [1113, 51] width 269 height 22
type input "15:16"
click at [390, 489] on div "Planned Maint Dusseldorf Owner Owner A/C Unavailable London (Luton) Planned Mai…" at bounding box center [710, 390] width 1072 height 674
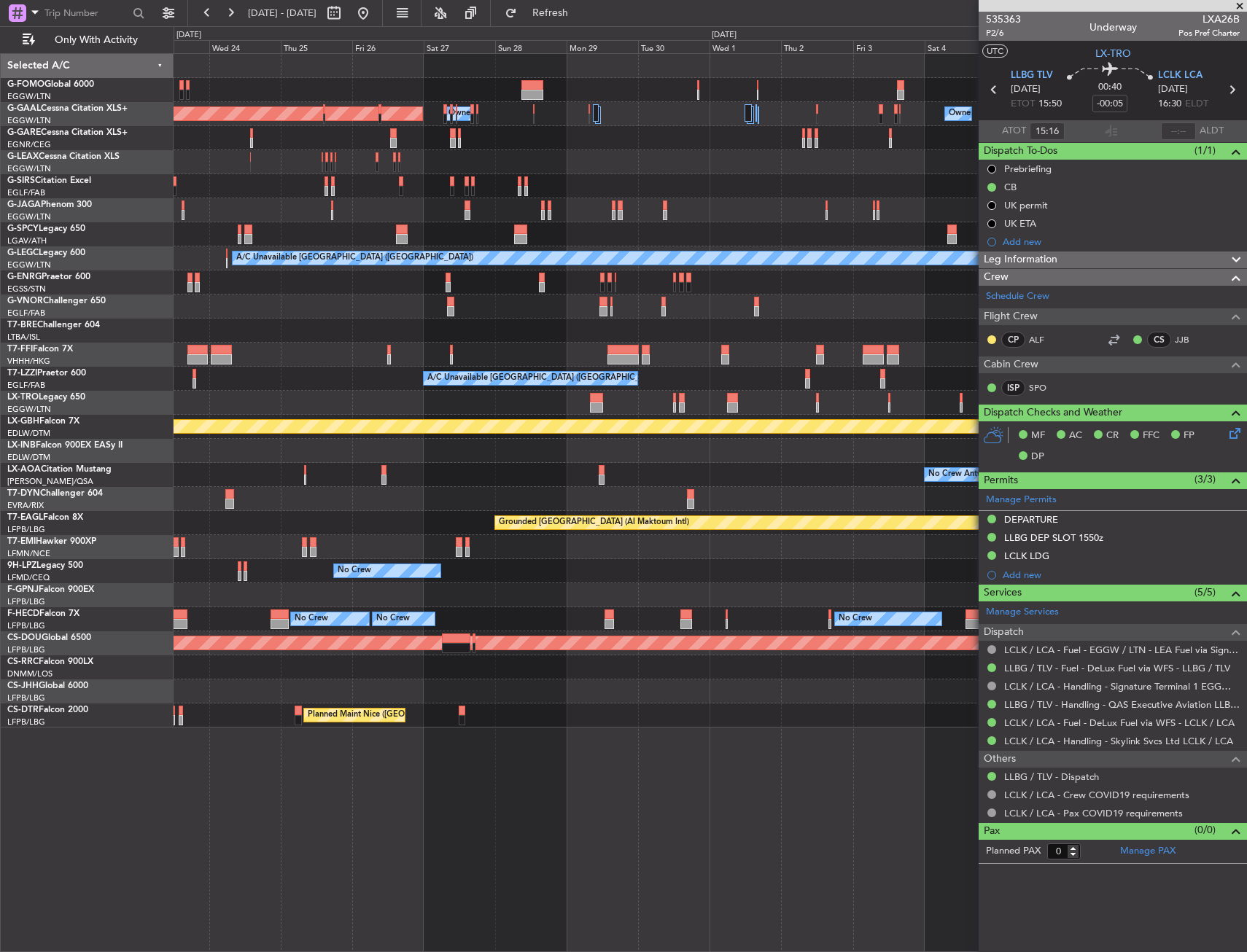
click at [355, 501] on div "Planned Maint Dusseldorf Owner Owner Owner A/C Unavailable London (Luton) Plann…" at bounding box center [710, 390] width 1072 height 674
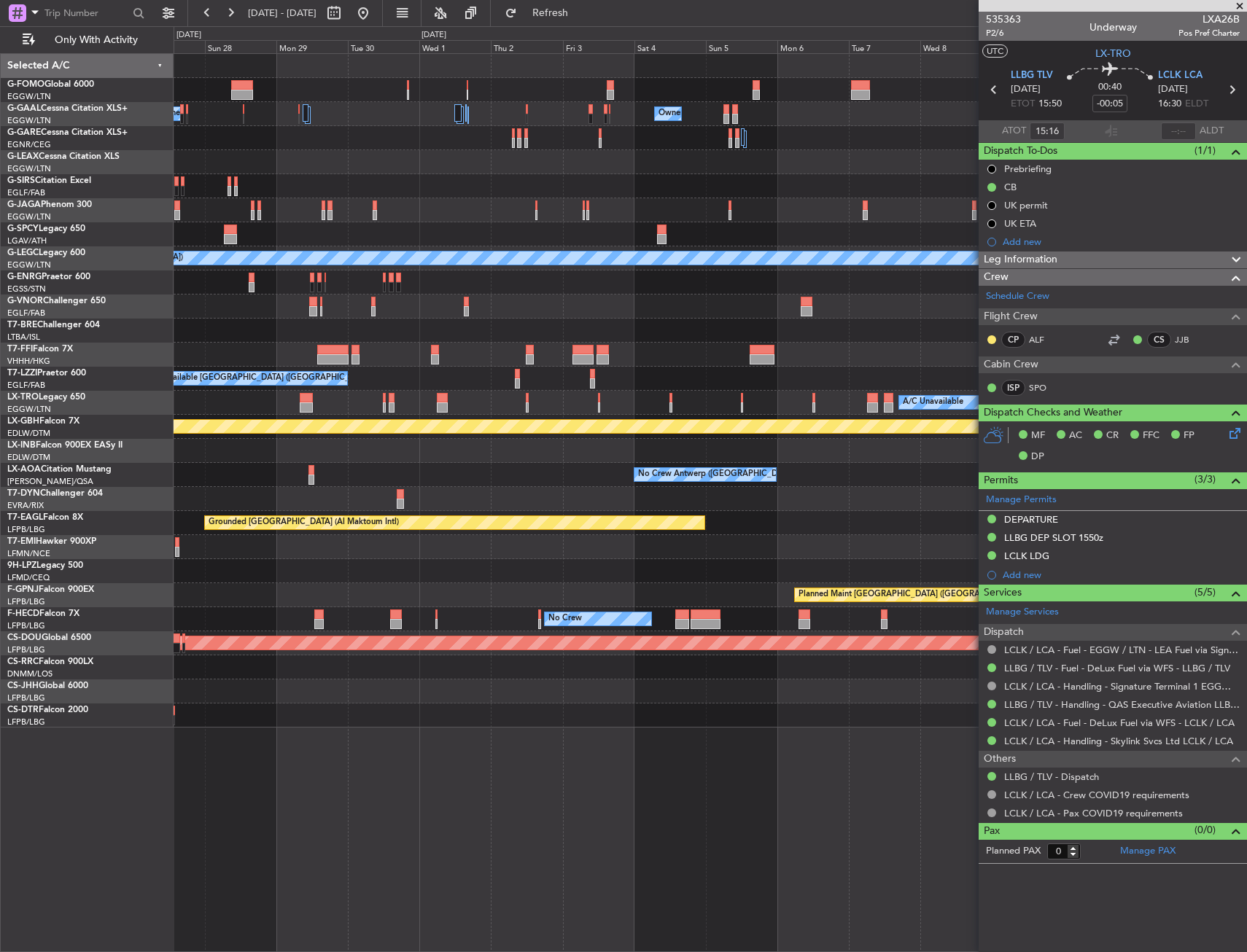
click at [402, 492] on div "Owner Owner Owner Planned Maint Dusseldorf A/C Unavailable London (Luton) Plann…" at bounding box center [710, 390] width 1072 height 674
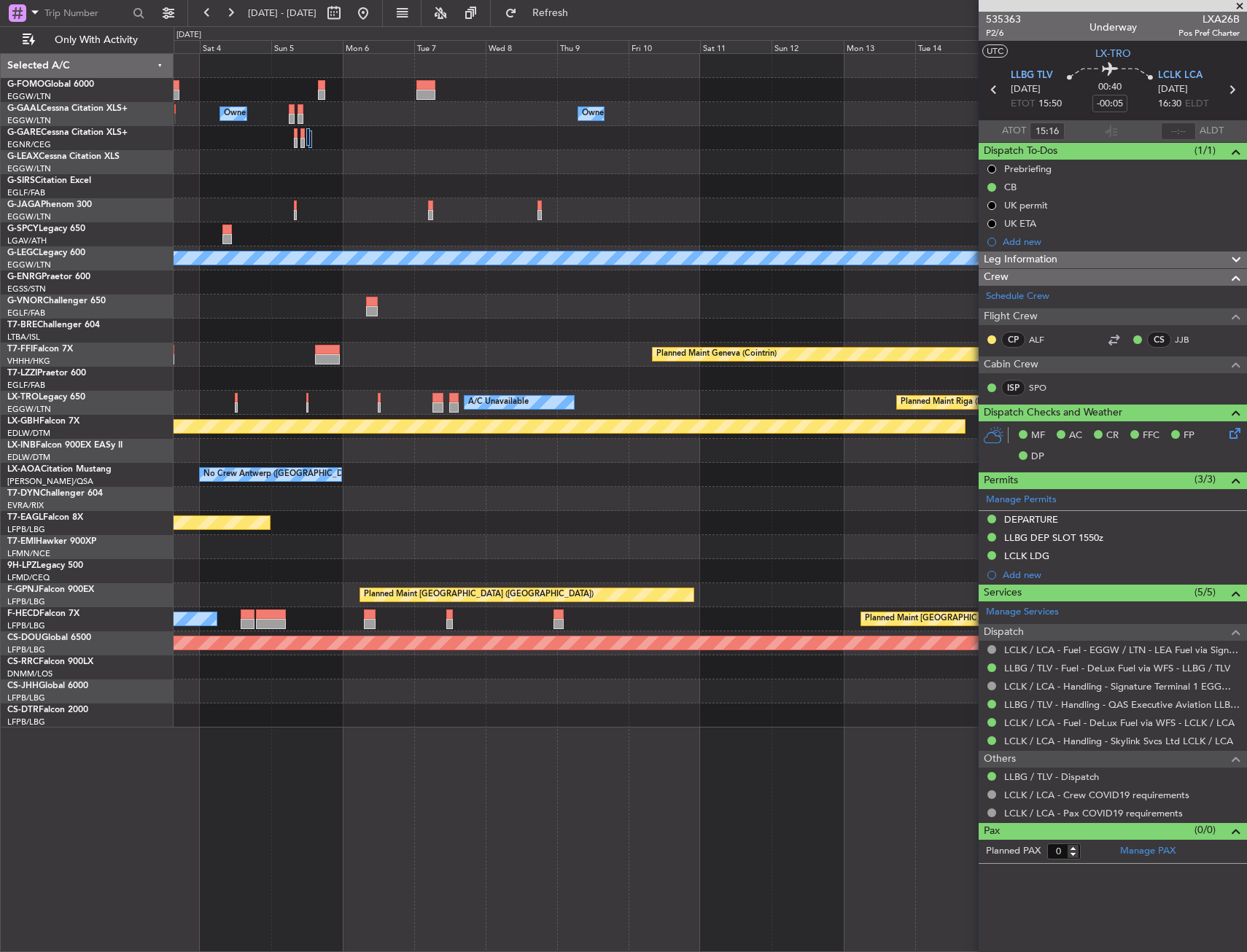
click at [366, 511] on div "Owner Owner A/C Unavailable London (Luton) Planned Maint Geneva (Cointrin) A/C …" at bounding box center [710, 390] width 1072 height 674
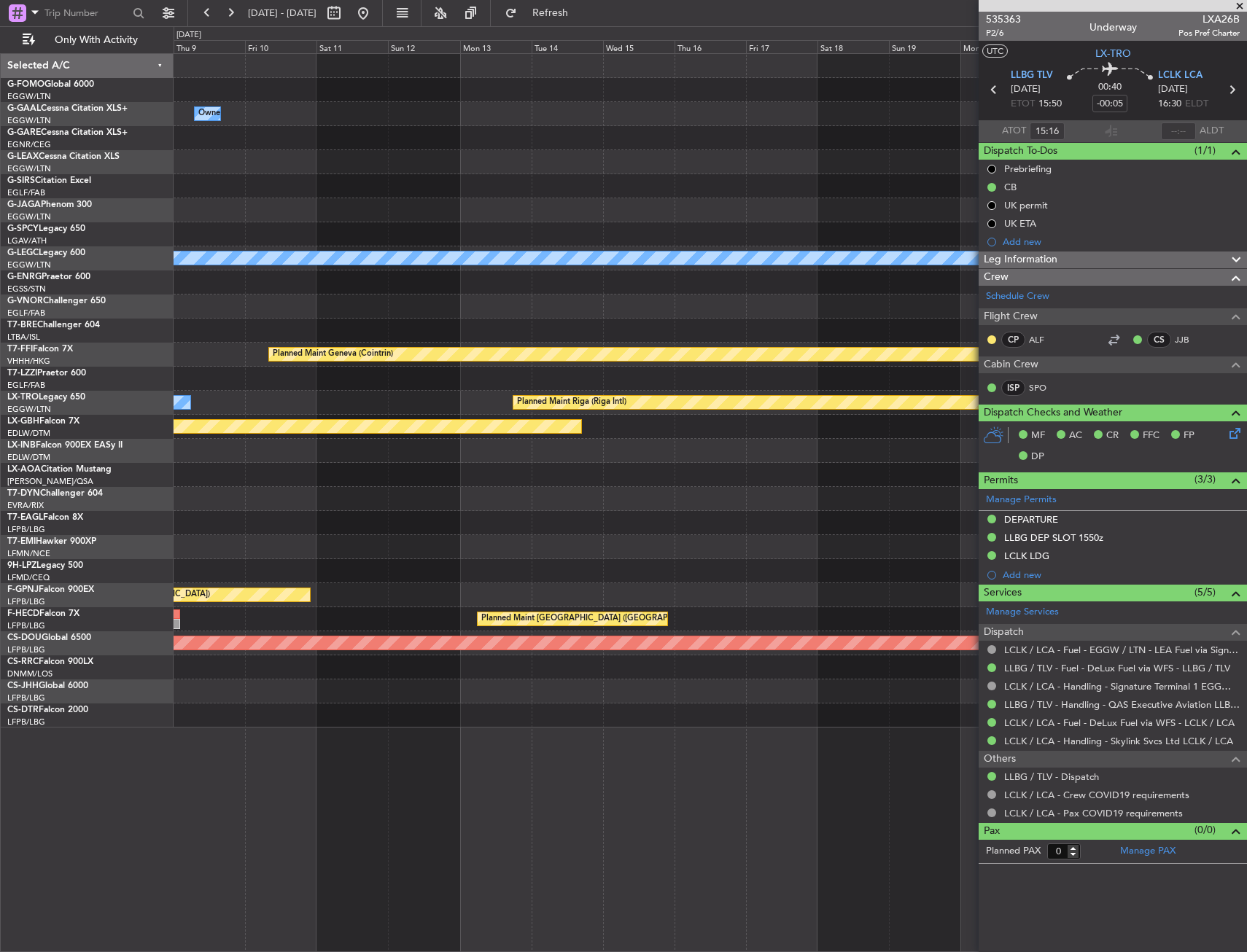
click at [370, 517] on div "Owner A/C Unavailable London (Luton) Planned Maint Geneva (Cointrin) A/C Unavai…" at bounding box center [710, 390] width 1072 height 674
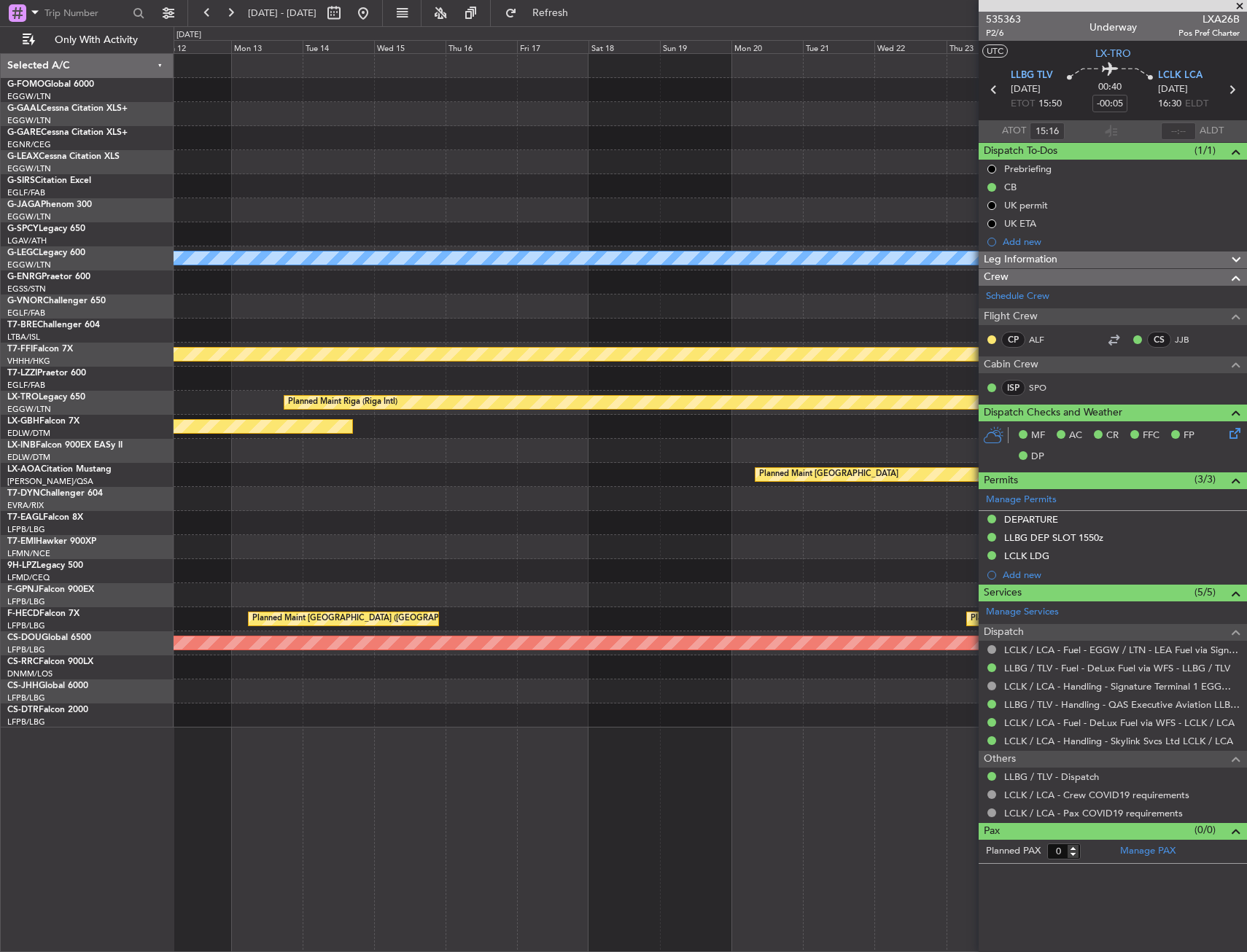
click at [364, 522] on div "Owner A/C Unavailable London (Luton) Planned Maint Geneva (Cointrin) A/C Unavai…" at bounding box center [710, 390] width 1072 height 674
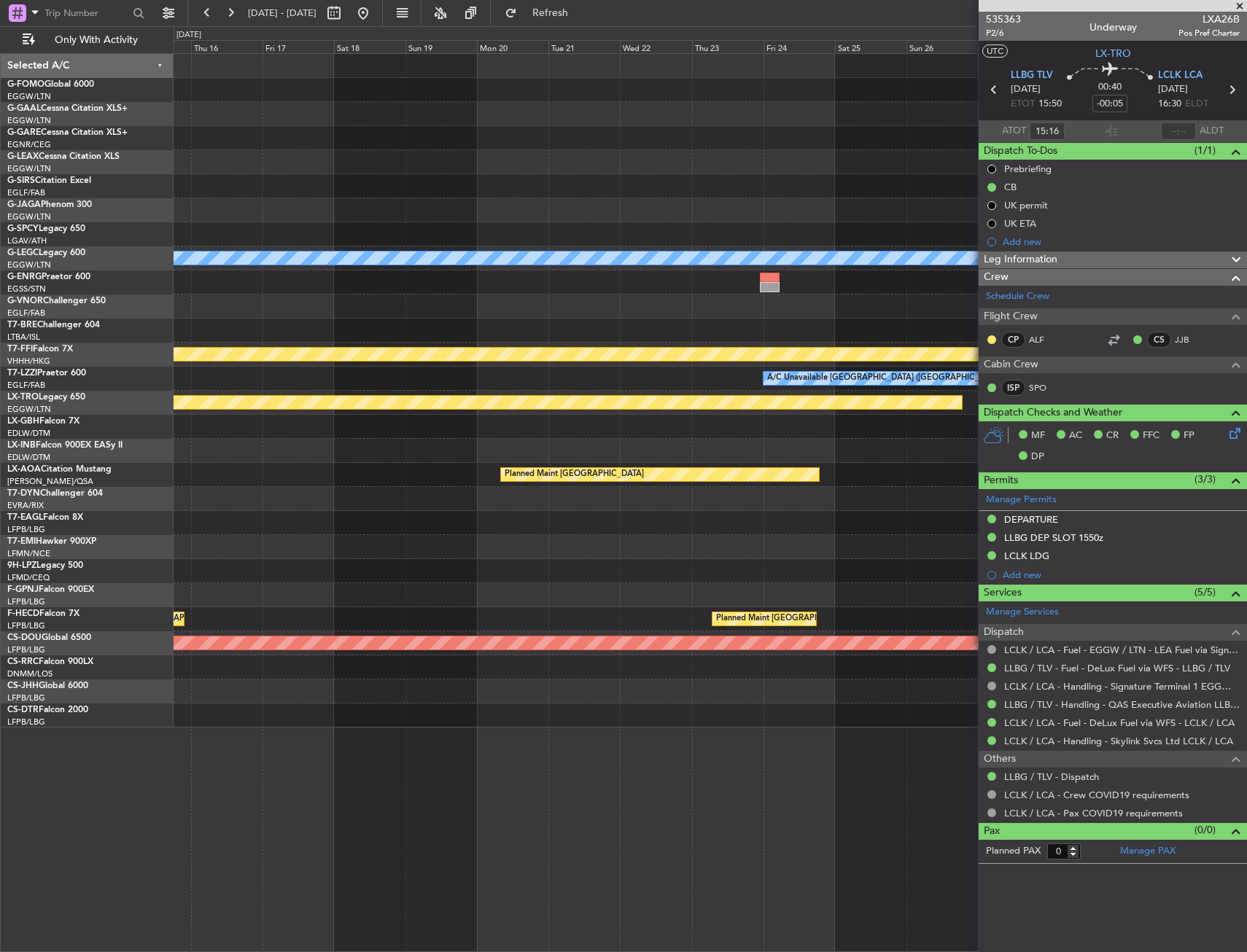
click at [341, 526] on div "A/C Unavailable London (Luton) Planned Maint Geneva (Cointrin) A/C Unavailable …" at bounding box center [710, 390] width 1072 height 674
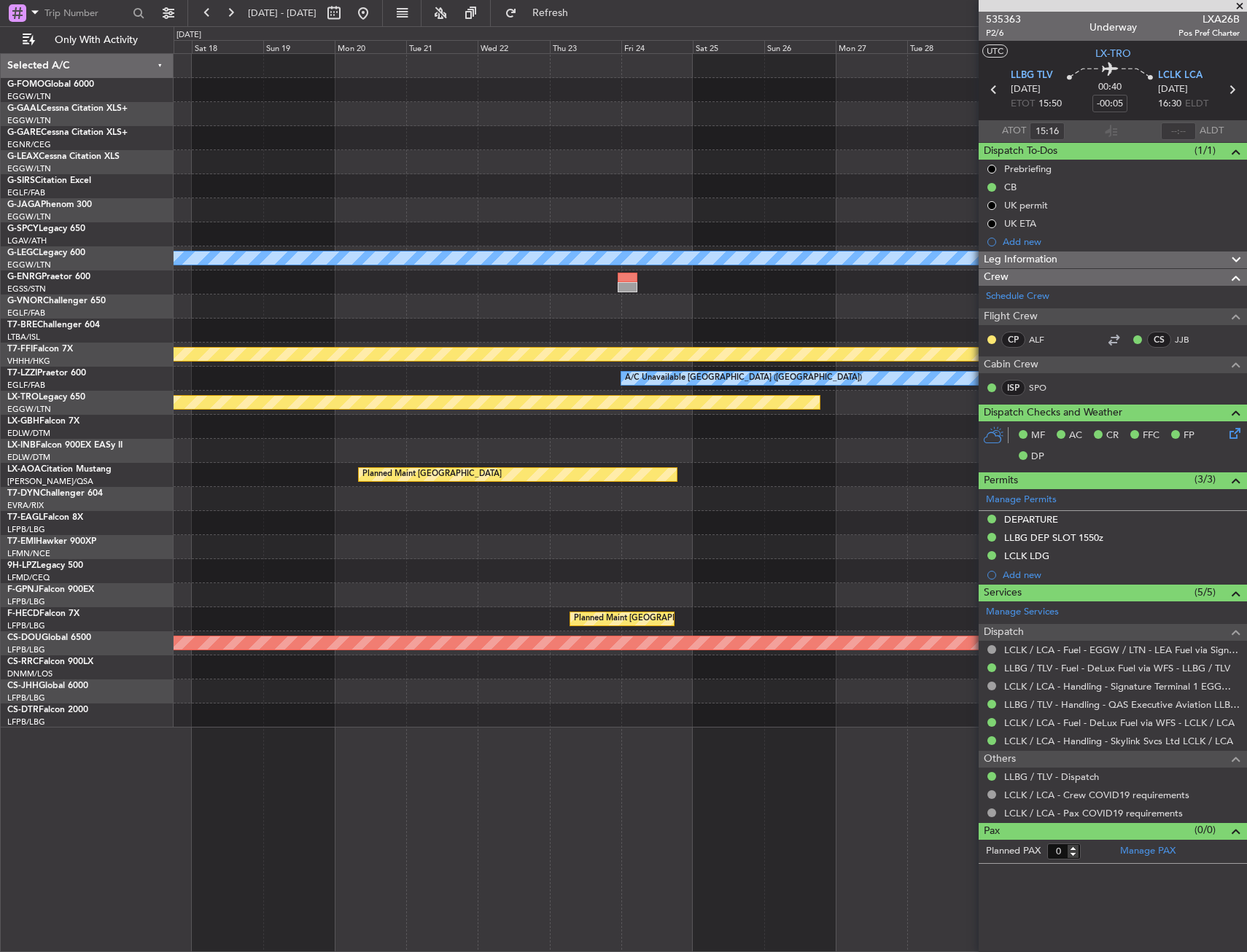
click at [349, 533] on div "A/C Unavailable London (Luton) Planned Maint Geneva (Cointrin) A/C Unavailable …" at bounding box center [710, 390] width 1072 height 674
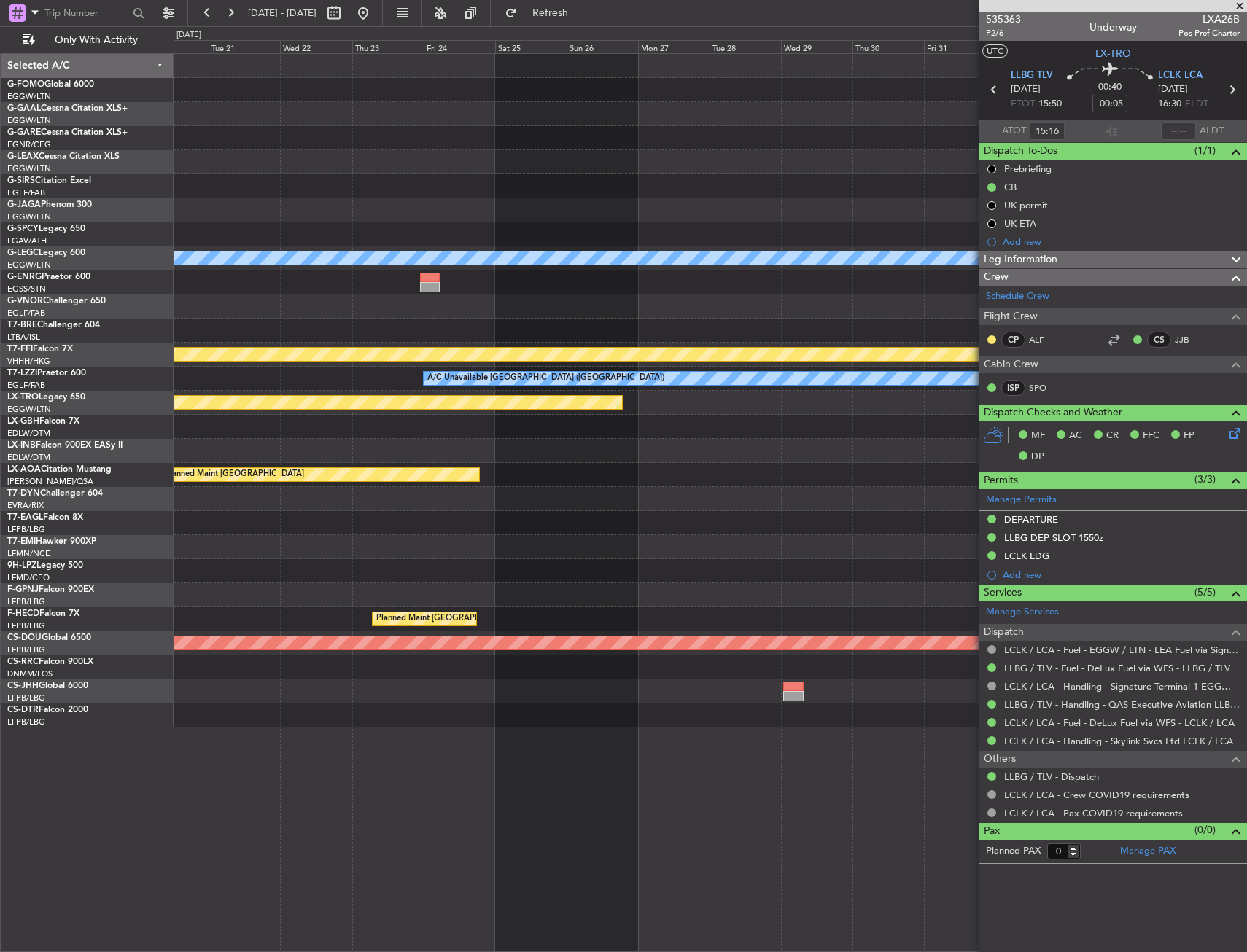
click at [314, 550] on div "A/C Unavailable London (Luton) Planned Maint Geneva (Cointrin) A/C Unavailable …" at bounding box center [710, 390] width 1072 height 674
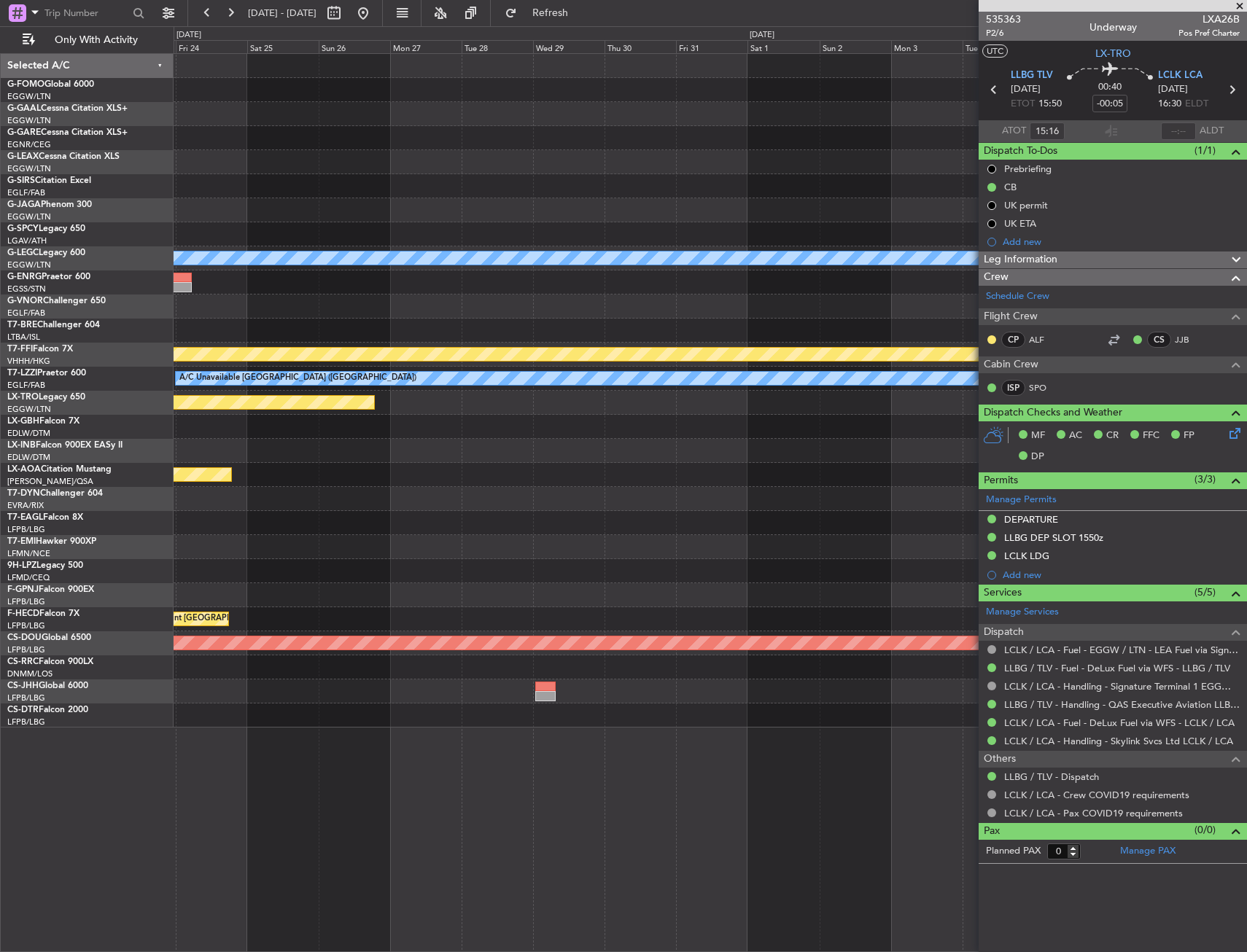
click at [293, 539] on div "A/C Unavailable London (Luton) Planned Maint Geneva (Cointrin) A/C Unavailable …" at bounding box center [710, 390] width 1072 height 674
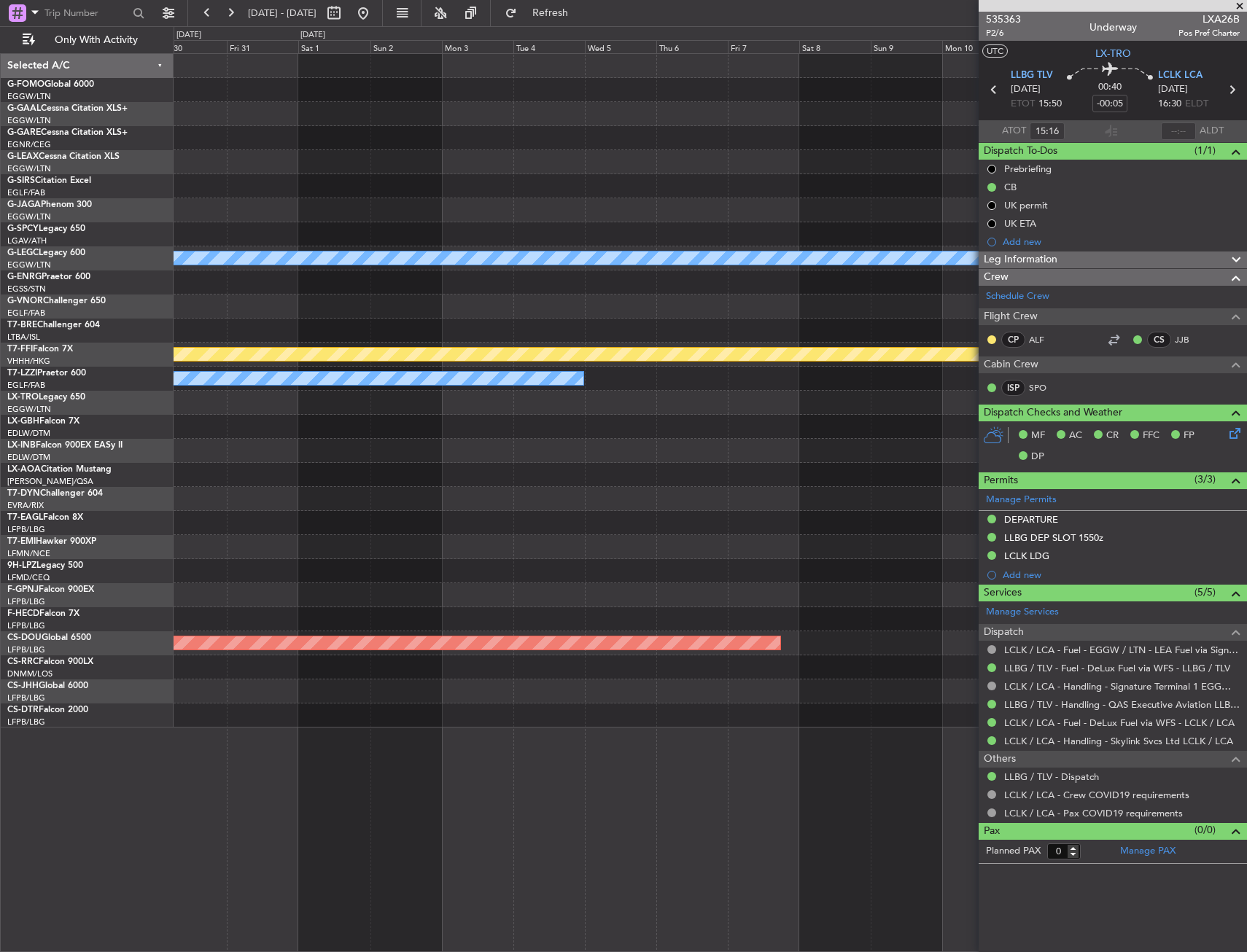
click at [386, 528] on div "A/C Unavailable London (Luton) Planned Maint Geneva (Cointrin) A/C Unavailable …" at bounding box center [710, 390] width 1072 height 674
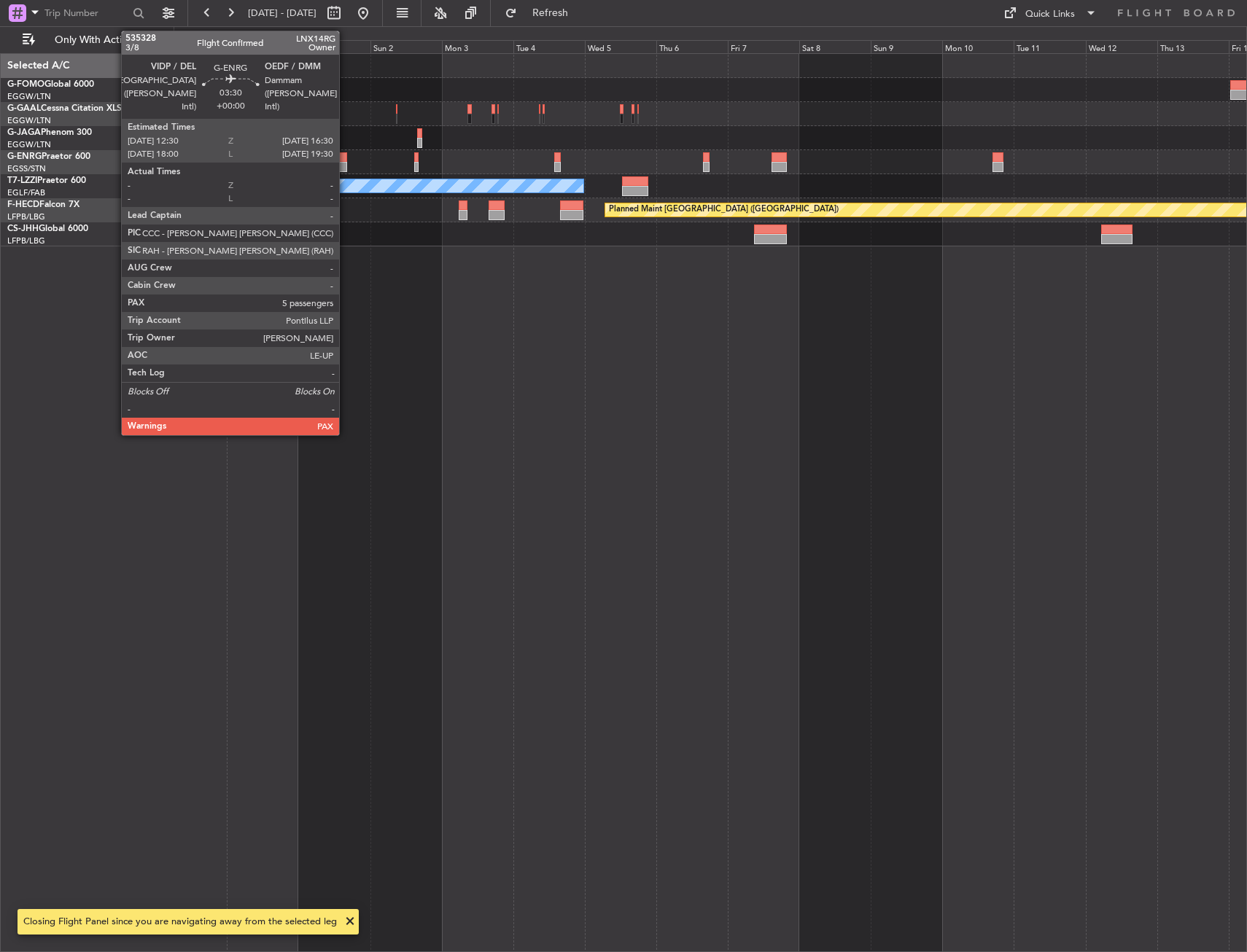
click at [346, 166] on div at bounding box center [341, 167] width 13 height 10
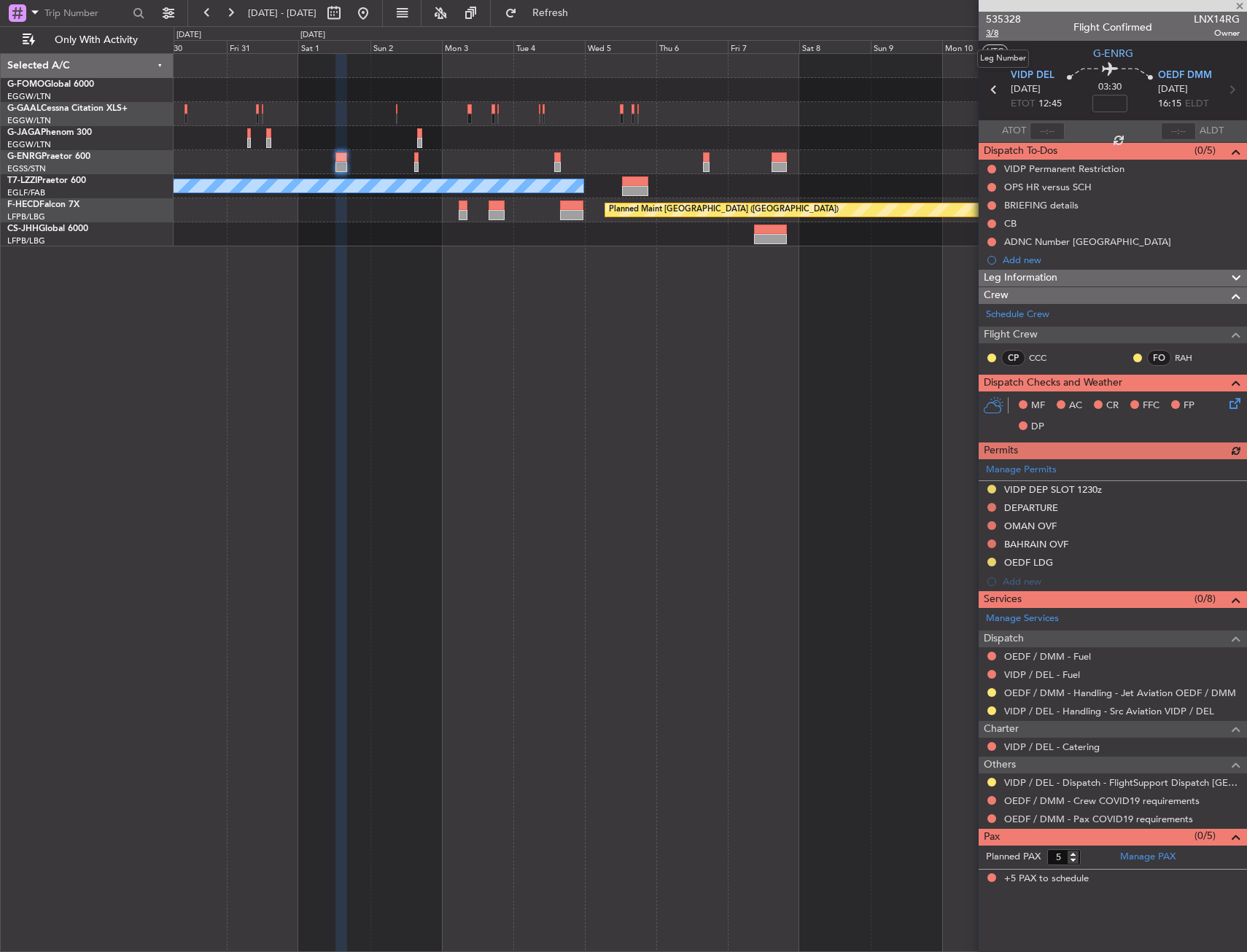
click at [999, 34] on span "3/8" at bounding box center [1003, 33] width 35 height 13
click at [375, 17] on button at bounding box center [363, 13] width 23 height 23
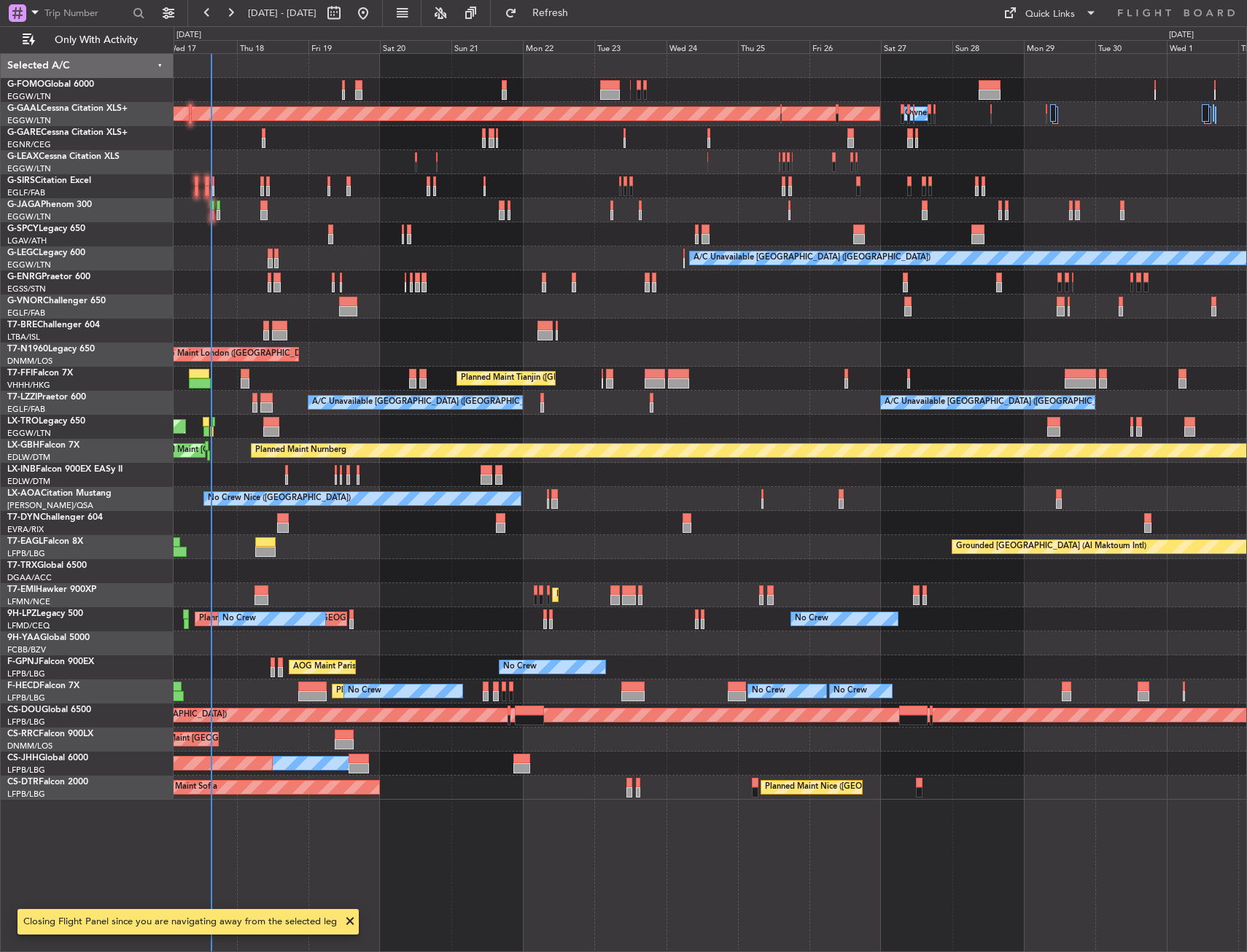
click at [272, 607] on div "Planned Maint Dusseldorf Owner Owner A/C Unavailable London (Luton) Planned Mai…" at bounding box center [710, 502] width 1073 height 899
